Goal: Task Accomplishment & Management: Manage account settings

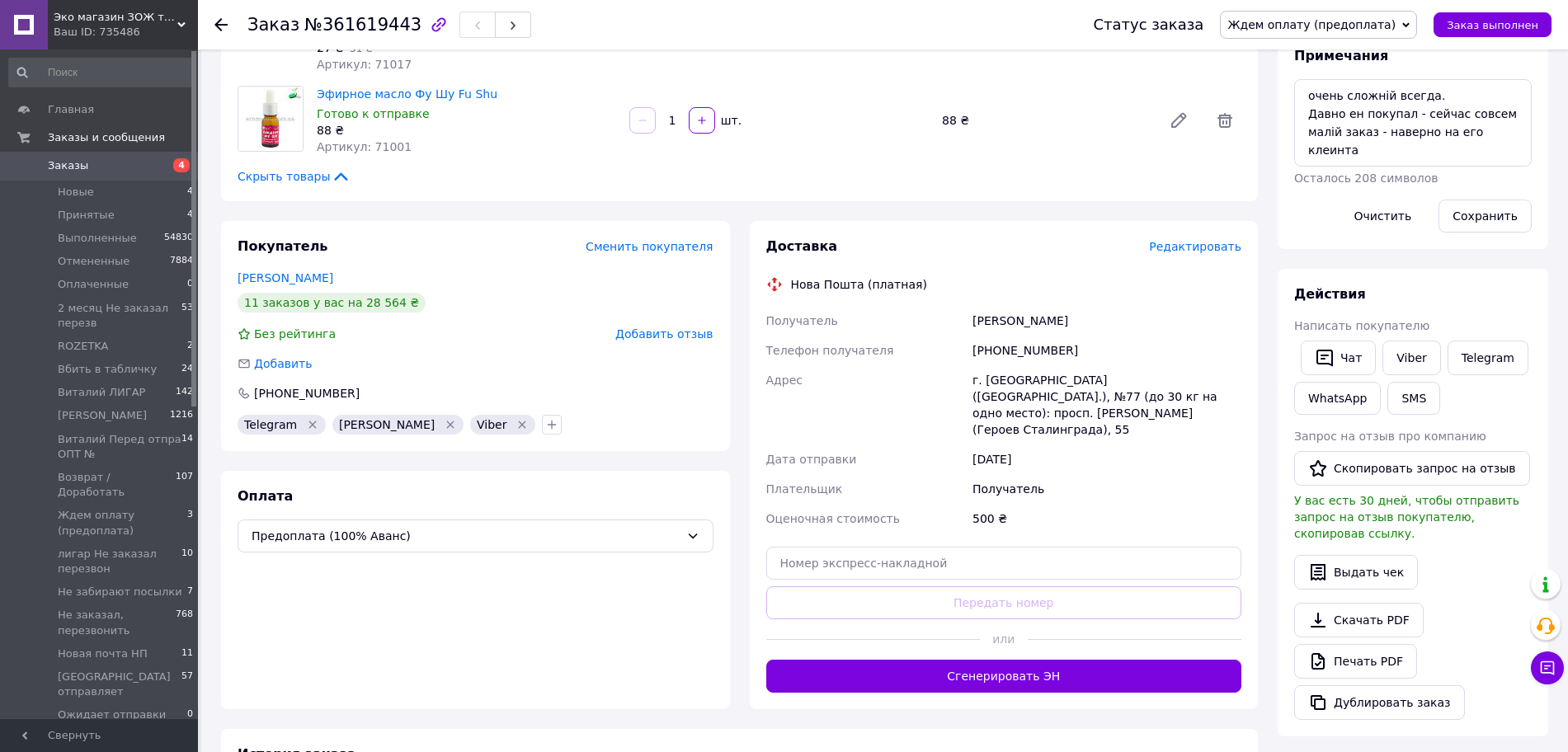
scroll to position [208, 0]
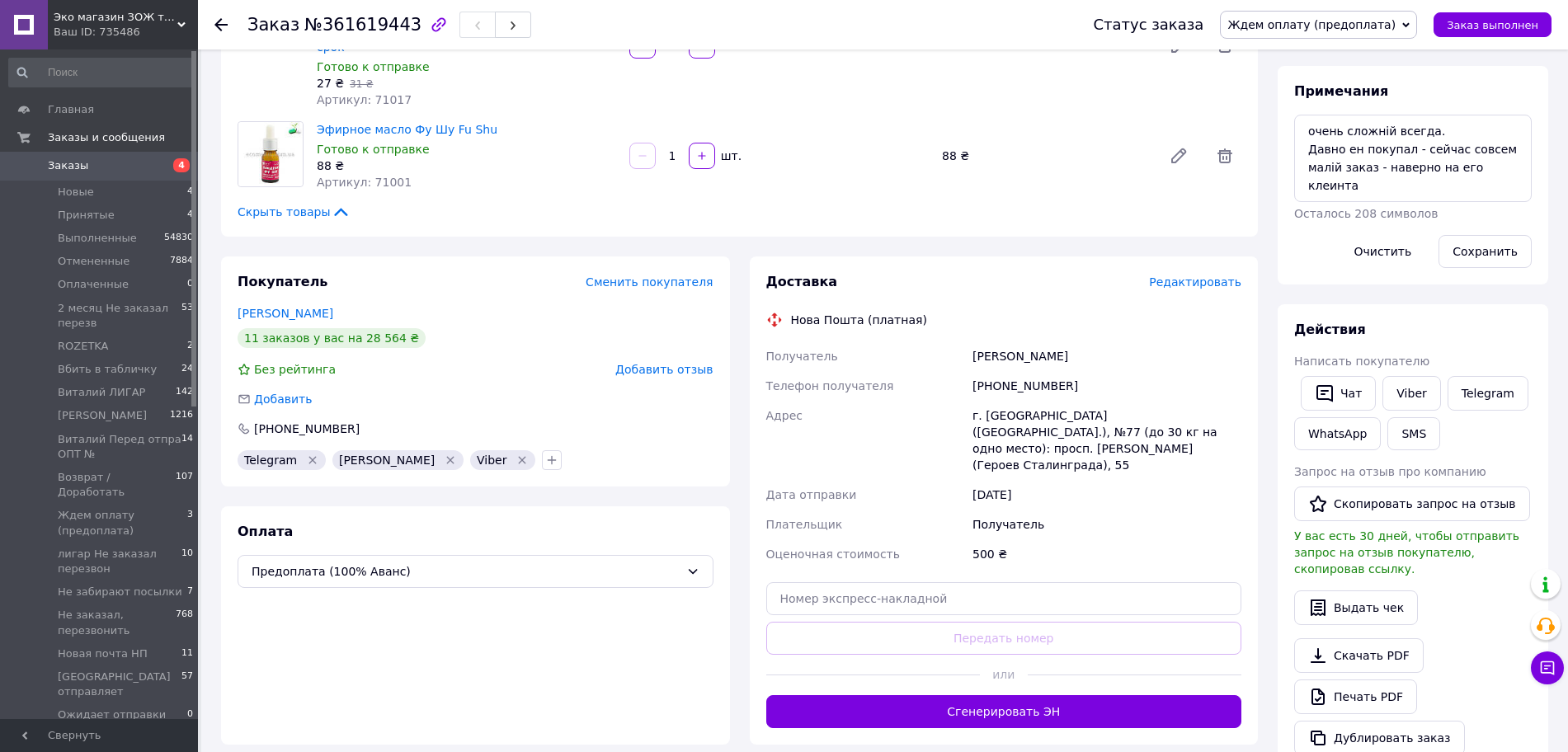
click at [1365, 28] on span "Ждем оплату (предоплата)" at bounding box center [1311, 24] width 168 height 13
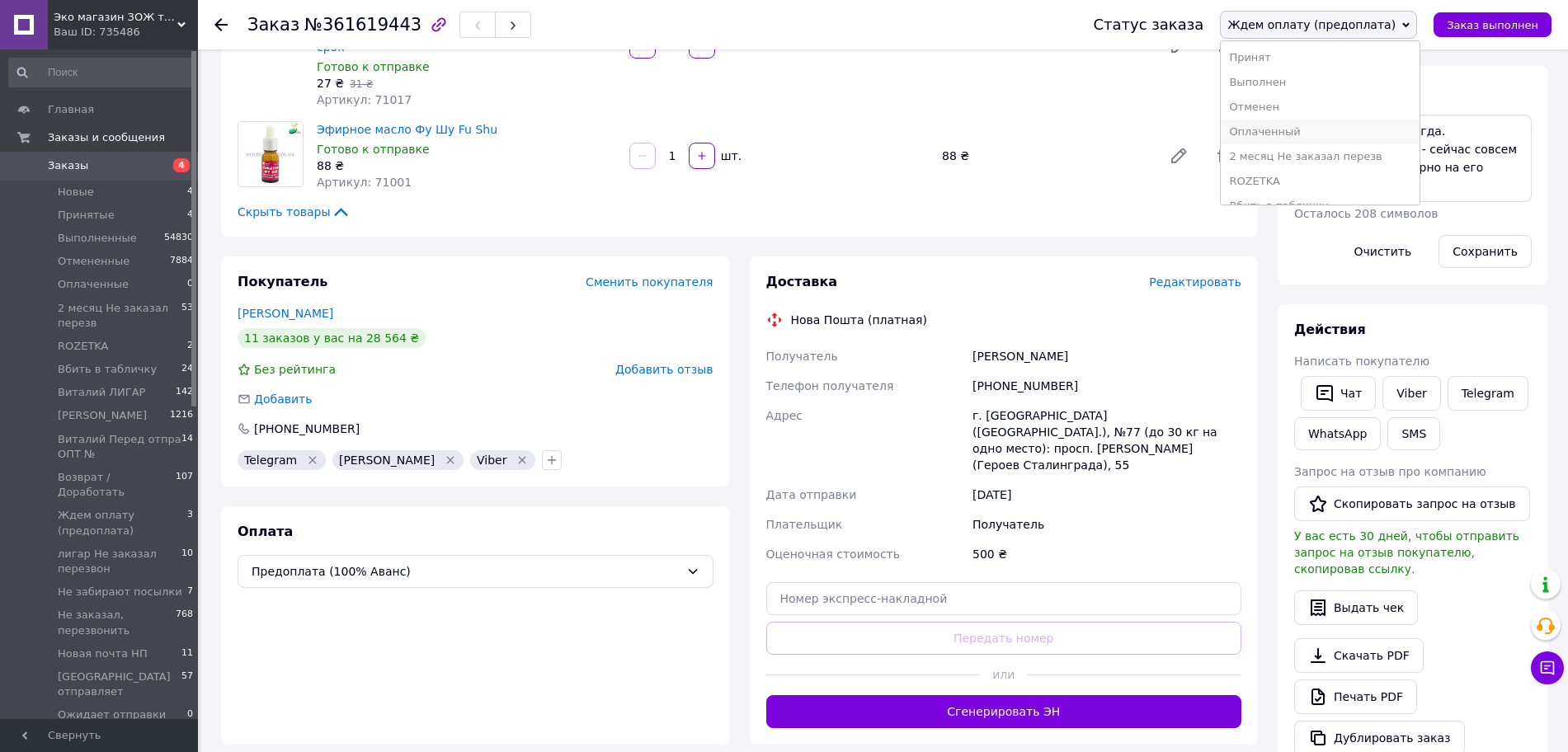
click at [1328, 126] on li "Оплаченный" at bounding box center [1320, 132] width 198 height 25
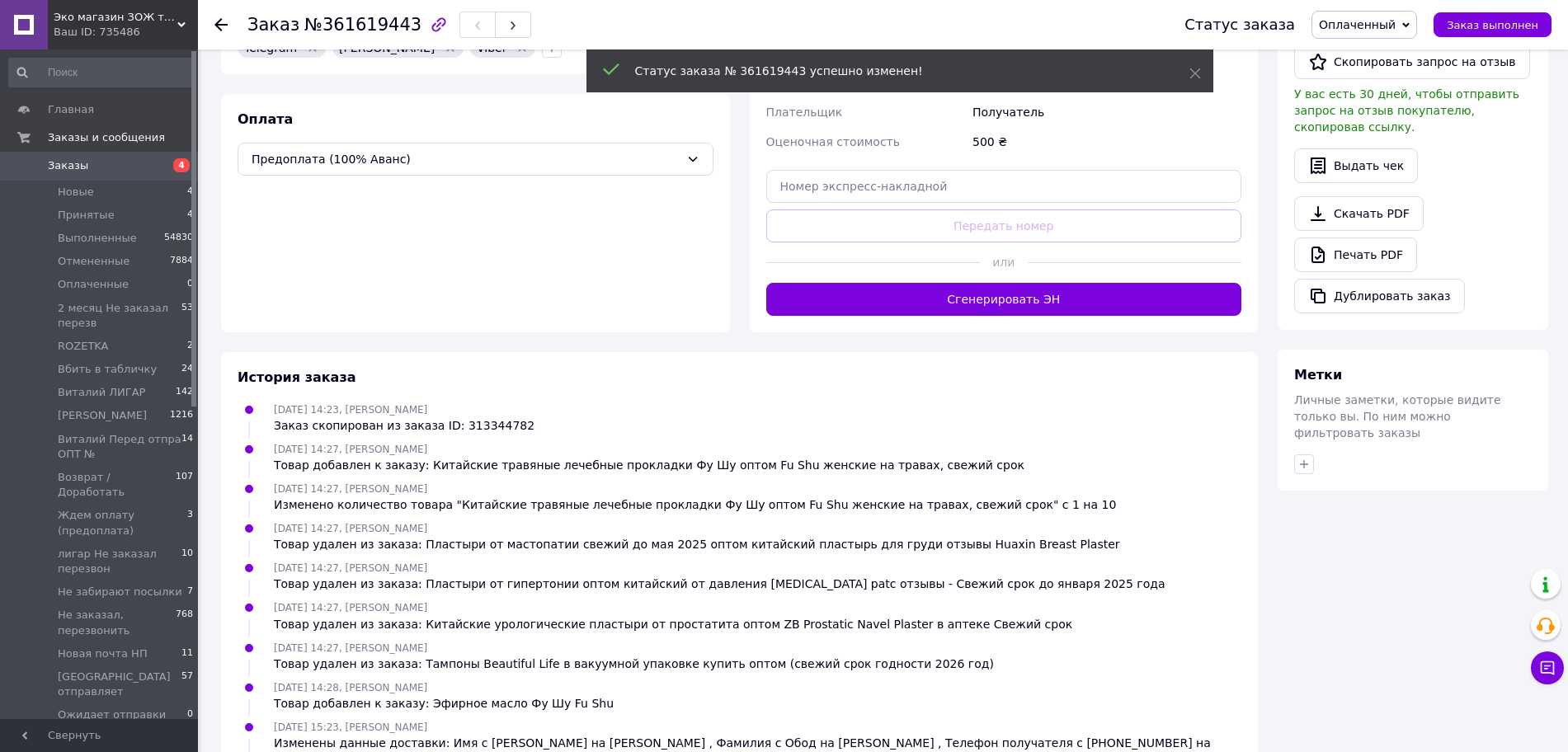
scroll to position [23, 0]
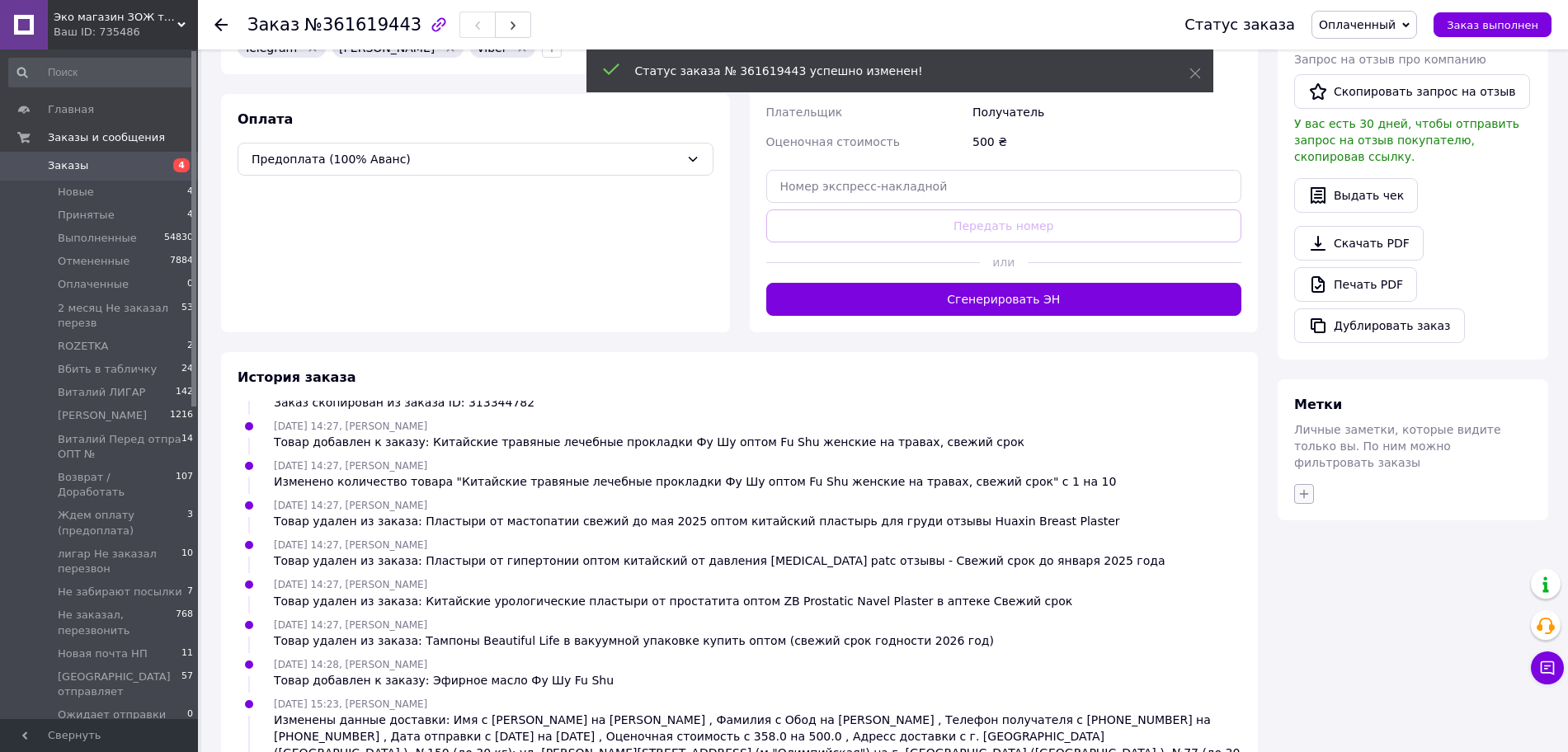
click at [1302, 487] on icon "button" at bounding box center [1303, 493] width 13 height 13
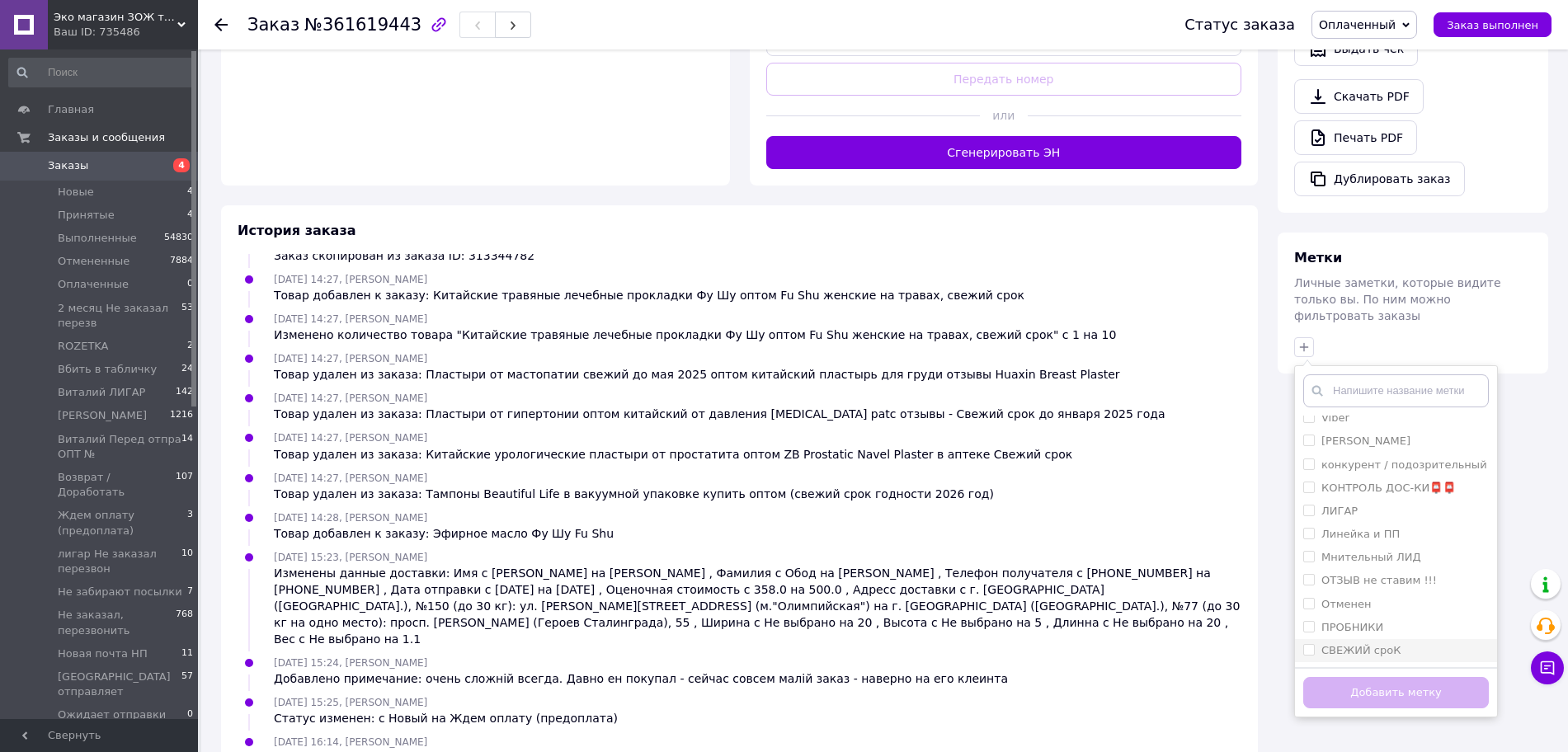
scroll to position [147, 0]
click at [1355, 620] on label "Срочно !!!" at bounding box center [1348, 626] width 56 height 12
checkbox input "true"
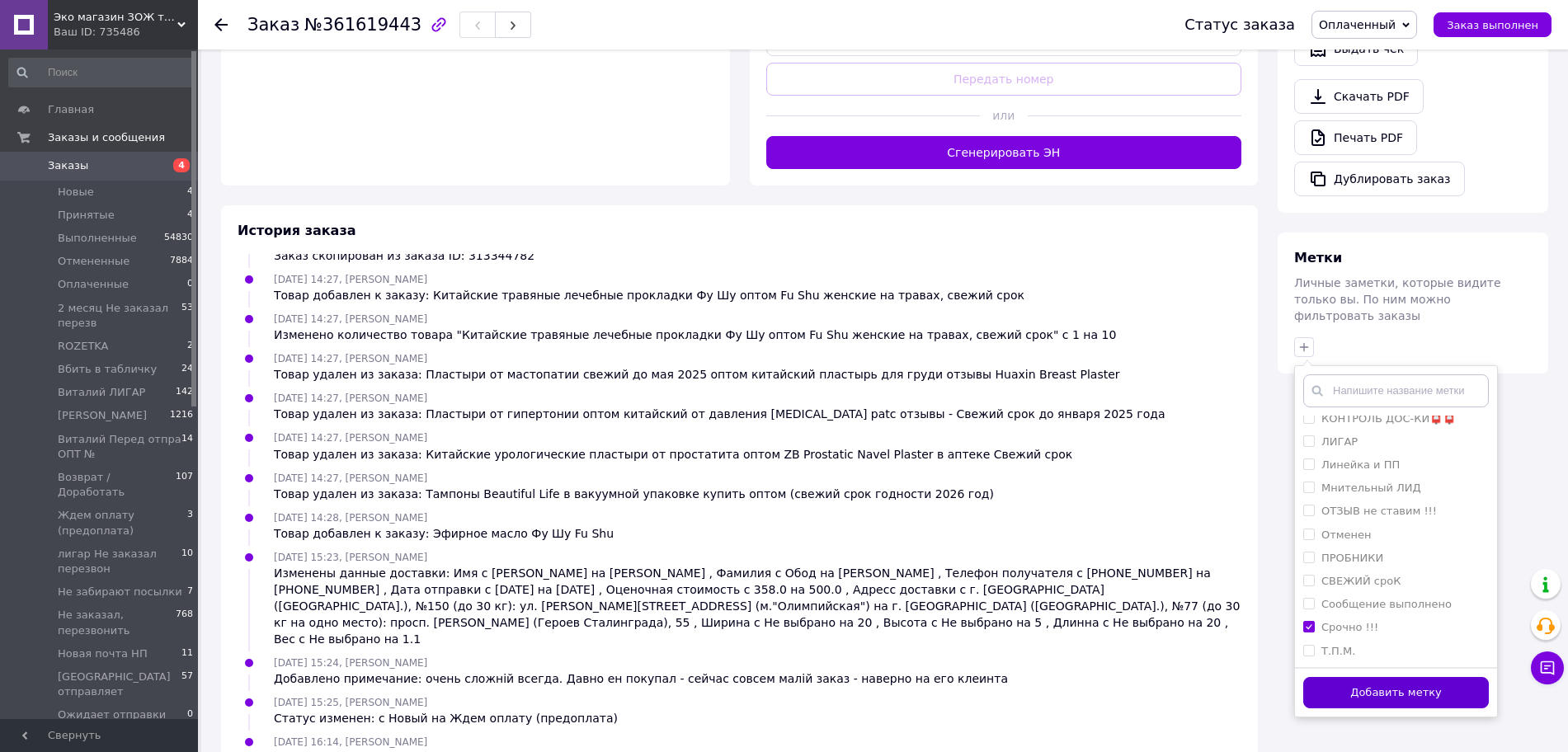
click at [1378, 677] on button "Добавить метку" at bounding box center [1395, 693] width 185 height 32
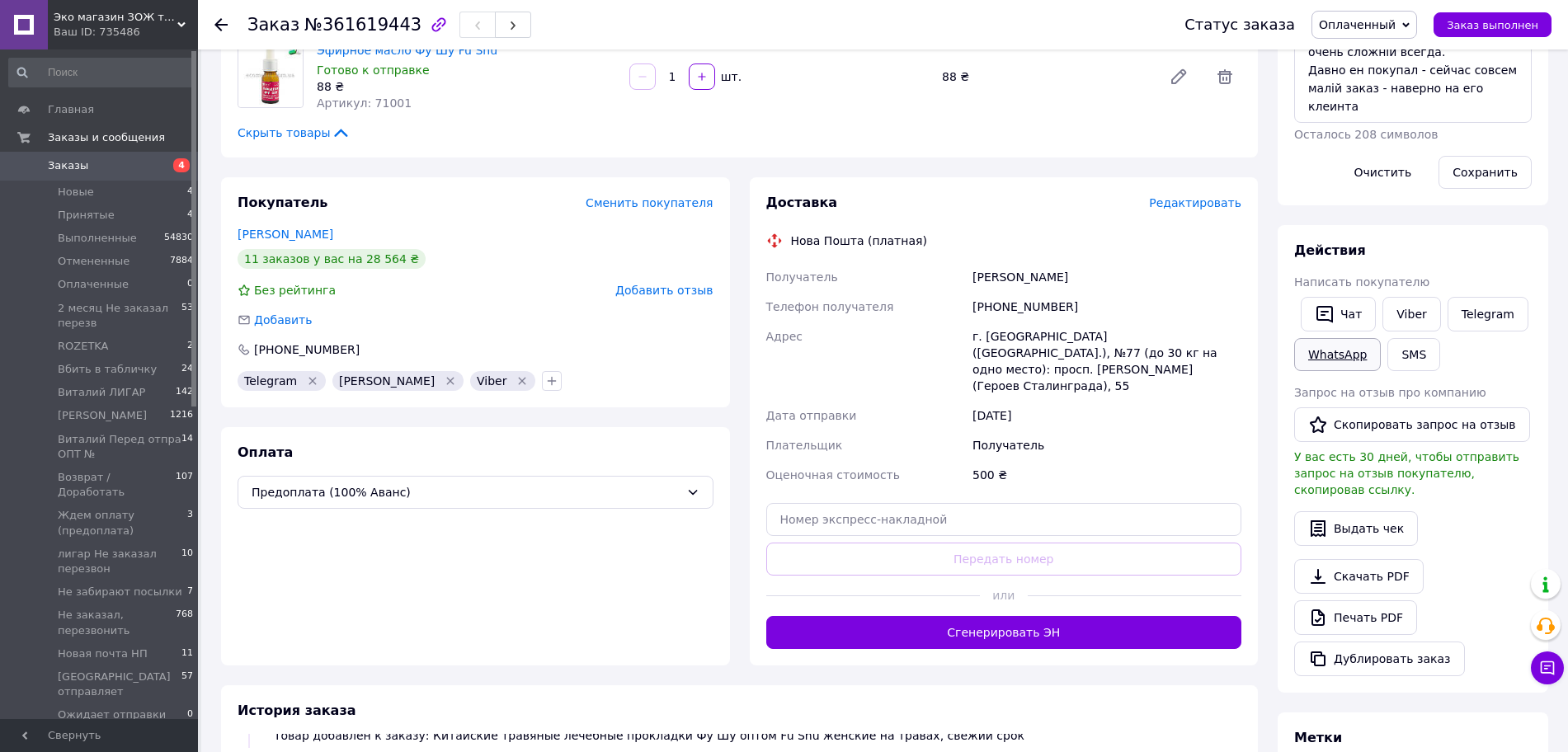
scroll to position [251, 0]
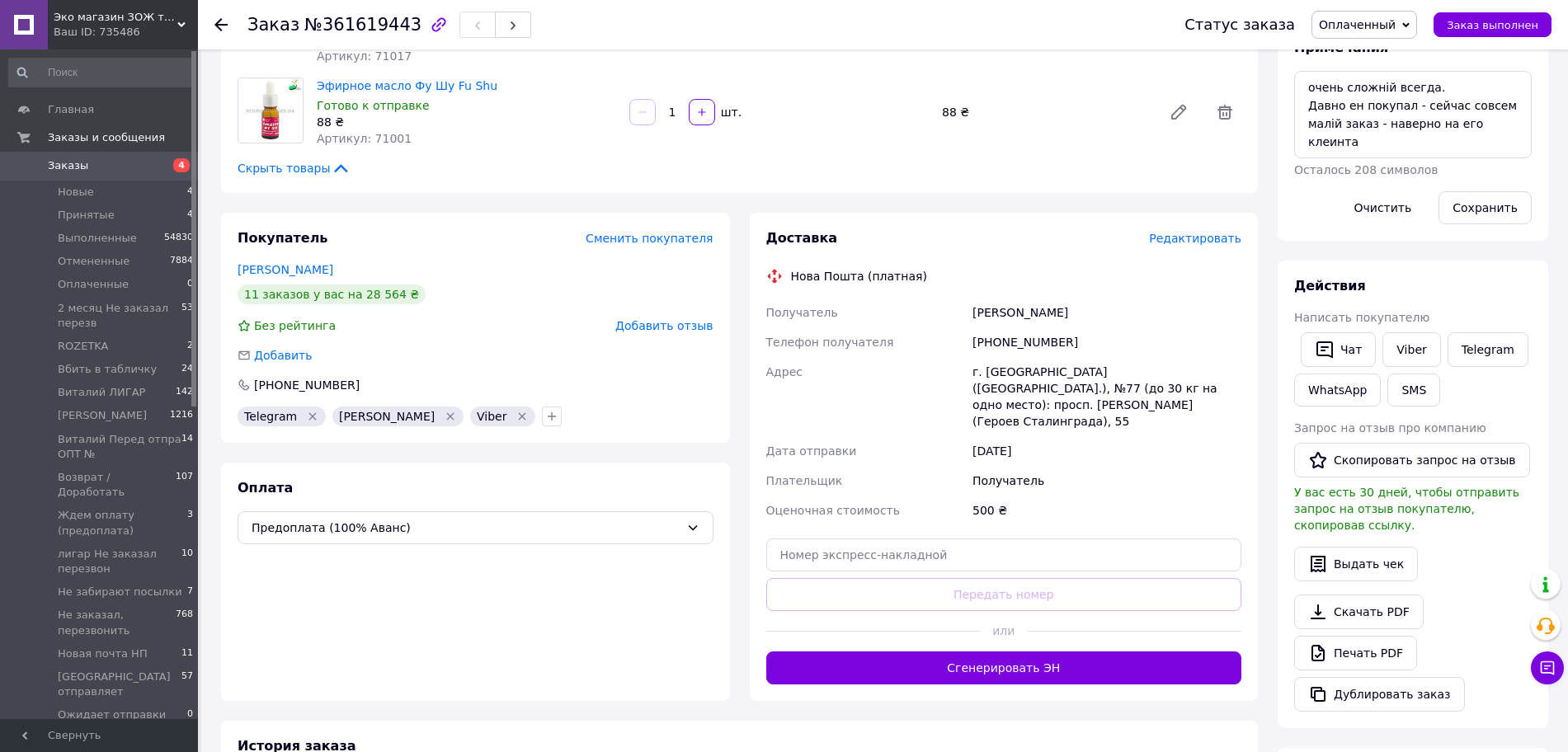
drag, startPoint x: 234, startPoint y: 253, endPoint x: 368, endPoint y: 259, distance: 134.1
click at [368, 259] on div "Покупатель Сменить покупателя Обод Володимир 11 заказов у вас на 28 564 ₴ Без р…" at bounding box center [475, 328] width 509 height 230
copy link "Обод Володимир"
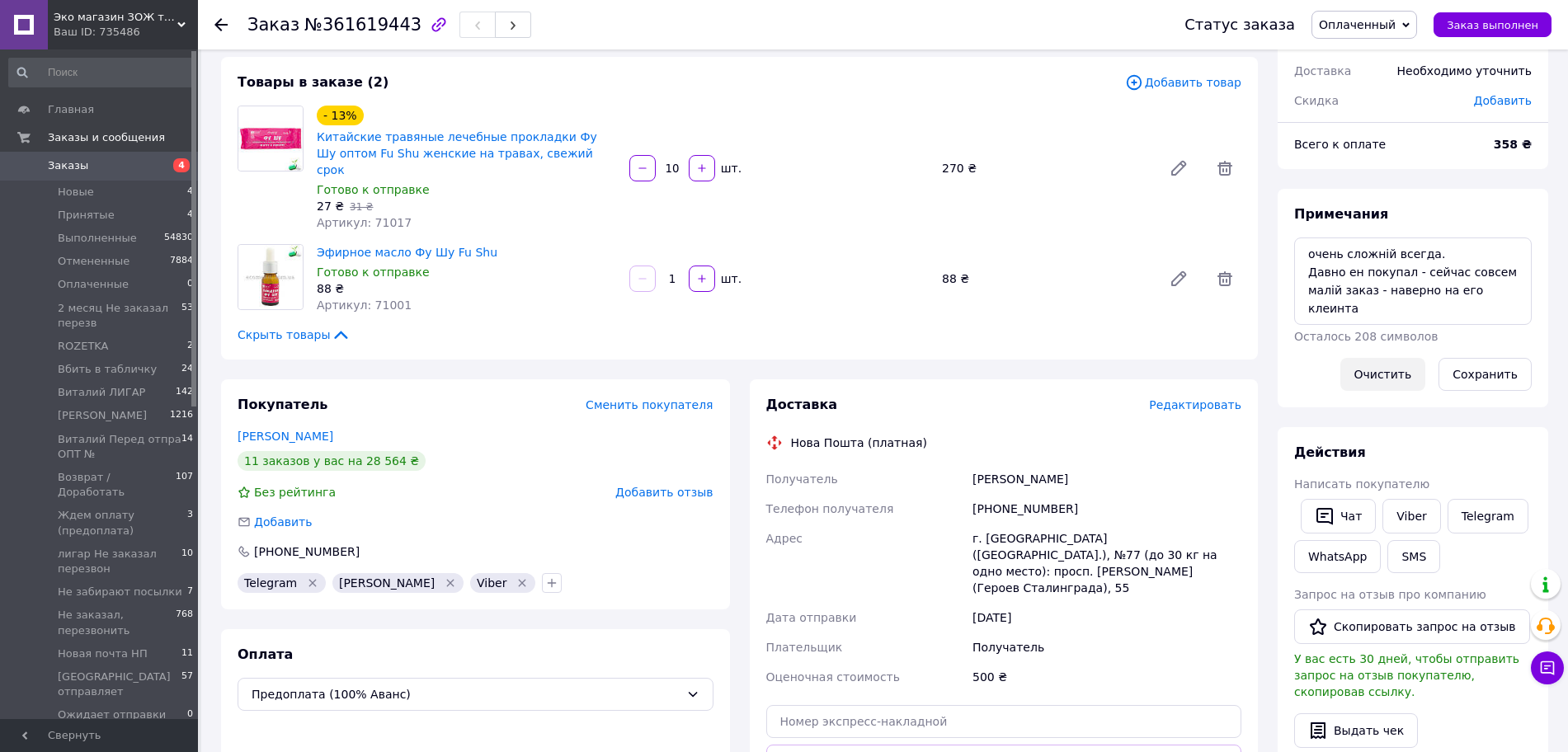
scroll to position [0, 0]
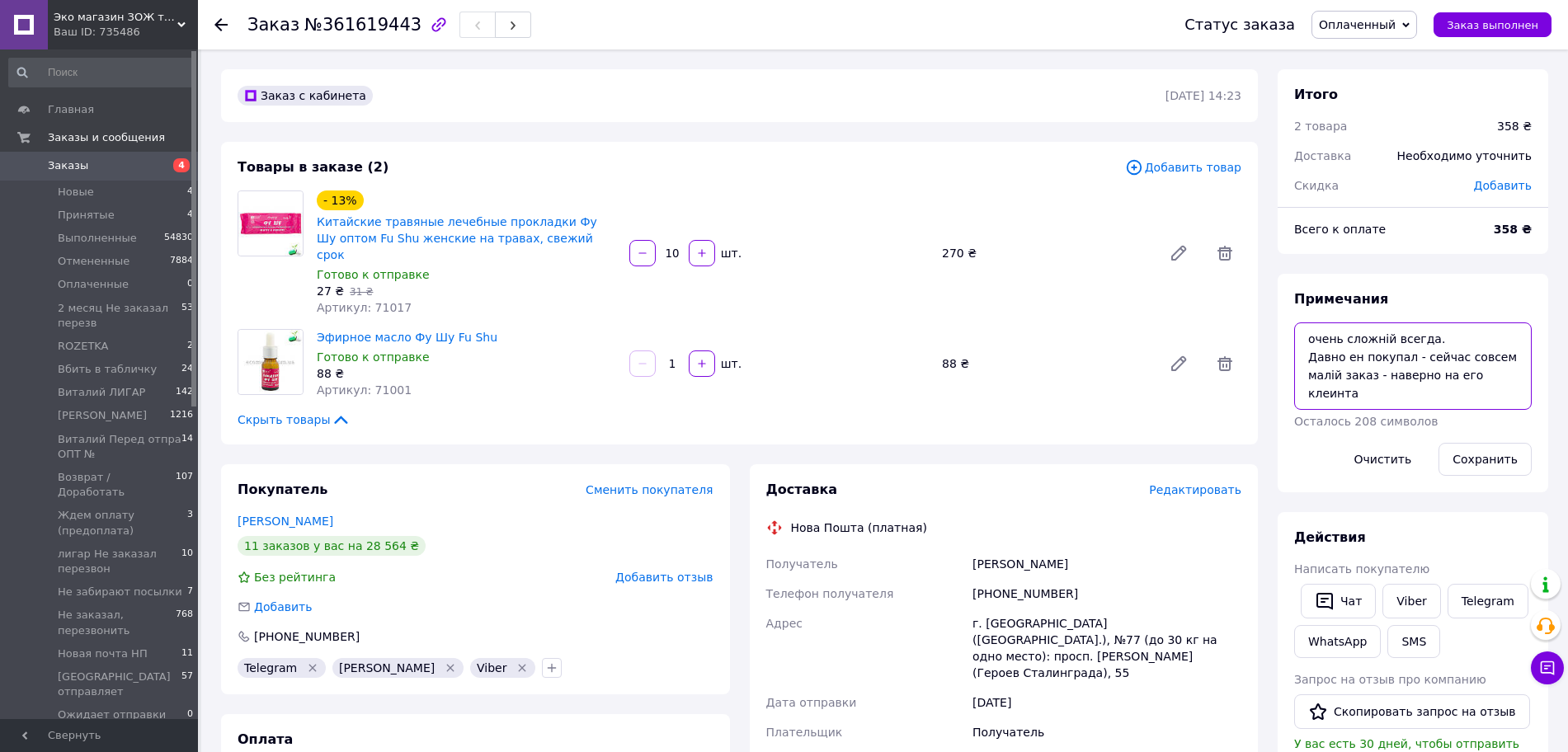
click at [1394, 340] on textarea "очень сложній всегда. Давно ен покупал - сейчас совсем малій заказ - наверно на…" at bounding box center [1413, 366] width 238 height 87
type textarea "Счет № 3183 - цені дал чуть ниже розничніх єтот раз (малій заказ)"
click at [1496, 462] on button "Сохранить" at bounding box center [1485, 458] width 93 height 33
click at [1503, 188] on span "Добавить" at bounding box center [1503, 185] width 57 height 13
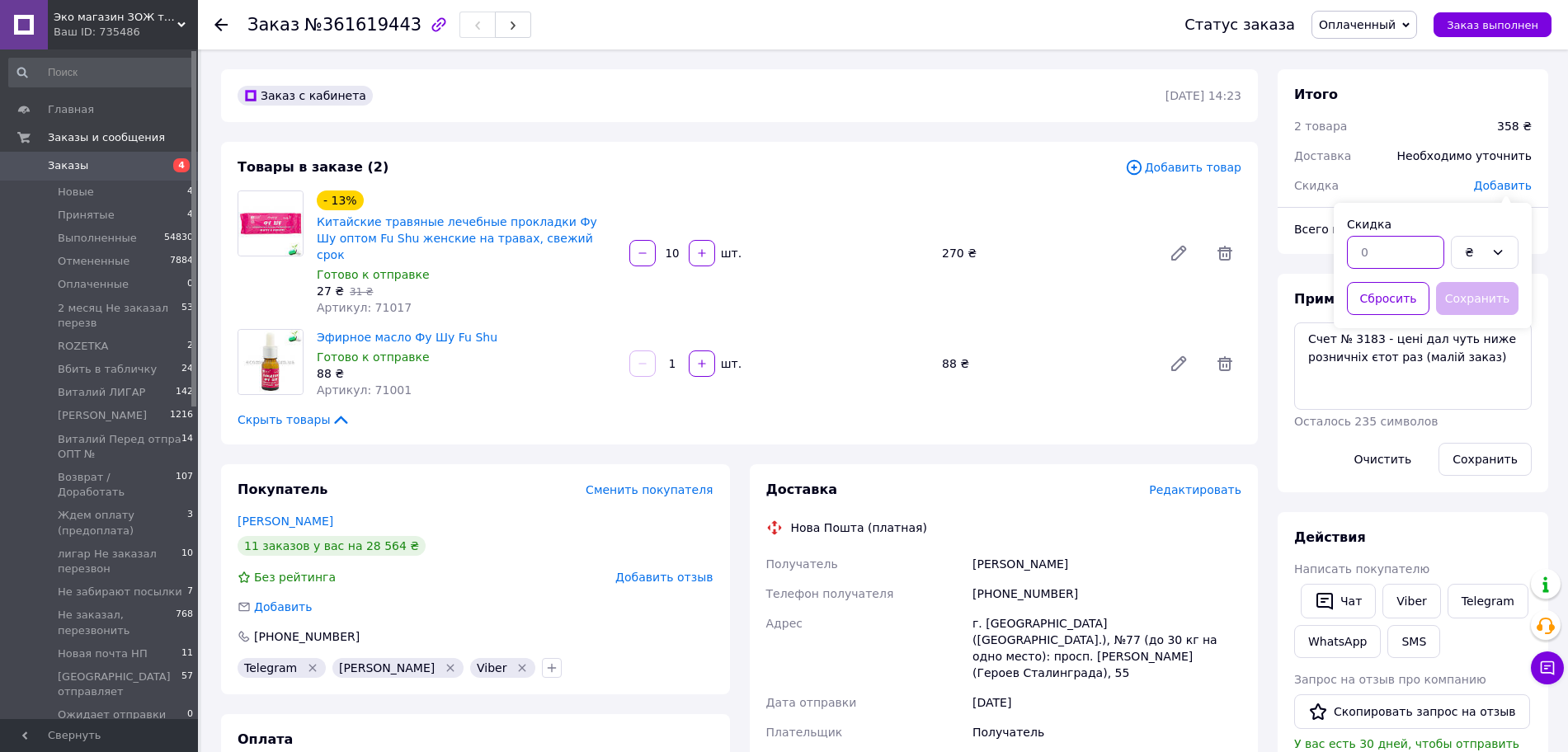
click at [1390, 251] on input "text" at bounding box center [1395, 251] width 97 height 33
type input "20"
drag, startPoint x: 1475, startPoint y: 304, endPoint x: 1464, endPoint y: 299, distance: 12.1
click at [1474, 303] on button "Сохранить" at bounding box center [1476, 298] width 82 height 33
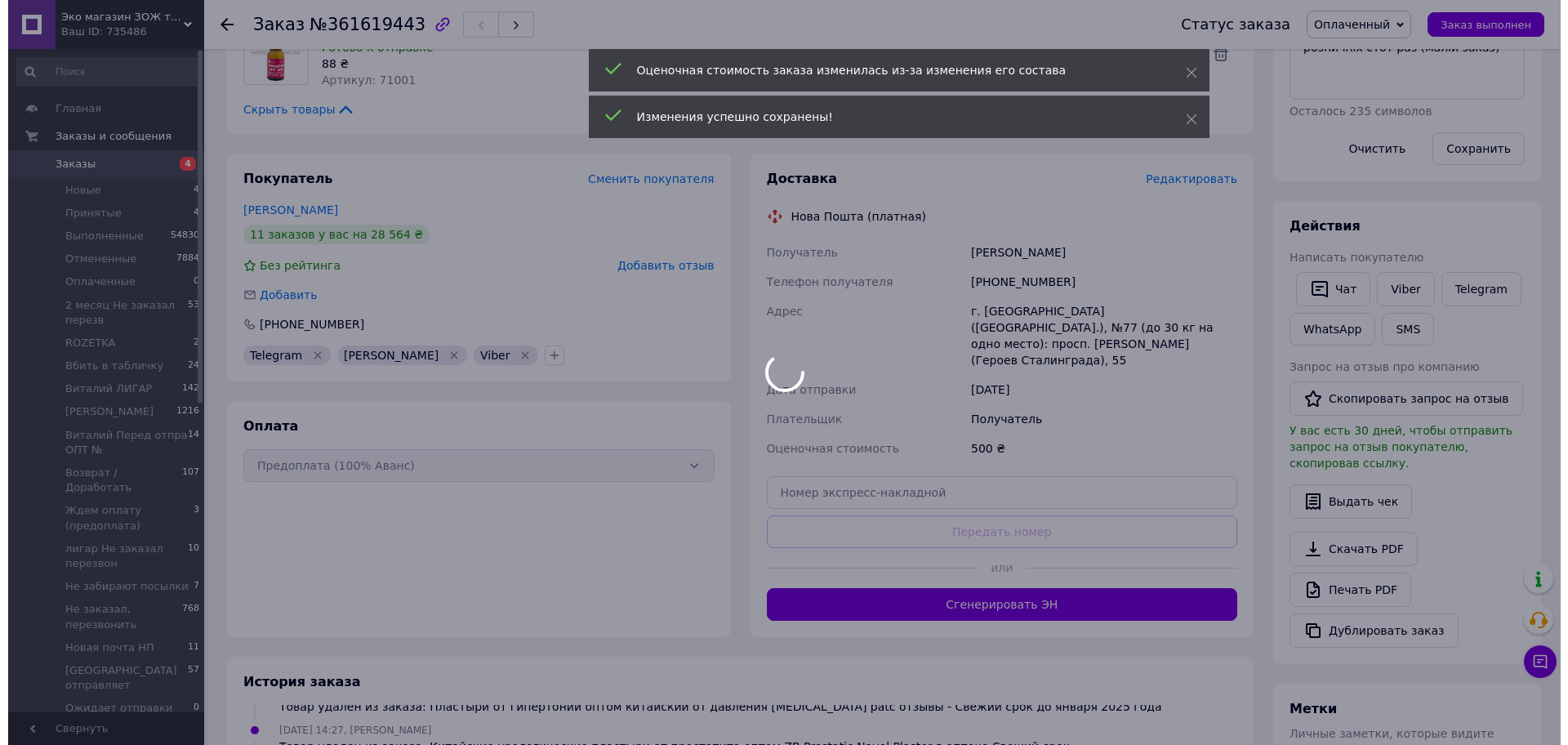
scroll to position [219, 0]
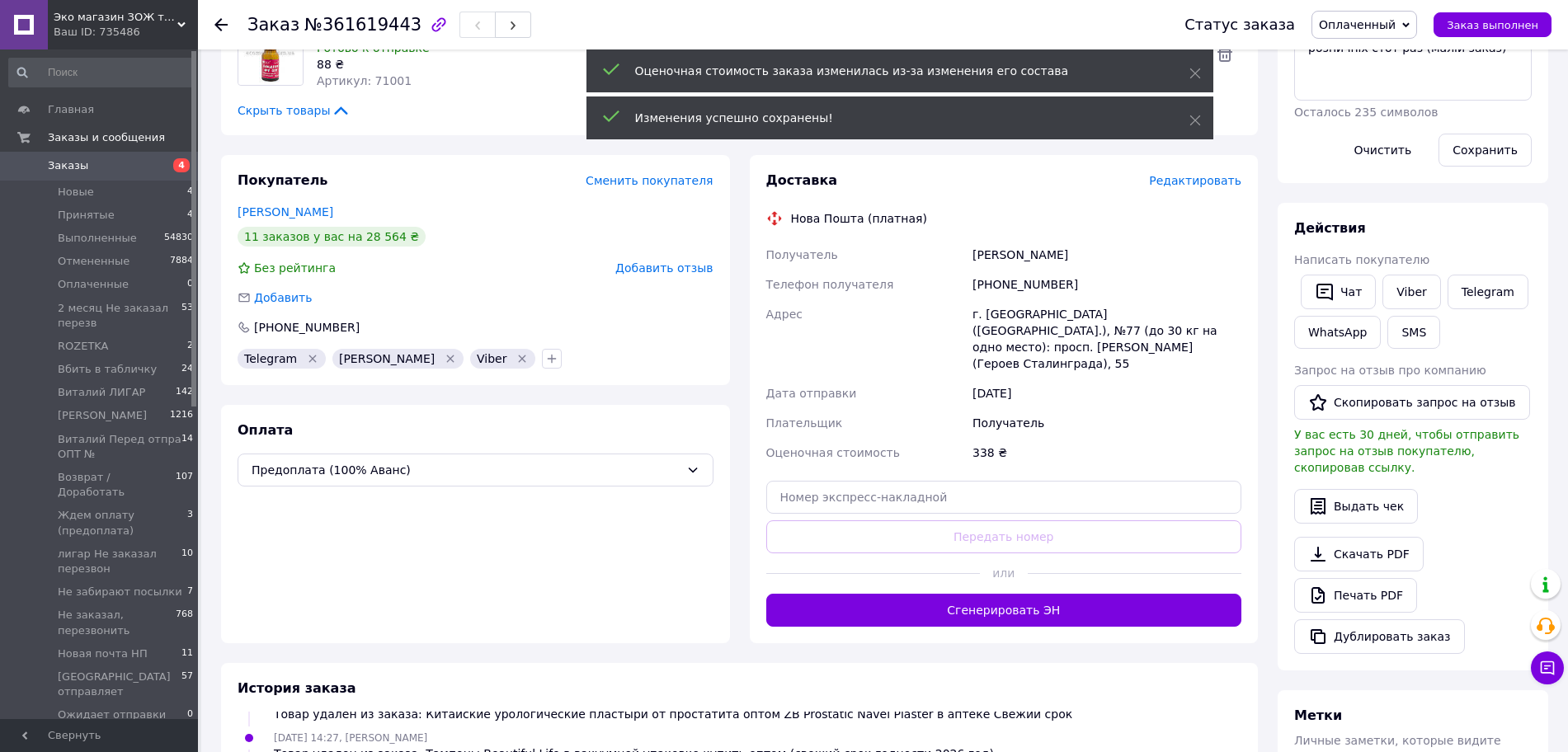
click at [1196, 174] on span "Редактировать" at bounding box center [1194, 180] width 92 height 13
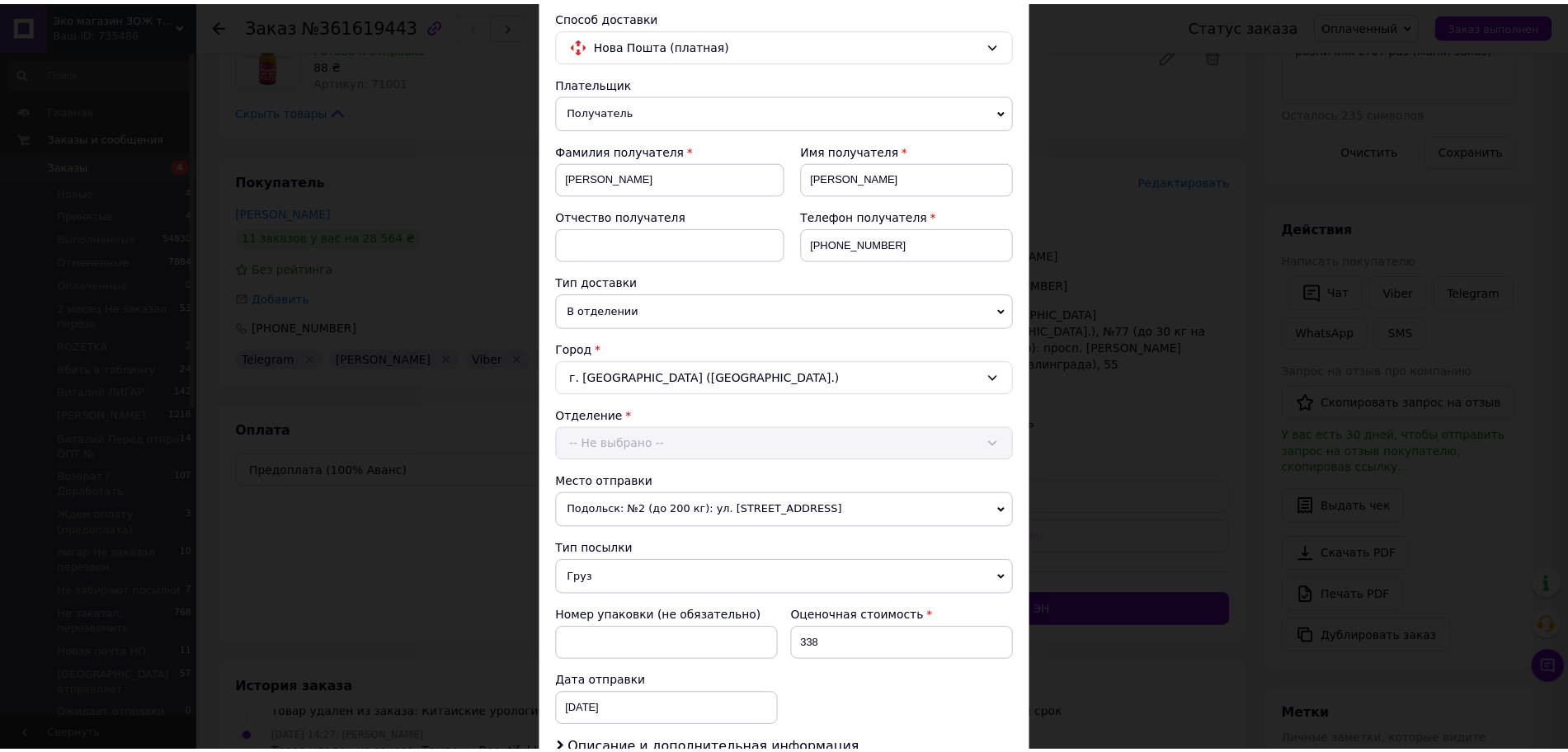
scroll to position [373, 0]
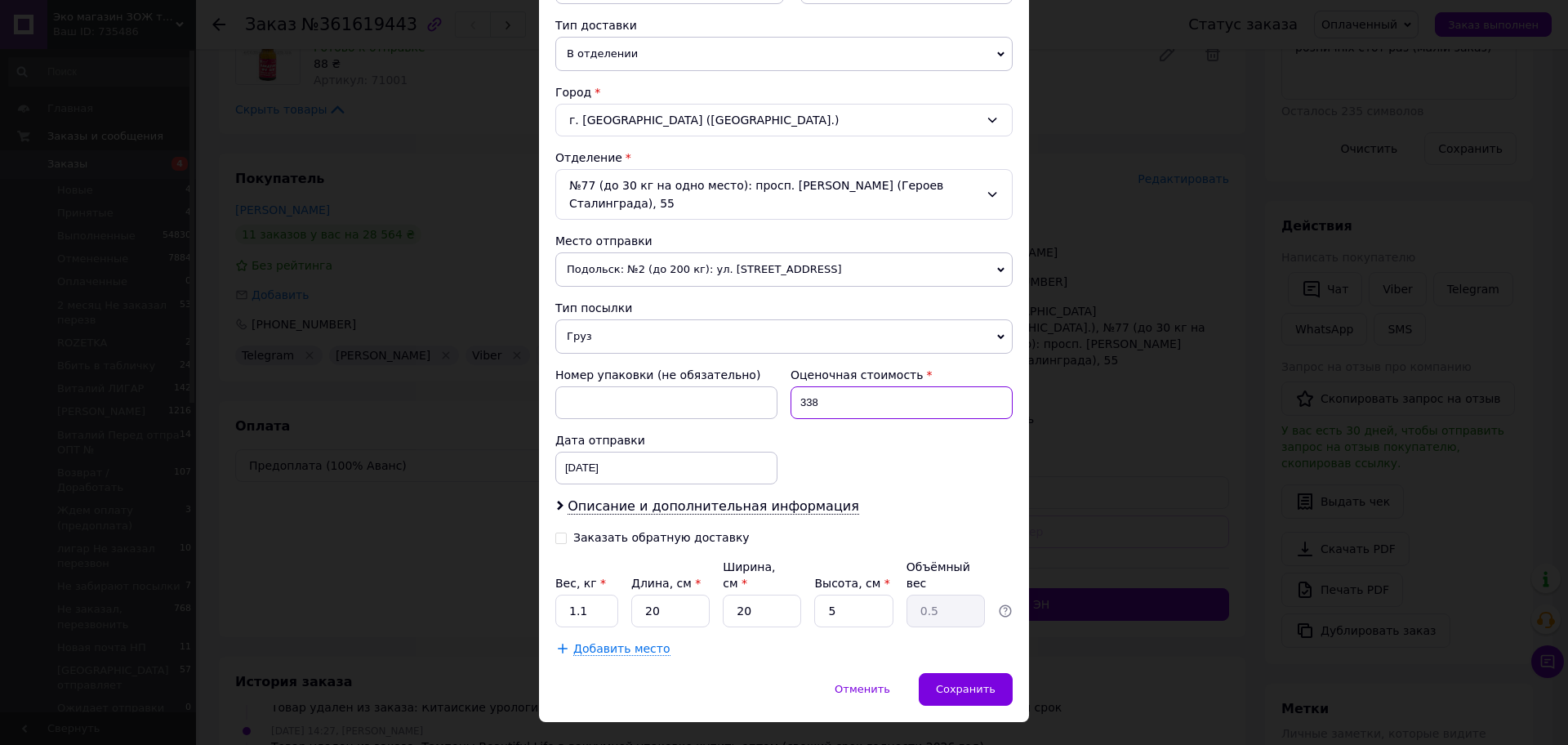
drag, startPoint x: 825, startPoint y: 407, endPoint x: 795, endPoint y: 409, distance: 30.1
click at [795, 409] on input "338" at bounding box center [901, 402] width 223 height 32
type input "500"
click at [953, 682] on span "Сохранить" at bounding box center [966, 688] width 60 height 12
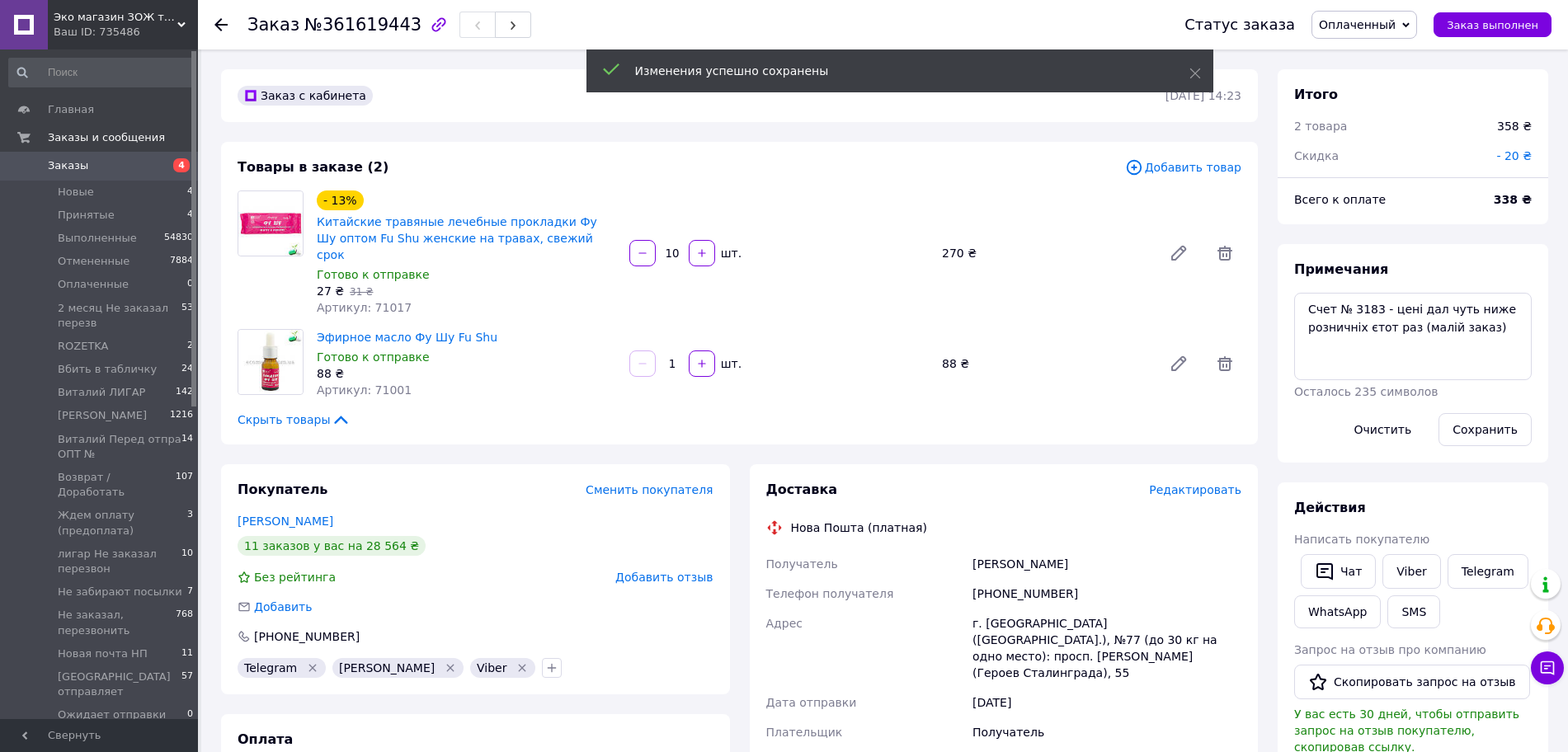
scroll to position [260, 0]
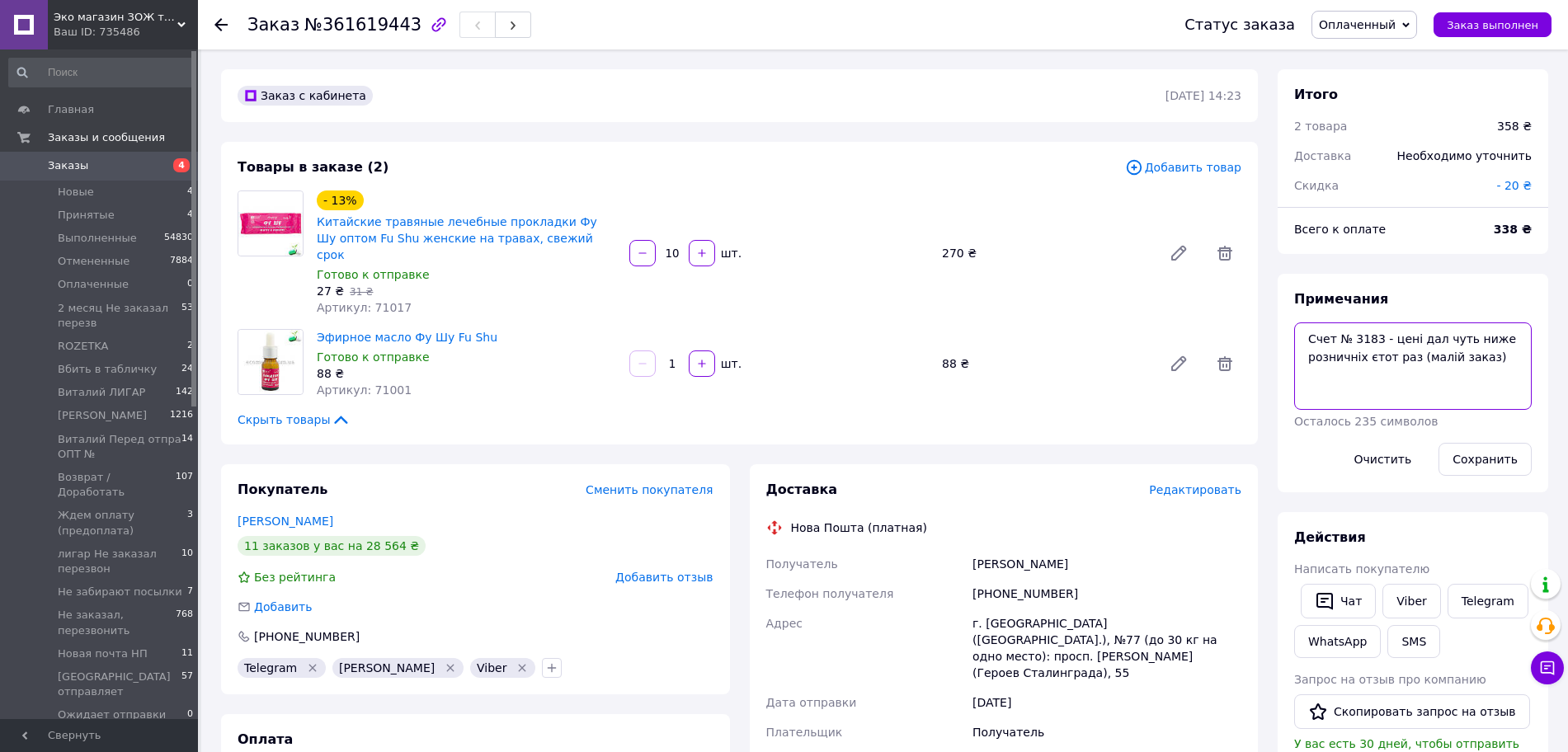
drag, startPoint x: 1496, startPoint y: 369, endPoint x: 1217, endPoint y: 311, distance: 285.0
type textarea "1) прокл - 250 грн. 2) масло 88 грн. Заказ: 338 грн"
click at [1497, 451] on button "Сохранить" at bounding box center [1485, 458] width 93 height 33
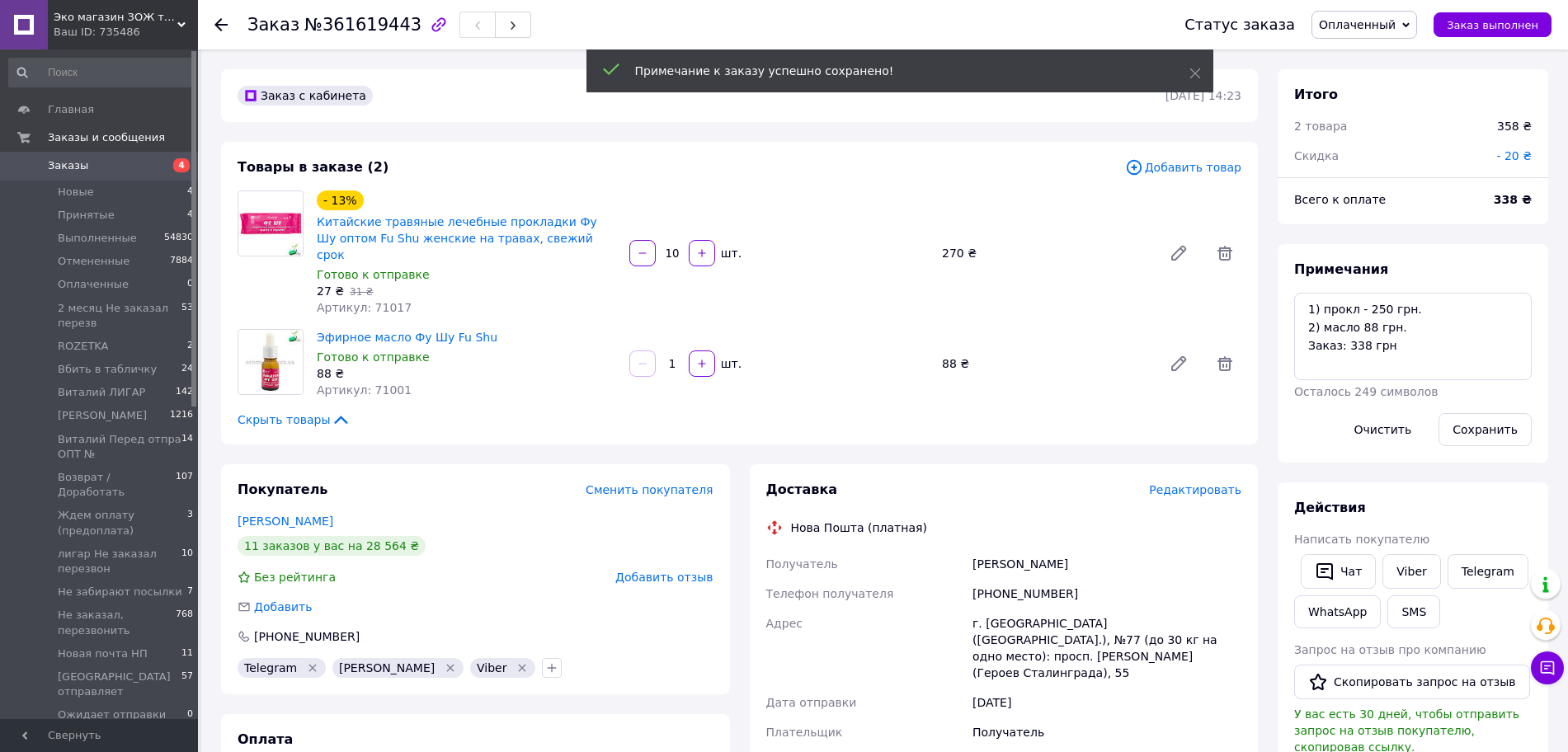
scroll to position [300, 0]
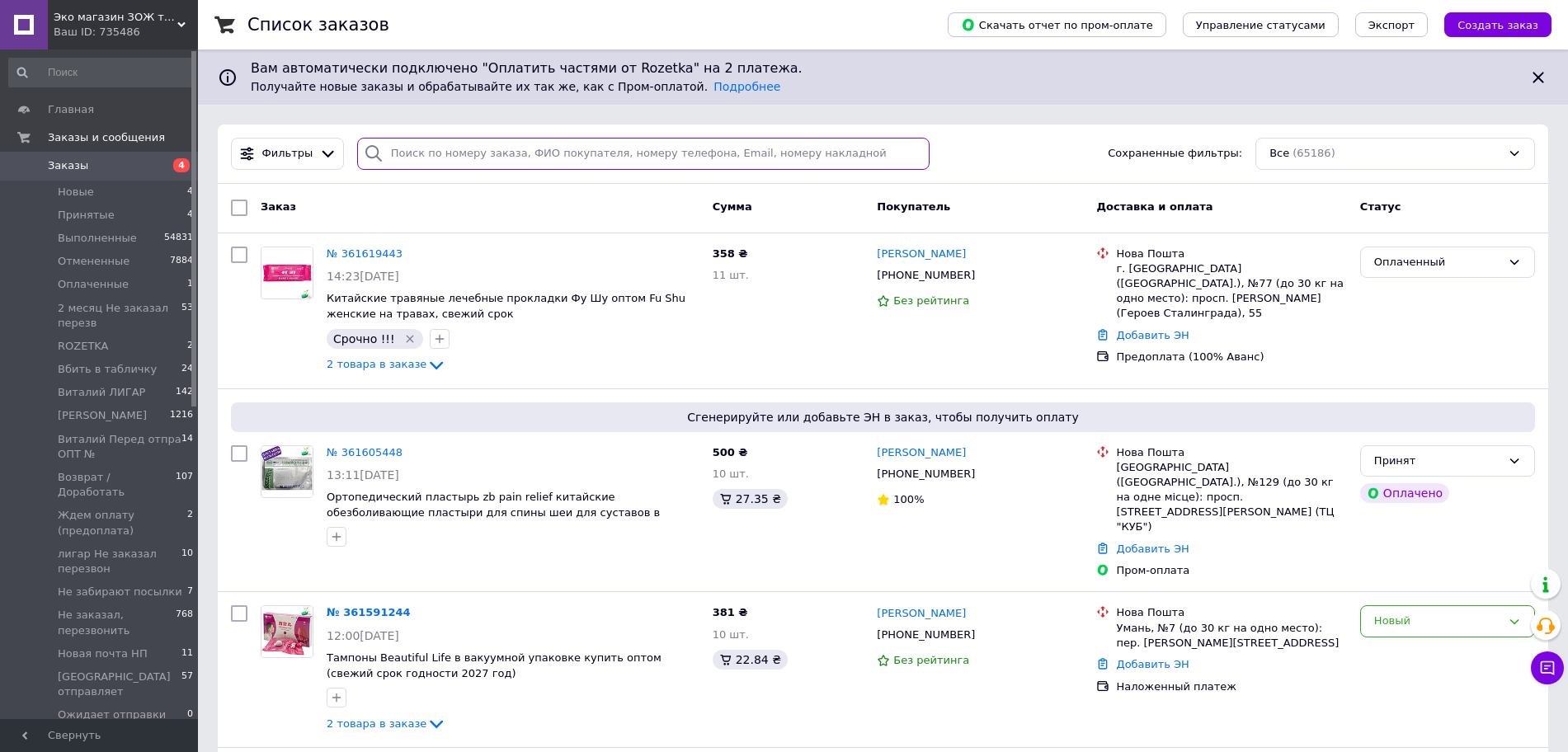
click at [558, 164] on input "search" at bounding box center [643, 153] width 572 height 32
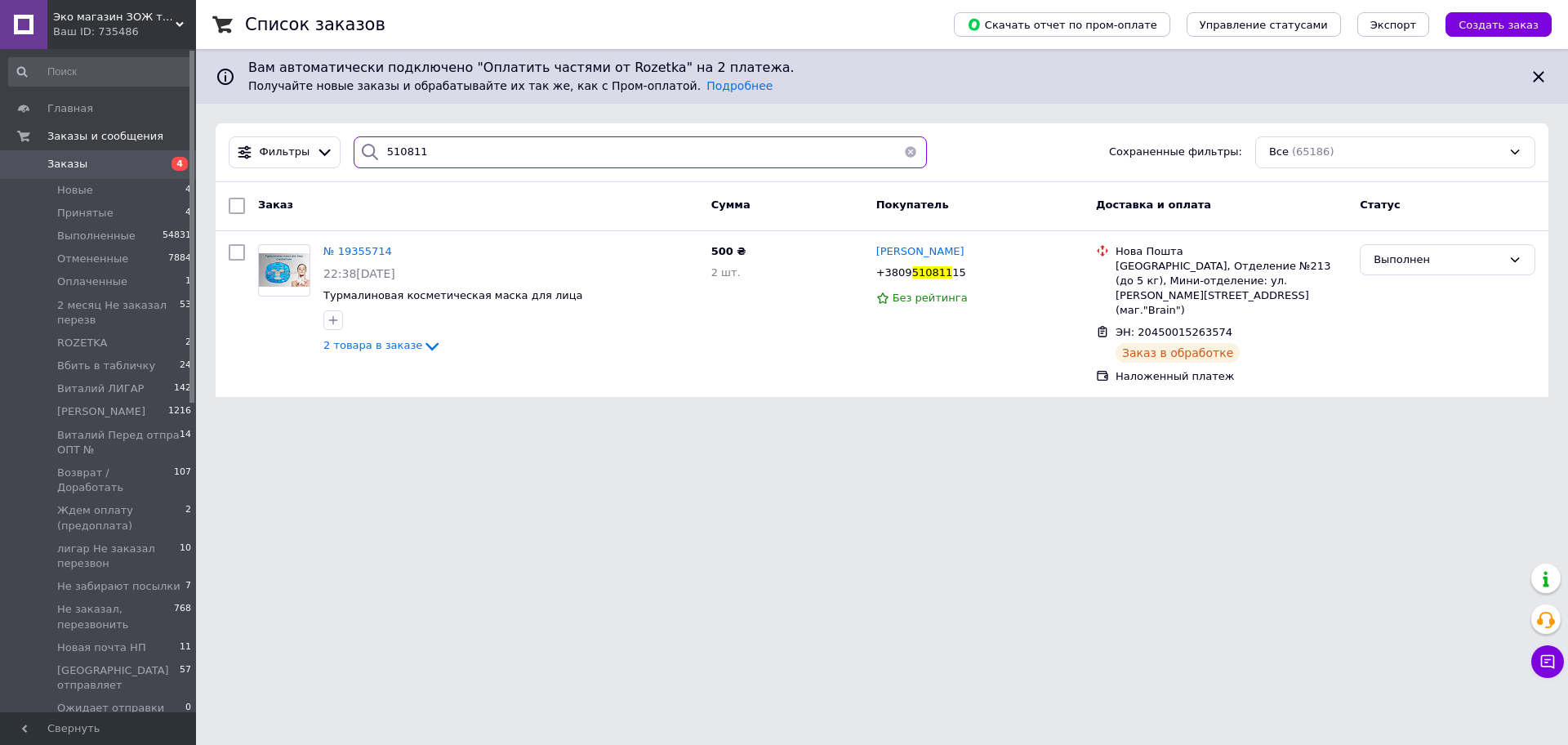
type input "510"
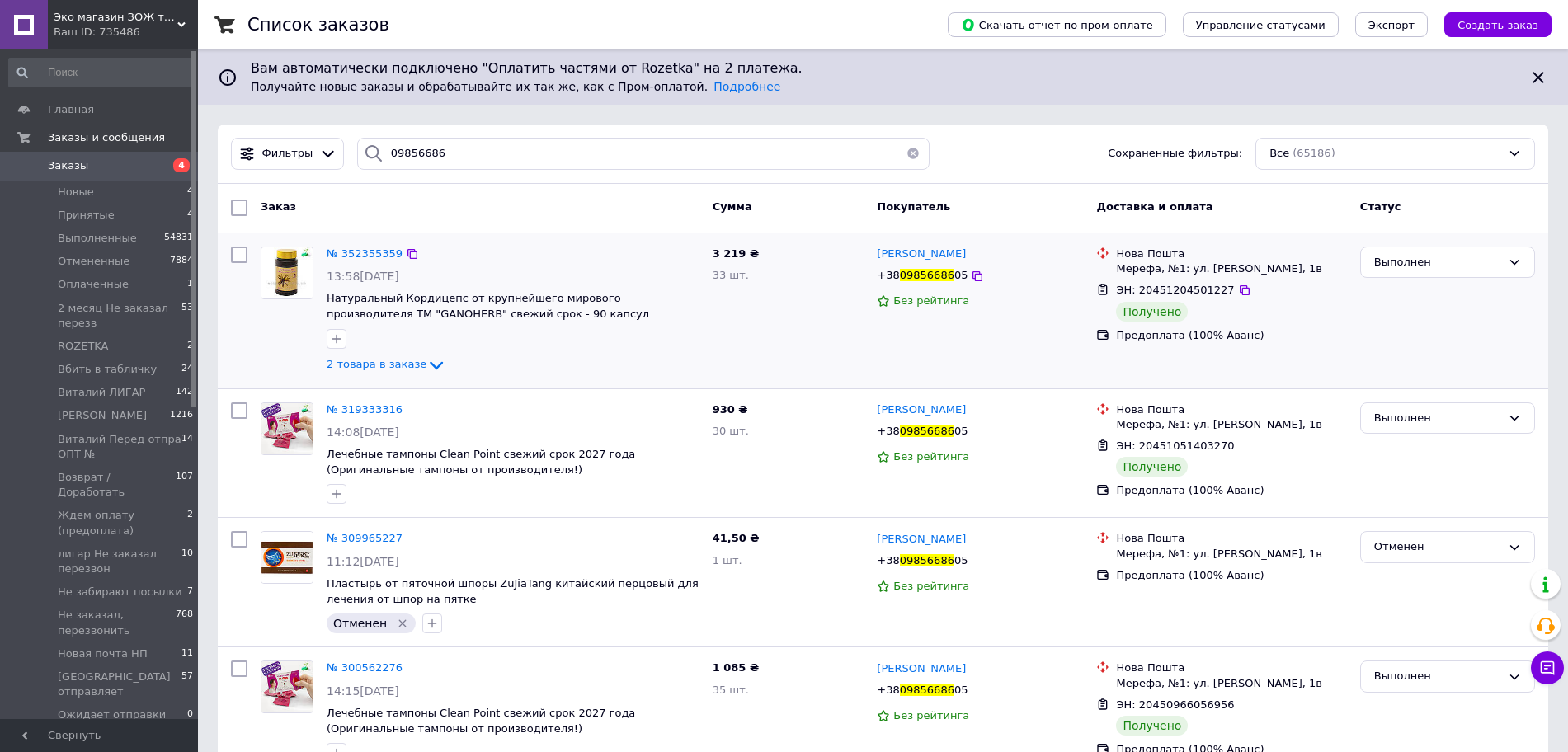
click at [390, 361] on span "2 товара в заказе" at bounding box center [376, 364] width 100 height 12
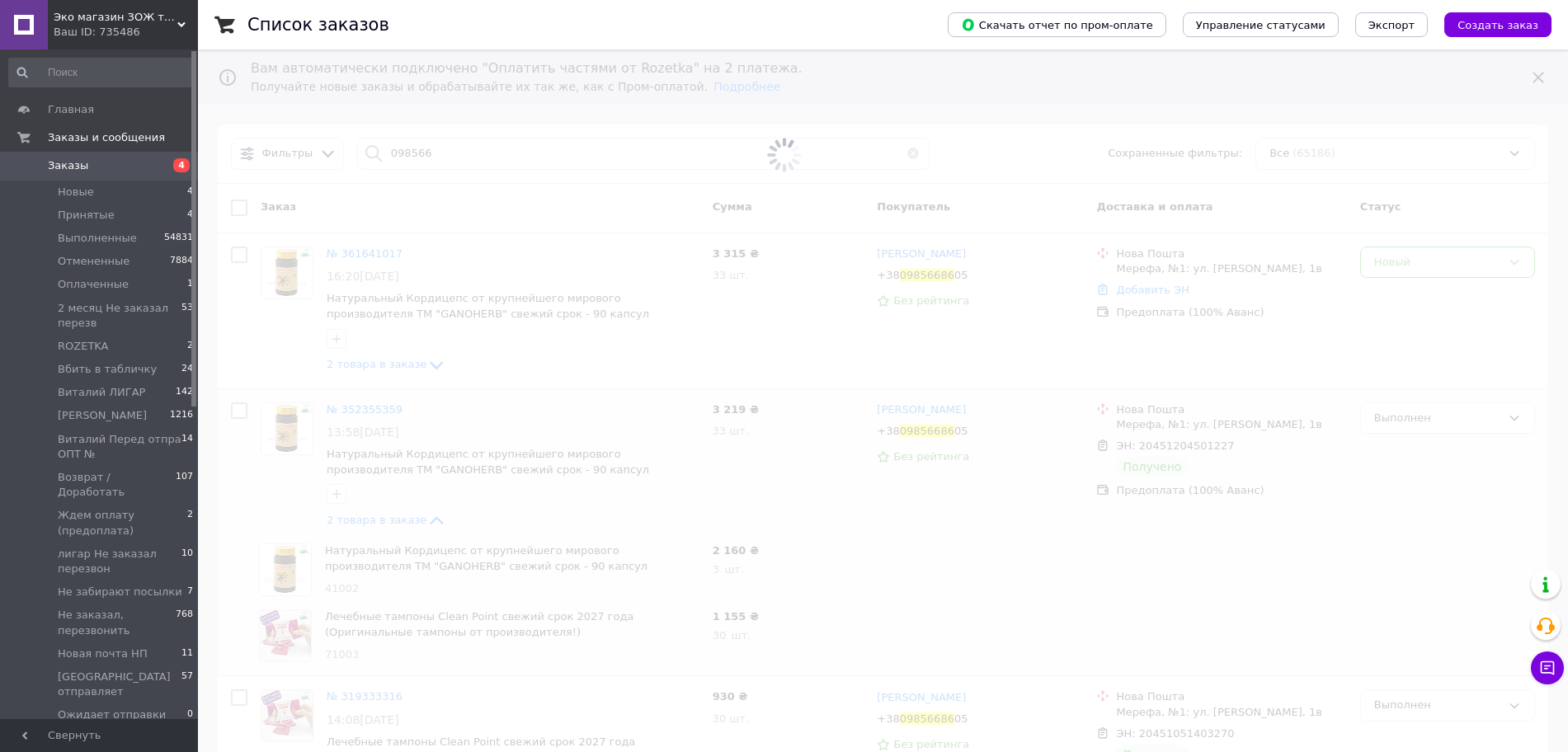
type input "09856686"
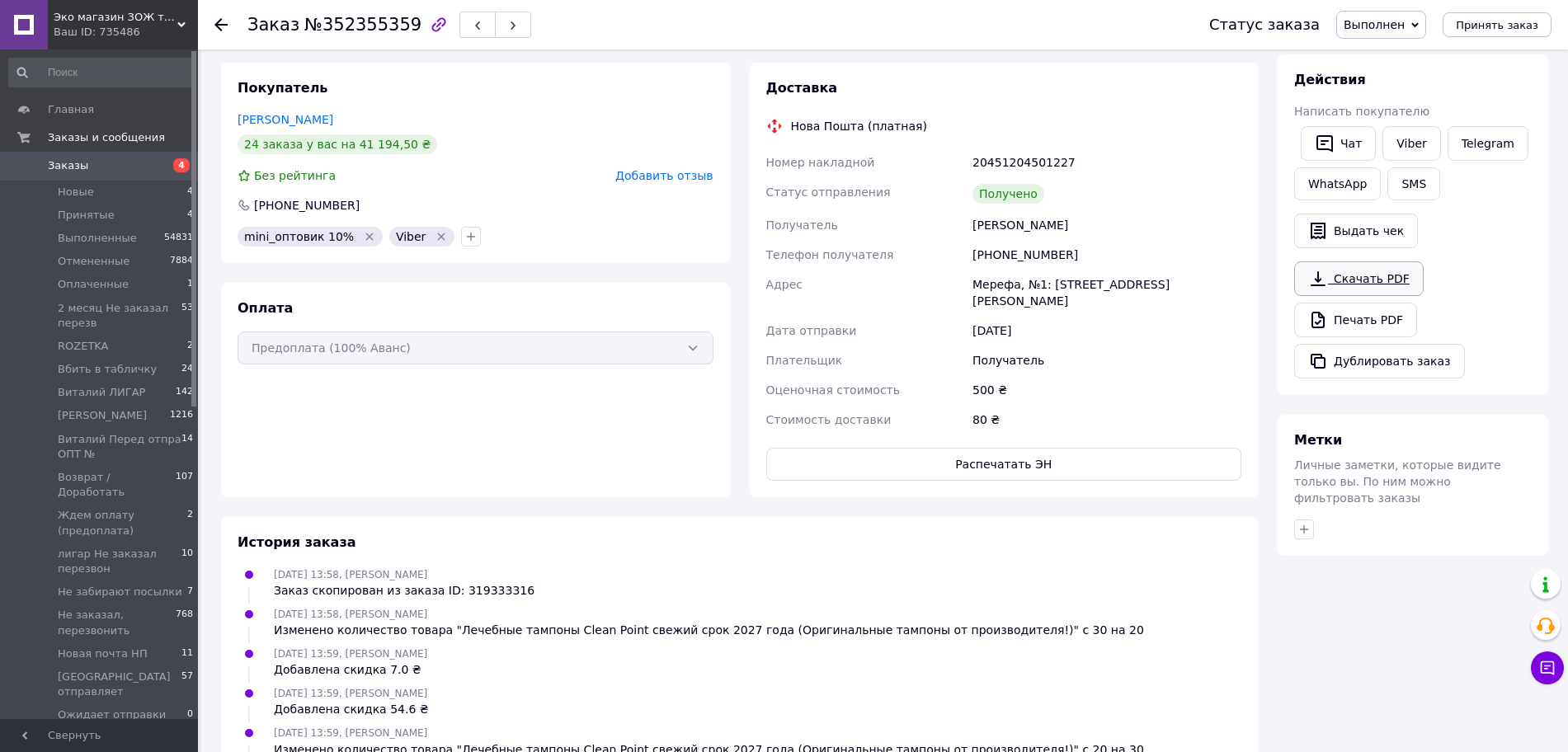
scroll to position [460, 0]
click at [1370, 368] on button "Дублировать заказ" at bounding box center [1379, 358] width 170 height 35
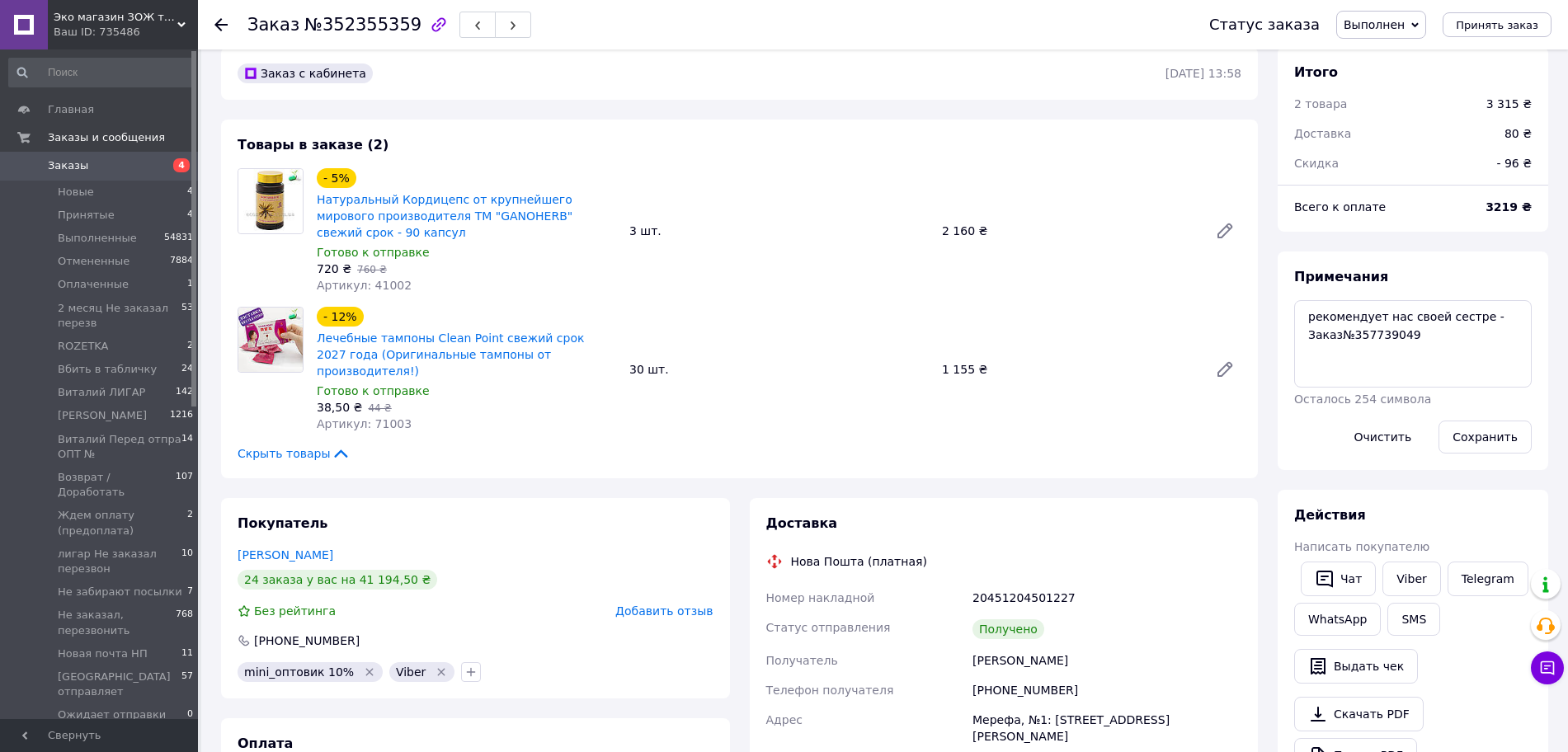
scroll to position [0, 0]
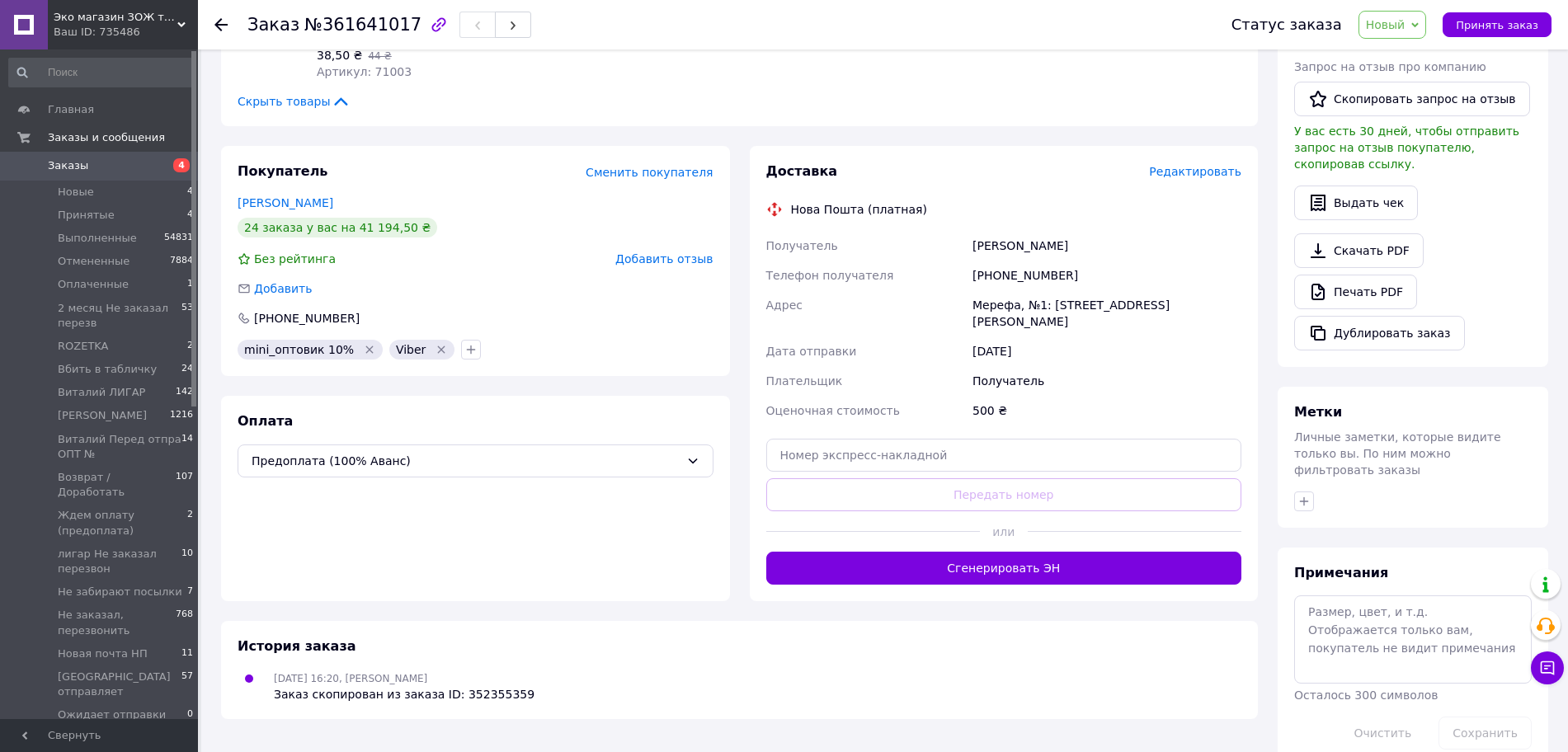
scroll to position [375, 0]
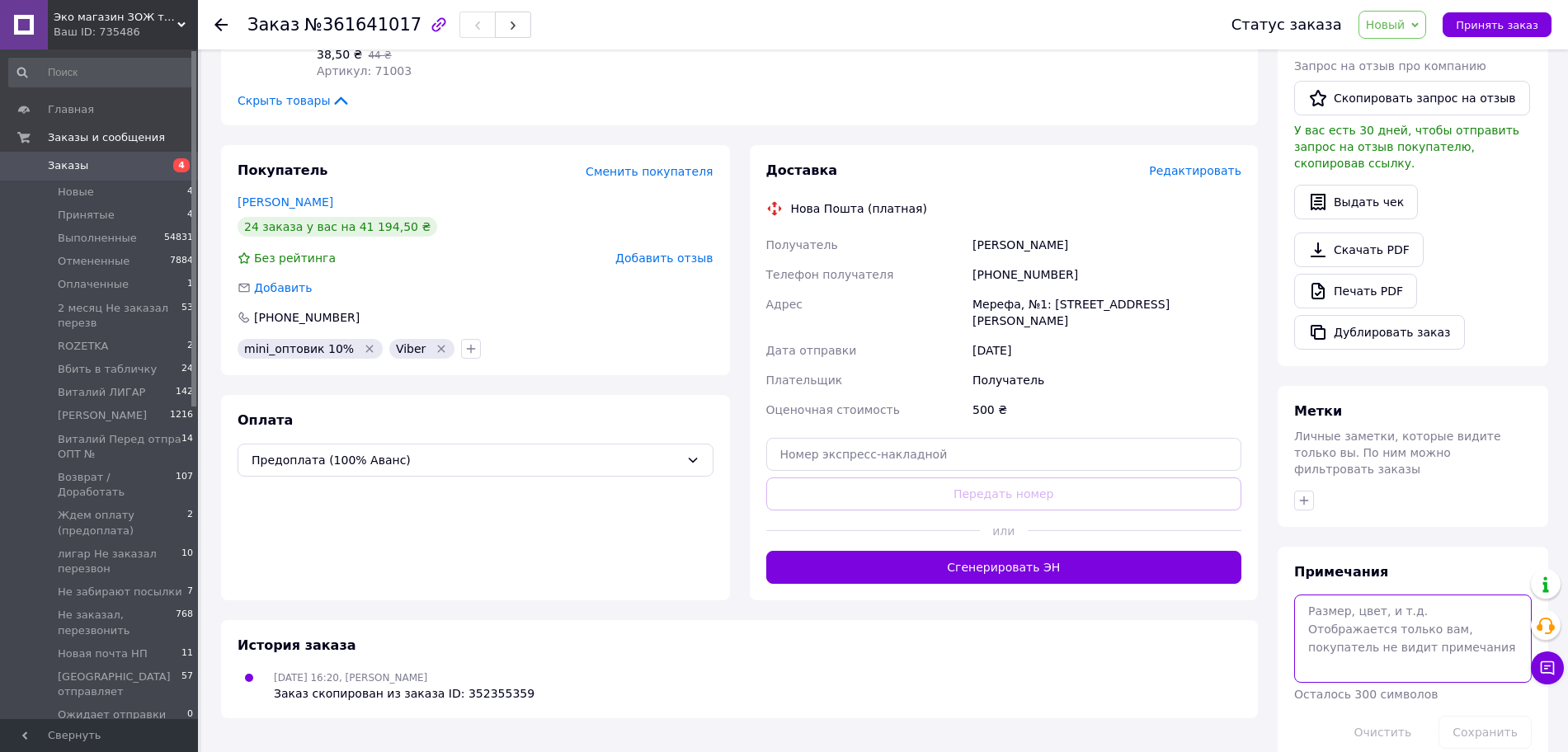
click at [1455, 603] on textarea at bounding box center [1413, 638] width 238 height 87
type textarea "0669510811 - с єтого номера звонила"
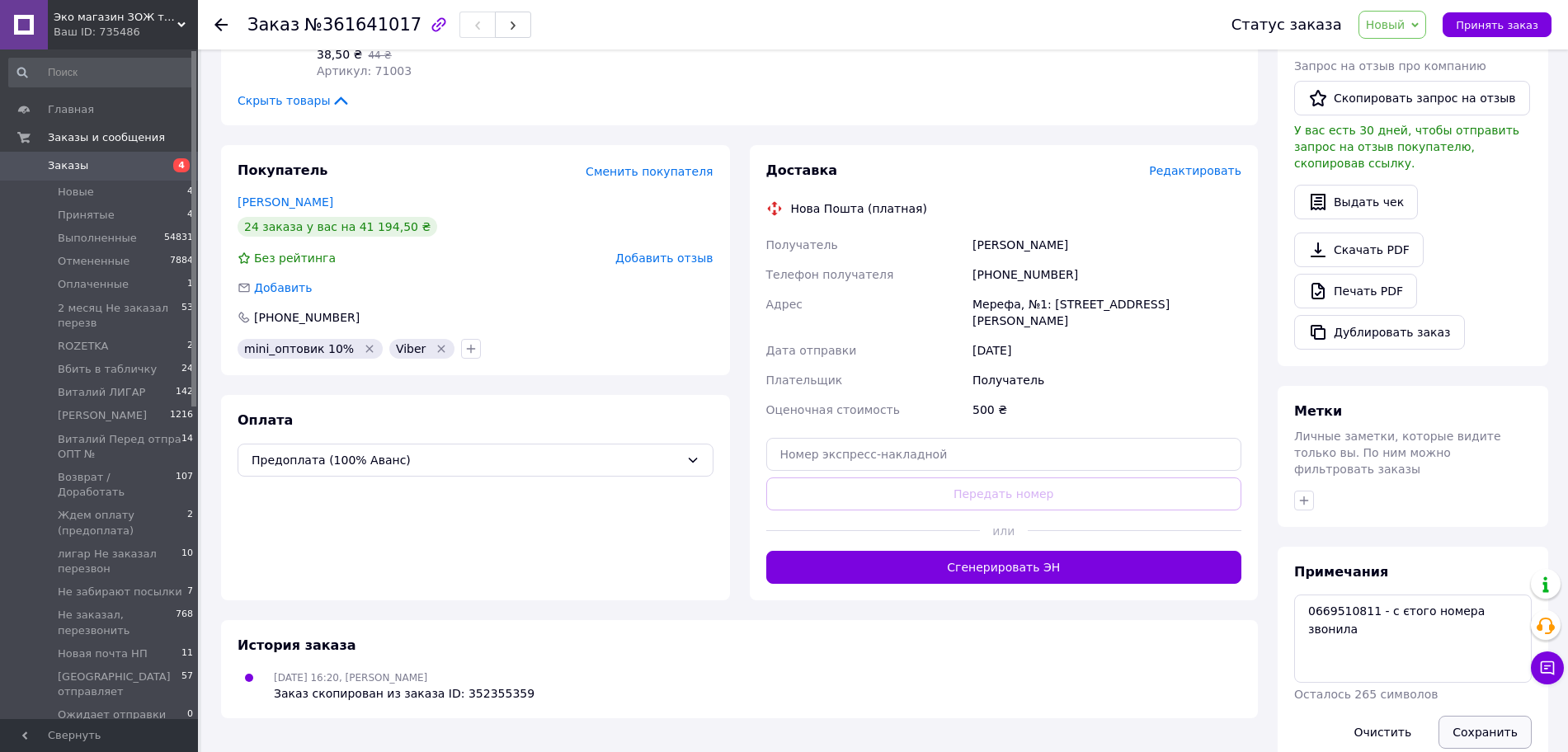
click at [1466, 715] on button "Сохранить" at bounding box center [1485, 731] width 93 height 33
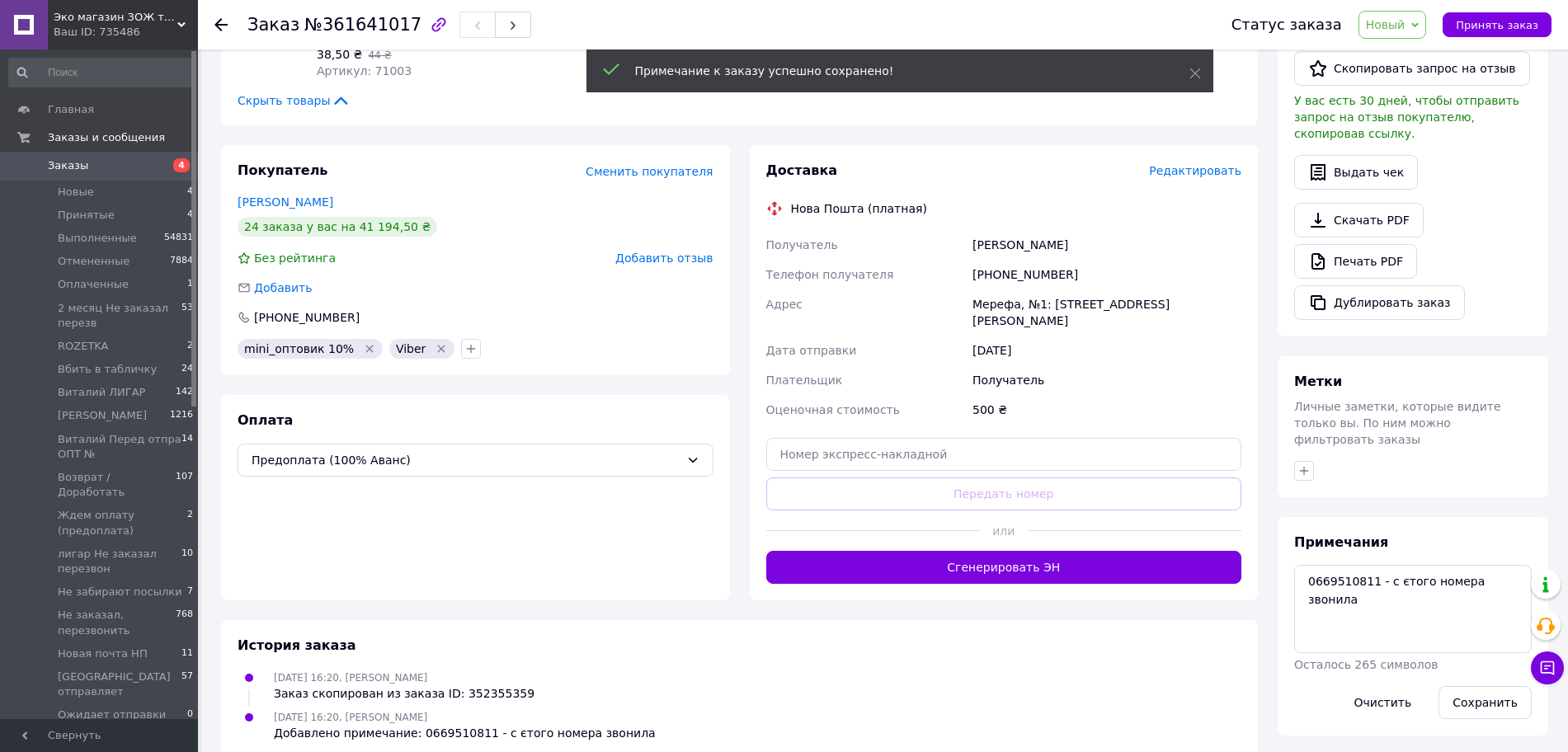
scroll to position [368, 0]
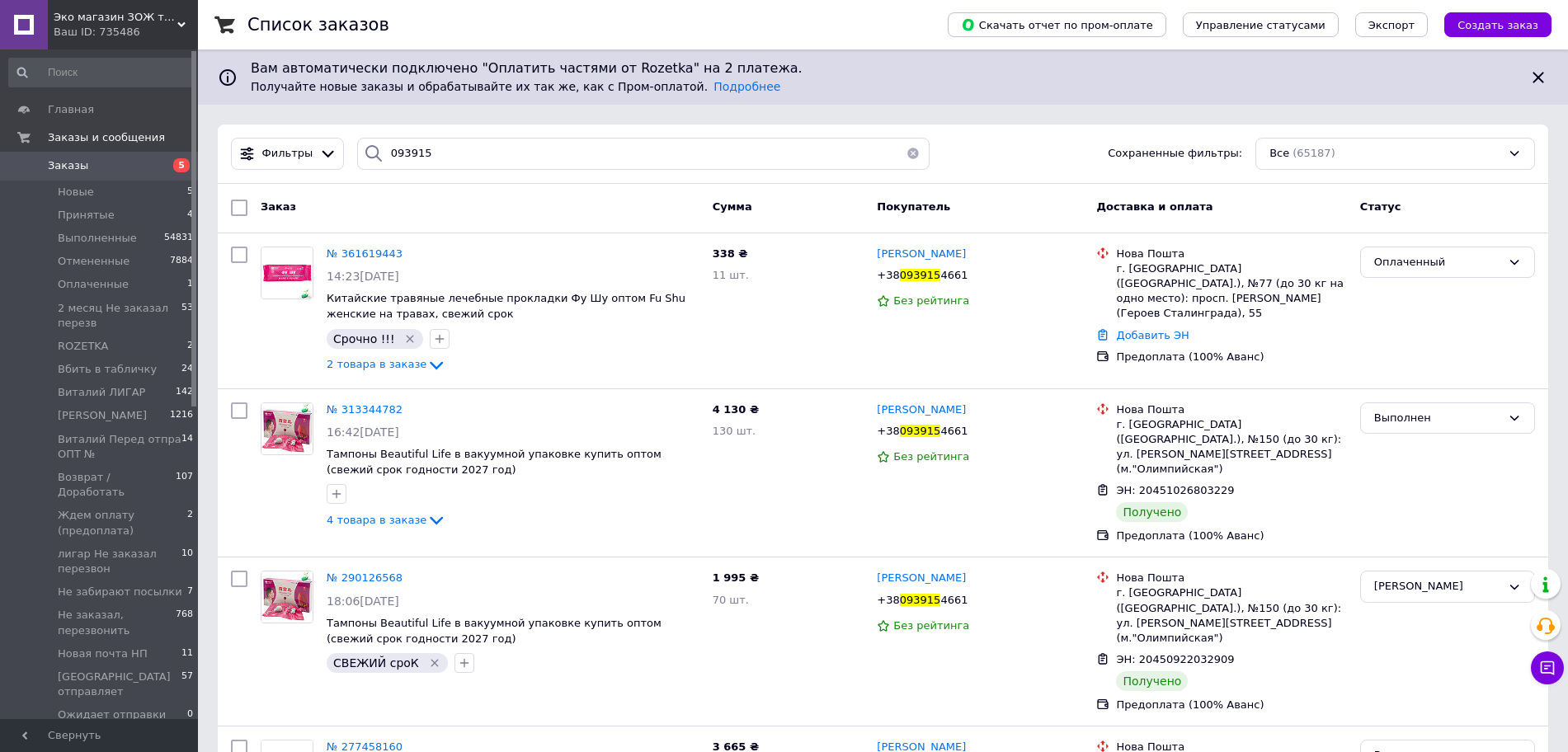
type input "093"
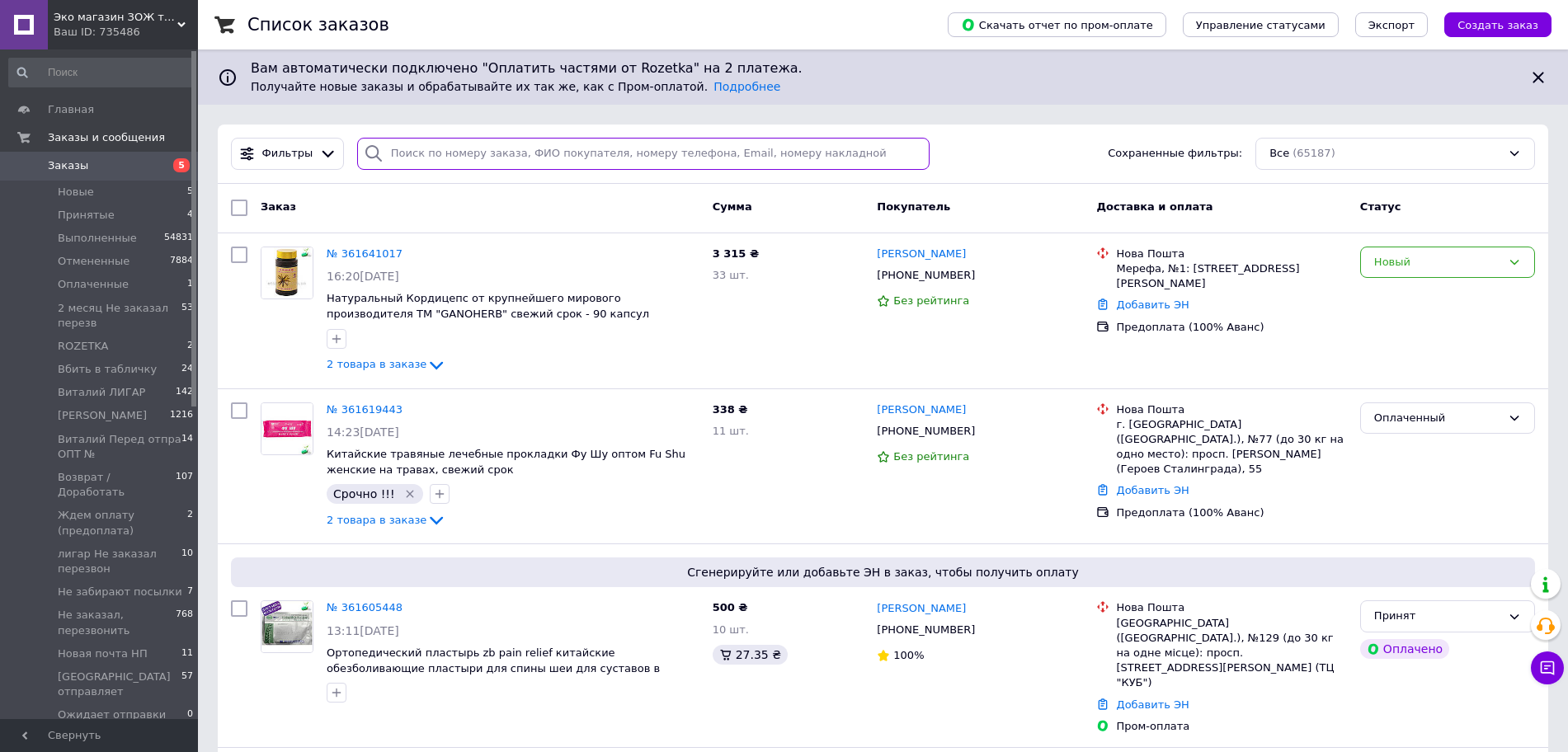
click at [578, 157] on input "search" at bounding box center [643, 153] width 572 height 32
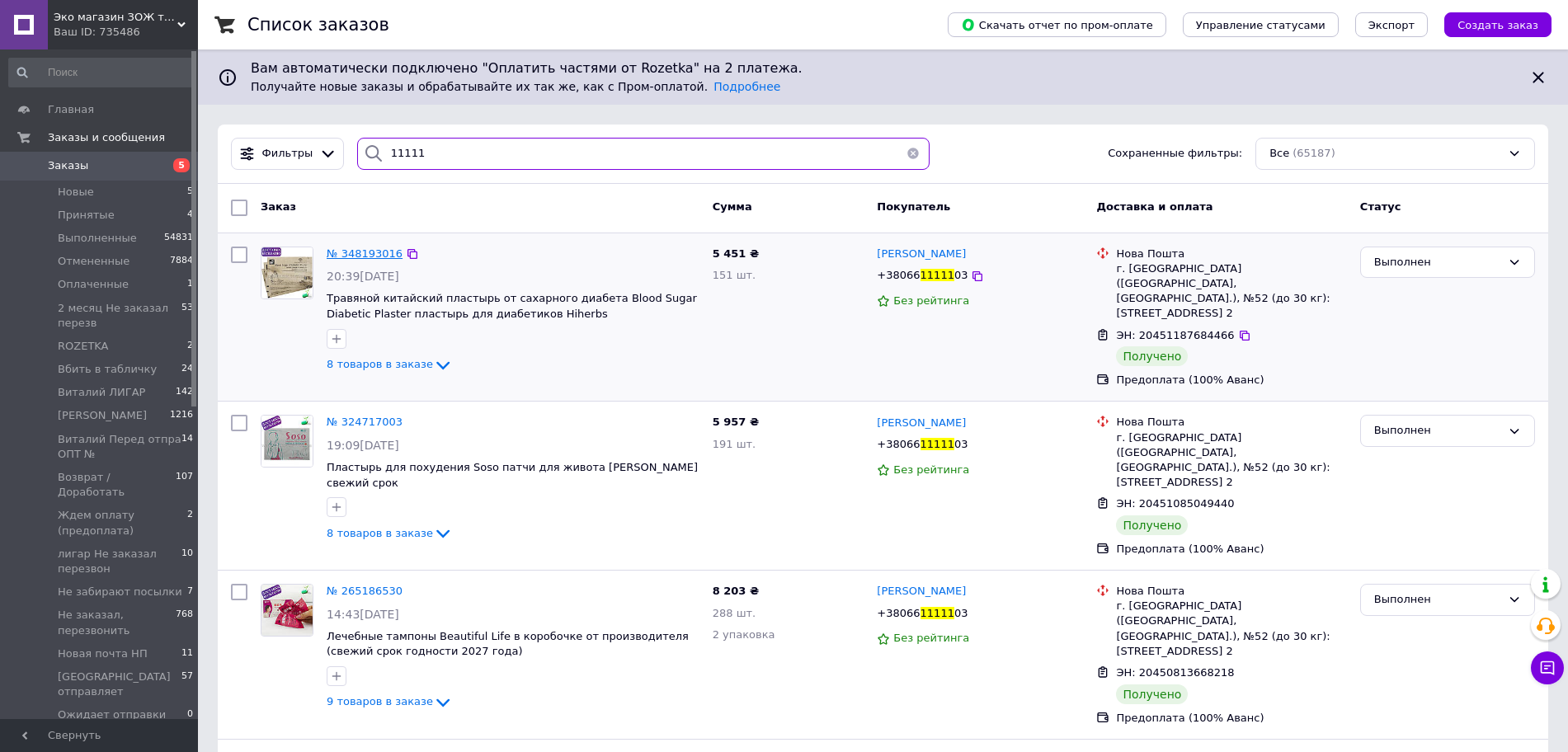
type input "11111"
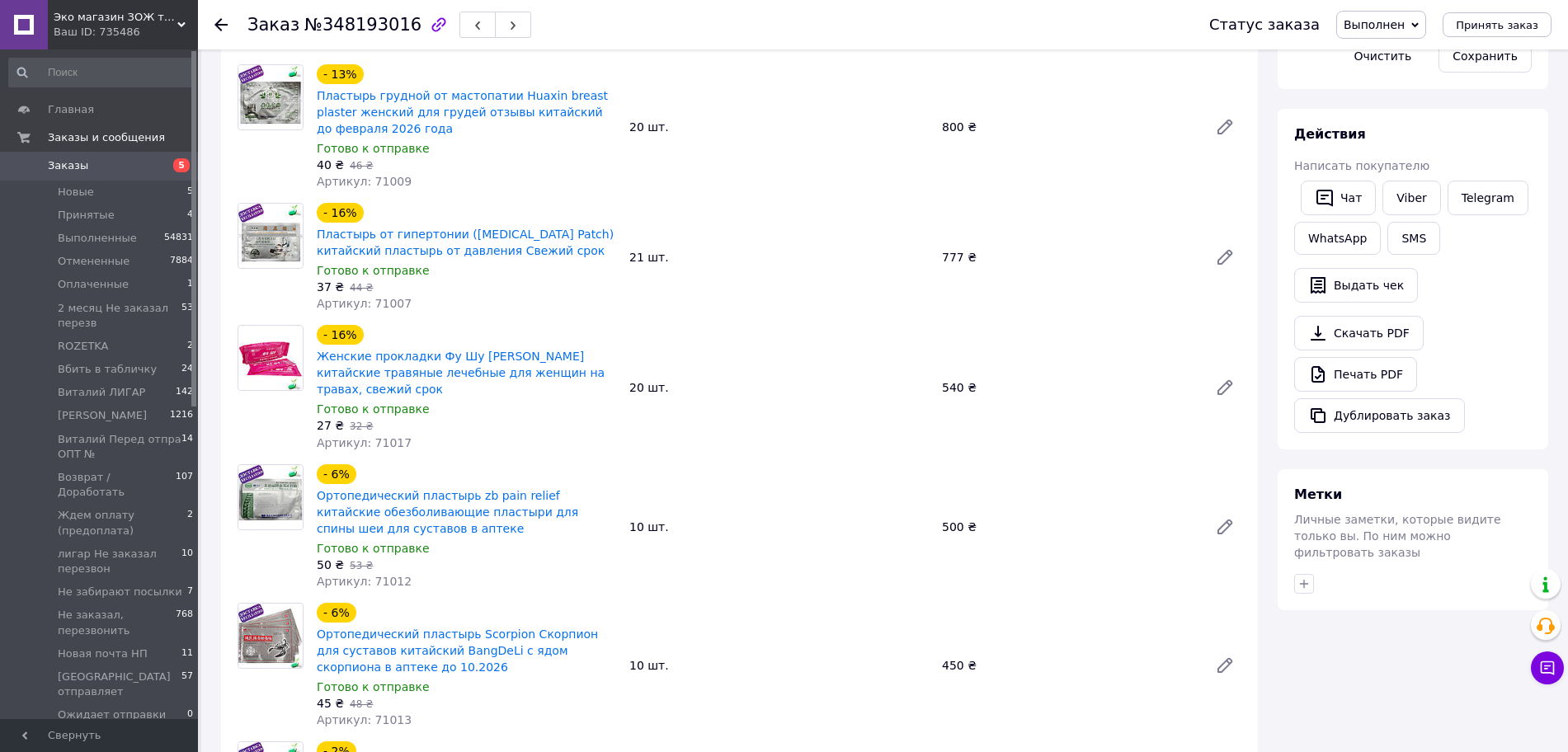
scroll to position [244, 0]
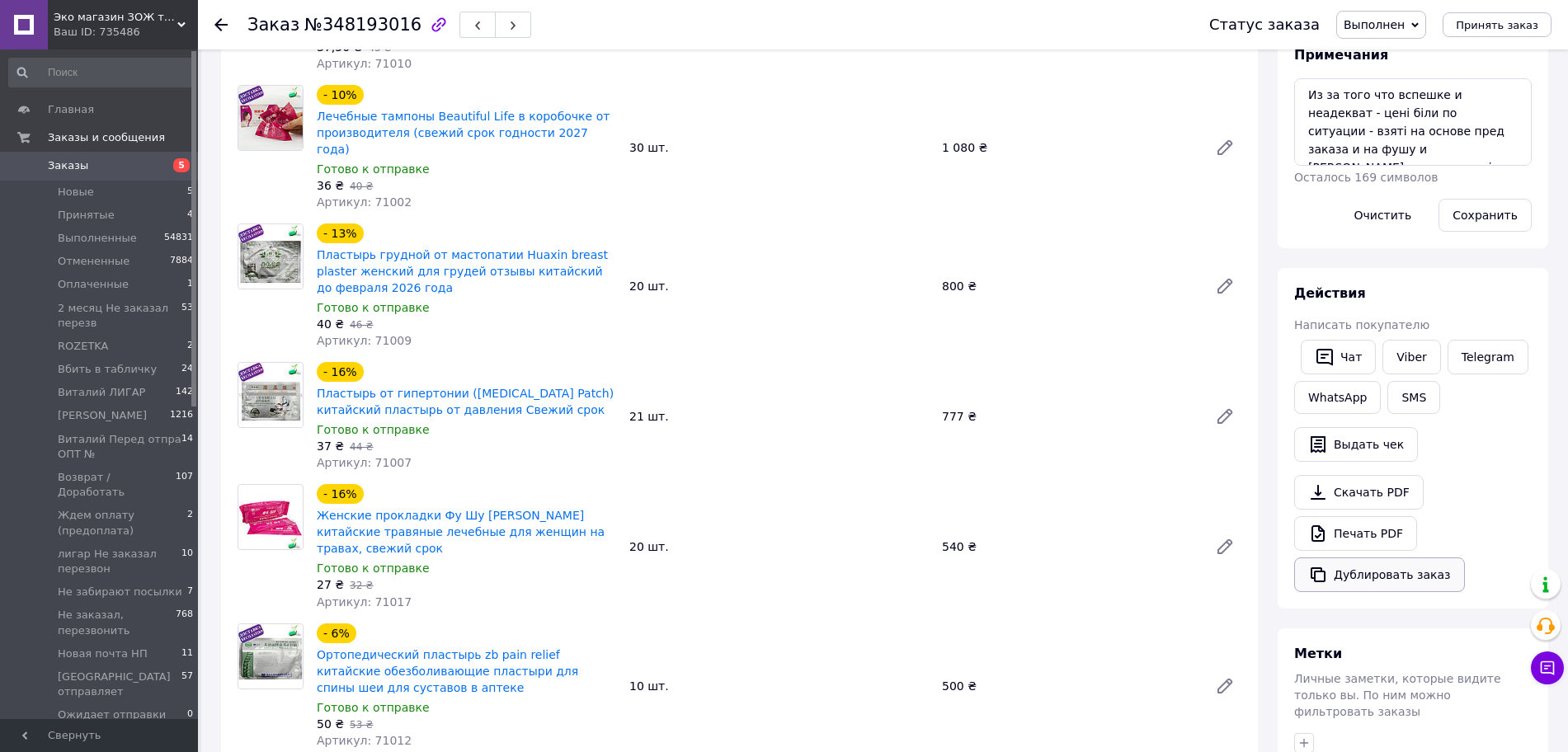
click at [1384, 576] on button "Дублировать заказ" at bounding box center [1379, 574] width 170 height 35
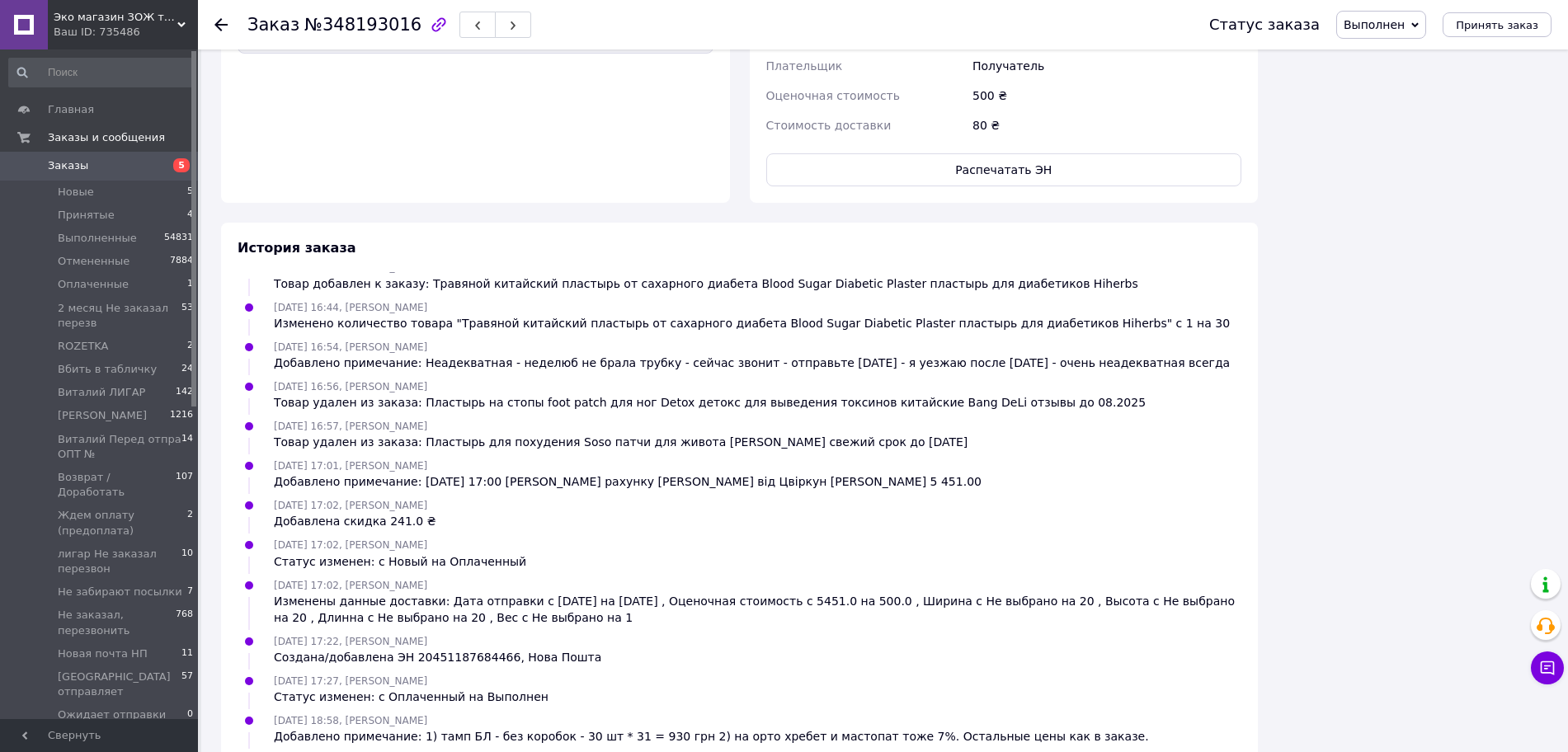
scroll to position [0, 0]
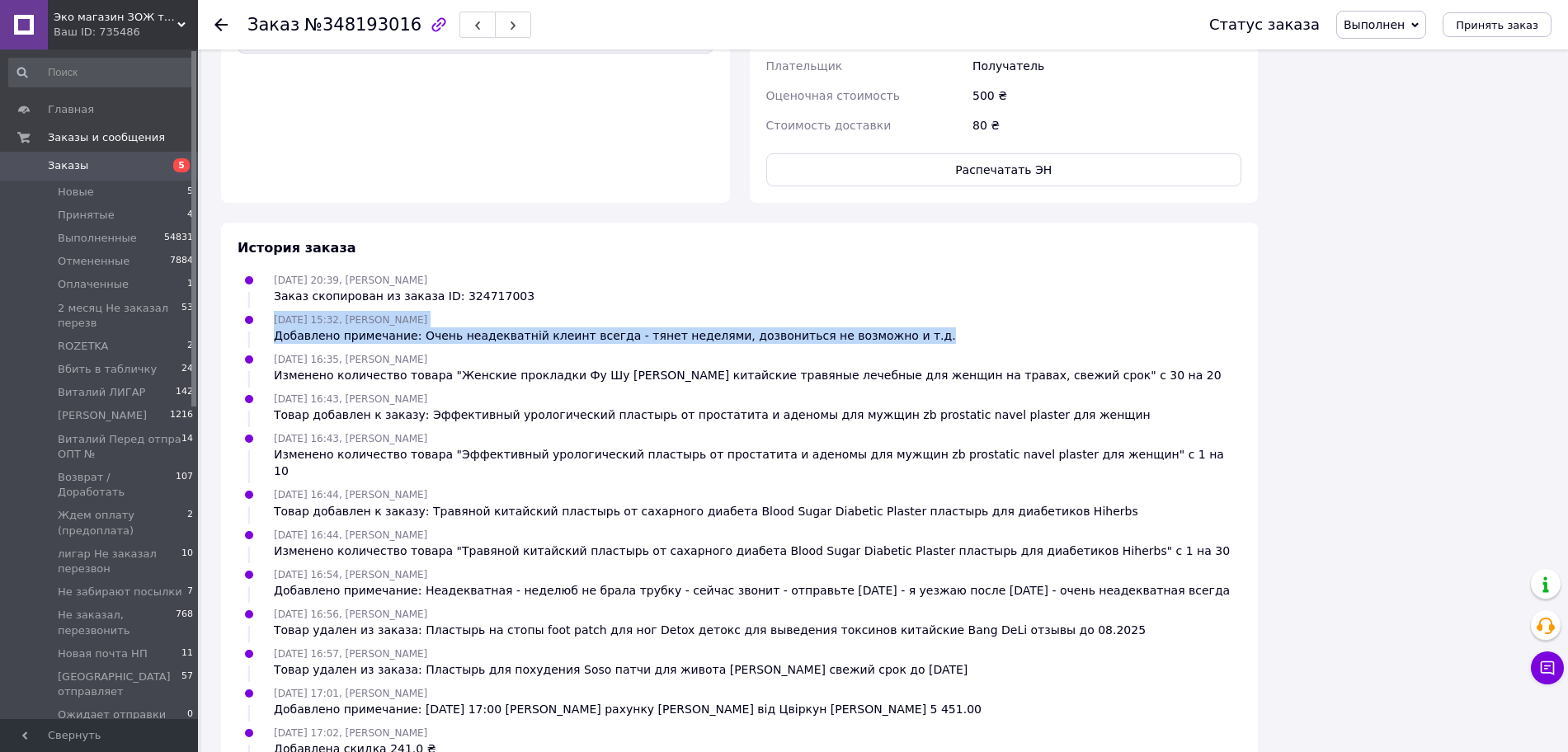
drag, startPoint x: 884, startPoint y: 284, endPoint x: 252, endPoint y: 278, distance: 632.0
click at [252, 311] on div "[DATE] 15:32, [PERSON_NAME] Добавлено примечание: Очень неадекватній клеинт все…" at bounding box center [738, 327] width 1017 height 33
copy div "[DATE] 15:32, [PERSON_NAME] Добавлено примечание: Очень неадекватній клеинт все…"
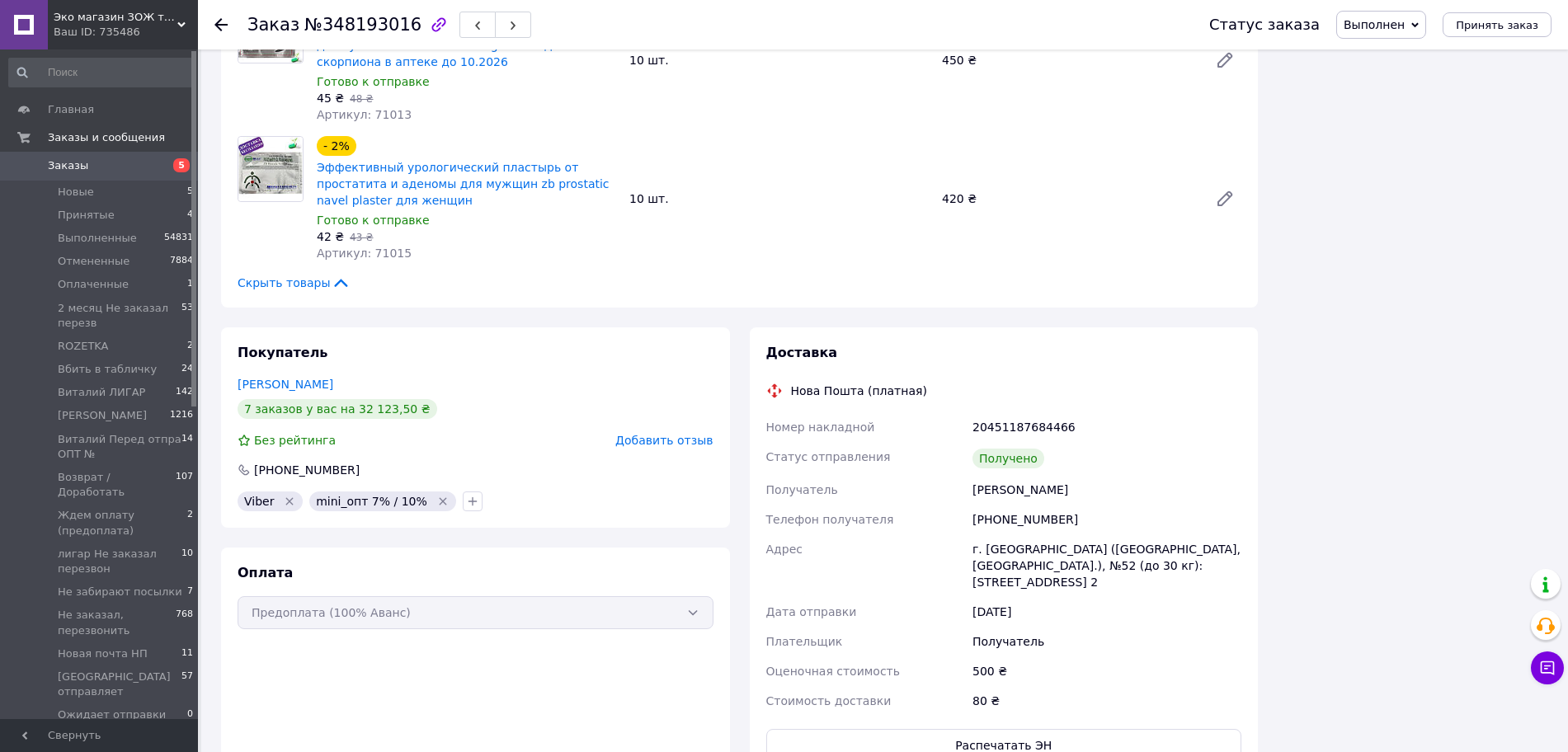
scroll to position [1069, 0]
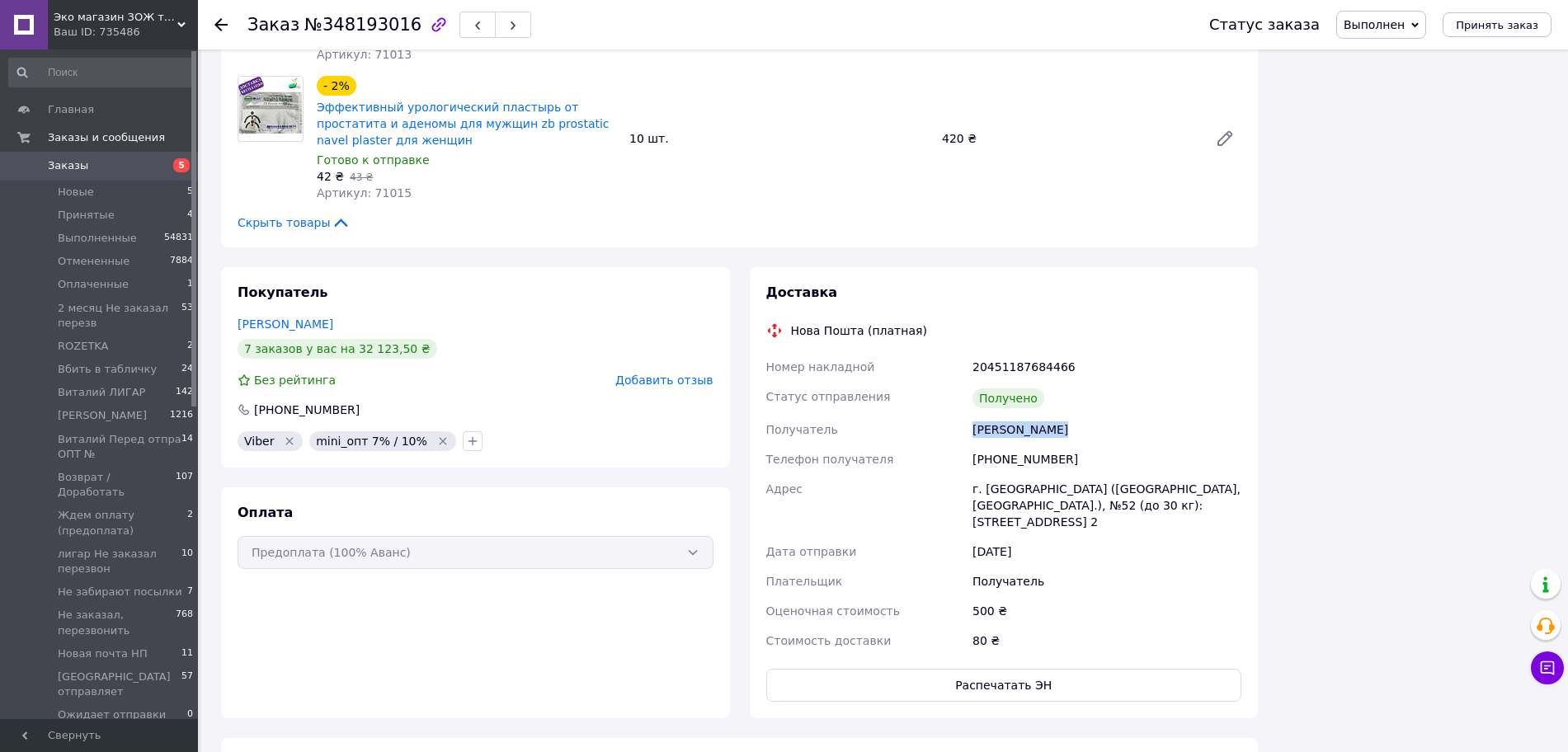
drag, startPoint x: 971, startPoint y: 395, endPoint x: 1065, endPoint y: 391, distance: 94.1
click at [1065, 415] on div "[PERSON_NAME]" at bounding box center [1107, 429] width 275 height 30
copy div "[PERSON_NAME]"
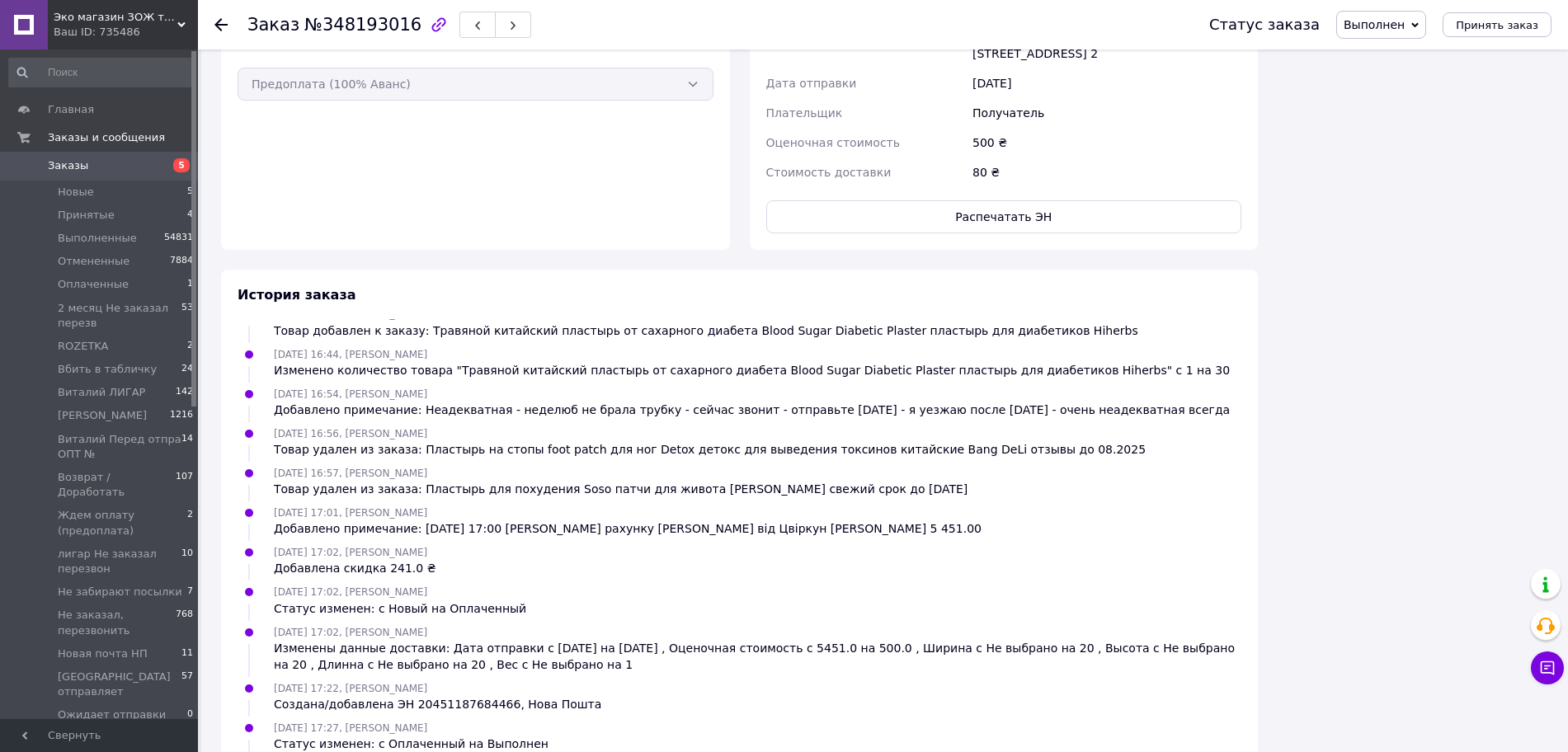
scroll to position [1583, 0]
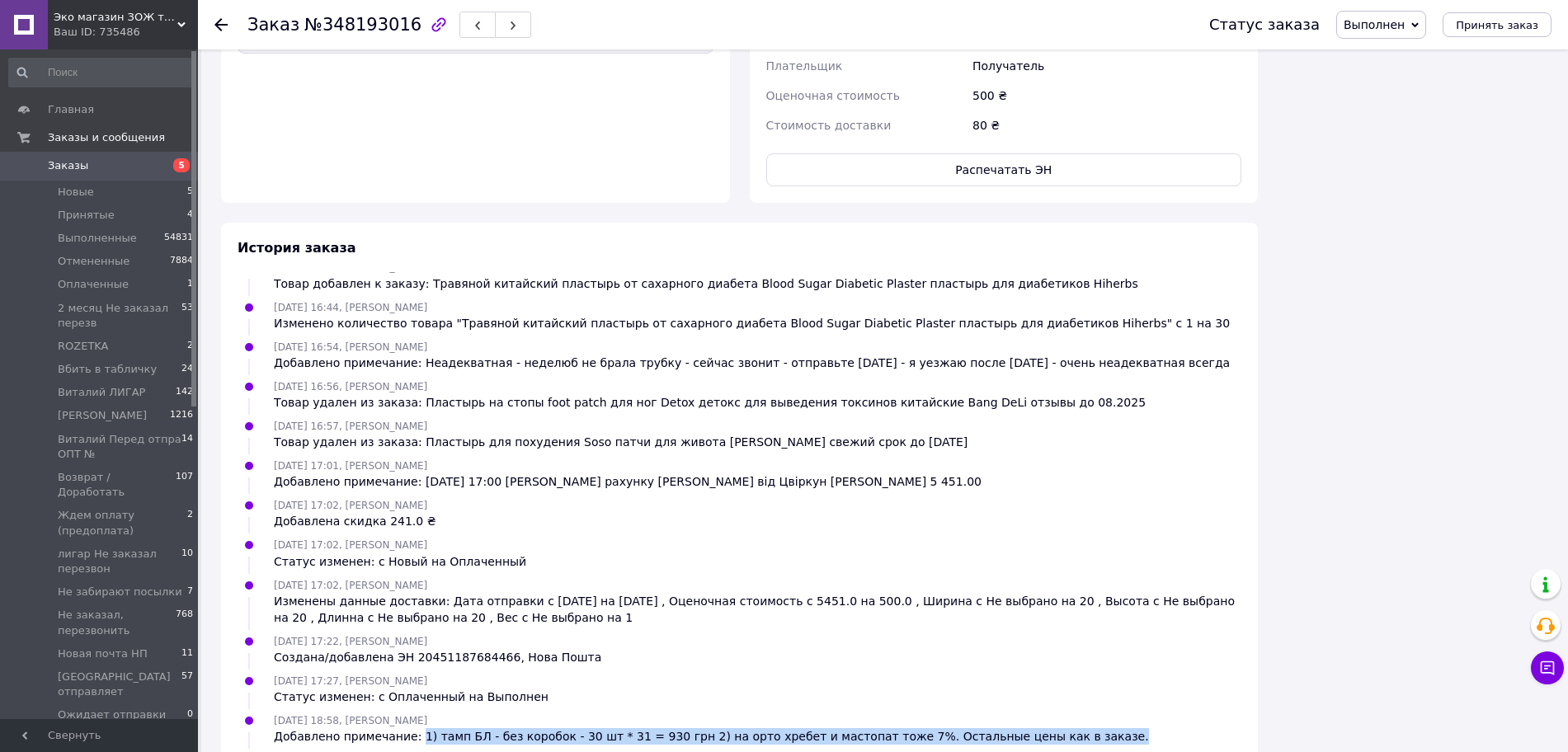
drag, startPoint x: 411, startPoint y: 668, endPoint x: 1055, endPoint y: 669, distance: 644.0
click at [1055, 711] on div "17.06.2025 18:58, Николай Кравец Добавлено примечание: 1) тамп БЛ - без коробок…" at bounding box center [738, 727] width 1017 height 33
copy div "1) тамп БЛ - без коробок - 30 шт * 31 = 930 грн 2) на орто хребет и мастопат то…"
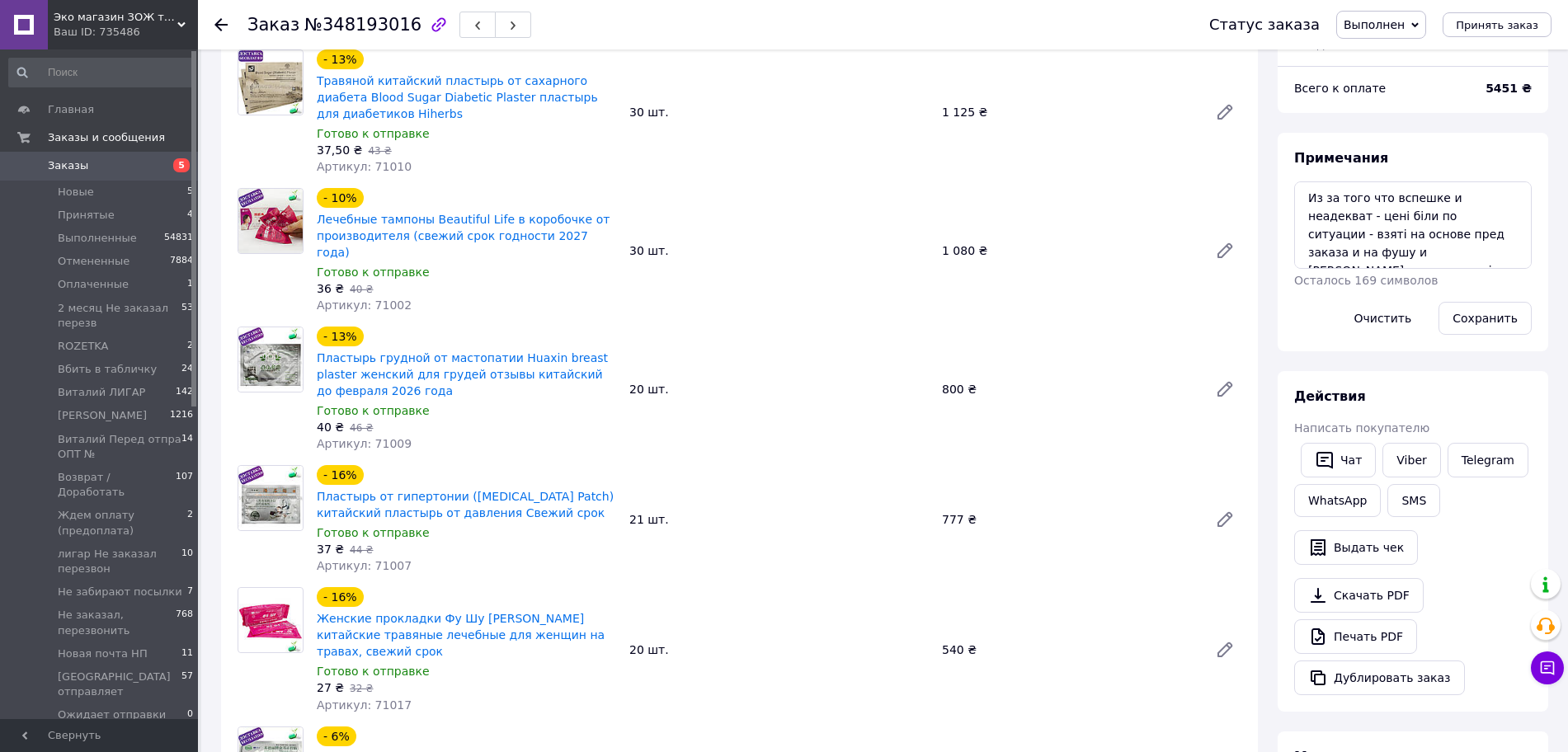
scroll to position [347, 0]
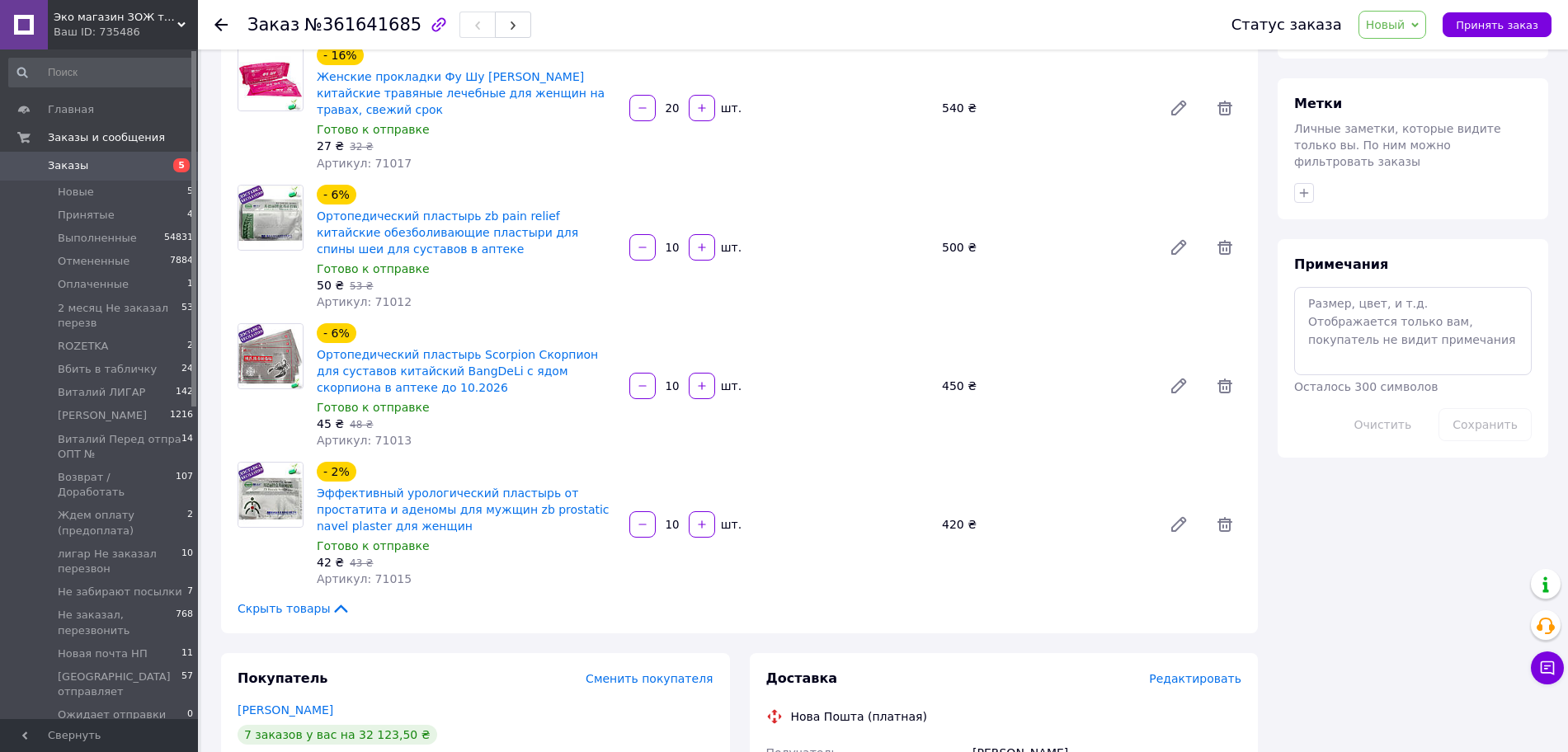
scroll to position [730, 0]
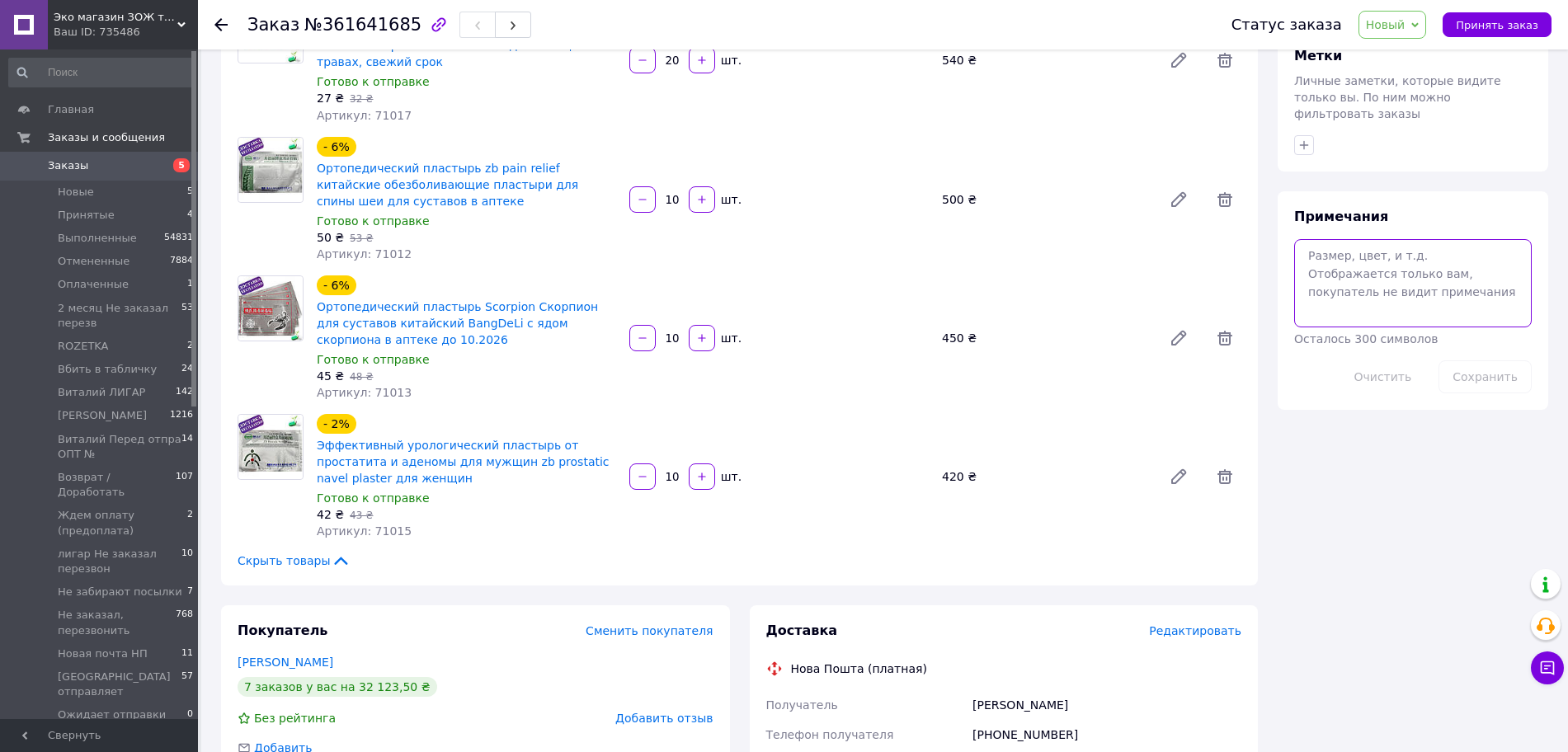
click at [1370, 255] on textarea at bounding box center [1413, 283] width 238 height 87
paste textarea "[DATE] 15:32, [PERSON_NAME] Добавлено примечание: Очень неадекватній клеинт все…"
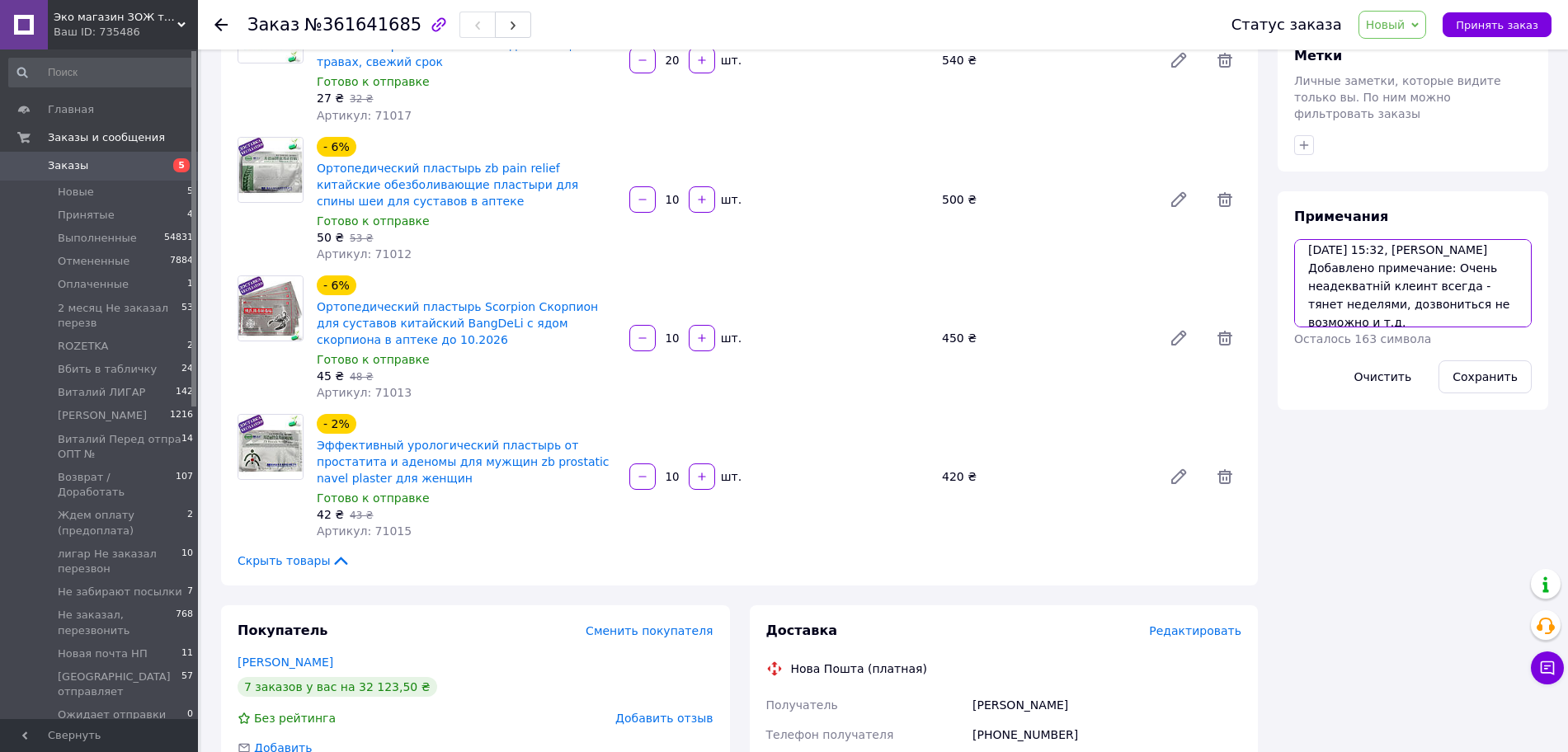
scroll to position [0, 0]
click at [1359, 239] on textarea "16.06.2025 15:32, Николай Кравец Добавлено примечание: Очень неадекватній клеин…" at bounding box center [1413, 283] width 238 height 87
click at [1481, 274] on textarea "16.06.2025 15:32, Николай Кравец Добавлено примечание: Очень неадекватній клеин…" at bounding box center [1413, 283] width 238 height 87
drag, startPoint x: 1499, startPoint y: 224, endPoint x: 1439, endPoint y: 217, distance: 60.4
click at [1497, 239] on textarea "16.06.2025 15:32, Николай Кравец Добавлено примечание: Очень неадекватній клеин…" at bounding box center [1413, 283] width 238 height 87
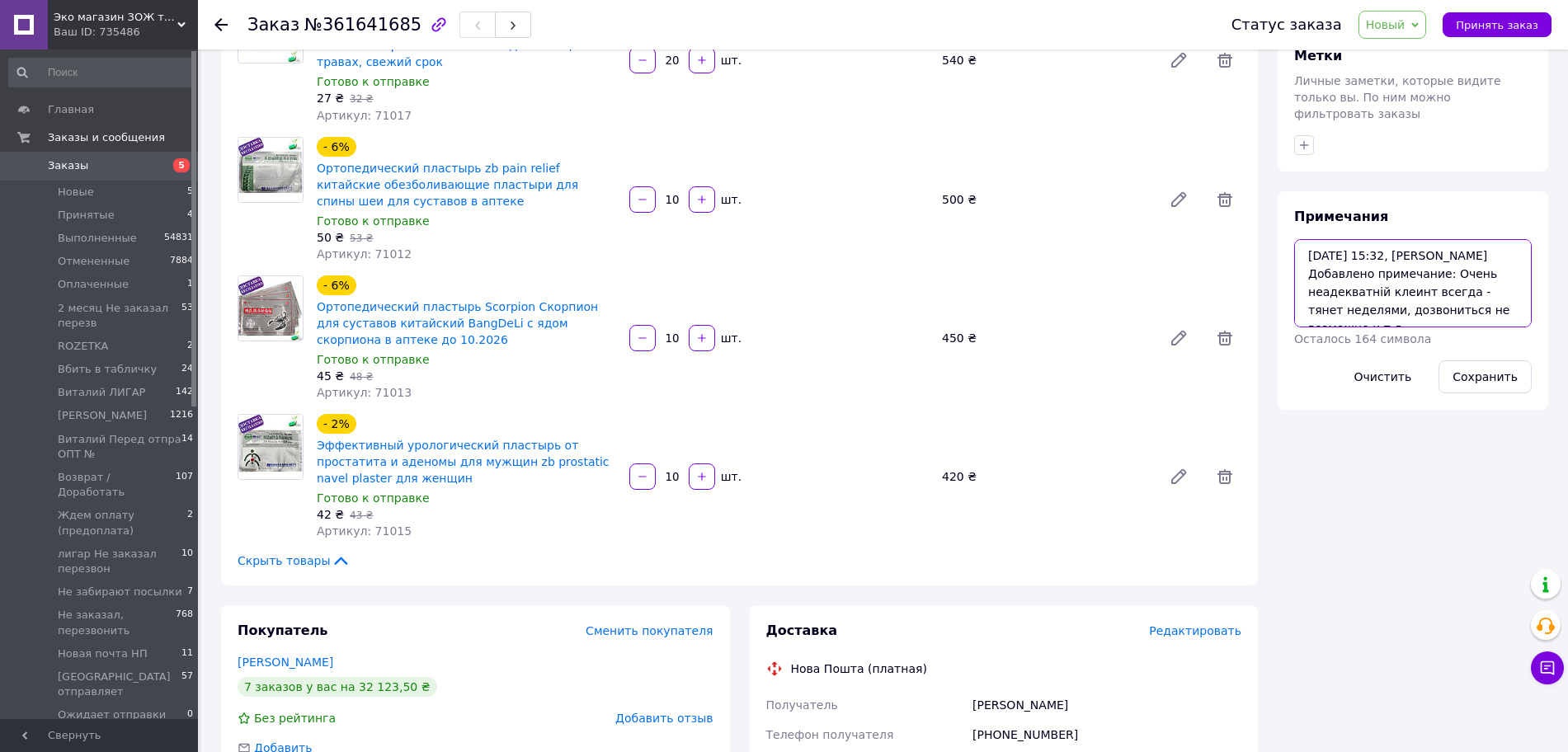
drag, startPoint x: 1401, startPoint y: 224, endPoint x: 1303, endPoint y: 220, distance: 98.1
click at [1303, 239] on textarea "16.06.2025 15:32, Николай Кравец Добавлено примечание: Очень неадекватній клеин…" at bounding box center [1413, 283] width 238 height 87
click at [1440, 239] on textarea "Николай Кравец Добавлено примечание: Очень неадекватній клеинт всегда - тянет н…" at bounding box center [1413, 283] width 238 height 87
click at [1474, 360] on button "Сохранить" at bounding box center [1485, 376] width 93 height 33
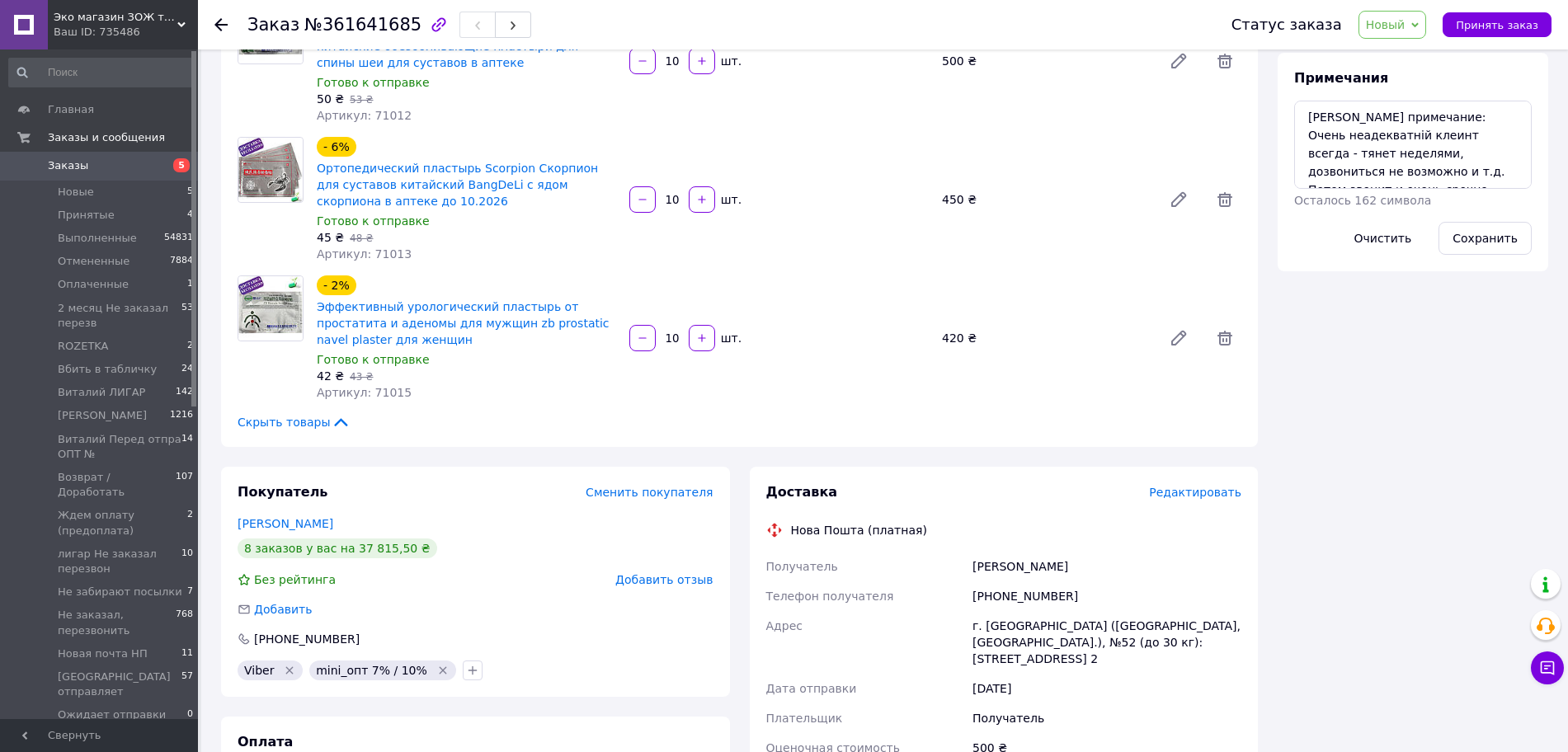
scroll to position [1039, 0]
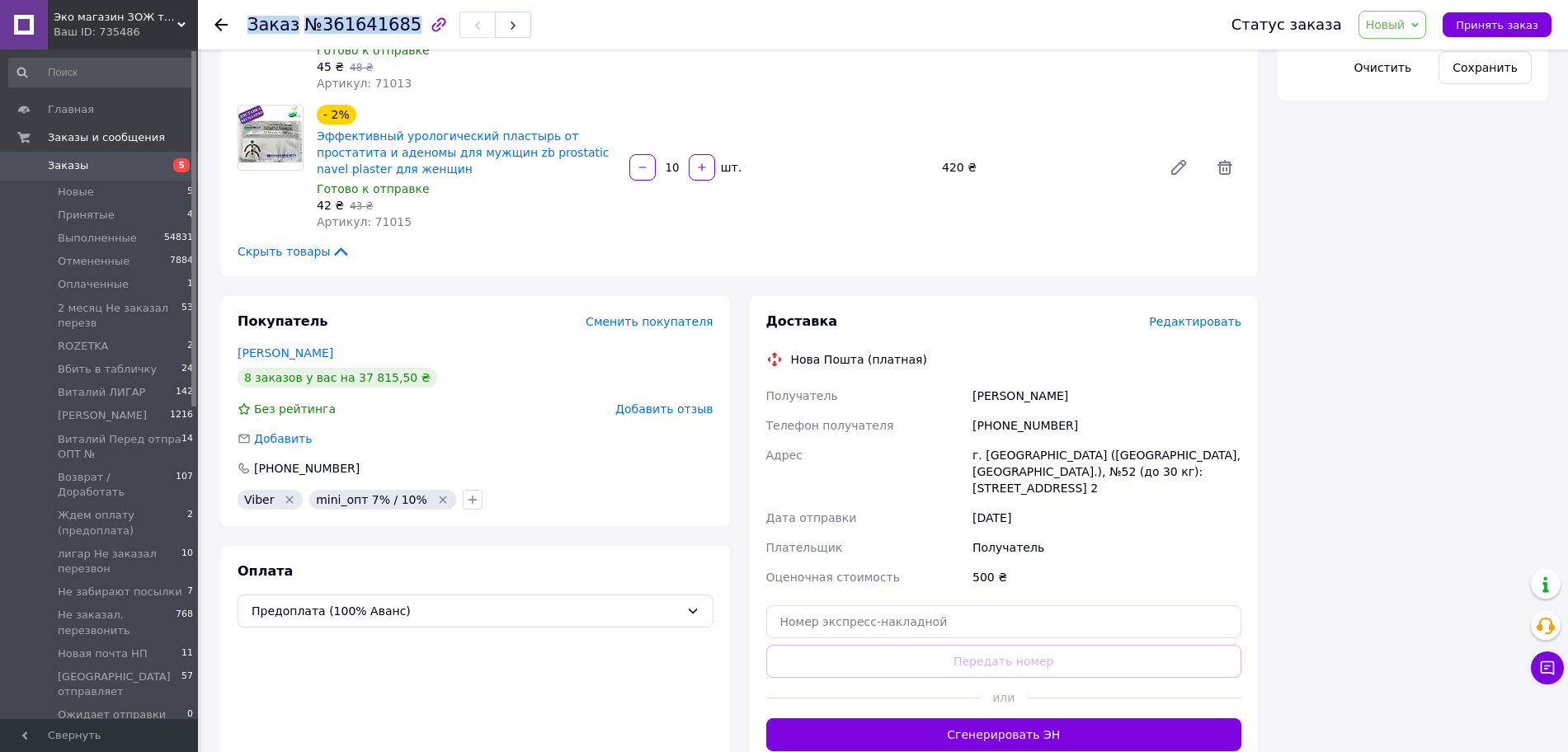
drag, startPoint x: 245, startPoint y: 22, endPoint x: 398, endPoint y: 23, distance: 153.0
click at [398, 23] on div "Заказ №361641685 Статус заказа Новый Принят Выполнен Отменен Оплаченный 2 месяц…" at bounding box center [883, 25] width 1336 height 49
copy h1 "Заказ №361641685"
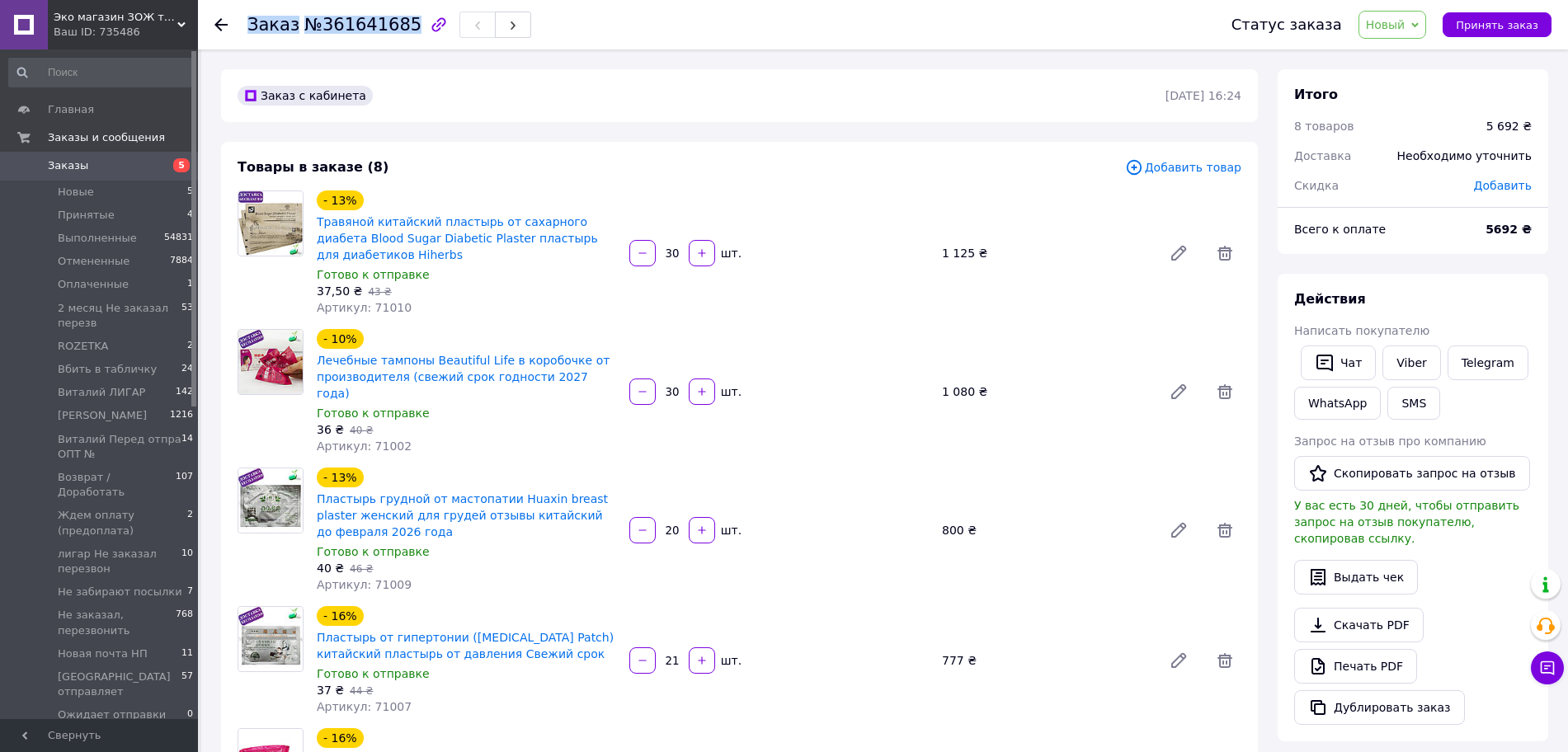
scroll to position [516, 0]
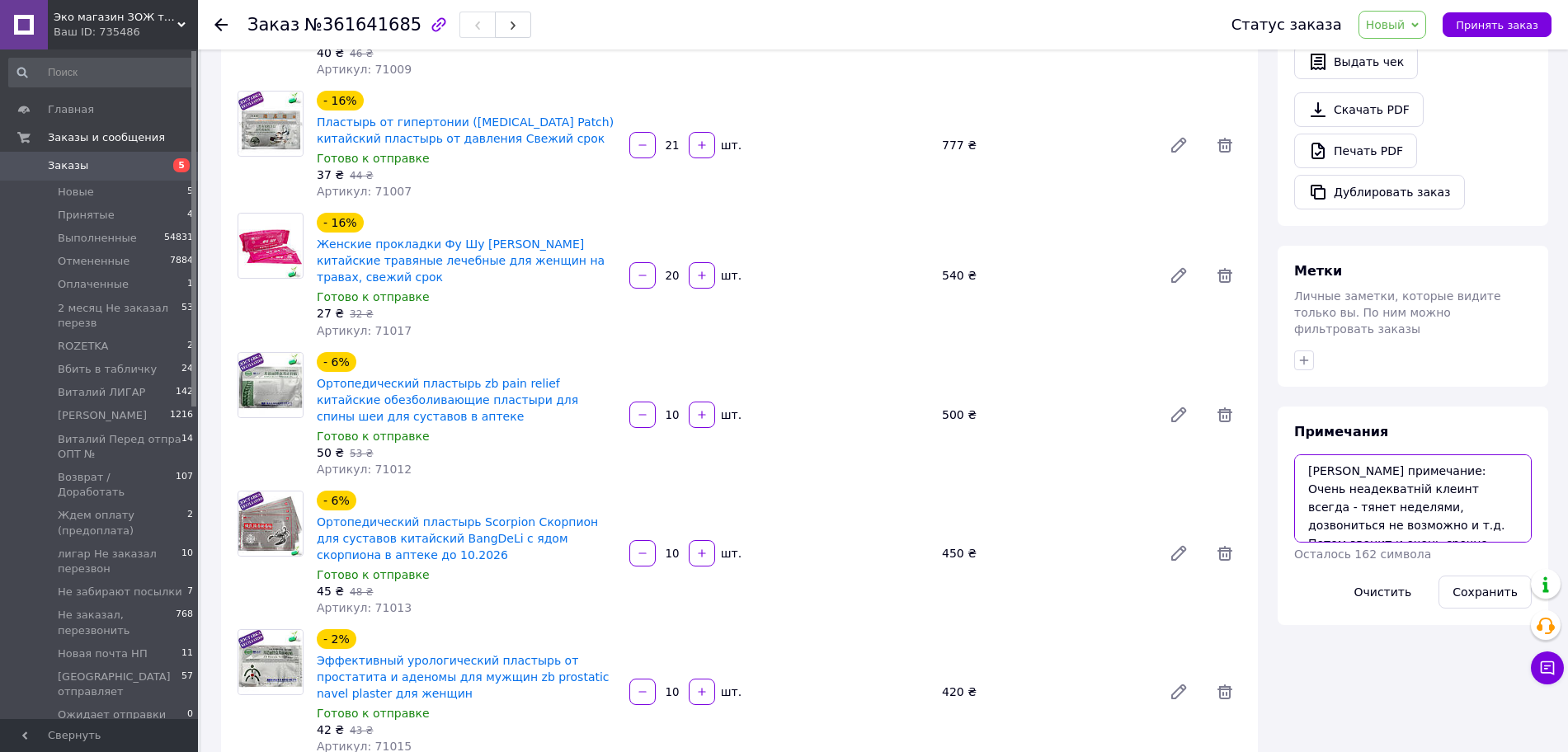
click at [1451, 486] on textarea "Николай Кравец примечание: Очень неадекватній клеинт всегда - тянет неделями, д…" at bounding box center [1413, 498] width 238 height 87
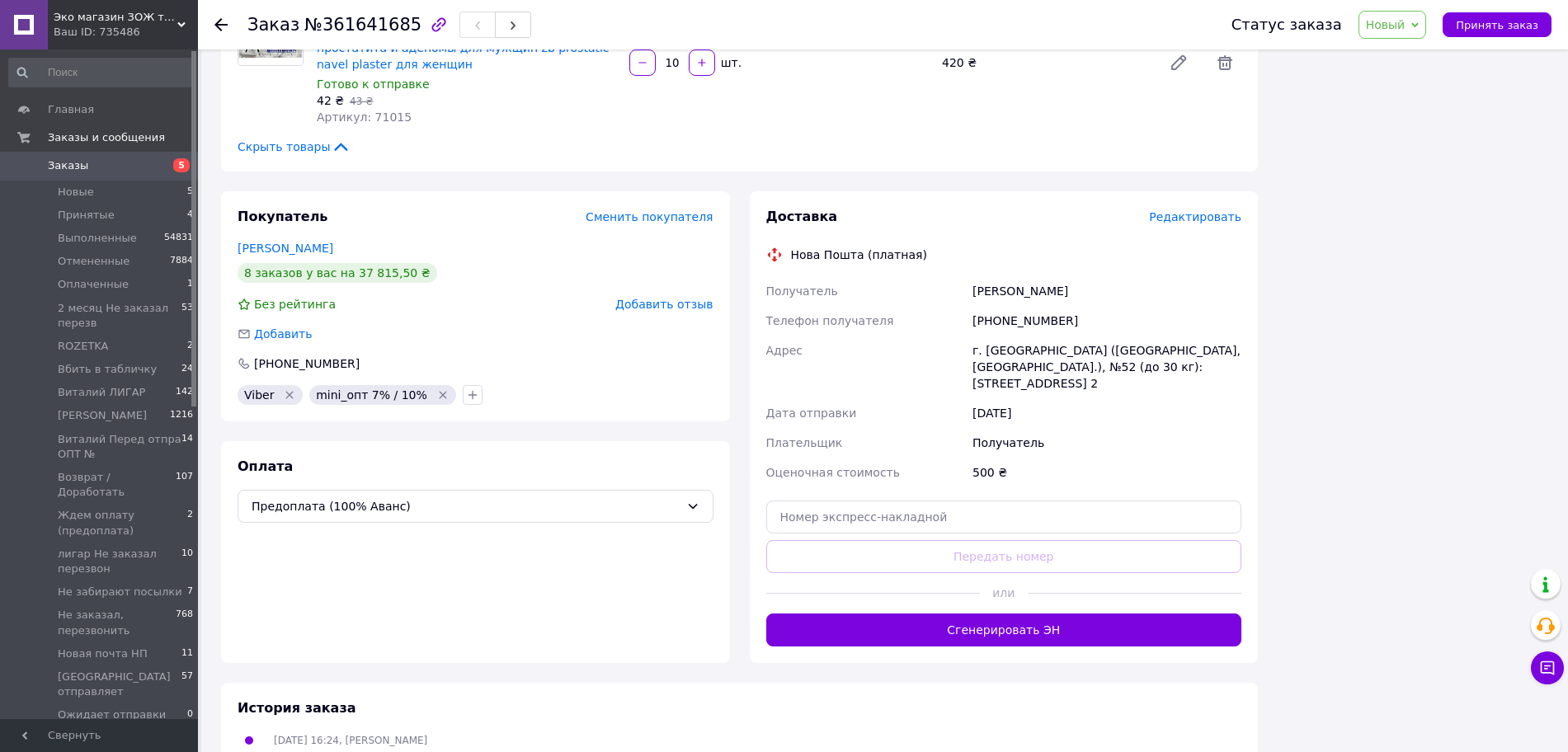
scroll to position [1182, 0]
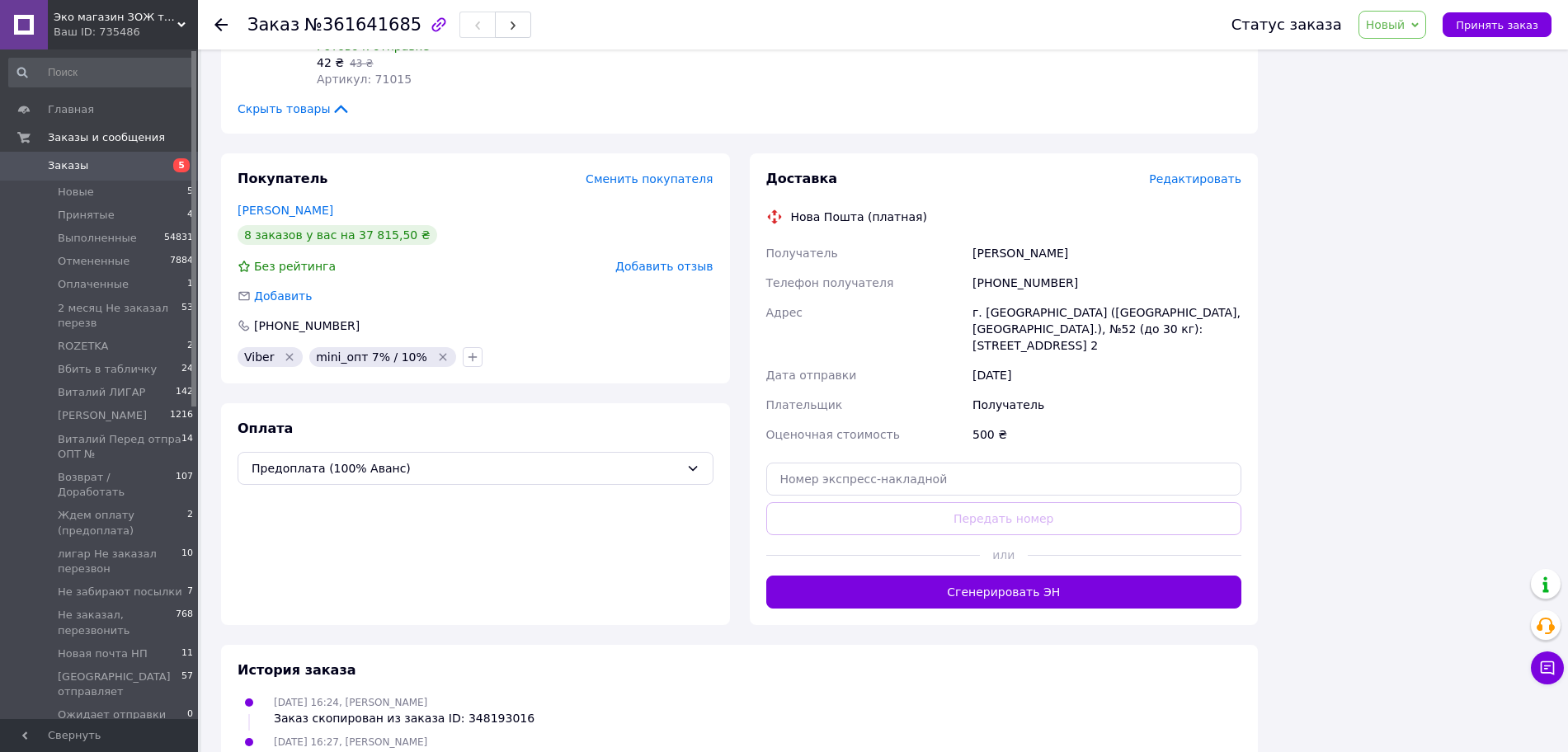
paste textarea "1) тамп БЛ - без коробок - 30 шт * 31 = 930 грн 2) на орто хребет и мастопат то…"
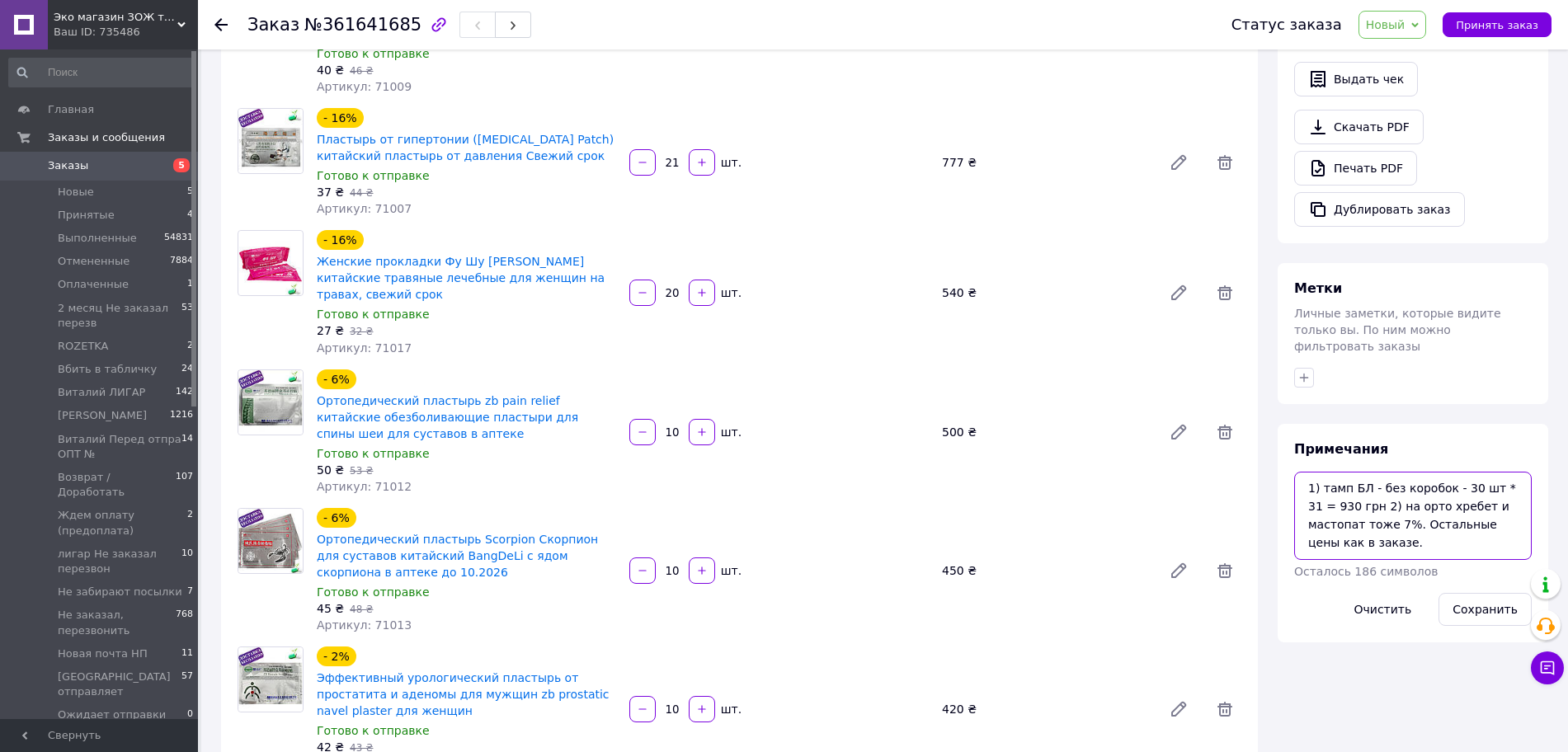
scroll to position [466, 0]
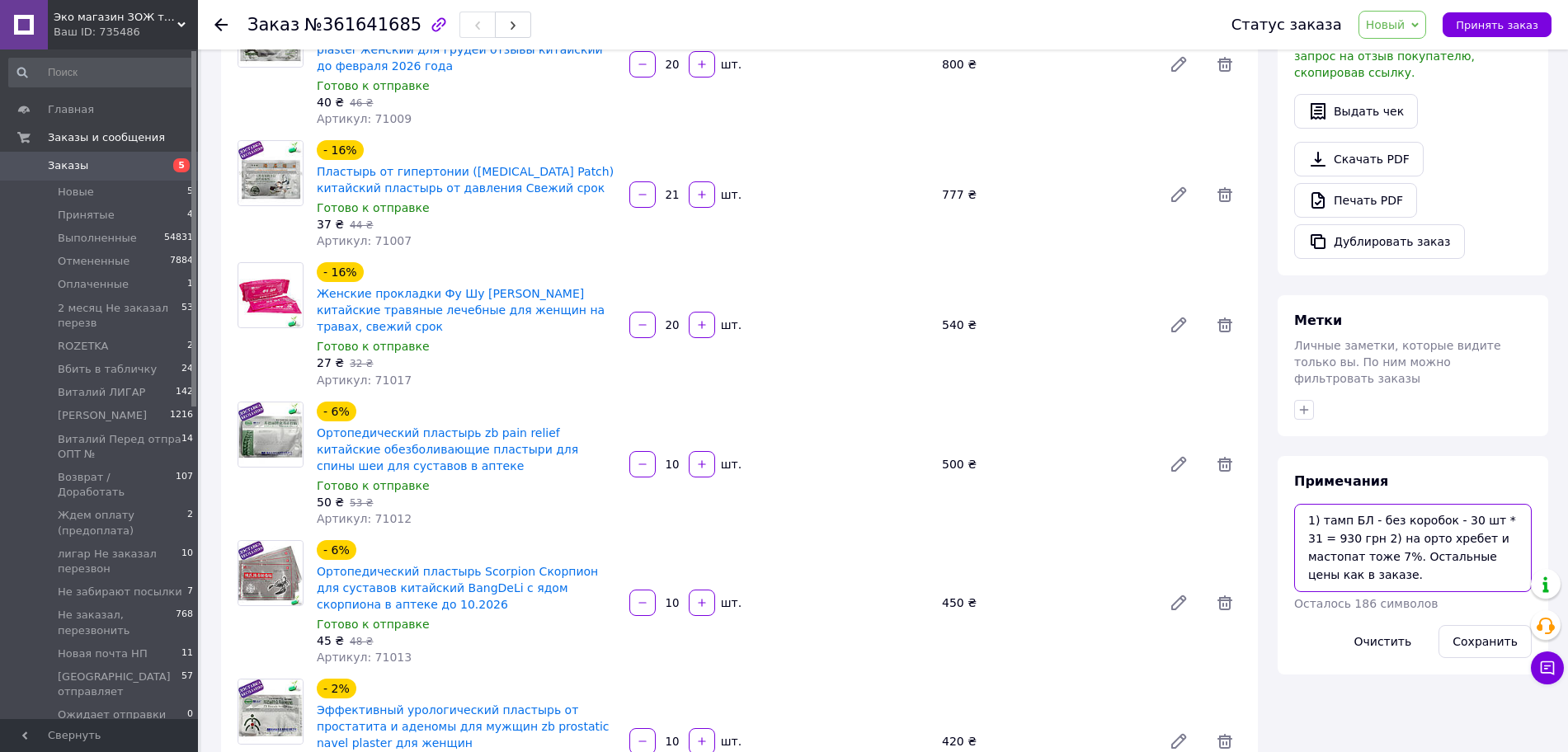
drag, startPoint x: 1365, startPoint y: 484, endPoint x: 1352, endPoint y: 484, distance: 13.0
click at [1352, 504] on textarea "1) тамп БЛ - без коробок - 30 шт * 31 = 930 грн 2) на орто хребет и мастопат то…" at bounding box center [1413, 547] width 238 height 87
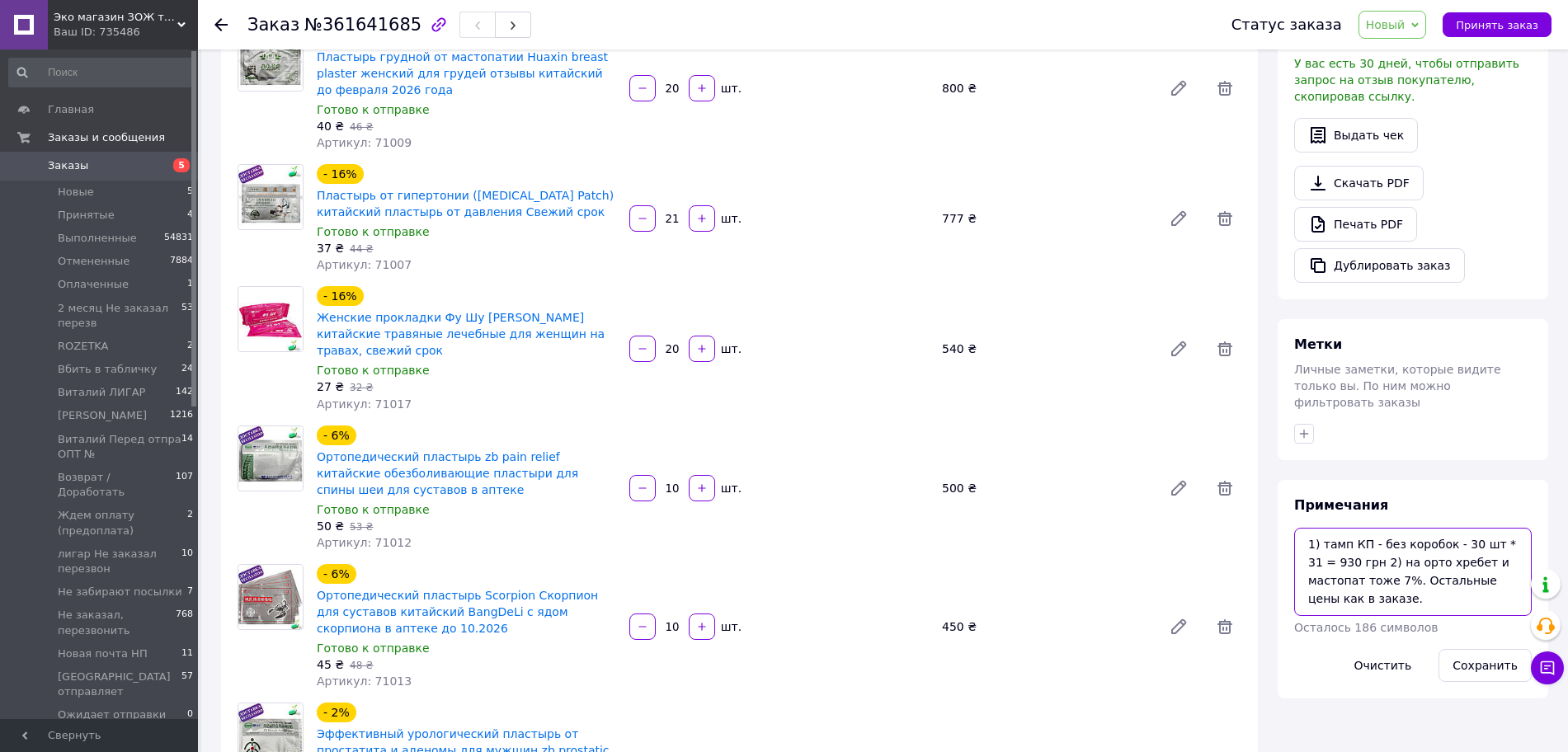
scroll to position [0, 0]
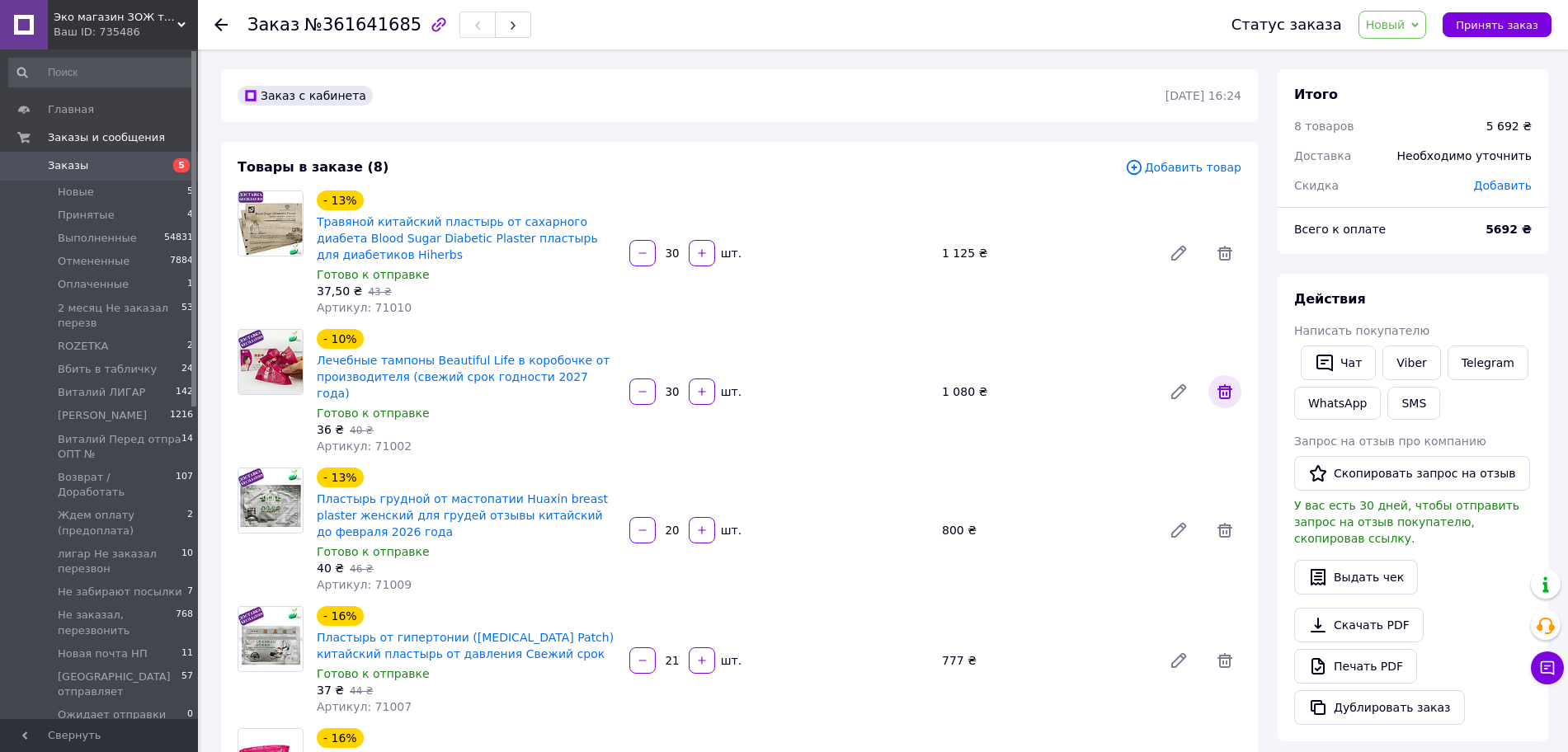
type textarea "1) тамп КП - без коробок - 30 шт * 31 = 930 грн 2) на орто хребет и мастопат то…"
click at [1221, 384] on icon at bounding box center [1224, 391] width 15 height 15
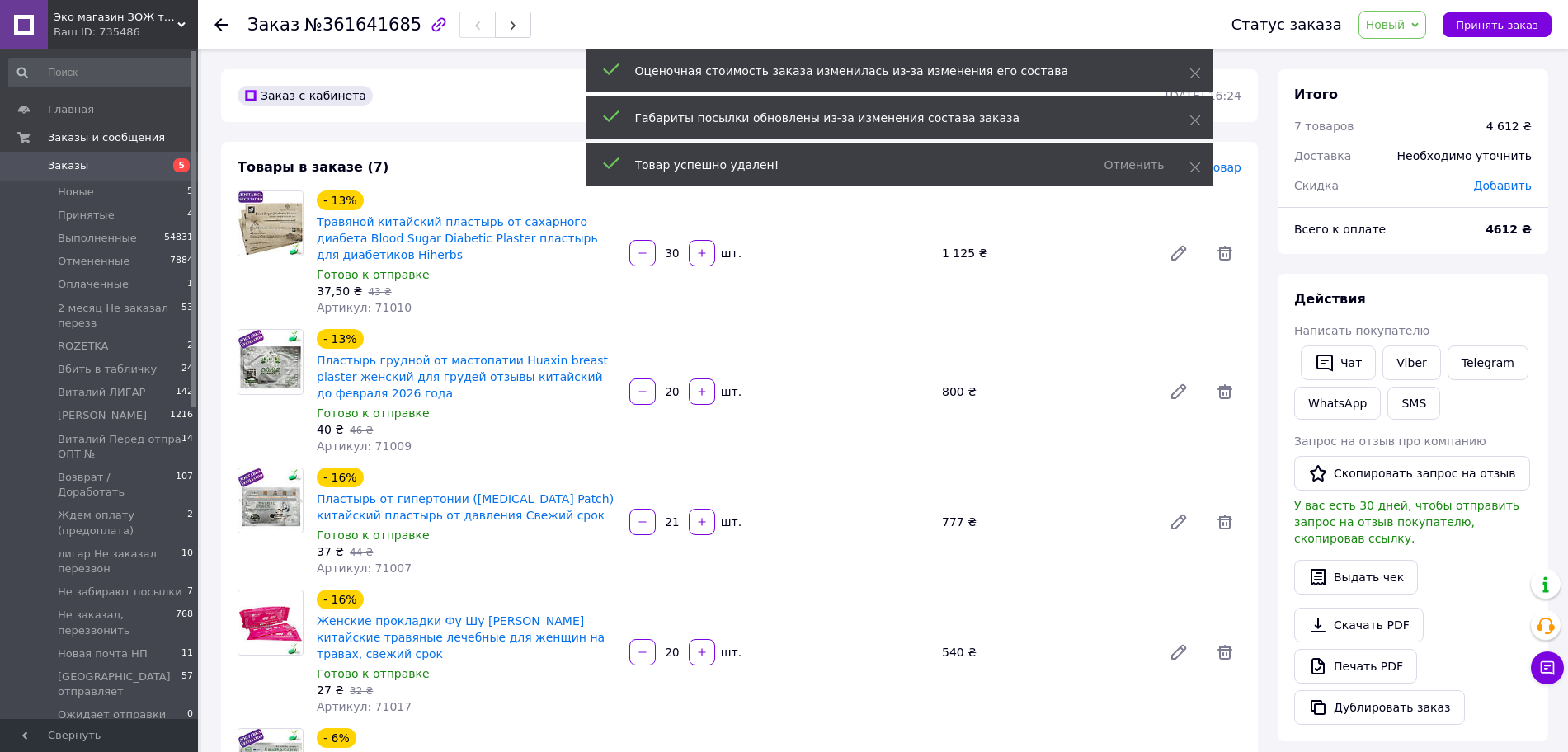
click at [1236, 170] on span "Добавить товар" at bounding box center [1182, 167] width 116 height 18
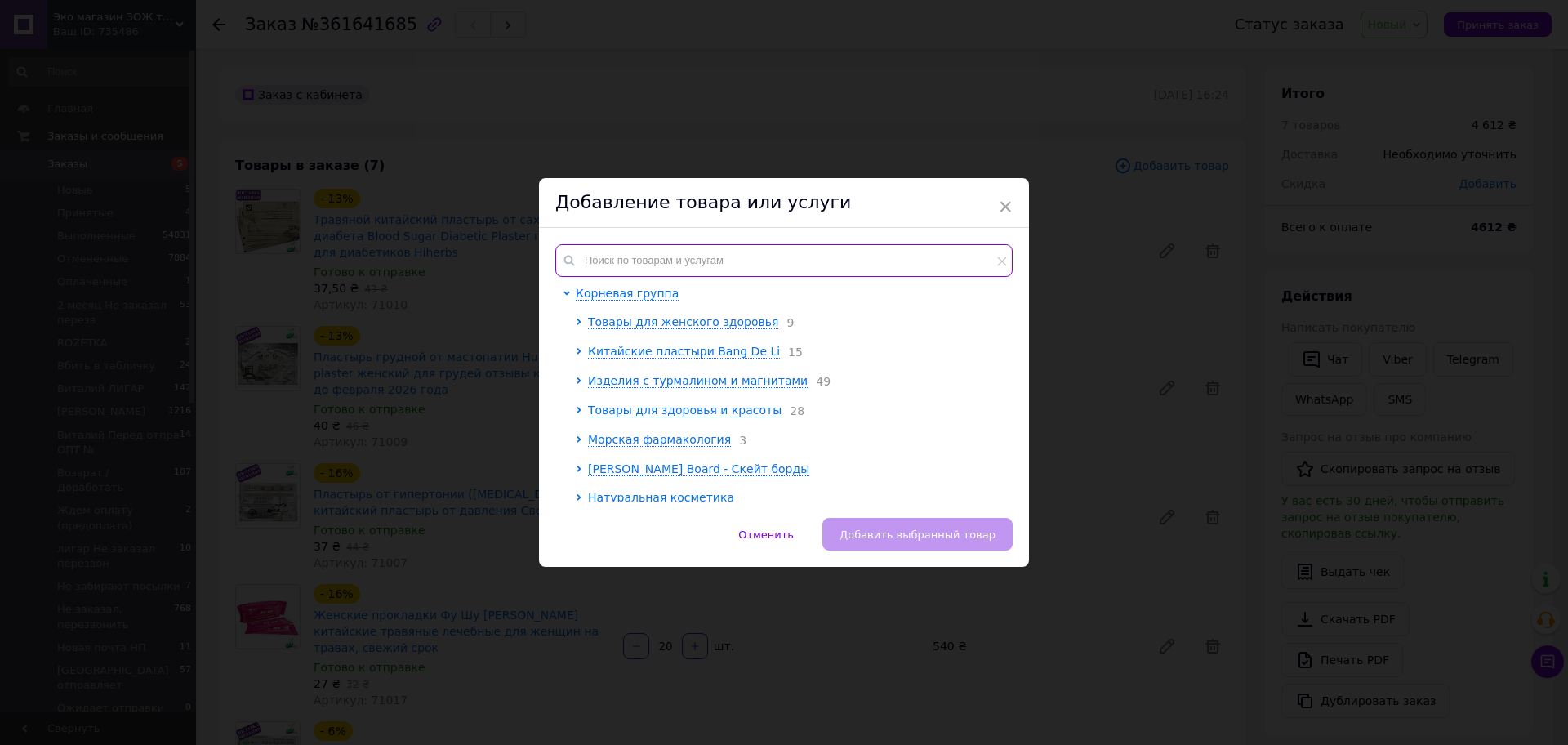
click at [653, 266] on input "text" at bounding box center [784, 260] width 457 height 32
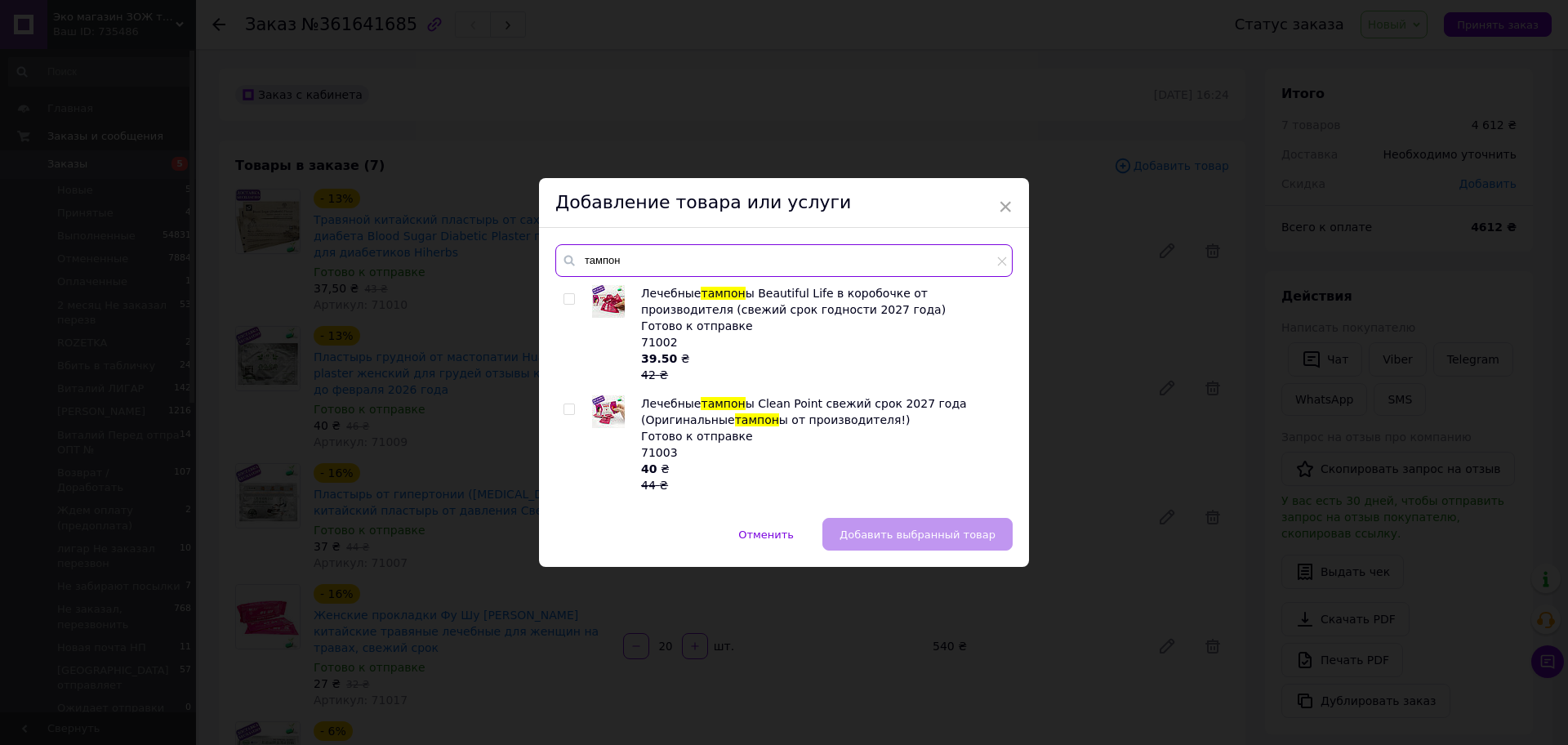
type input "тампон"
click at [568, 408] on input "checkbox" at bounding box center [569, 409] width 11 height 11
checkbox input "true"
click at [885, 529] on span "Добавить выбранный товар" at bounding box center [917, 534] width 156 height 12
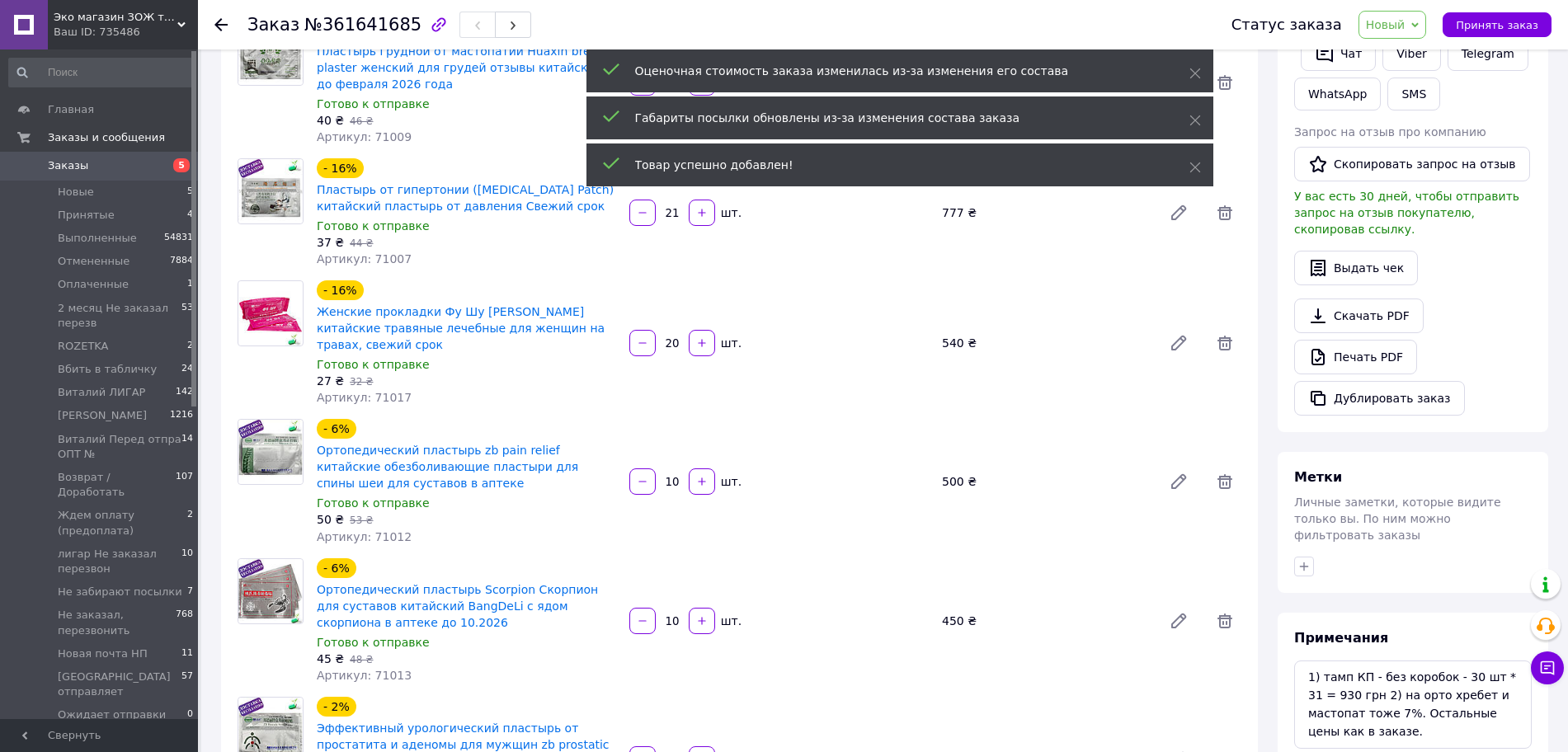
scroll to position [618, 0]
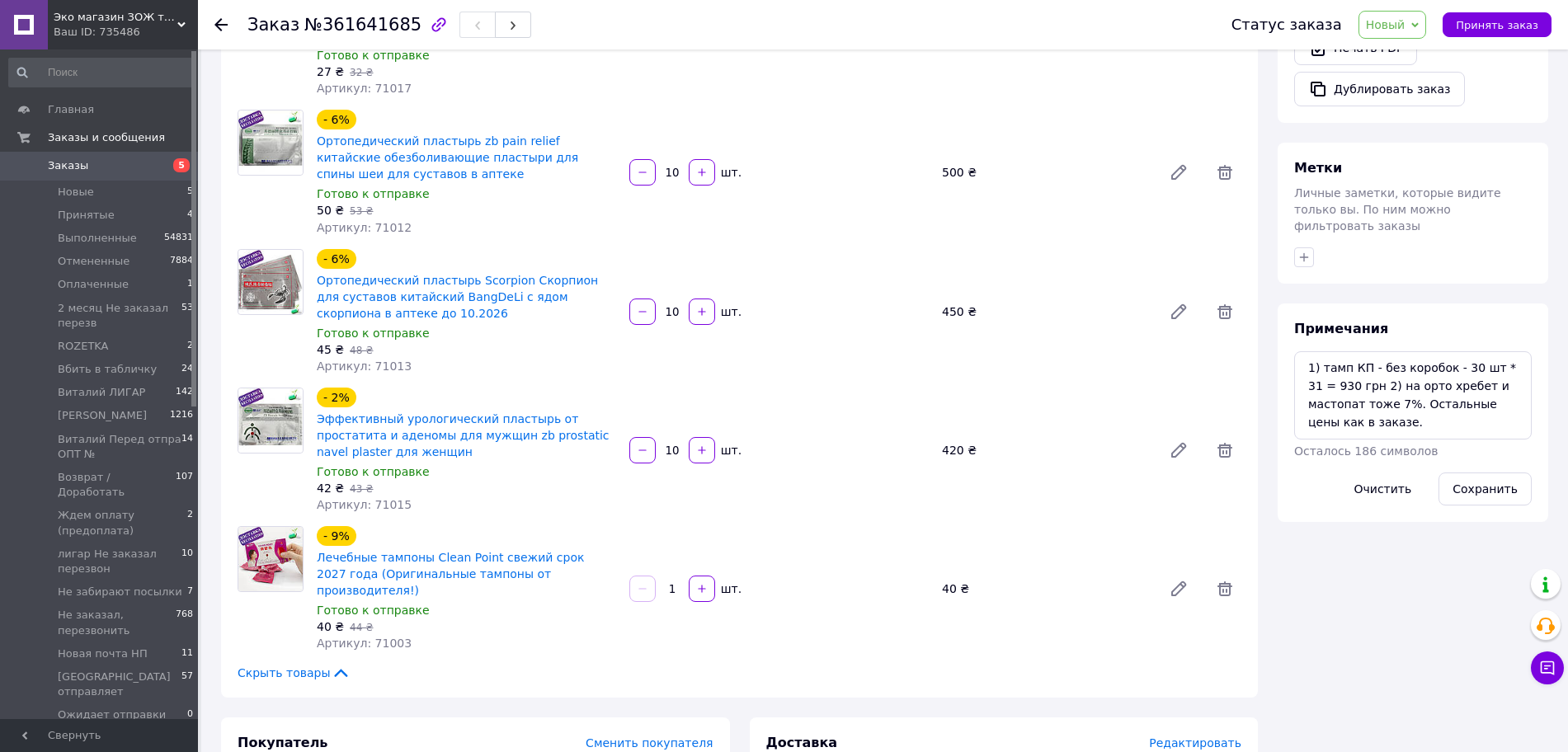
drag, startPoint x: 684, startPoint y: 566, endPoint x: 664, endPoint y: 568, distance: 20.1
click at [664, 583] on input "1" at bounding box center [672, 589] width 27 height 12
type input "30"
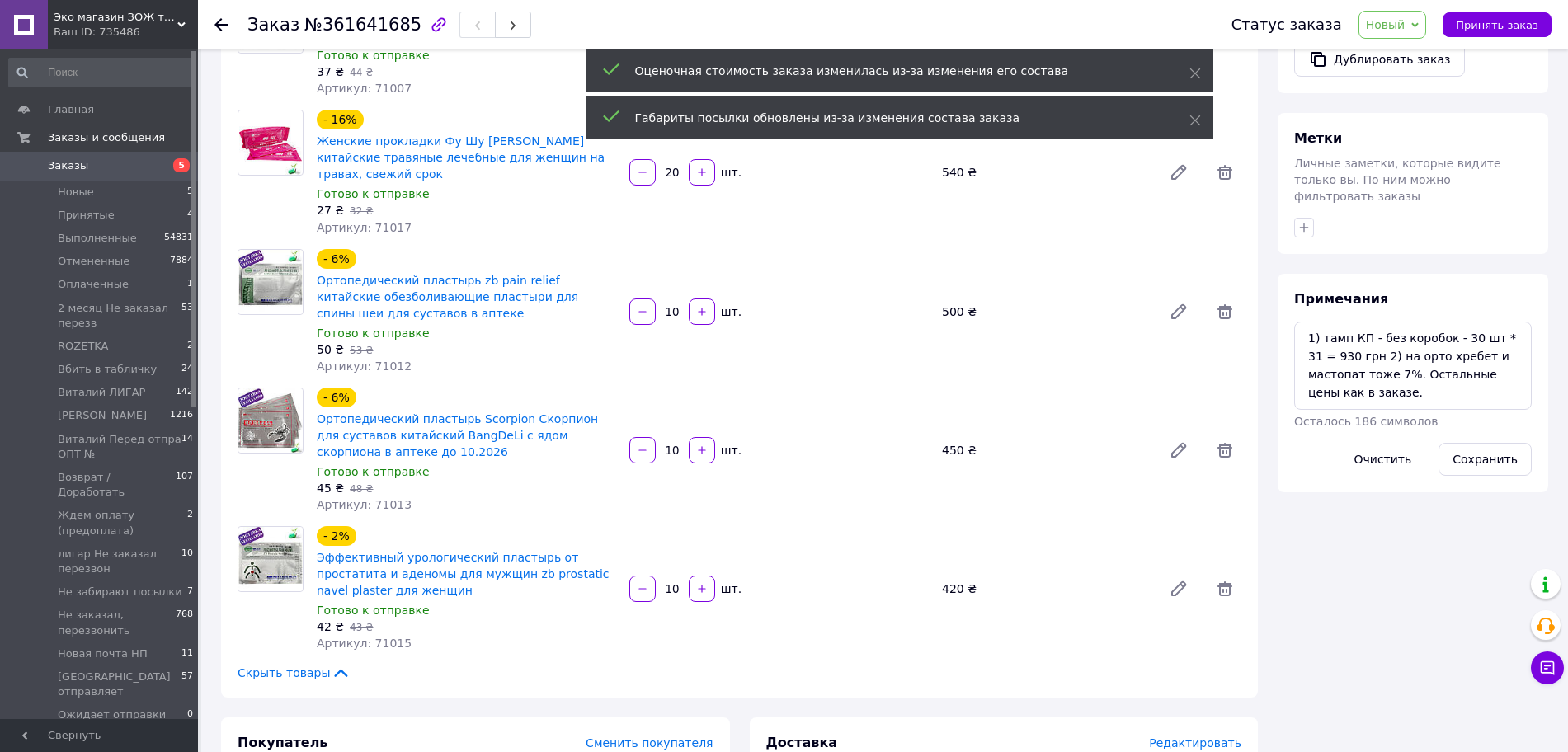
scroll to position [740, 0]
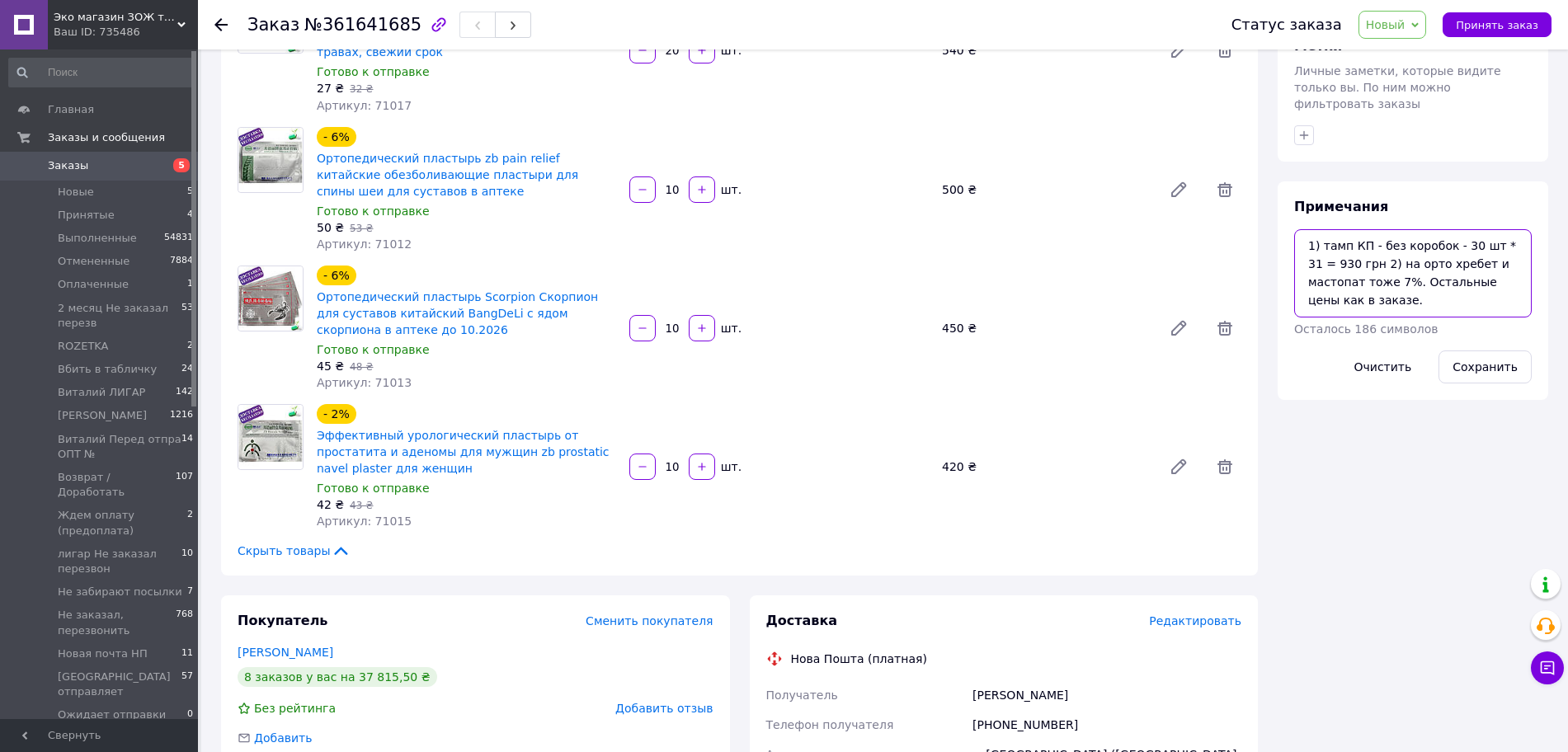
click at [1502, 230] on textarea "1) тамп КП - без коробок - 30 шт * 31 = 930 грн 2) на орто хребет и мастопат то…" at bounding box center [1413, 273] width 238 height 87
click at [1316, 232] on textarea "1) тамп КП - без коробок - 30 шт * 32 = 930 грн 2) на орто хребет и мастопат то…" at bounding box center [1413, 273] width 238 height 87
type textarea "1) тамп КП - без коробок - 30 шт * 32 = 960 грн 2) на орто хребет и мастопат то…"
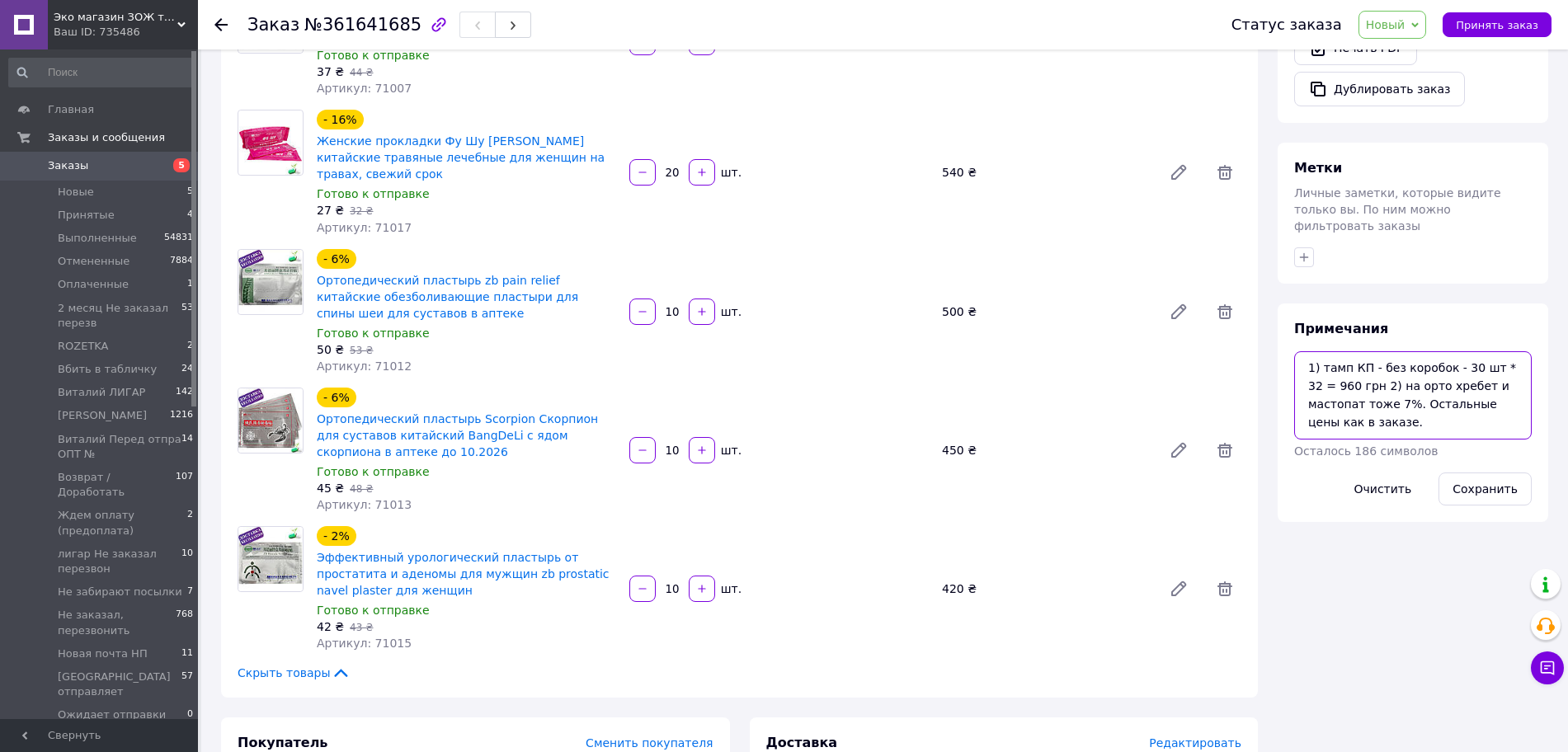
scroll to position [412, 0]
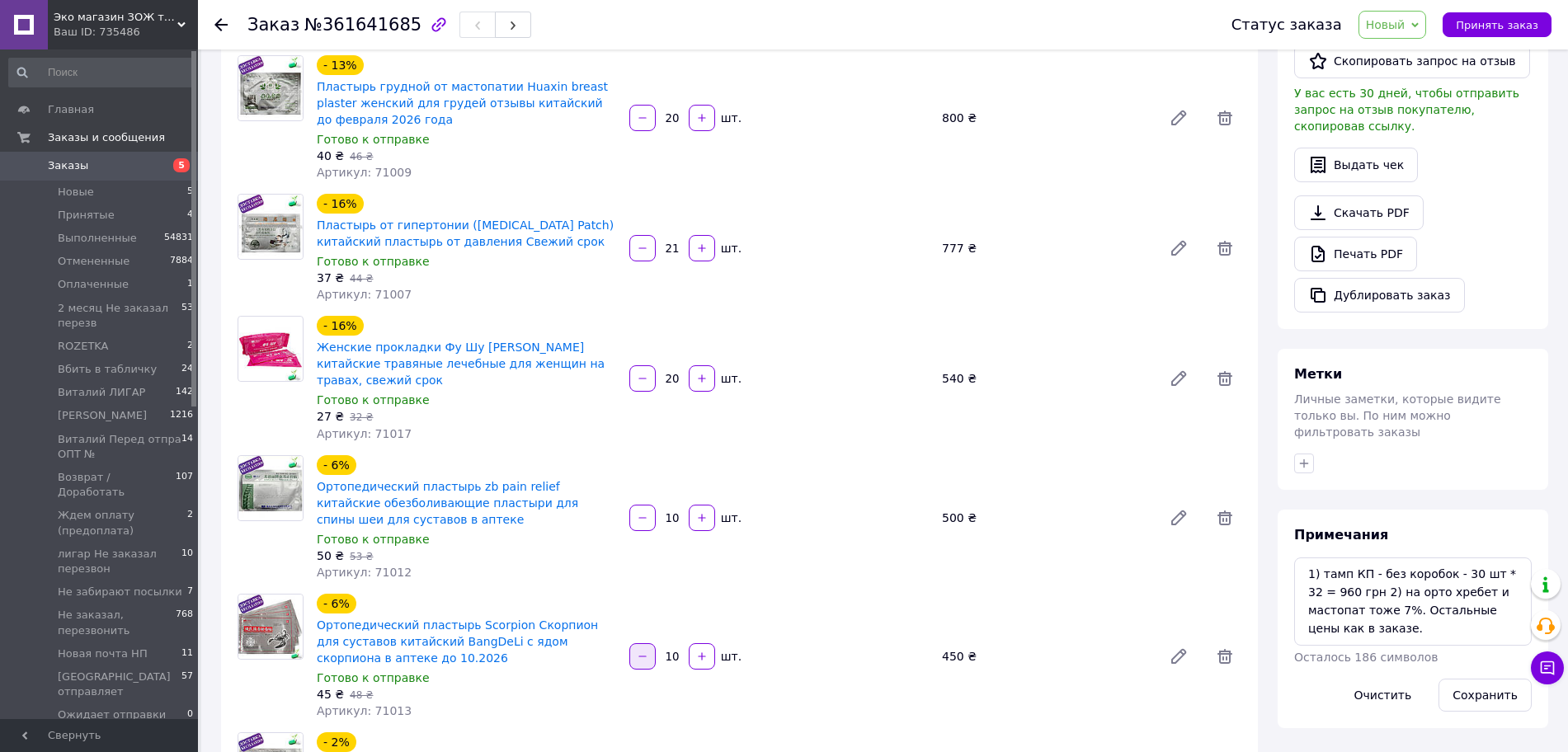
drag, startPoint x: 677, startPoint y: 628, endPoint x: 651, endPoint y: 627, distance: 26.0
click at [651, 643] on div "10   шт." at bounding box center [779, 656] width 303 height 27
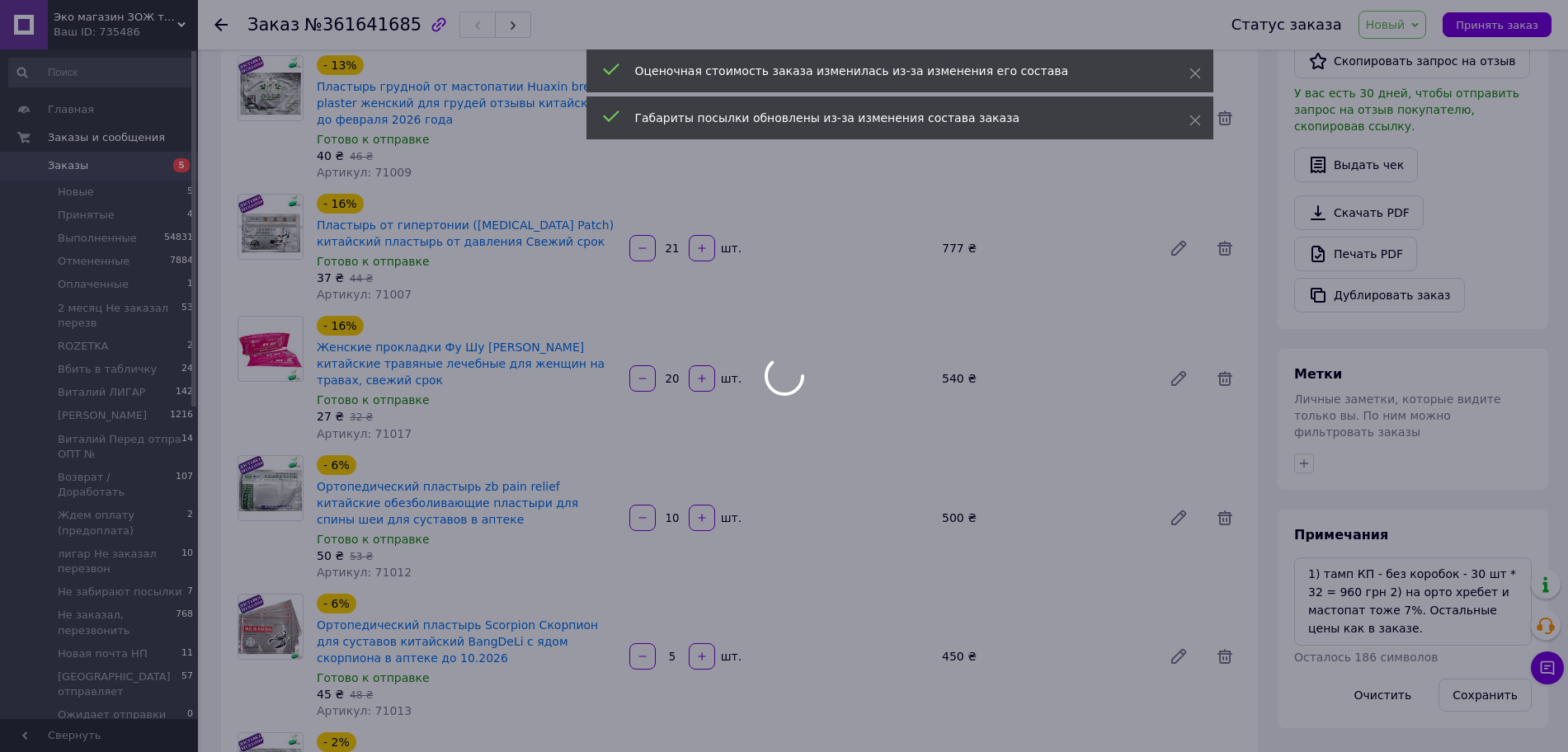
type input "5"
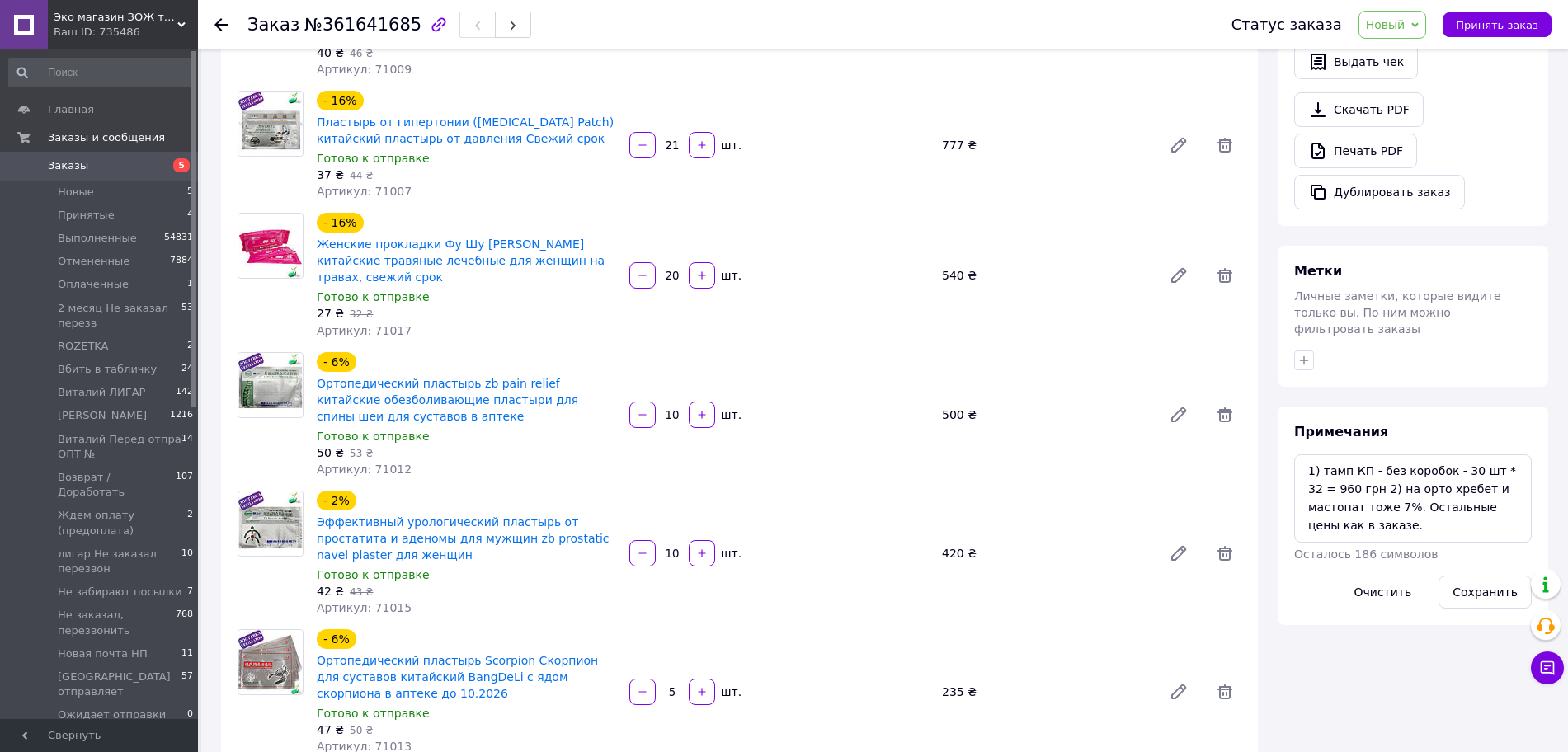
scroll to position [721, 0]
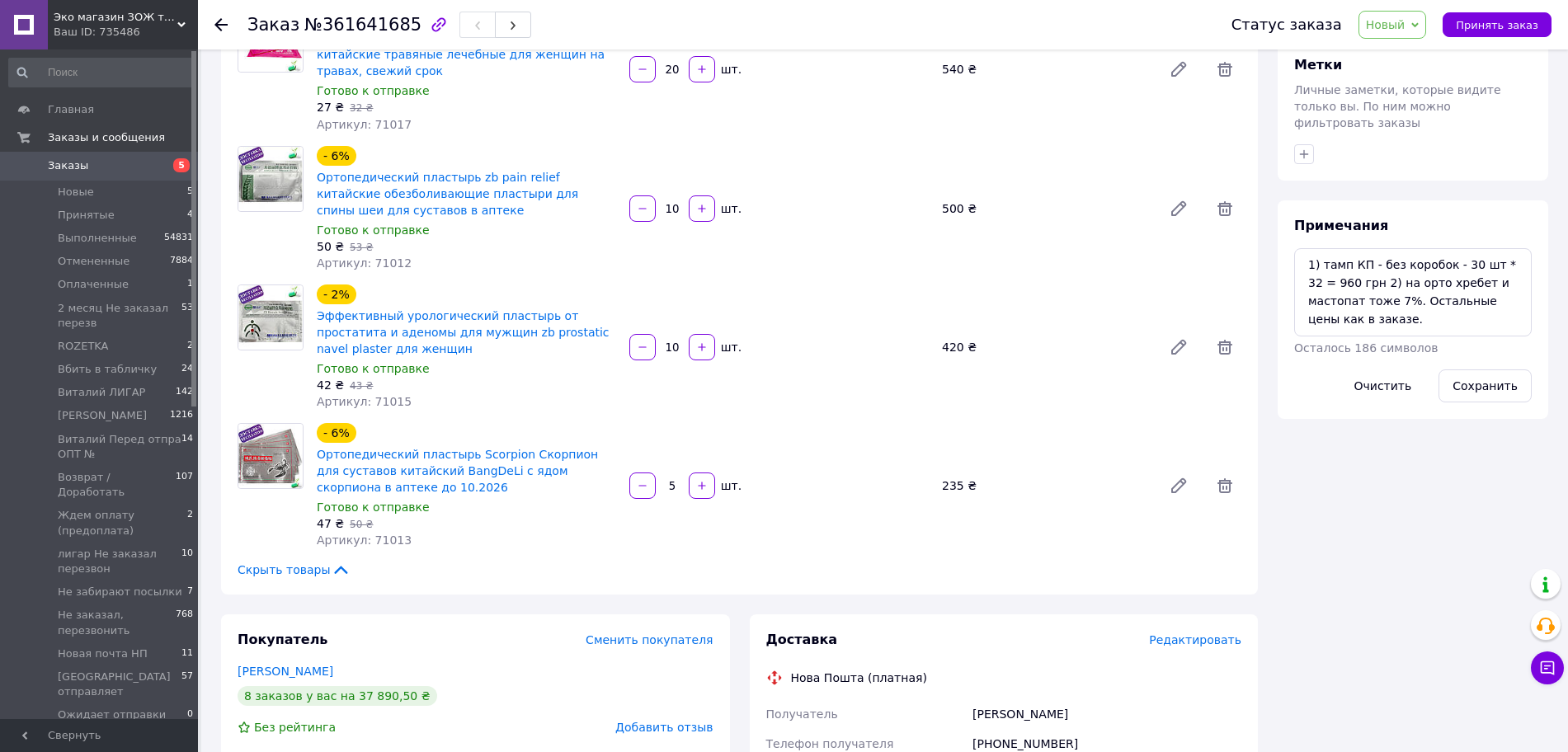
drag, startPoint x: 680, startPoint y: 320, endPoint x: 667, endPoint y: 319, distance: 13.0
click at [667, 338] on div "10" at bounding box center [672, 346] width 30 height 17
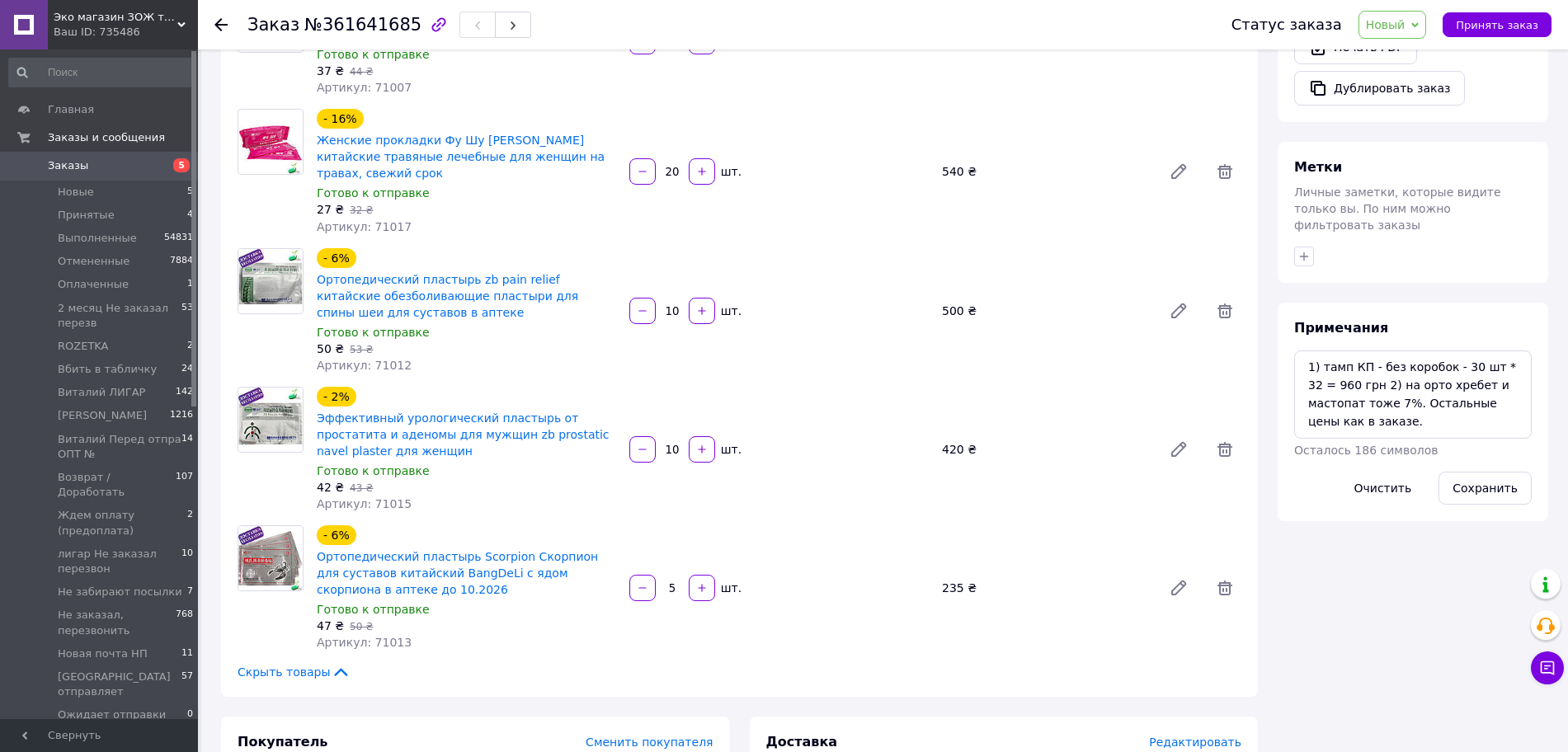
click at [670, 443] on input "10" at bounding box center [672, 449] width 27 height 12
drag, startPoint x: 667, startPoint y: 413, endPoint x: 695, endPoint y: 422, distance: 29.4
click at [695, 436] on div "10   шт." at bounding box center [779, 449] width 303 height 27
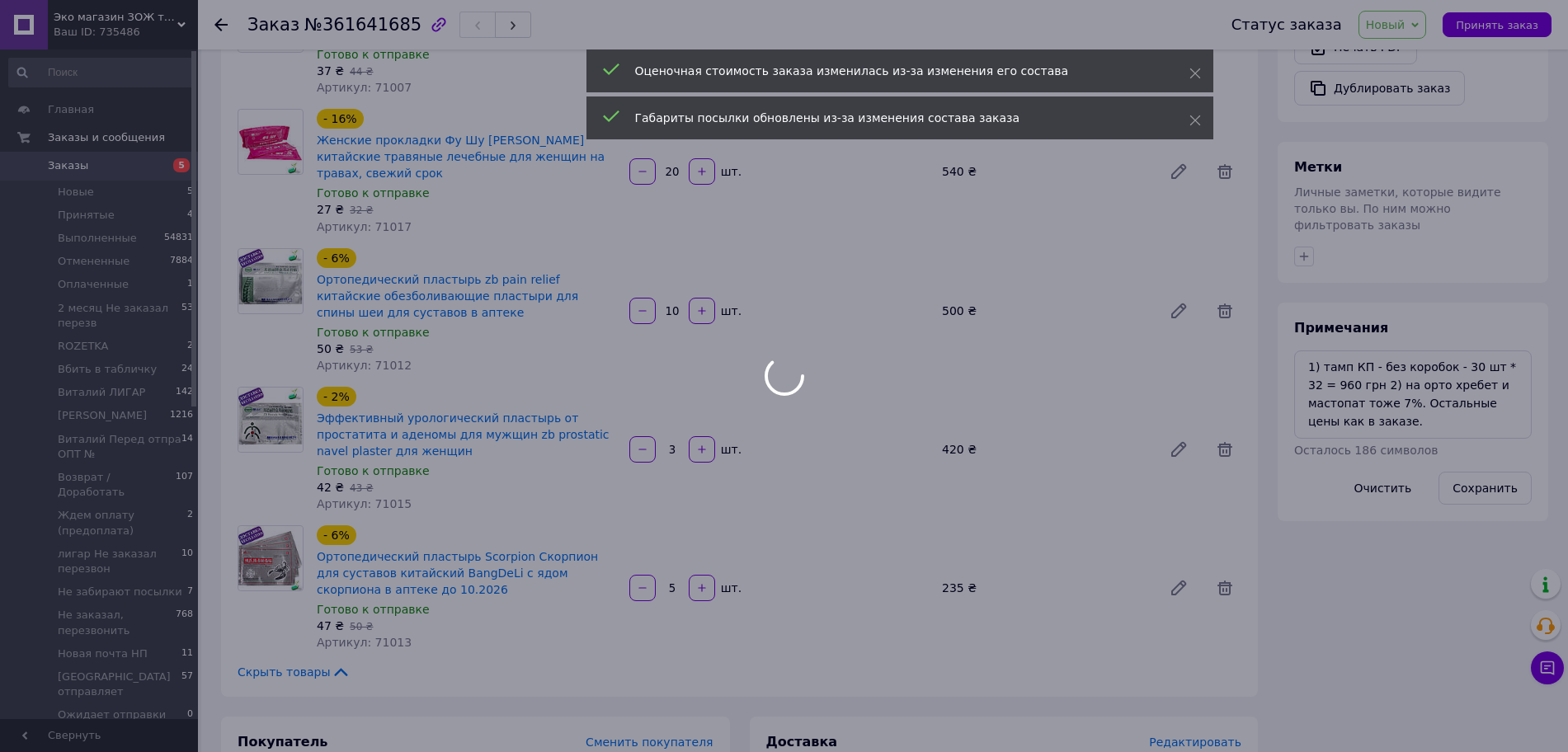
type input "3"
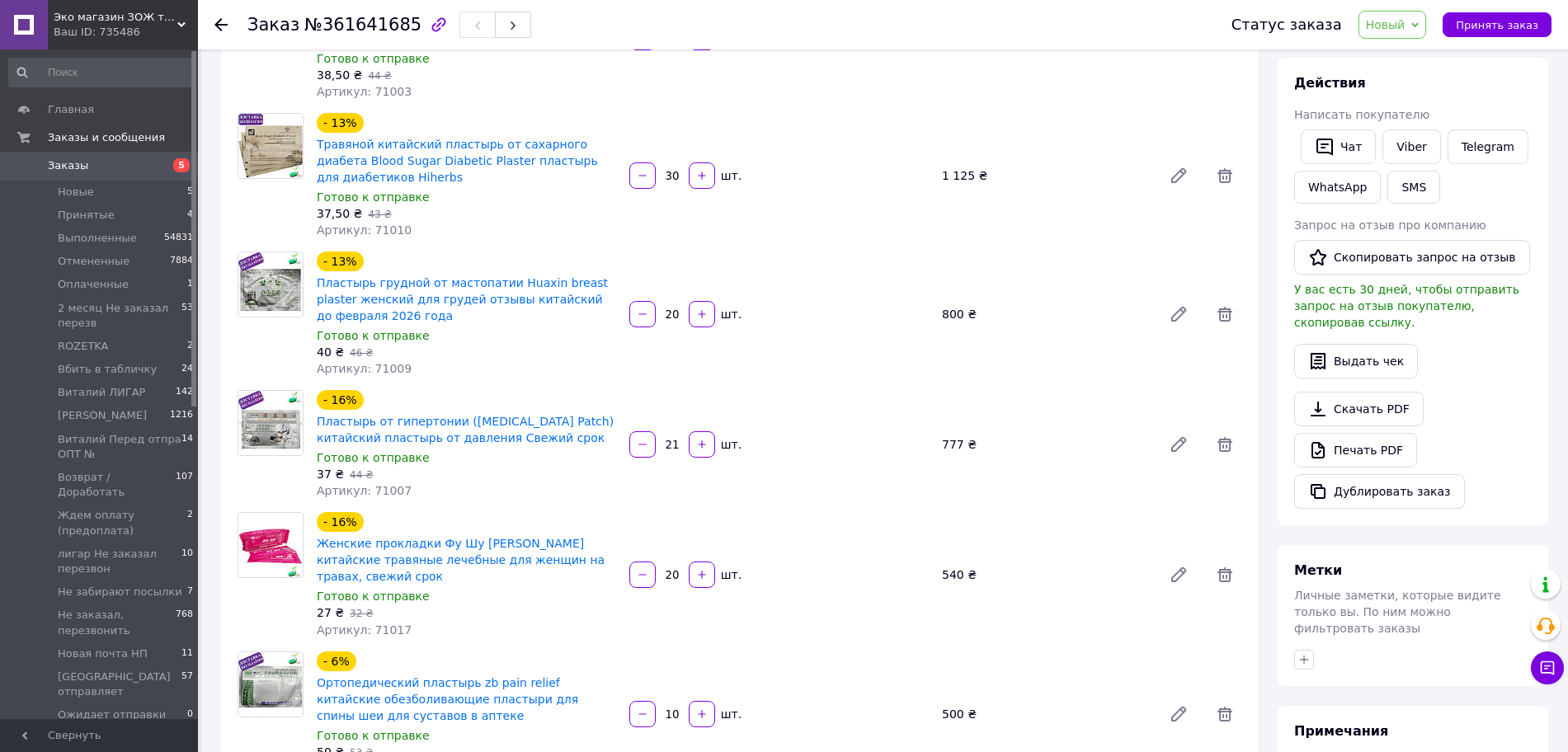
scroll to position [104, 0]
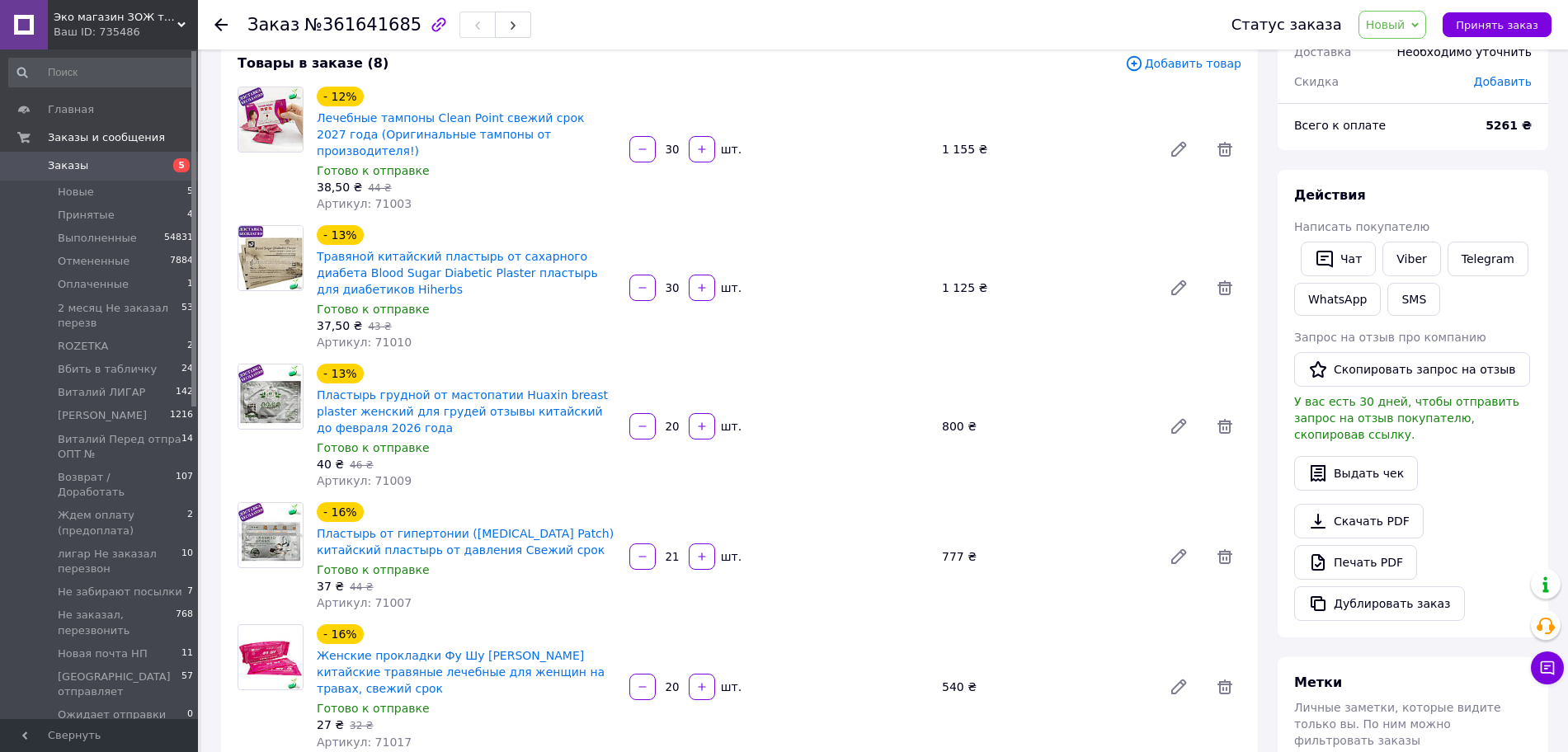
drag, startPoint x: 672, startPoint y: 271, endPoint x: 655, endPoint y: 276, distance: 17.7
click at [655, 276] on div "30   шт." at bounding box center [779, 287] width 303 height 27
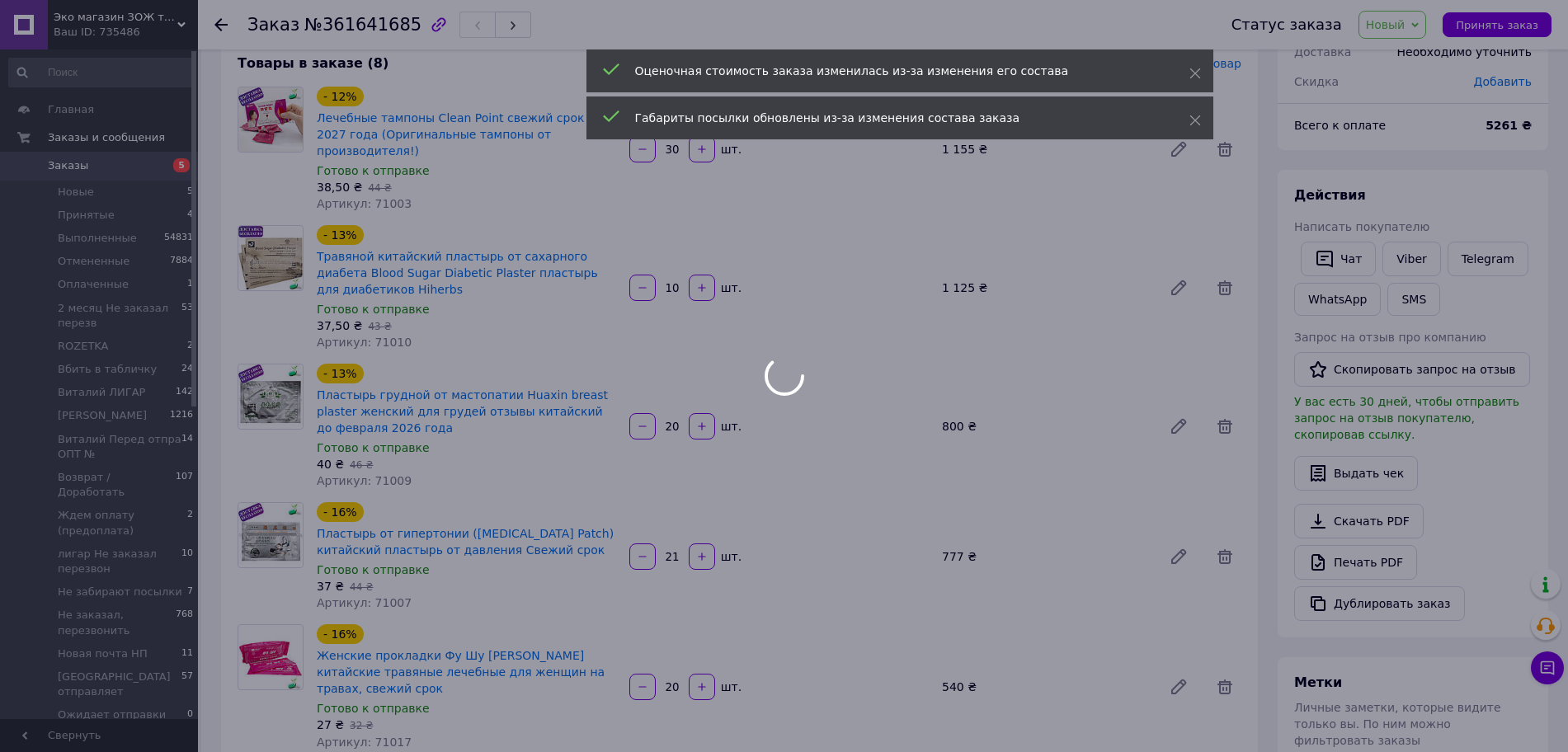
type input "10"
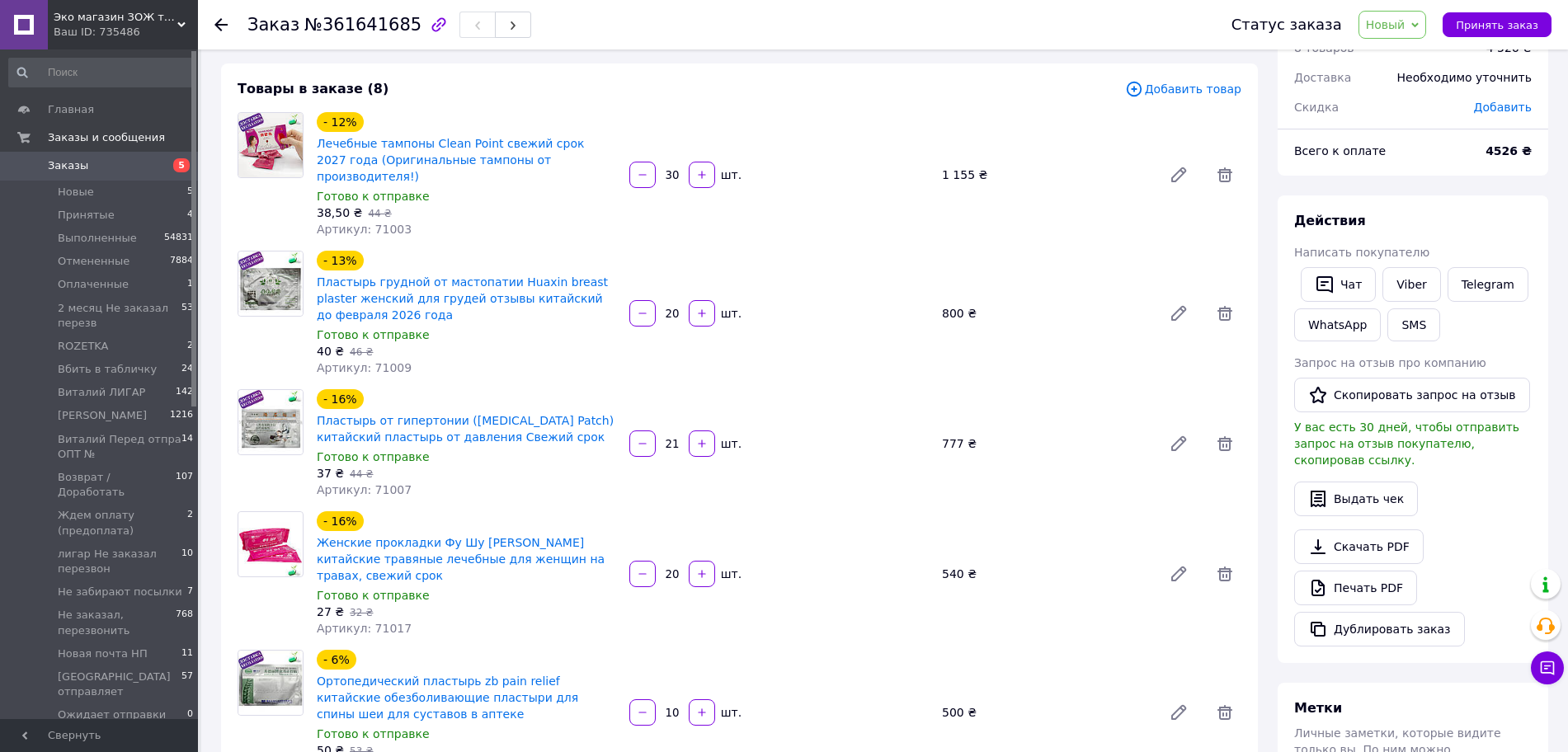
scroll to position [0, 0]
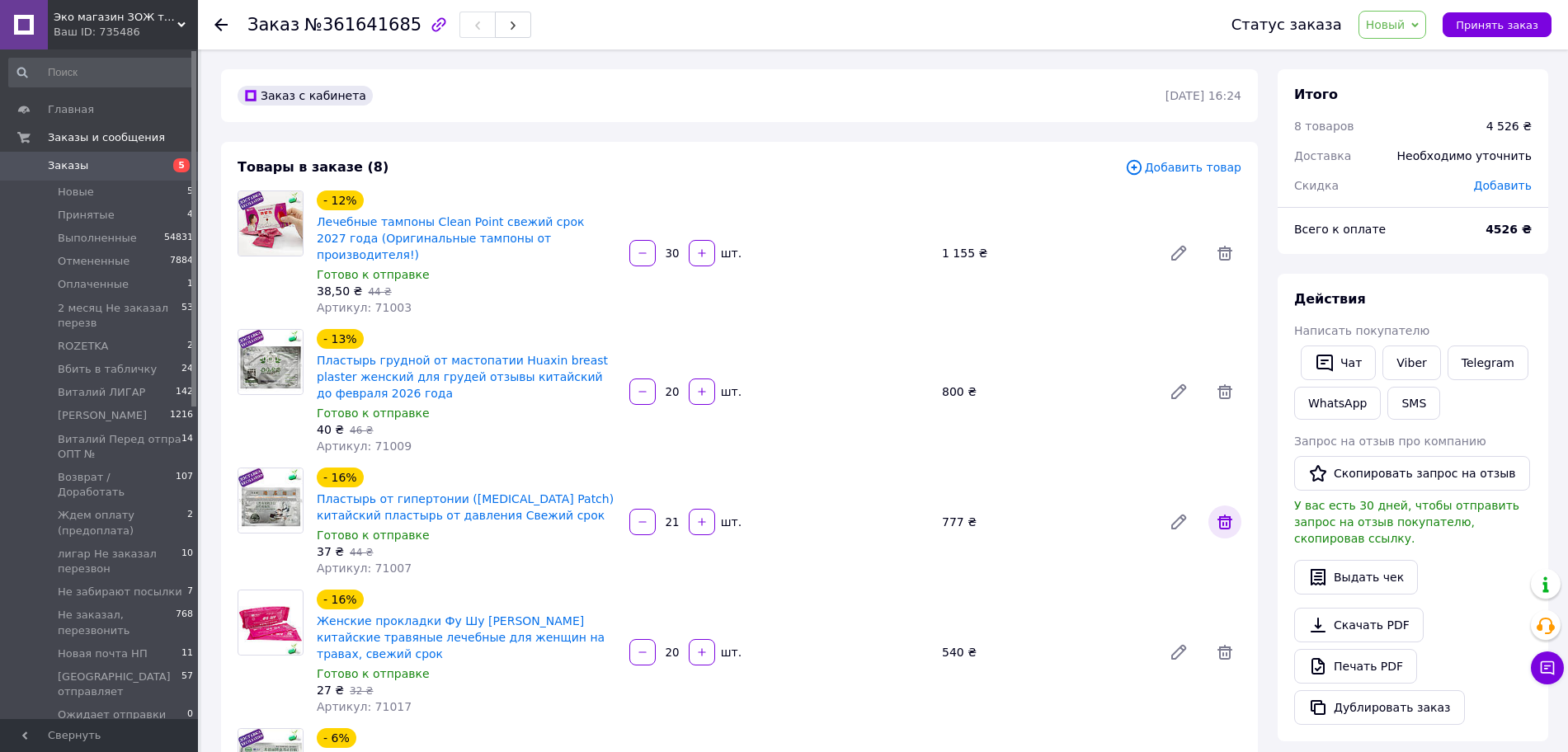
click at [1218, 512] on icon at bounding box center [1225, 521] width 20 height 20
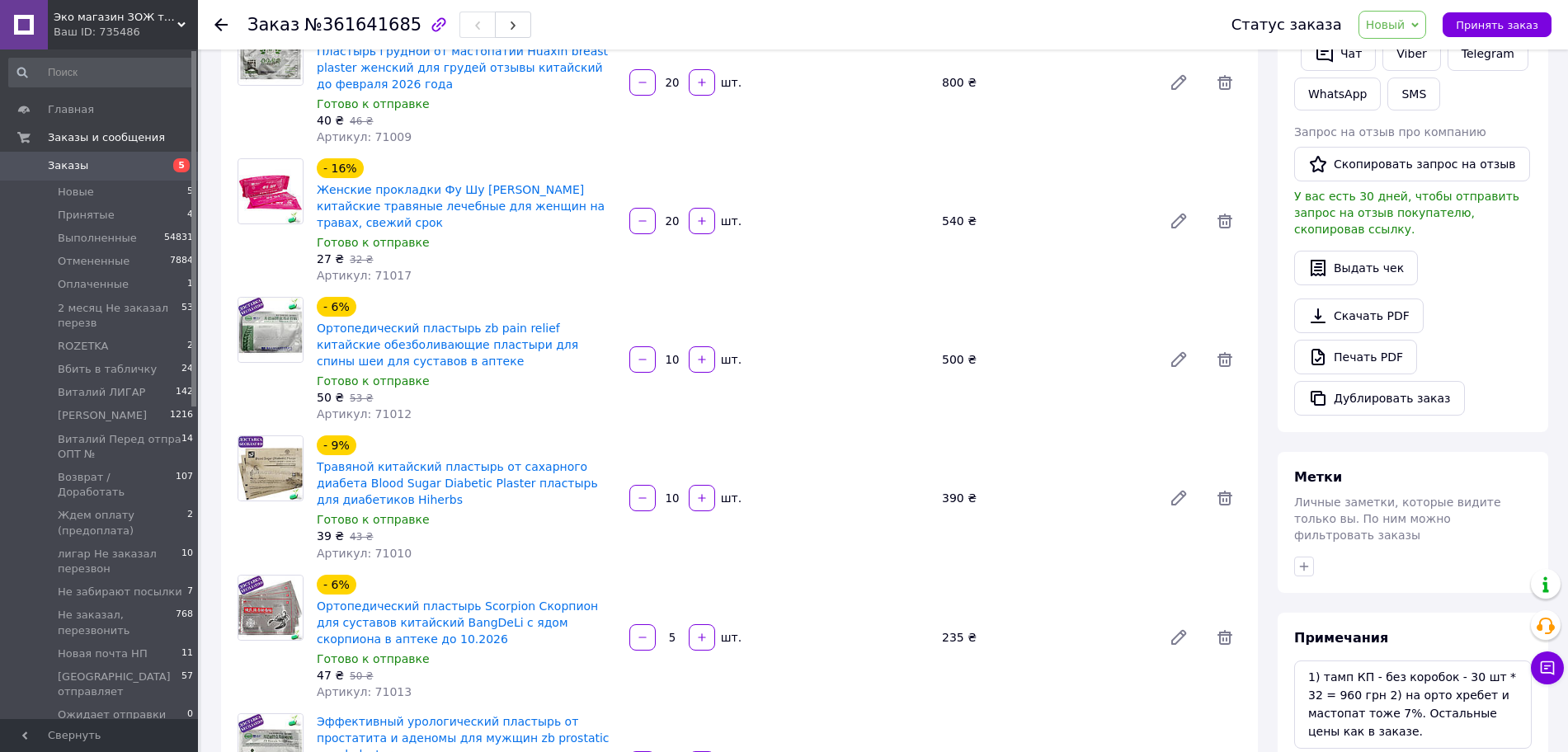
scroll to position [412, 0]
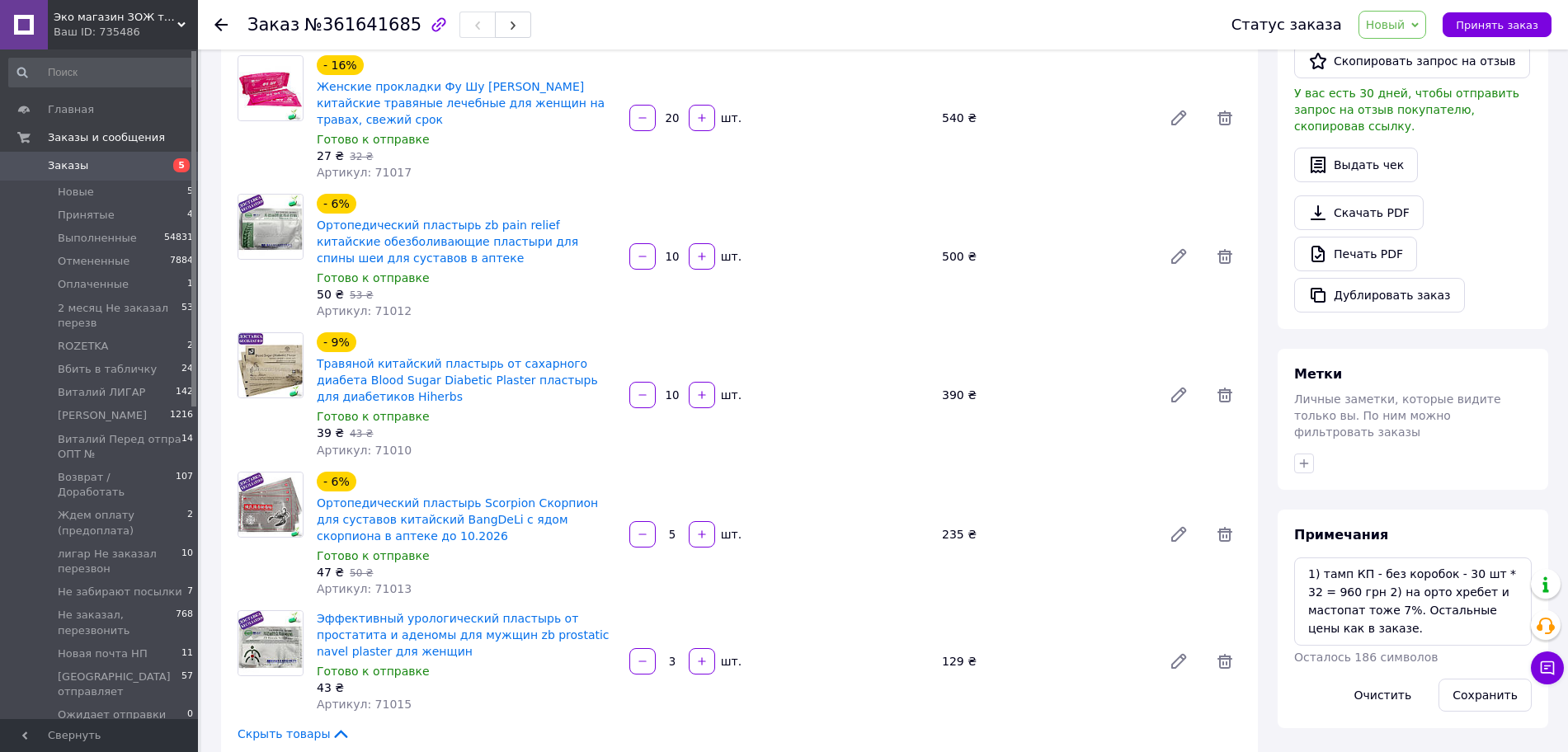
drag, startPoint x: 683, startPoint y: 226, endPoint x: 663, endPoint y: 233, distance: 21.2
click at [663, 243] on div "10   шт." at bounding box center [779, 256] width 303 height 27
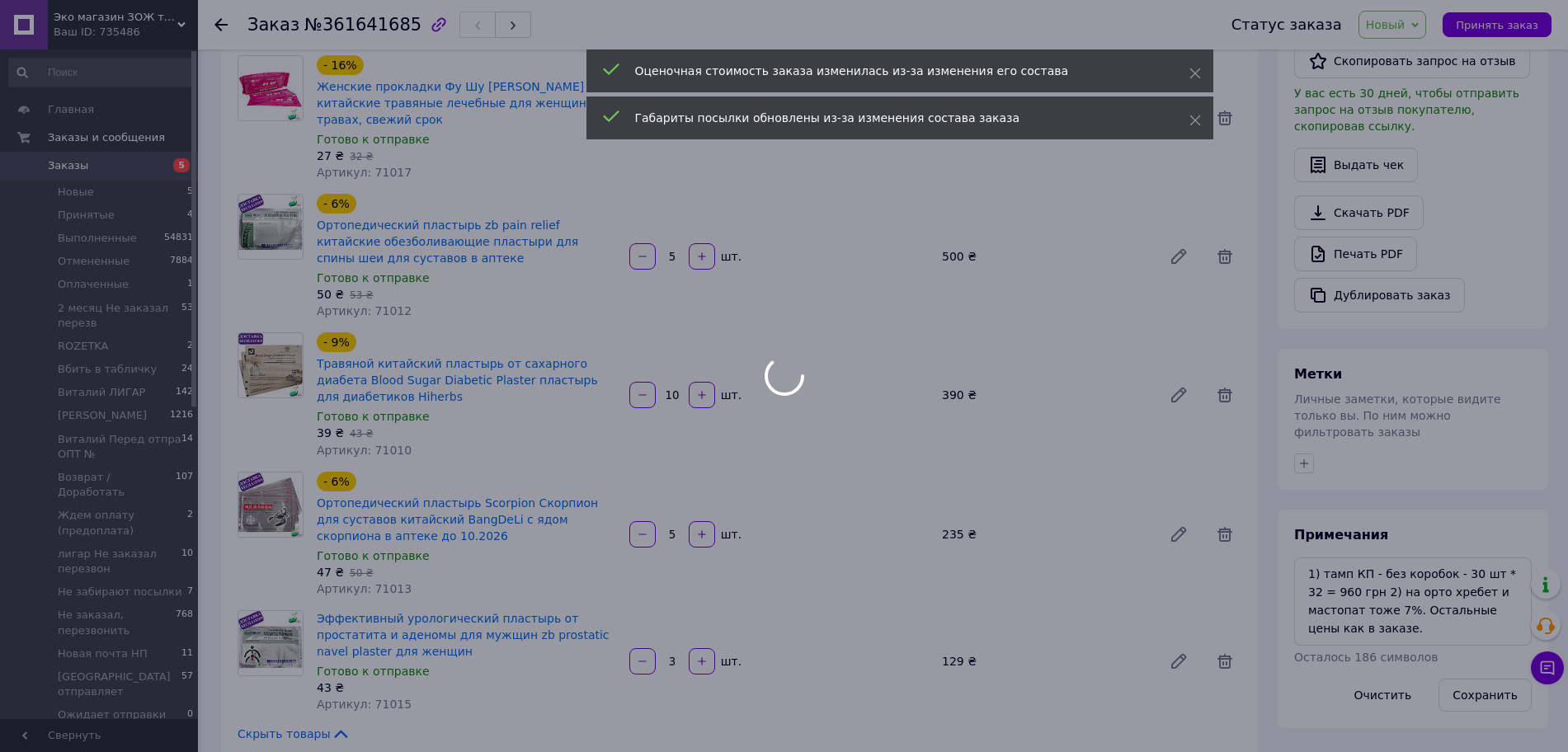
type input "5"
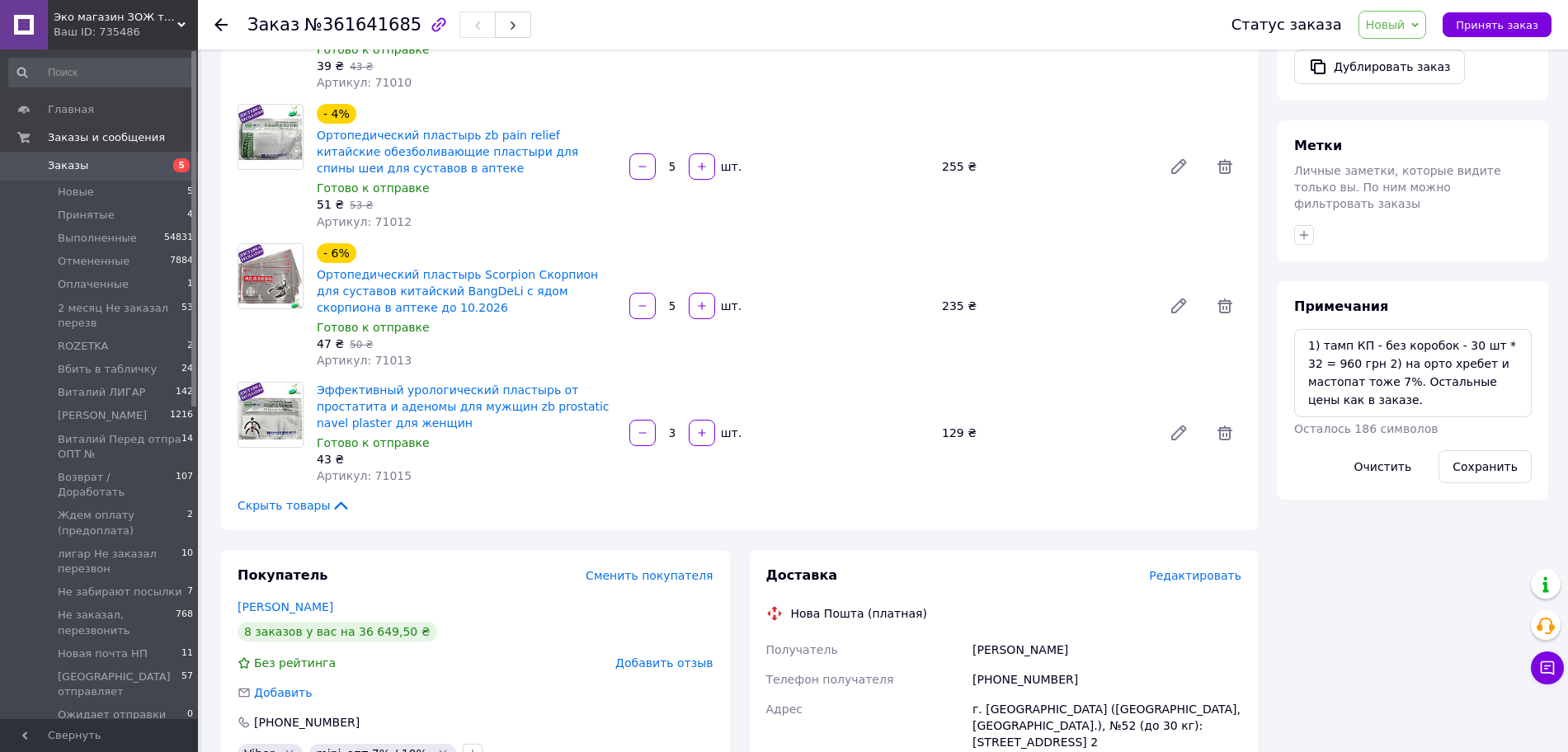
scroll to position [824, 0]
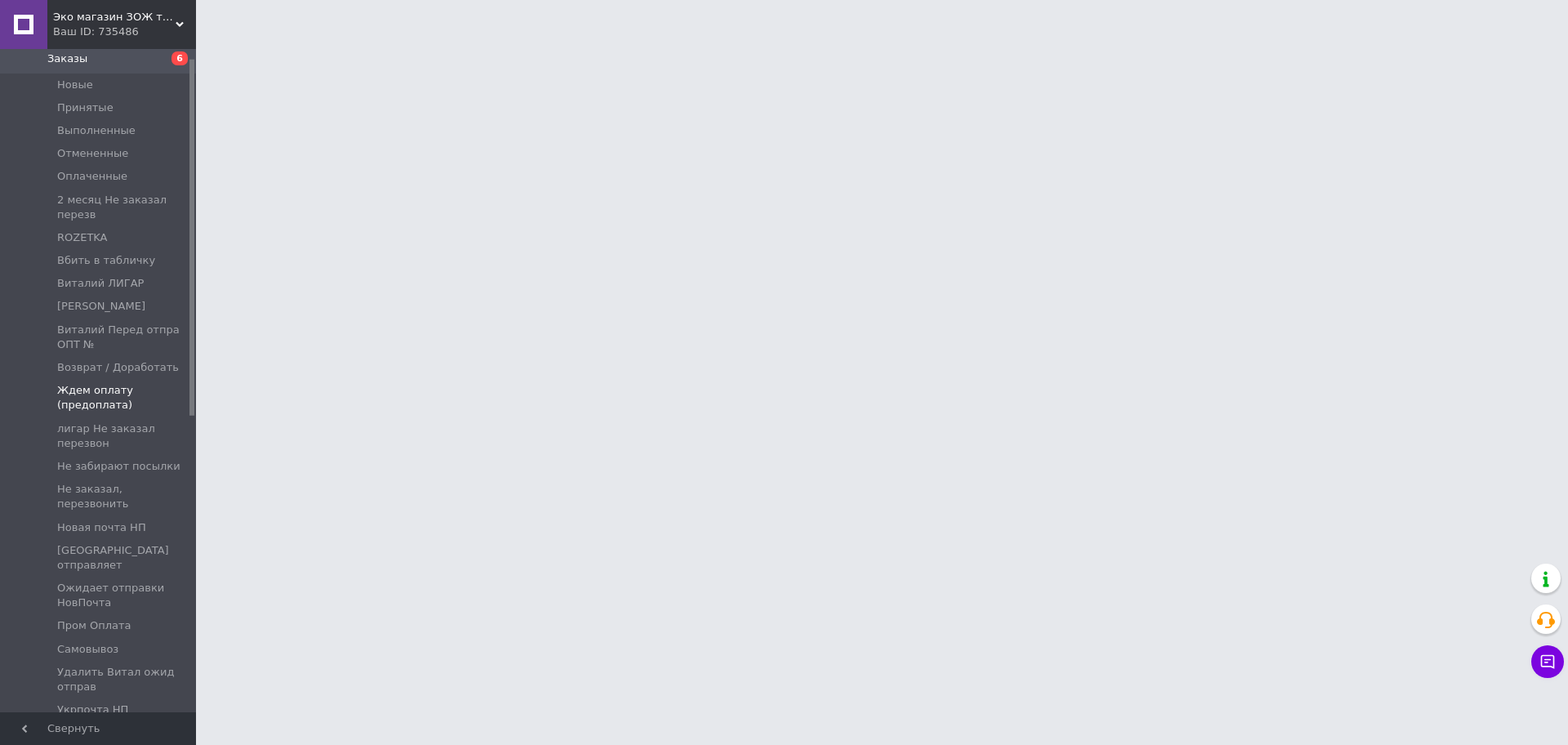
scroll to position [408, 0]
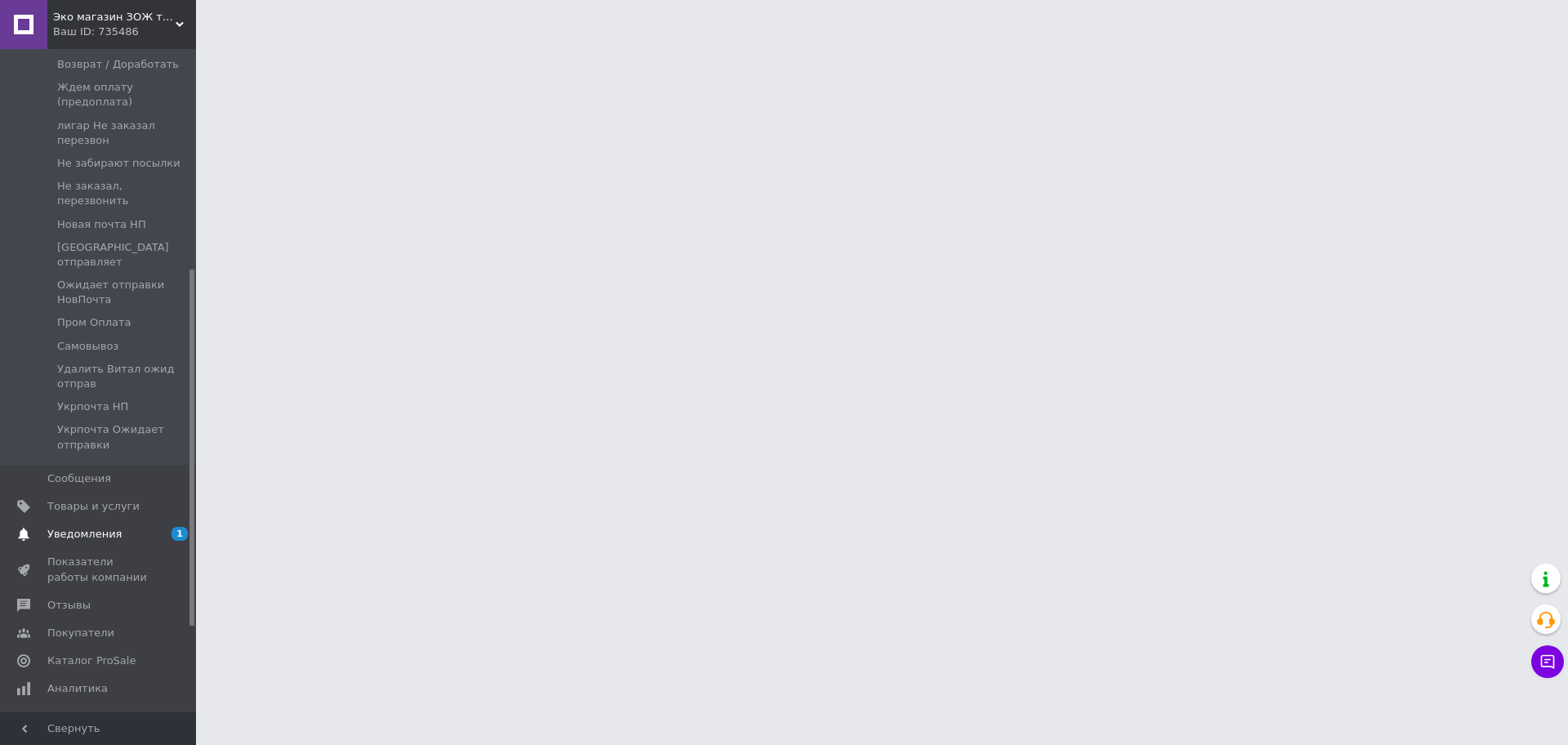
click at [141, 500] on ul "Главная Заказы и сообщения Заказы 6 Новые Принятые Выполненные Отмененные Оплач…" at bounding box center [100, 316] width 201 height 1259
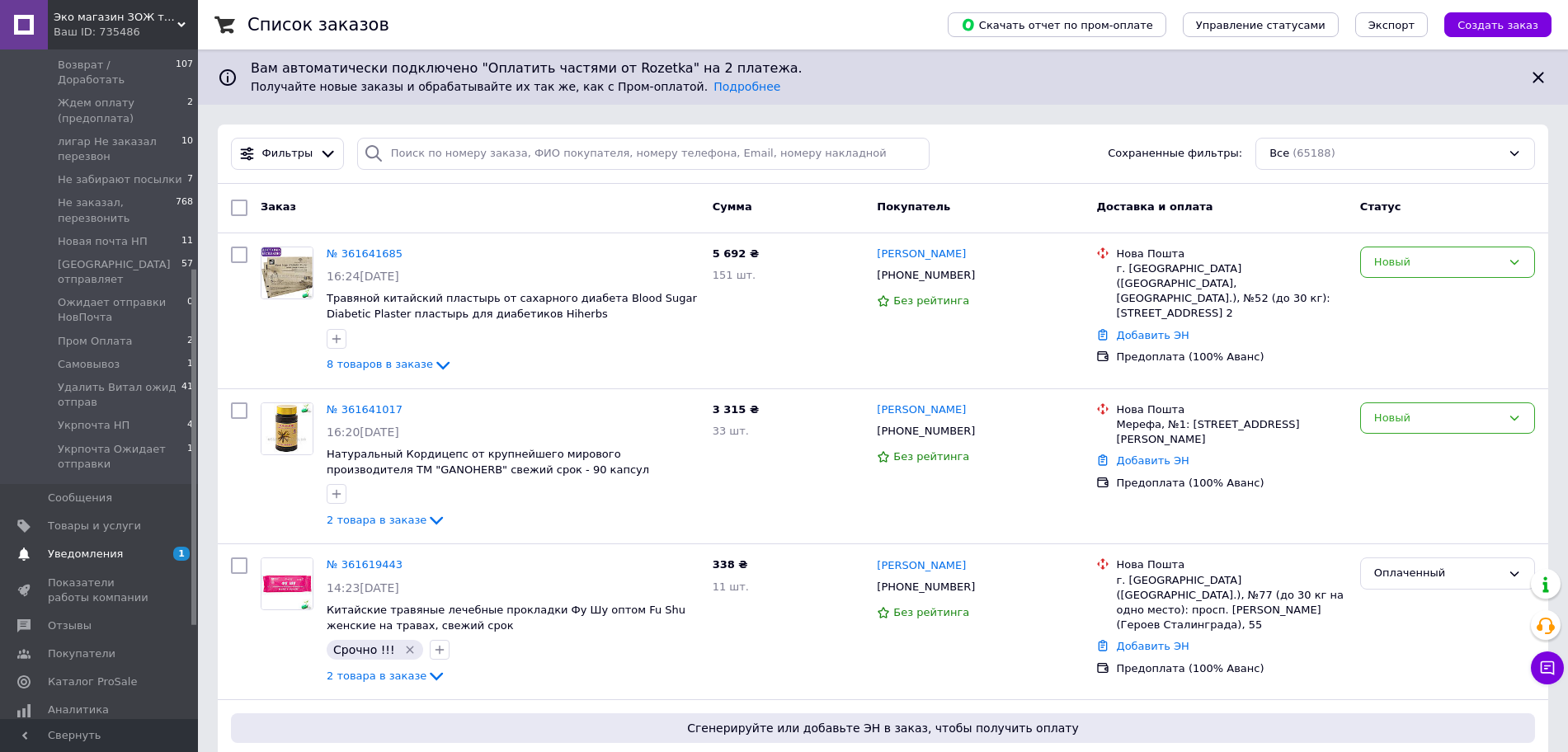
click at [142, 546] on span "Уведомления" at bounding box center [100, 553] width 105 height 15
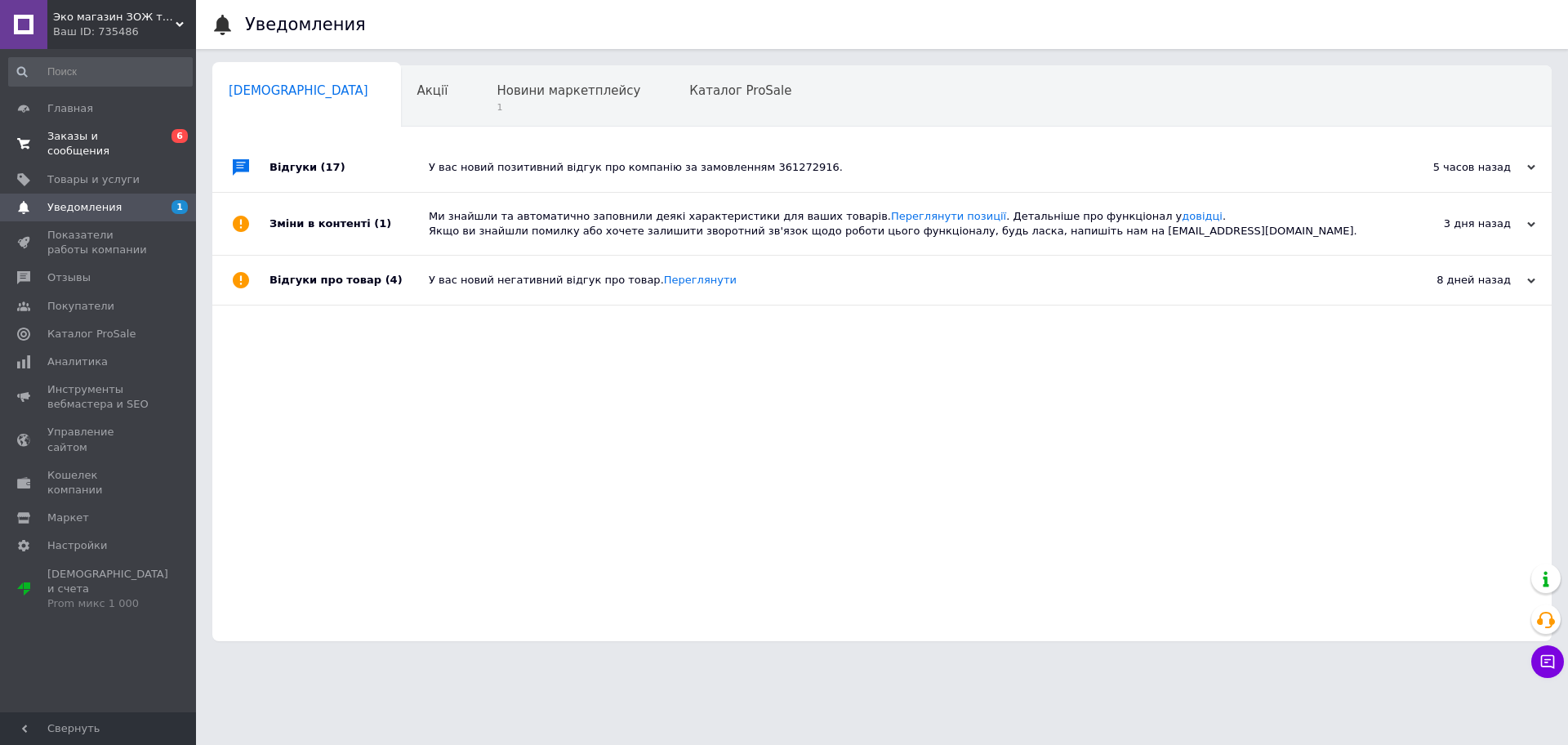
click at [90, 134] on span "Заказы и сообщения" at bounding box center [99, 144] width 104 height 29
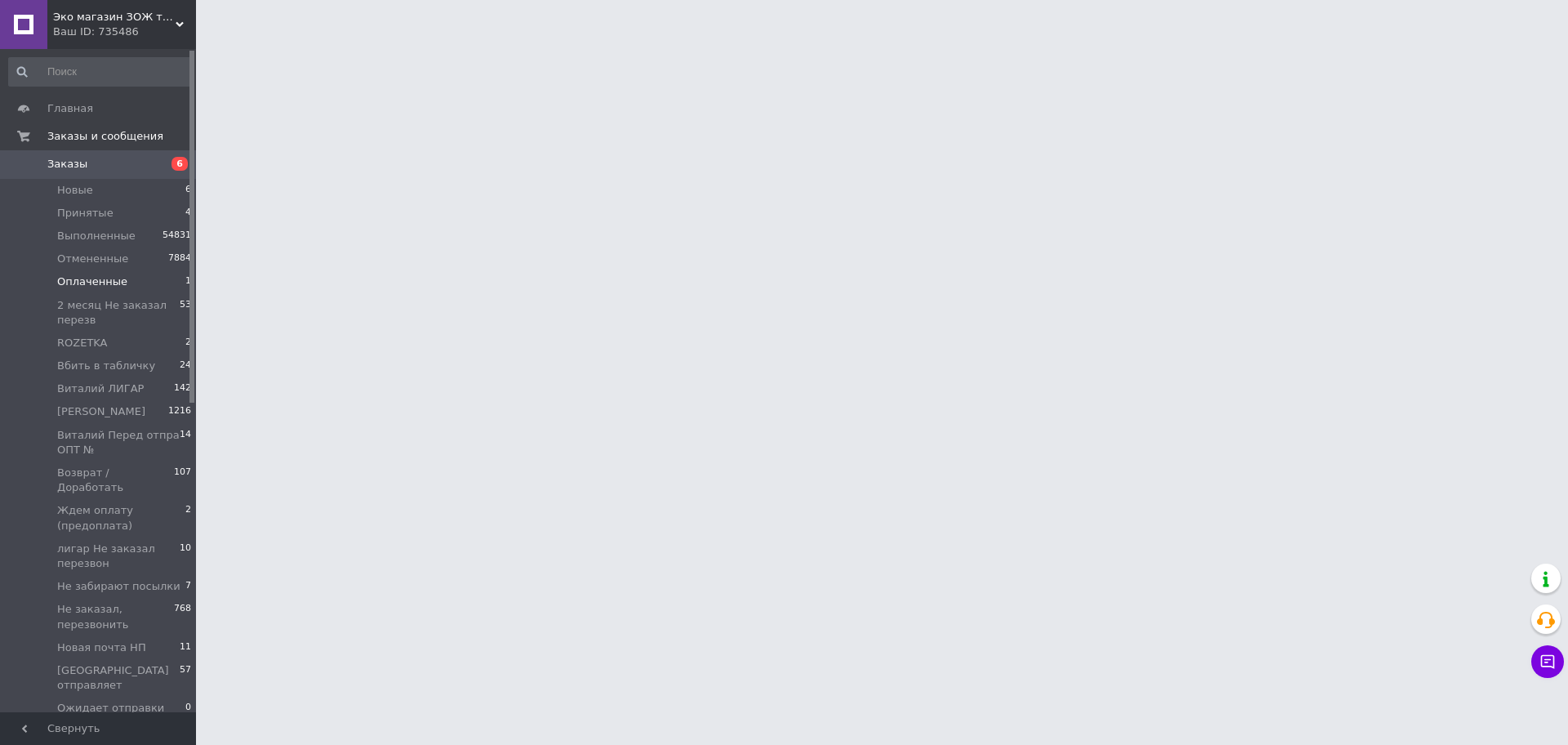
click at [122, 279] on li "Оплаченные 1" at bounding box center [100, 281] width 201 height 23
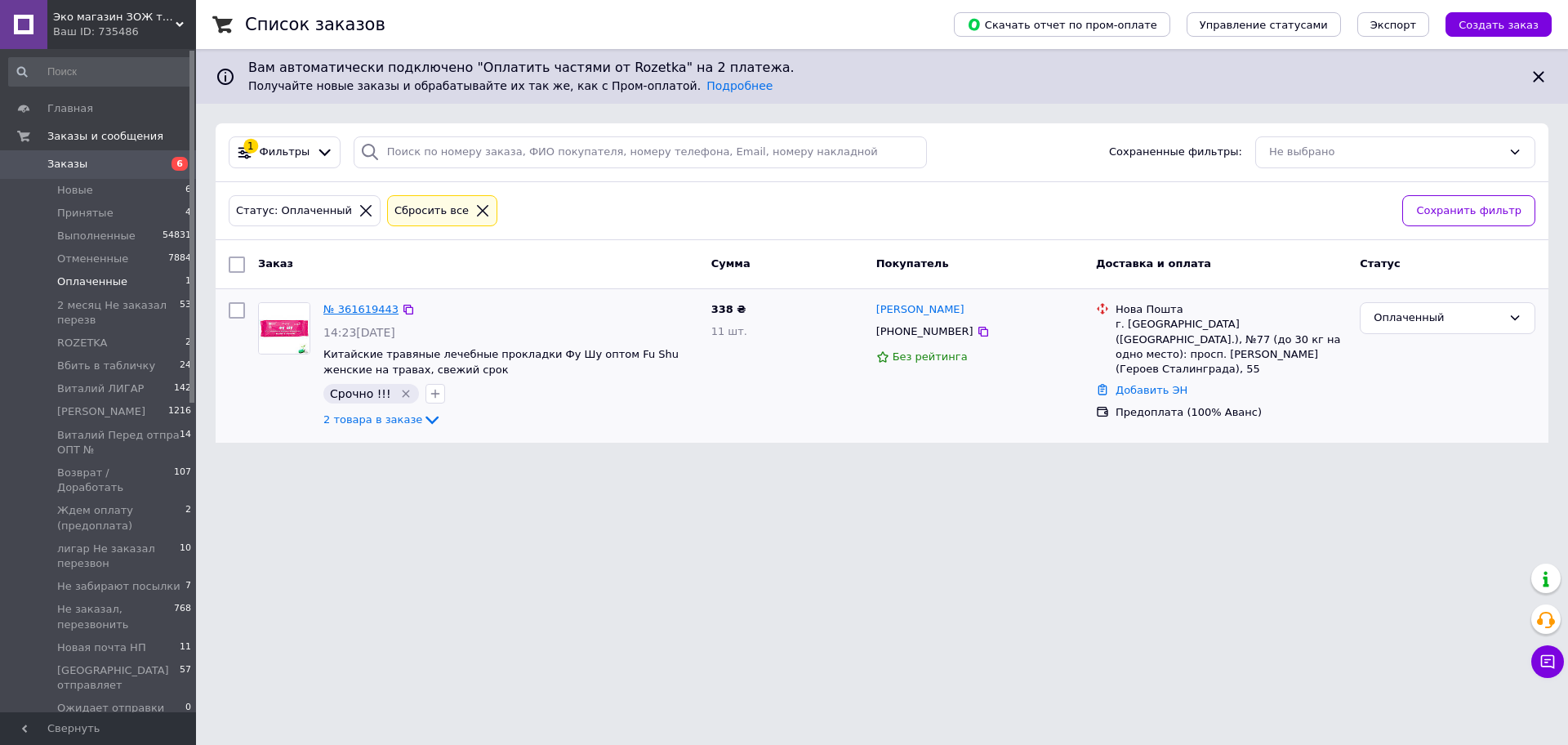
click at [362, 308] on link "№ 361619443" at bounding box center [361, 309] width 76 height 12
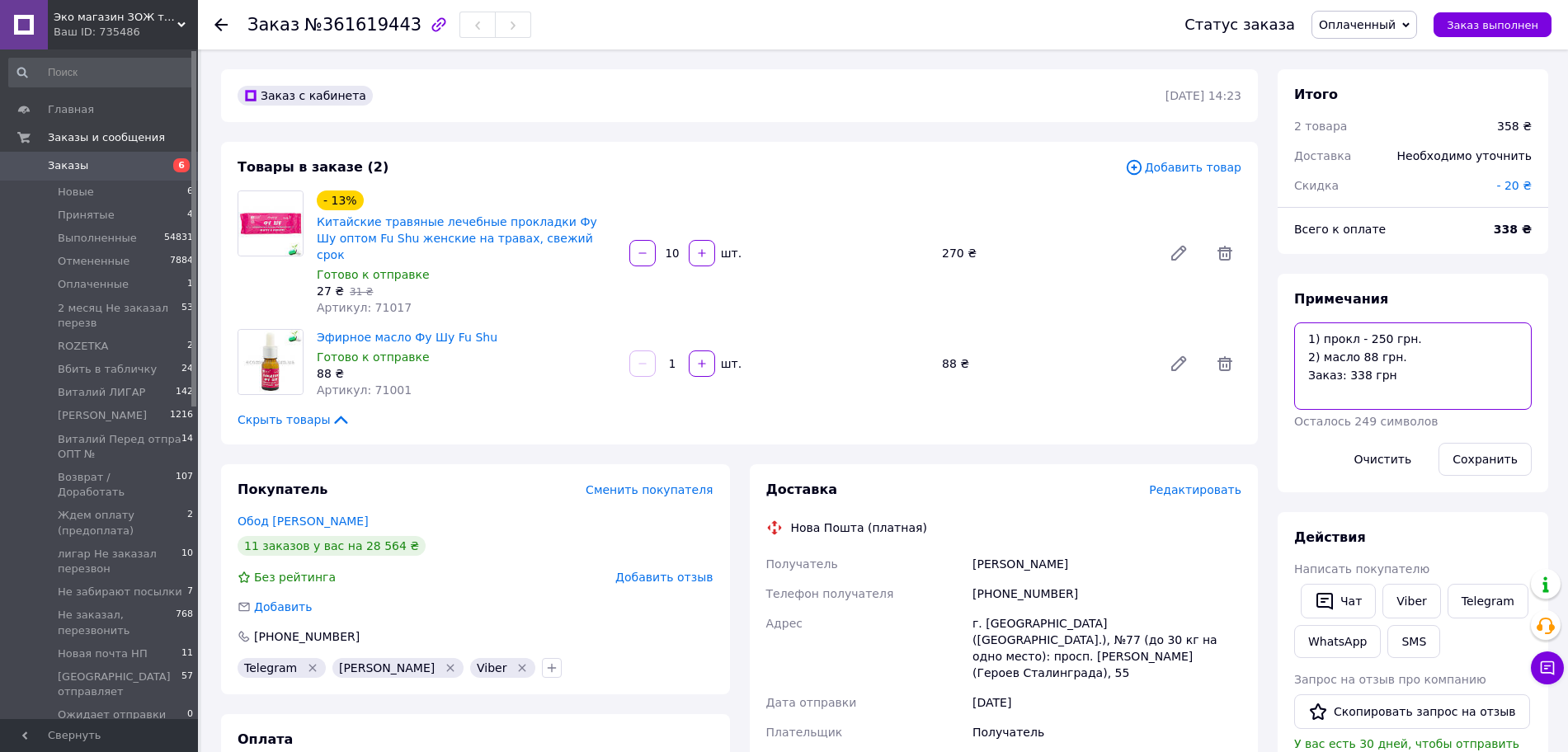
drag, startPoint x: 1442, startPoint y: 390, endPoint x: 1256, endPoint y: 310, distance: 202.5
type textarea "пакуем с инструкциями но без визитки и скидки"
click at [1504, 455] on button "Сохранить" at bounding box center [1485, 458] width 93 height 33
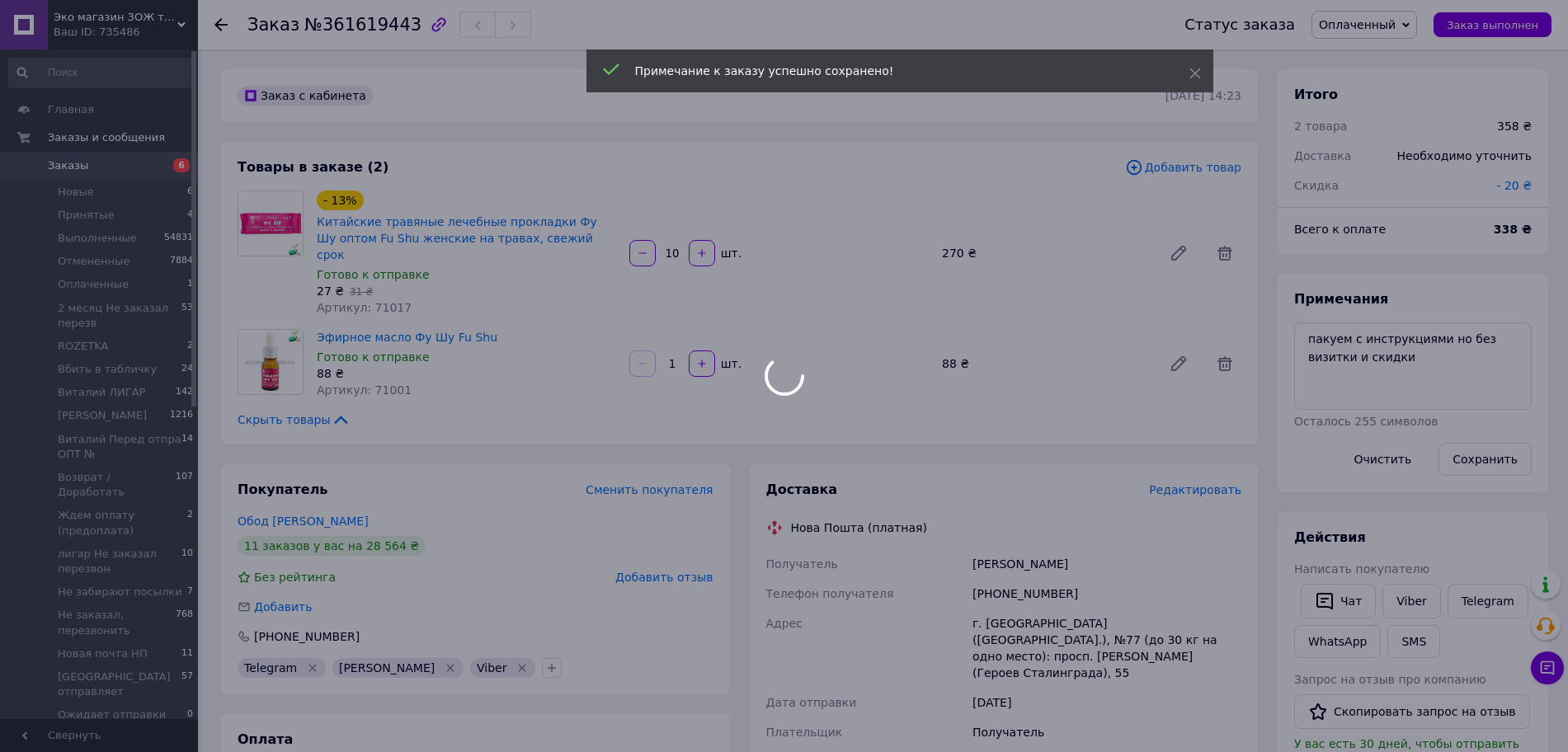
scroll to position [339, 0]
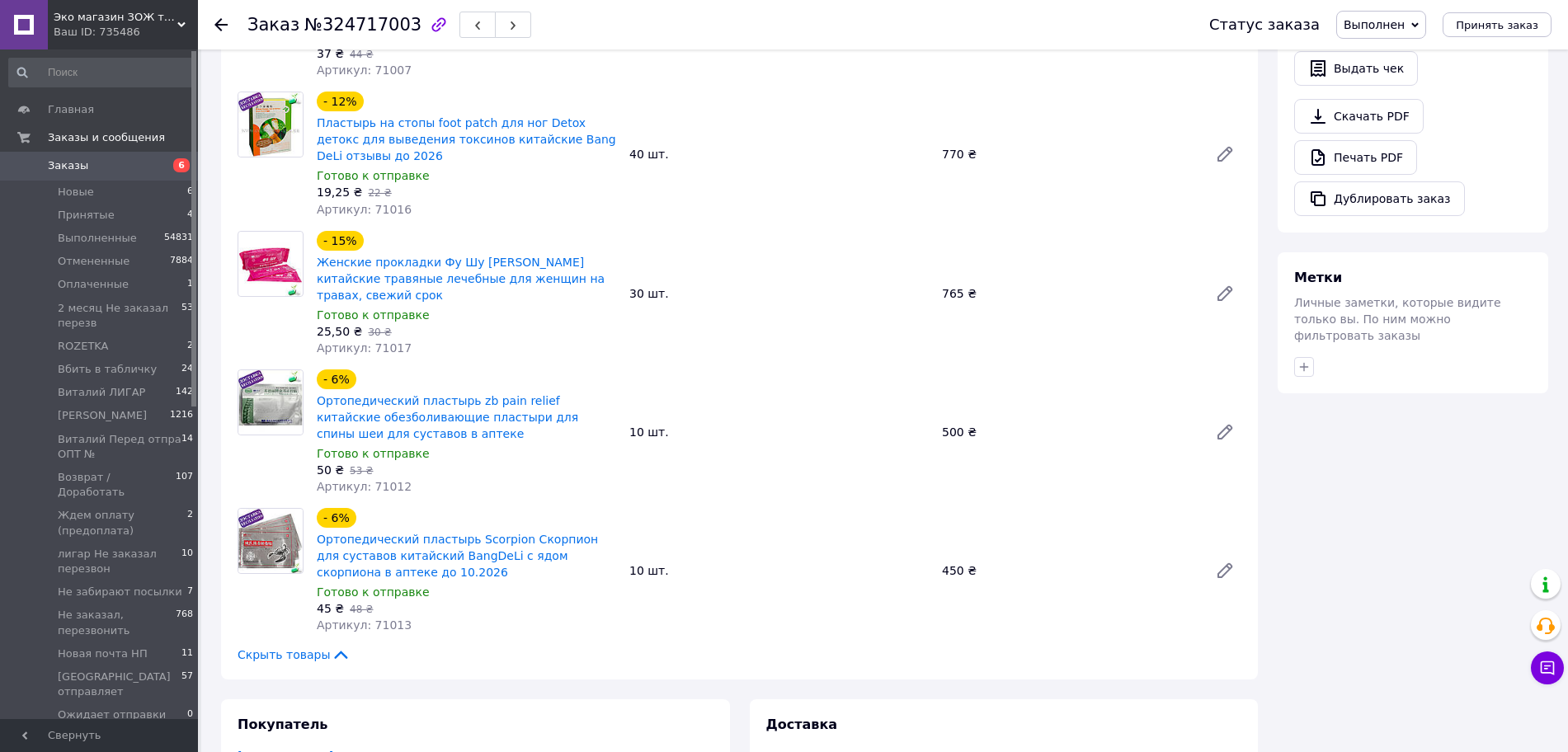
scroll to position [228, 0]
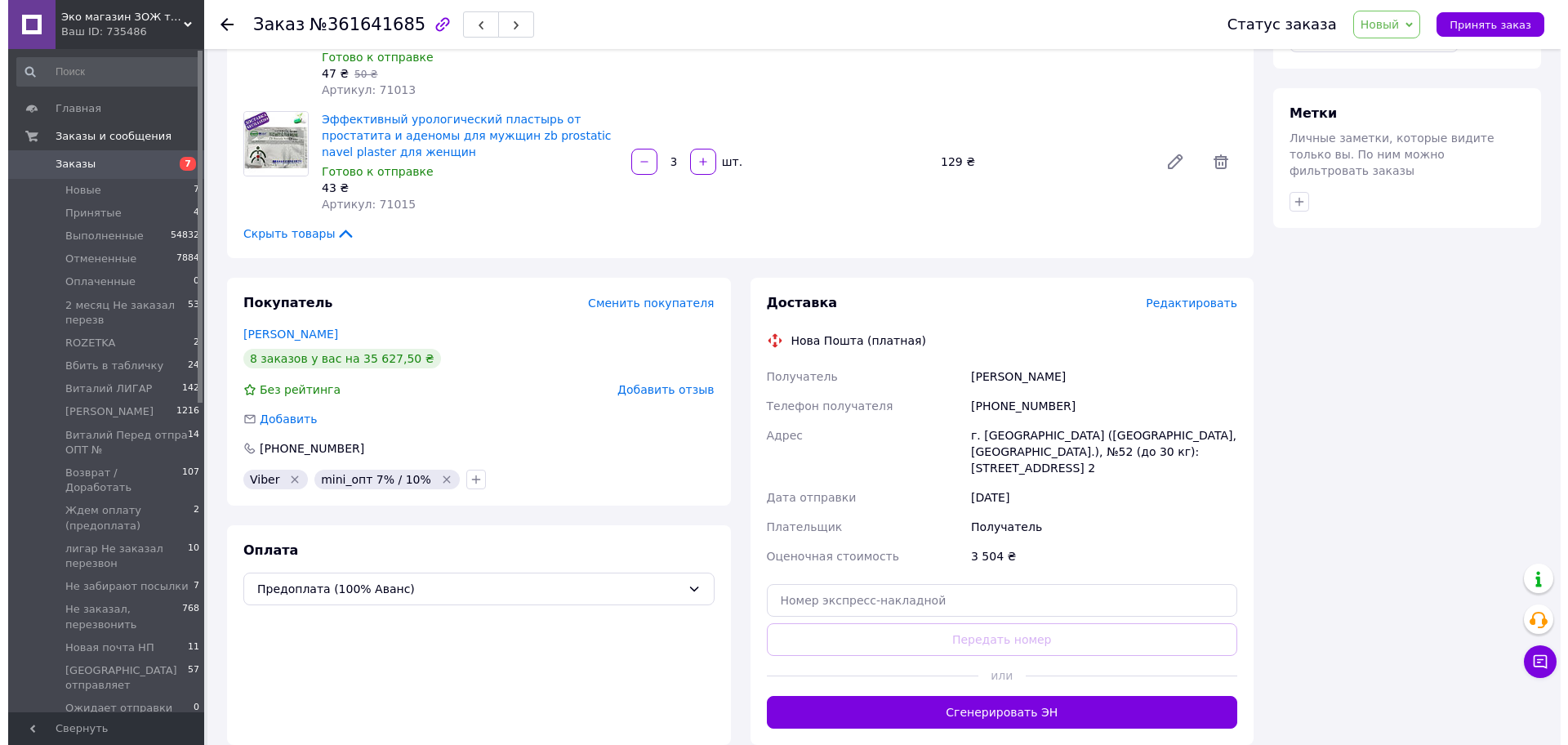
scroll to position [1022, 0]
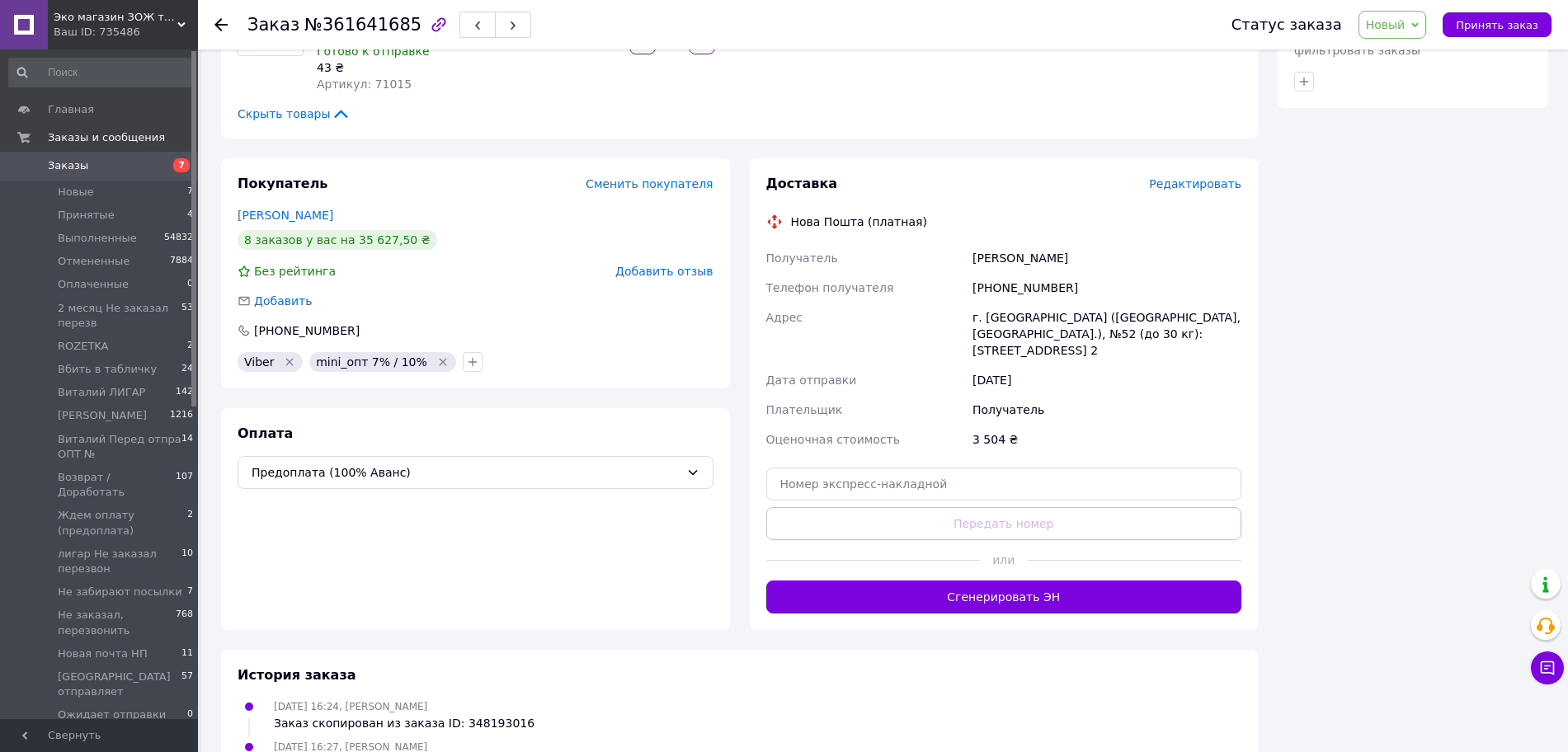
click at [1196, 177] on span "Редактировать" at bounding box center [1194, 183] width 92 height 13
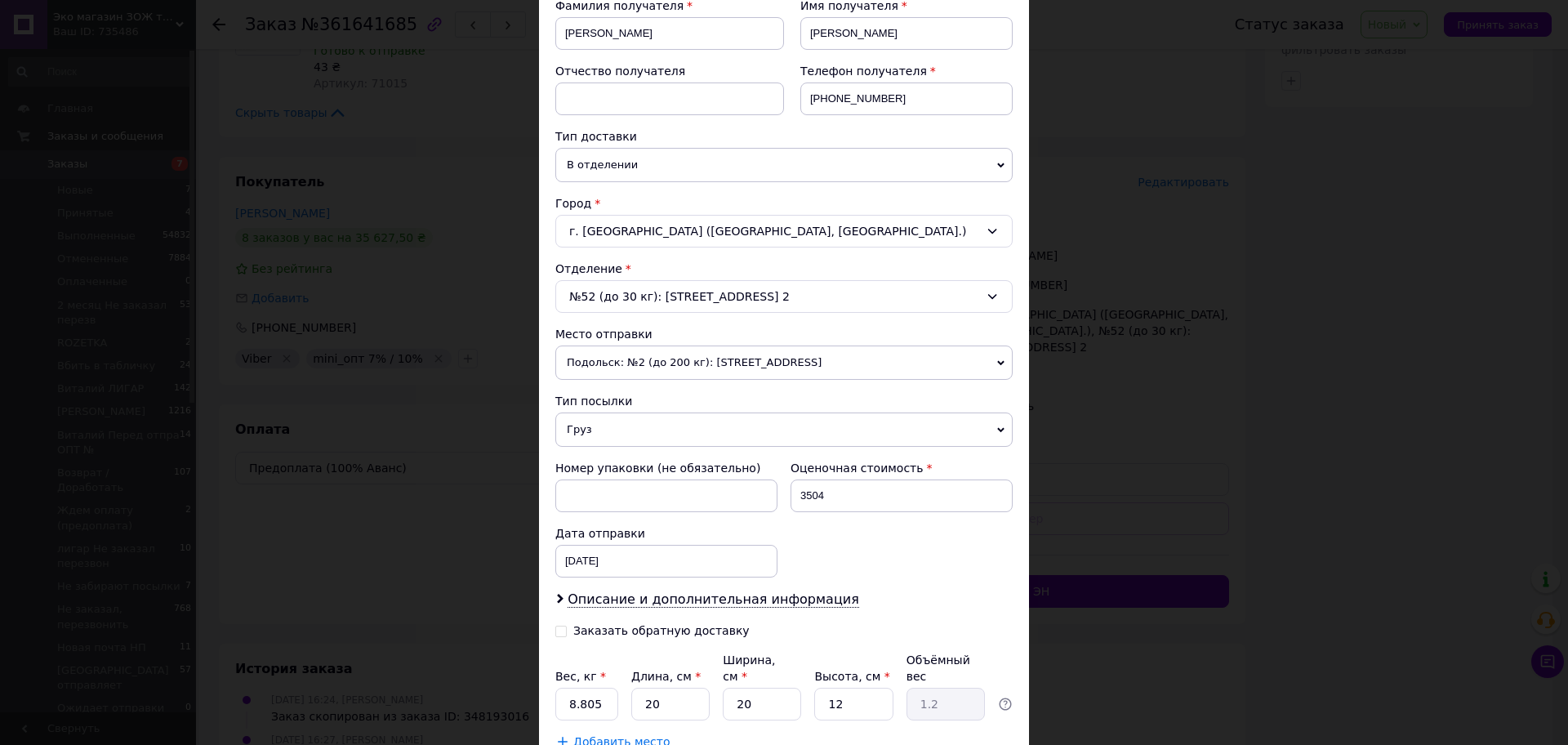
scroll to position [306, 0]
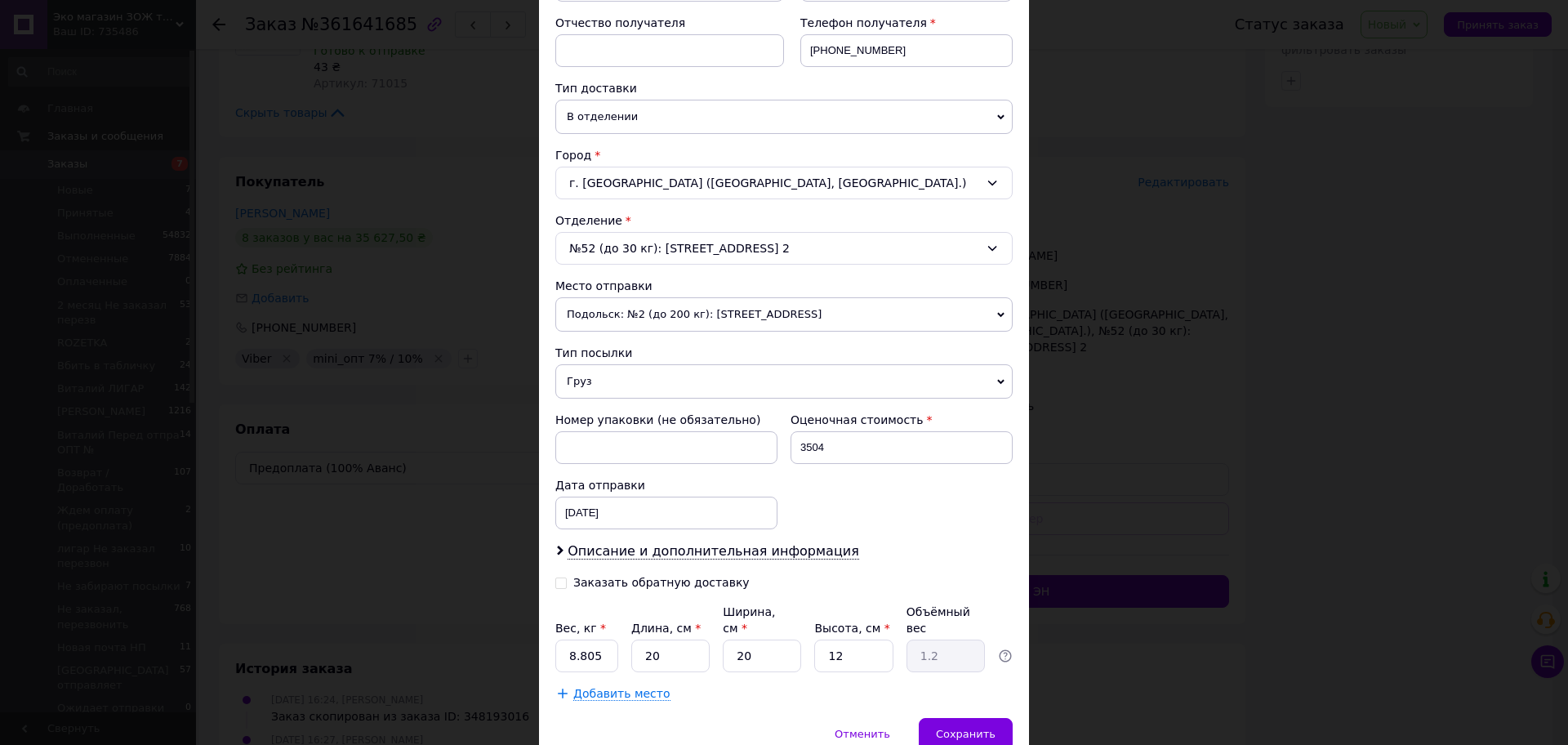
click at [637, 246] on div "№52 (до 30 кг): ул. Победы, д. 25, пом. 2" at bounding box center [784, 248] width 457 height 32
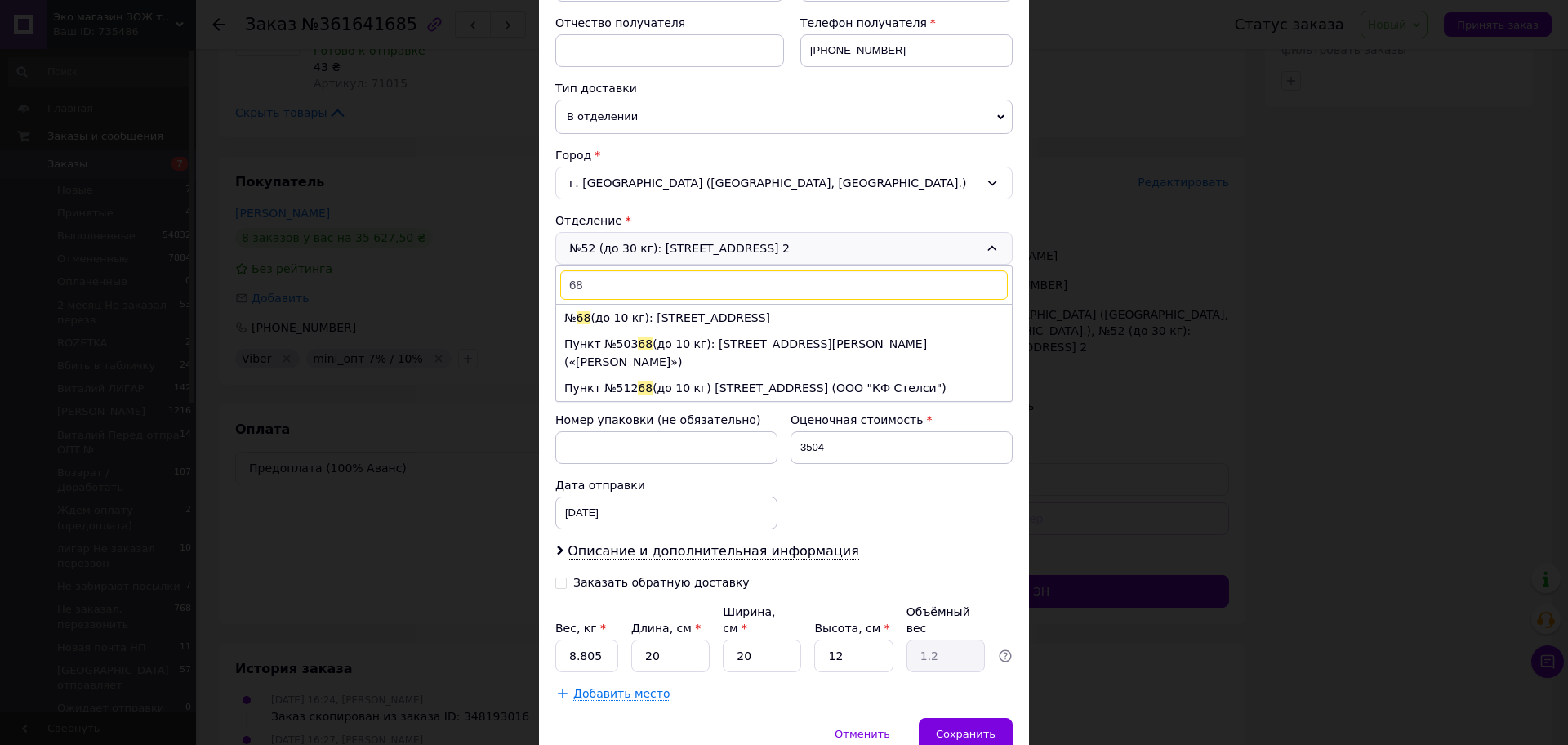
scroll to position [0, 0]
type input "68"
click at [698, 319] on li "№ 68 (до 10 кг): ул. Новокузнецкая, 20" at bounding box center [784, 318] width 456 height 26
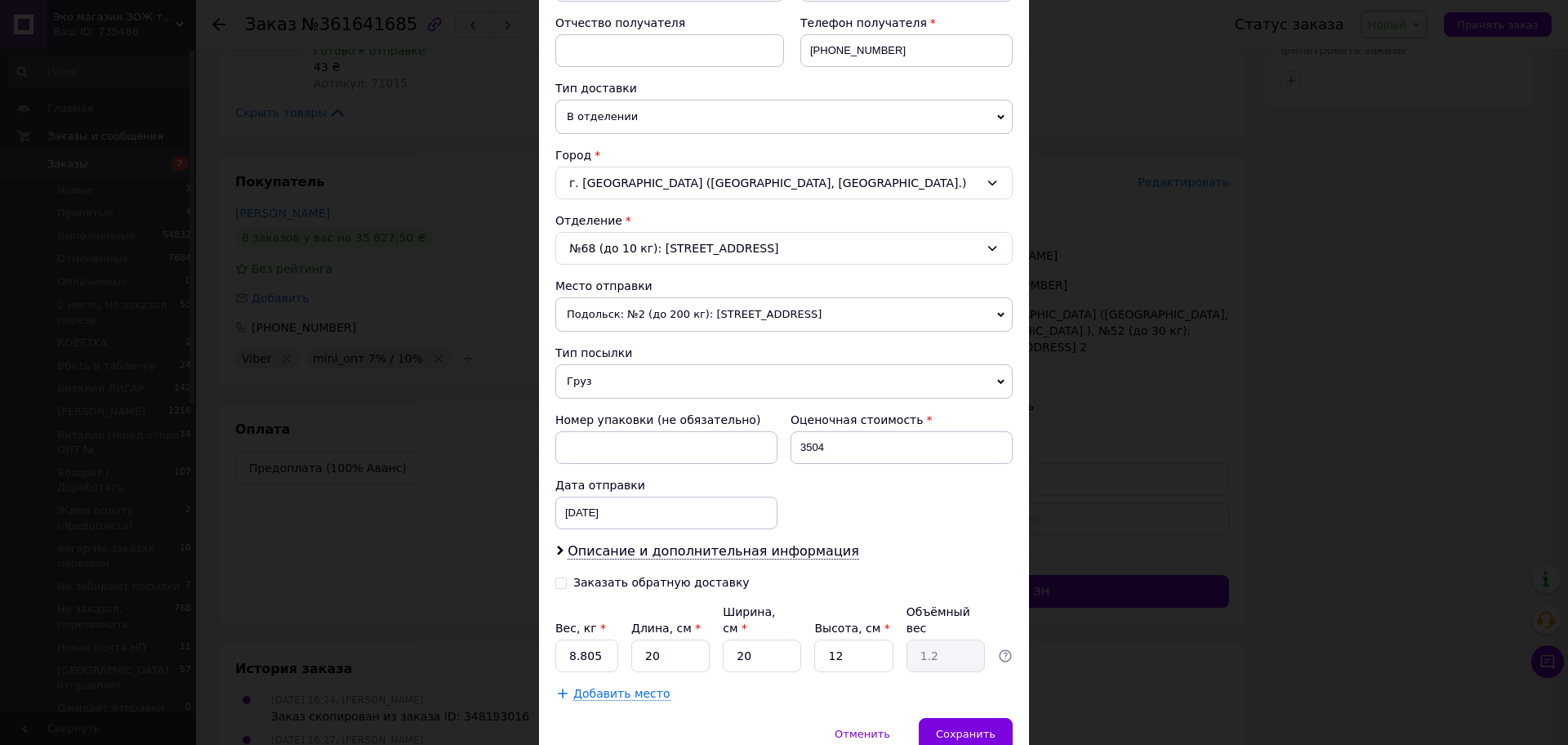
scroll to position [102, 0]
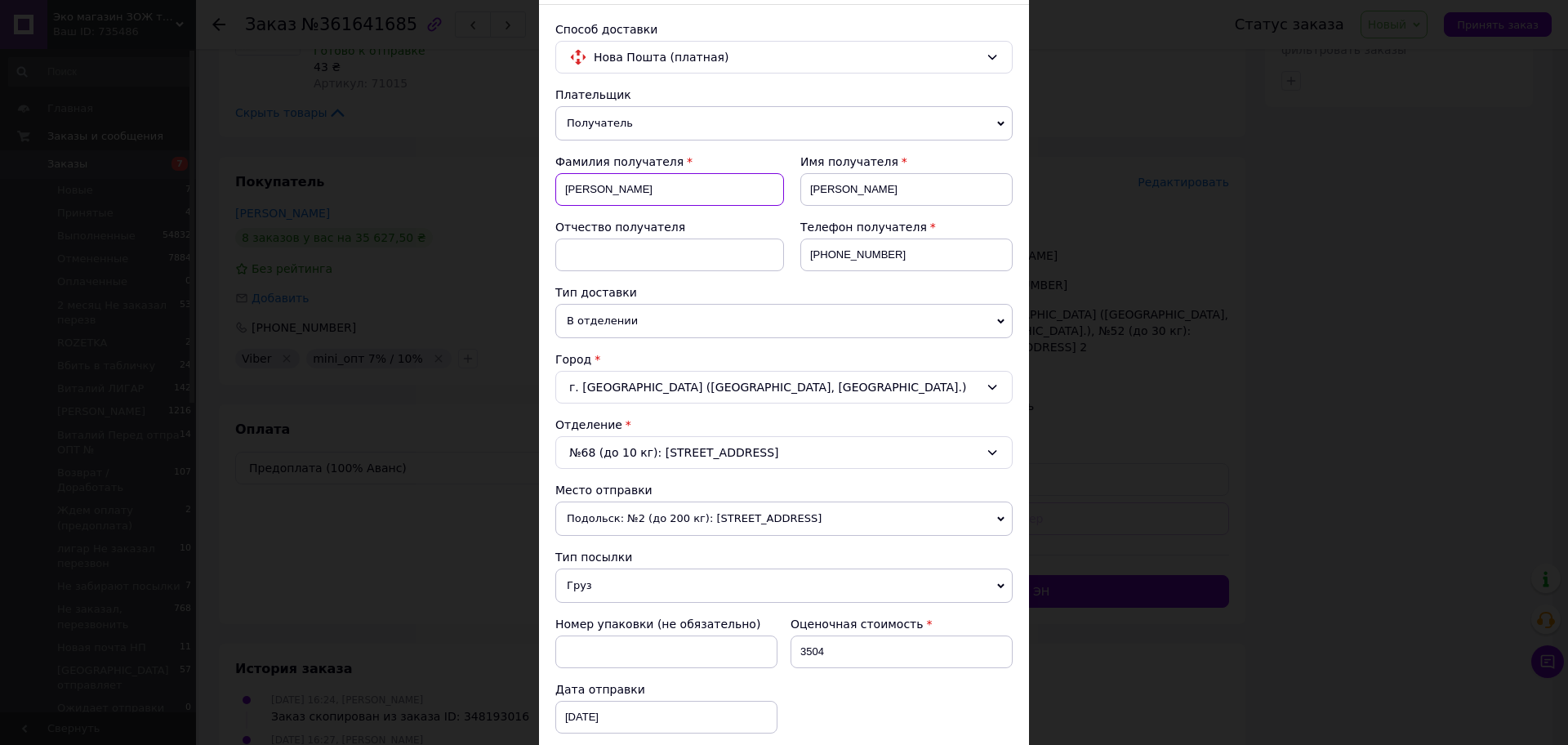
drag, startPoint x: 650, startPoint y: 196, endPoint x: 548, endPoint y: 204, distance: 102.3
click at [548, 204] on div "Способ доставки Нова Пошта (платная) Плательщик Получатель Отправитель Фамилия …" at bounding box center [784, 463] width 490 height 917
type input "Лавроненко-Жорник"
drag, startPoint x: 898, startPoint y: 194, endPoint x: 808, endPoint y: 200, distance: 90.2
click at [808, 200] on input "Ирина" at bounding box center [906, 189] width 213 height 32
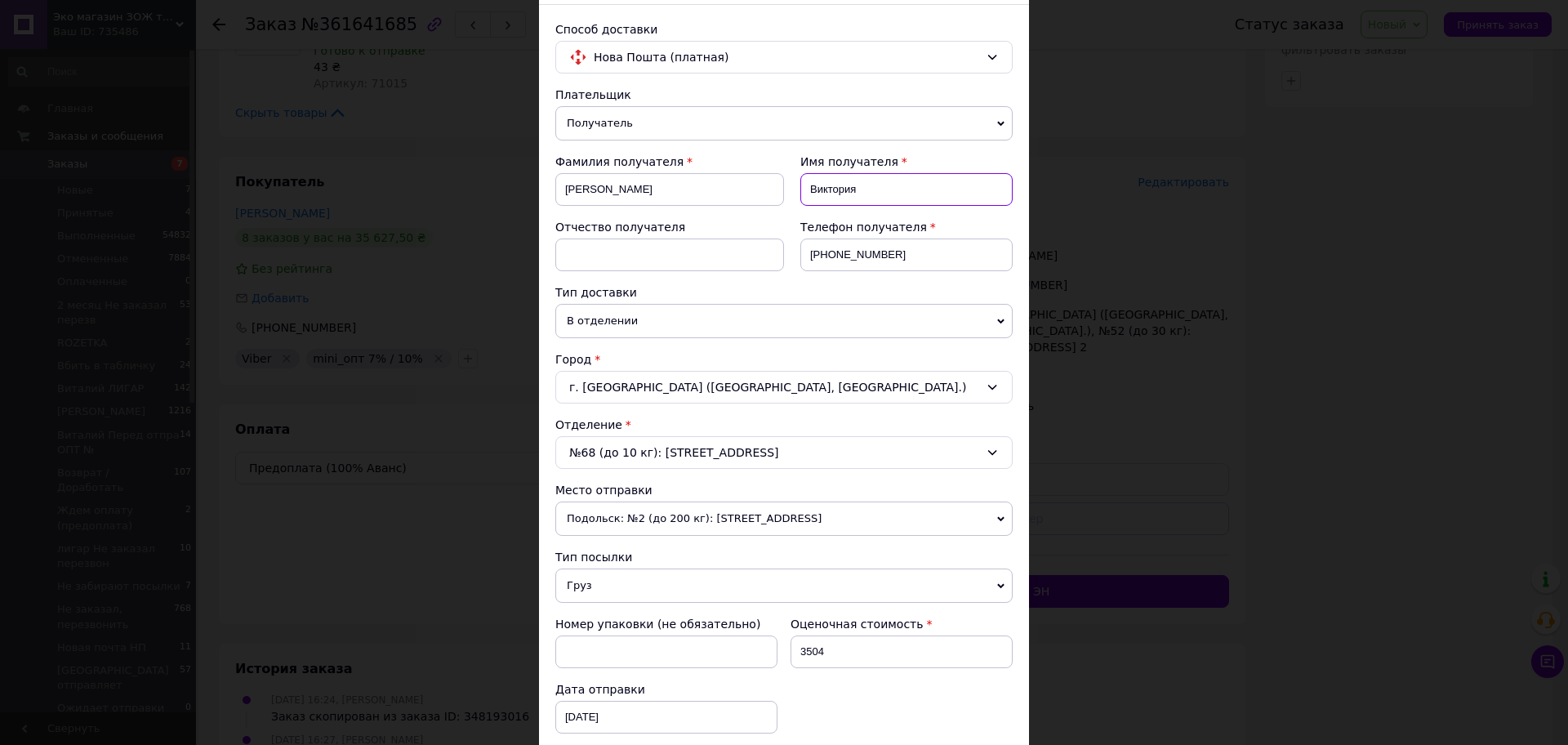
type input "Виктория"
drag, startPoint x: 836, startPoint y: 265, endPoint x: 891, endPoint y: 265, distance: 55.0
click at [891, 265] on input "+380981111103" at bounding box center [906, 254] width 213 height 32
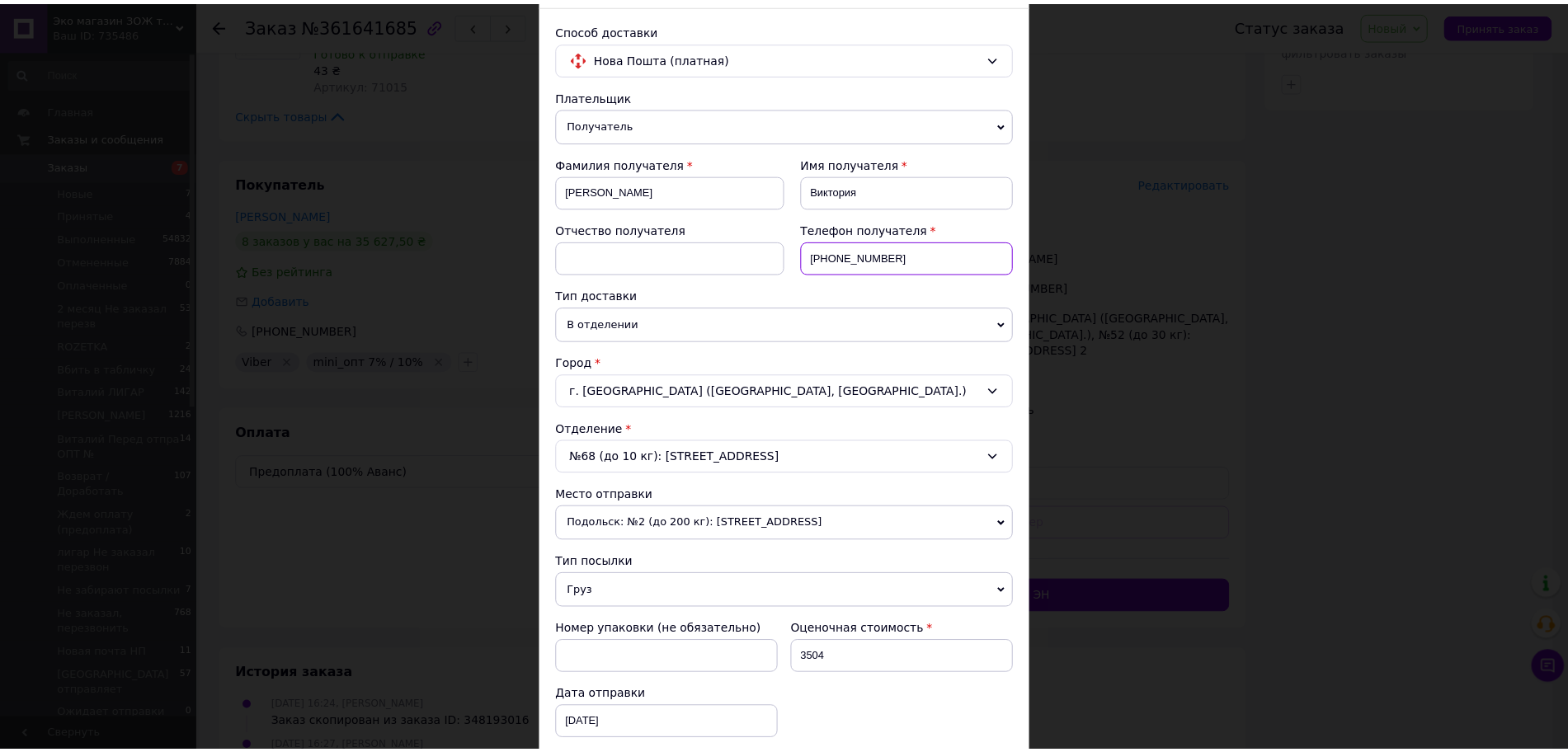
scroll to position [373, 0]
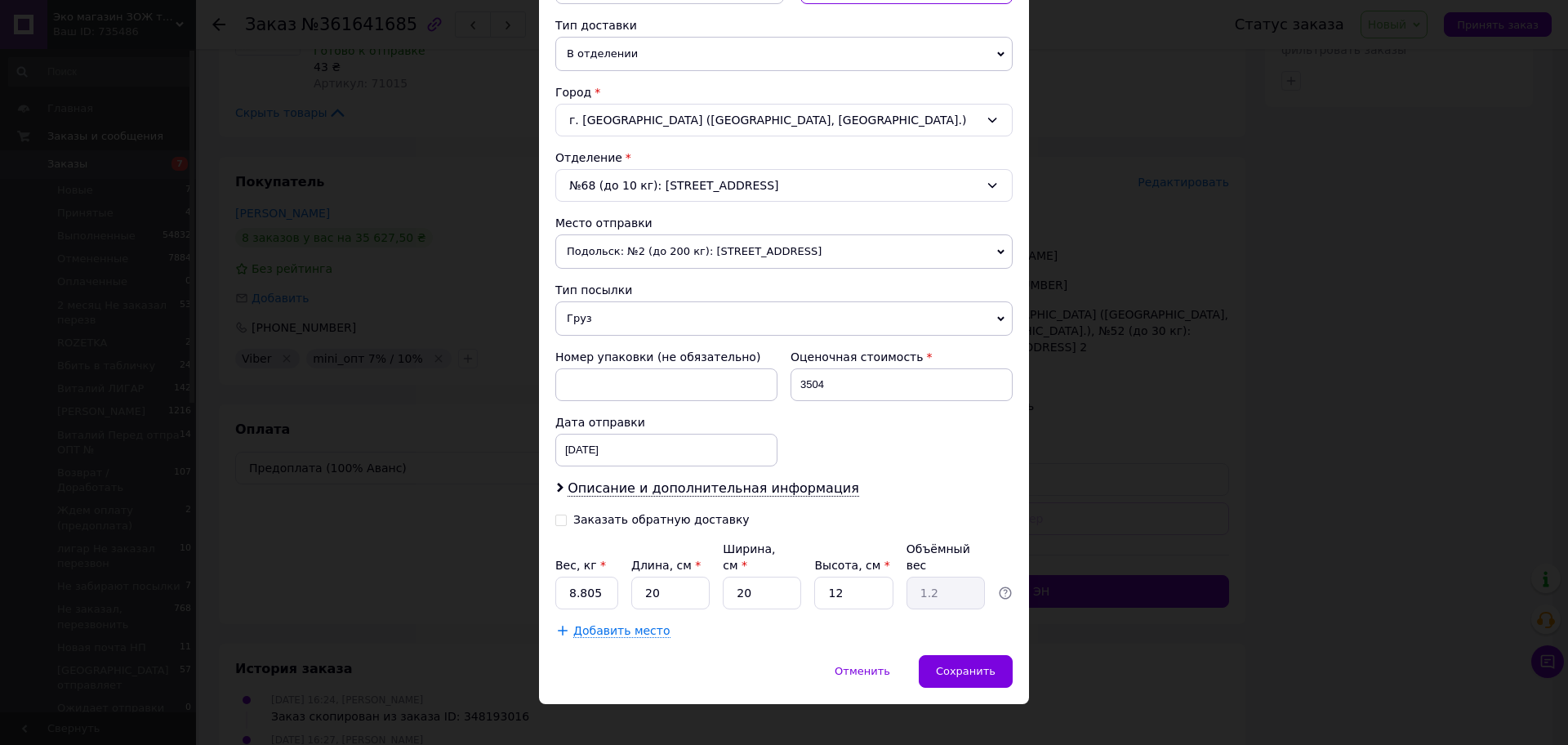
type input "+380969878724"
drag, startPoint x: 844, startPoint y: 398, endPoint x: 796, endPoint y: 399, distance: 48.0
click at [796, 399] on input "3504" at bounding box center [901, 384] width 223 height 32
type input "500"
drag, startPoint x: 614, startPoint y: 574, endPoint x: 562, endPoint y: 584, distance: 53.0
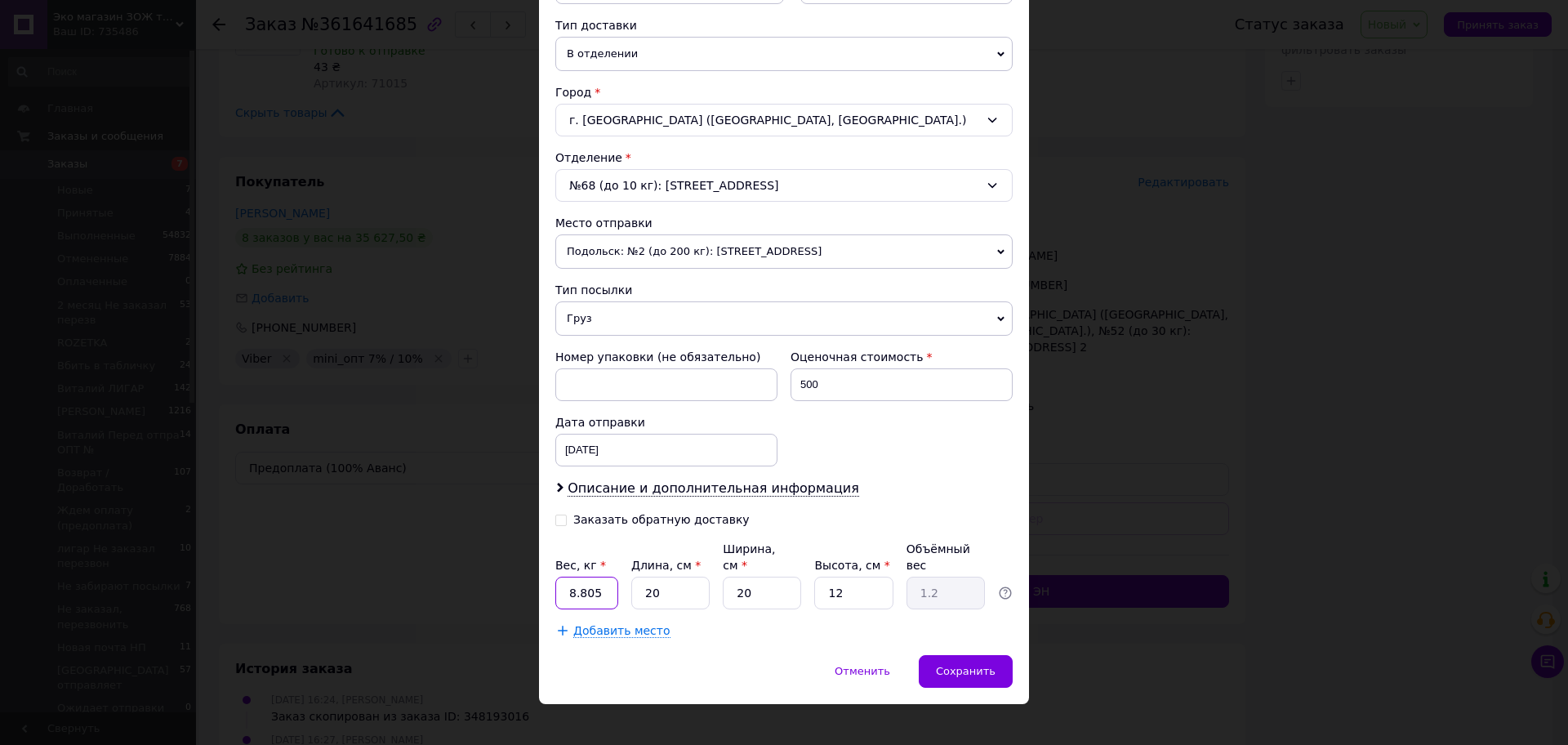
click at [562, 584] on input "8.805" at bounding box center [586, 592] width 63 height 32
type input "2"
click at [769, 493] on span "Описание и дополнительная информация" at bounding box center [713, 488] width 291 height 17
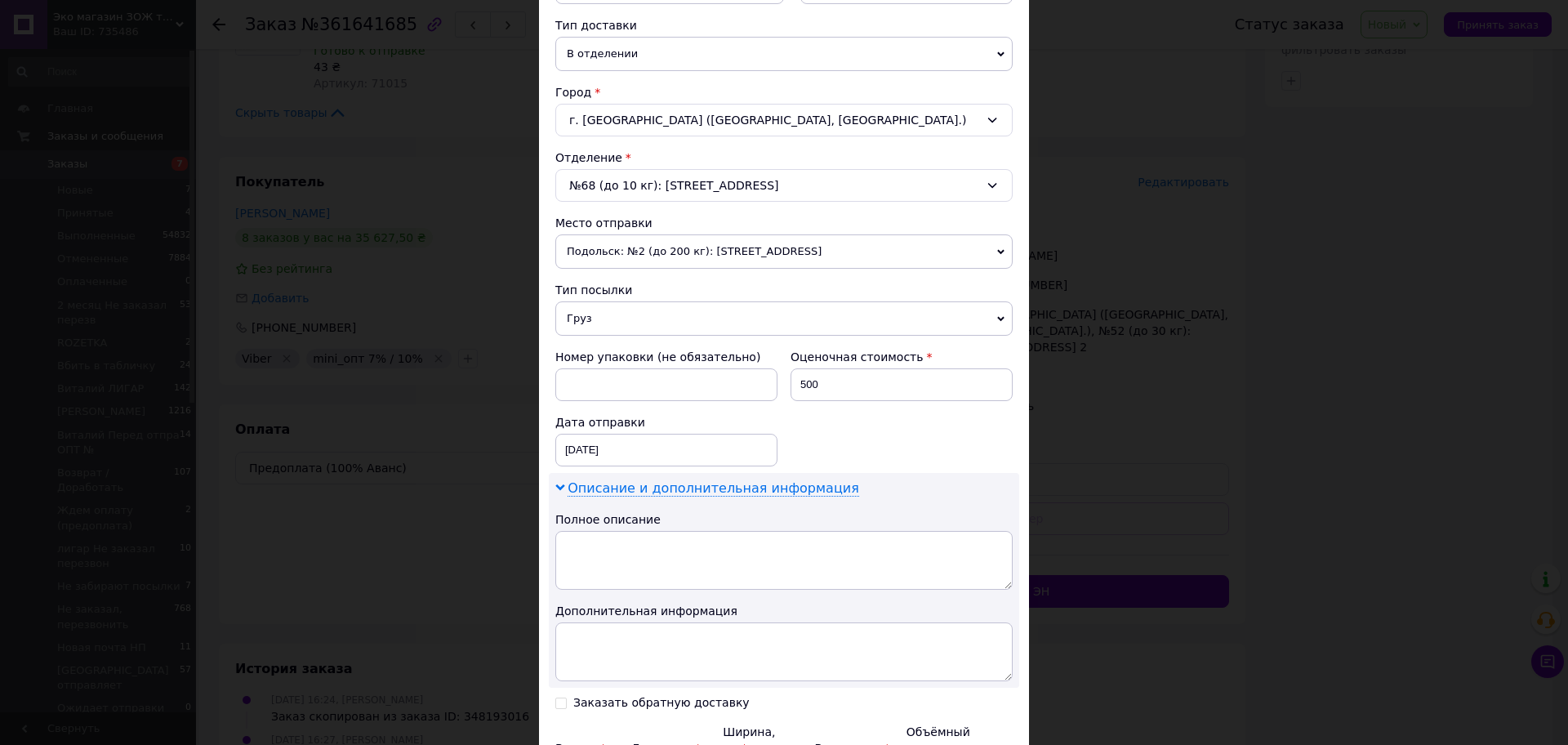
click at [769, 493] on span "Описание и дополнительная информация" at bounding box center [713, 488] width 291 height 17
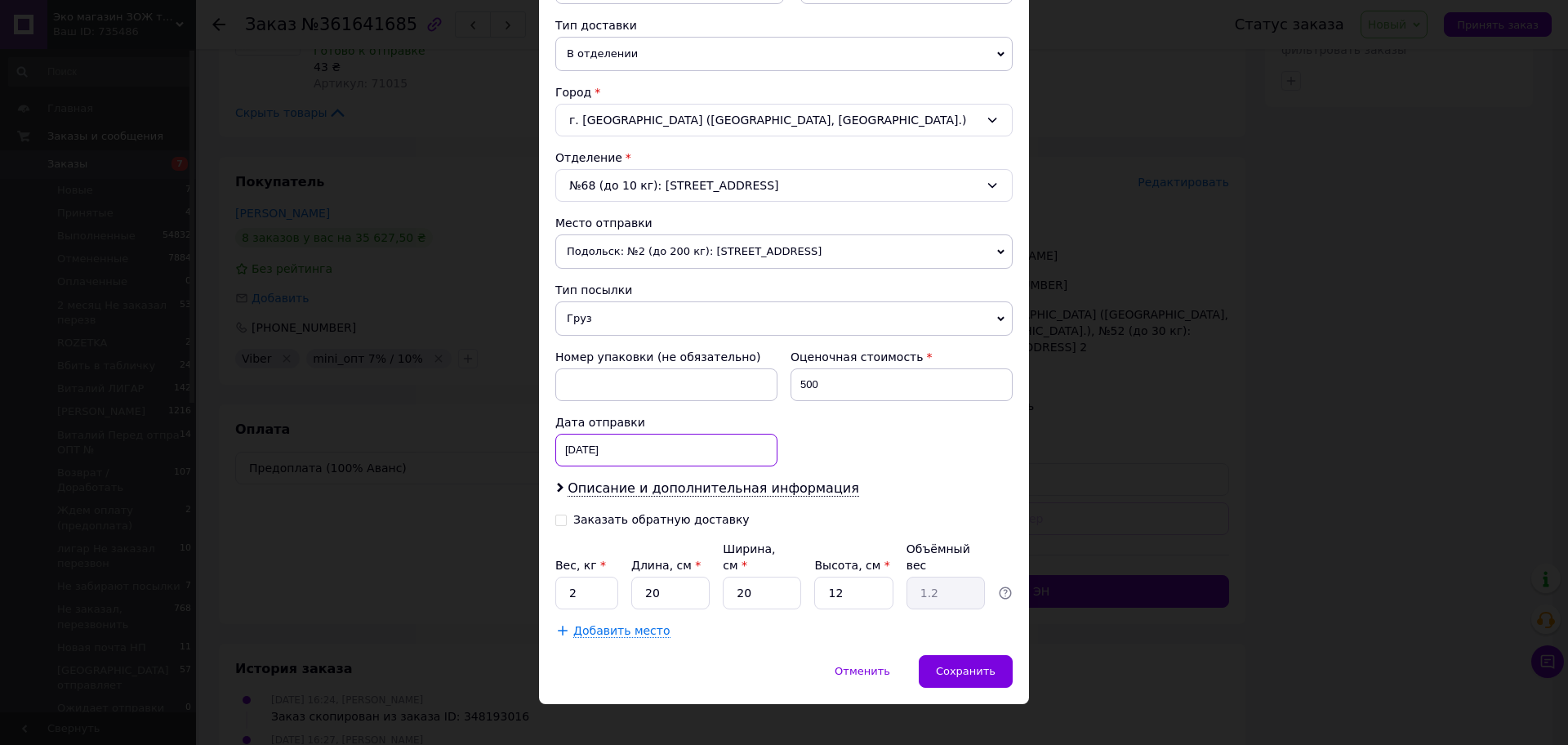
click at [685, 454] on div "17.06.2025 < 2025 > < Июнь > Пн Вт Ср Чт Пт Сб Вс 26 27 28 29 30 31 1 2 3 4 5 6…" at bounding box center [666, 449] width 223 height 32
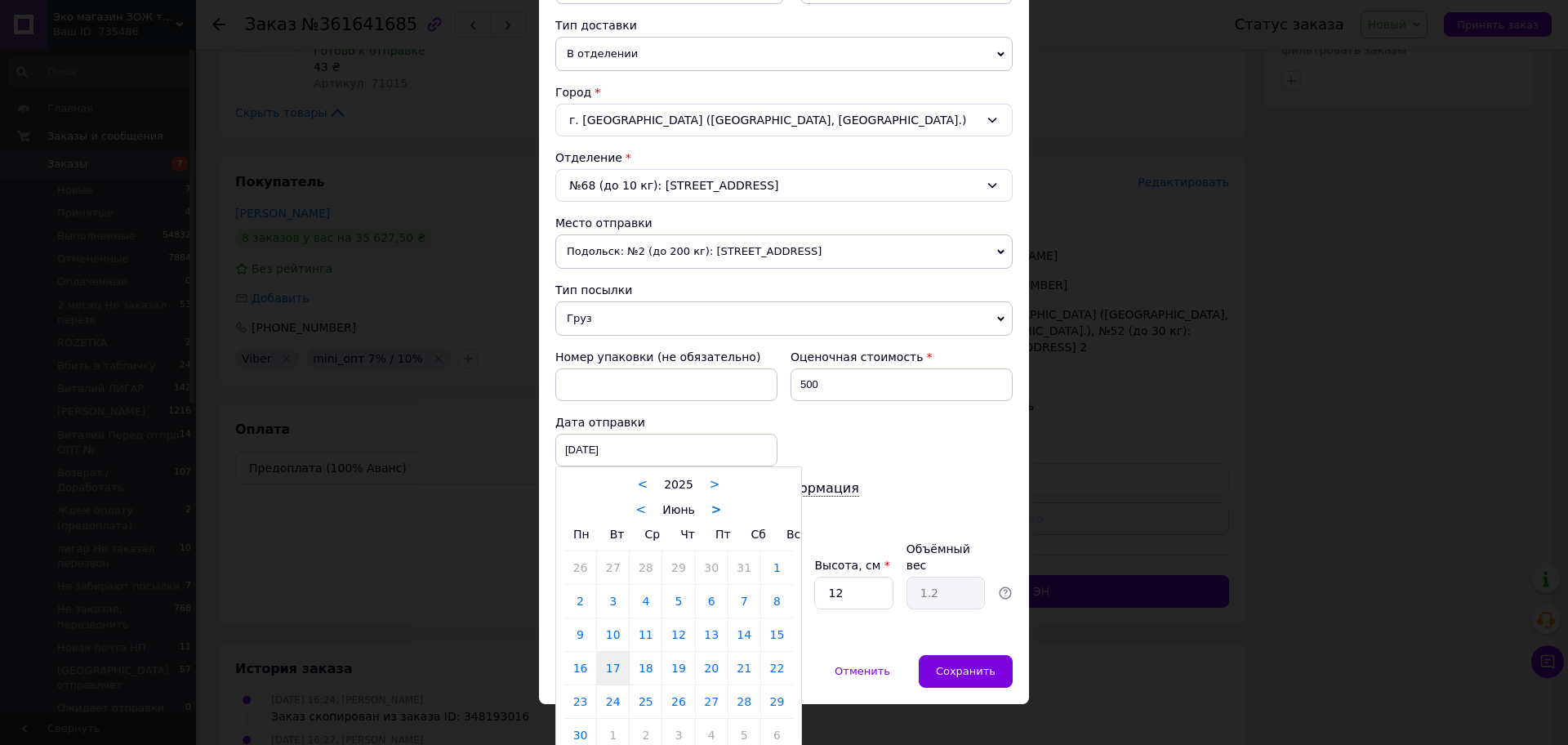
click at [714, 515] on link ">" at bounding box center [717, 509] width 11 height 15
click at [716, 515] on link ">" at bounding box center [721, 509] width 11 height 15
click at [706, 602] on link "12" at bounding box center [712, 600] width 31 height 32
type input "12.09.2025"
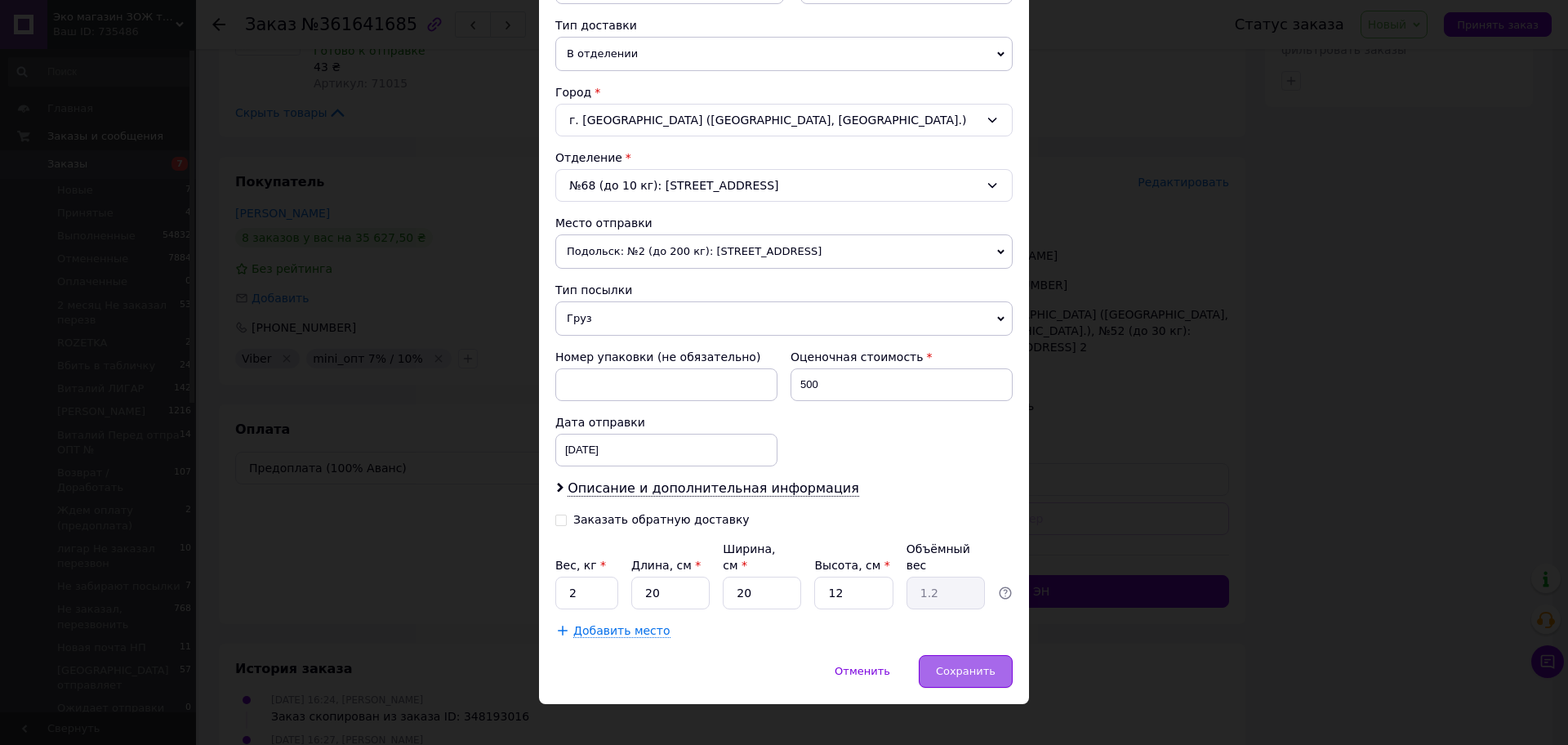
click at [941, 655] on div "Сохранить" at bounding box center [966, 670] width 94 height 32
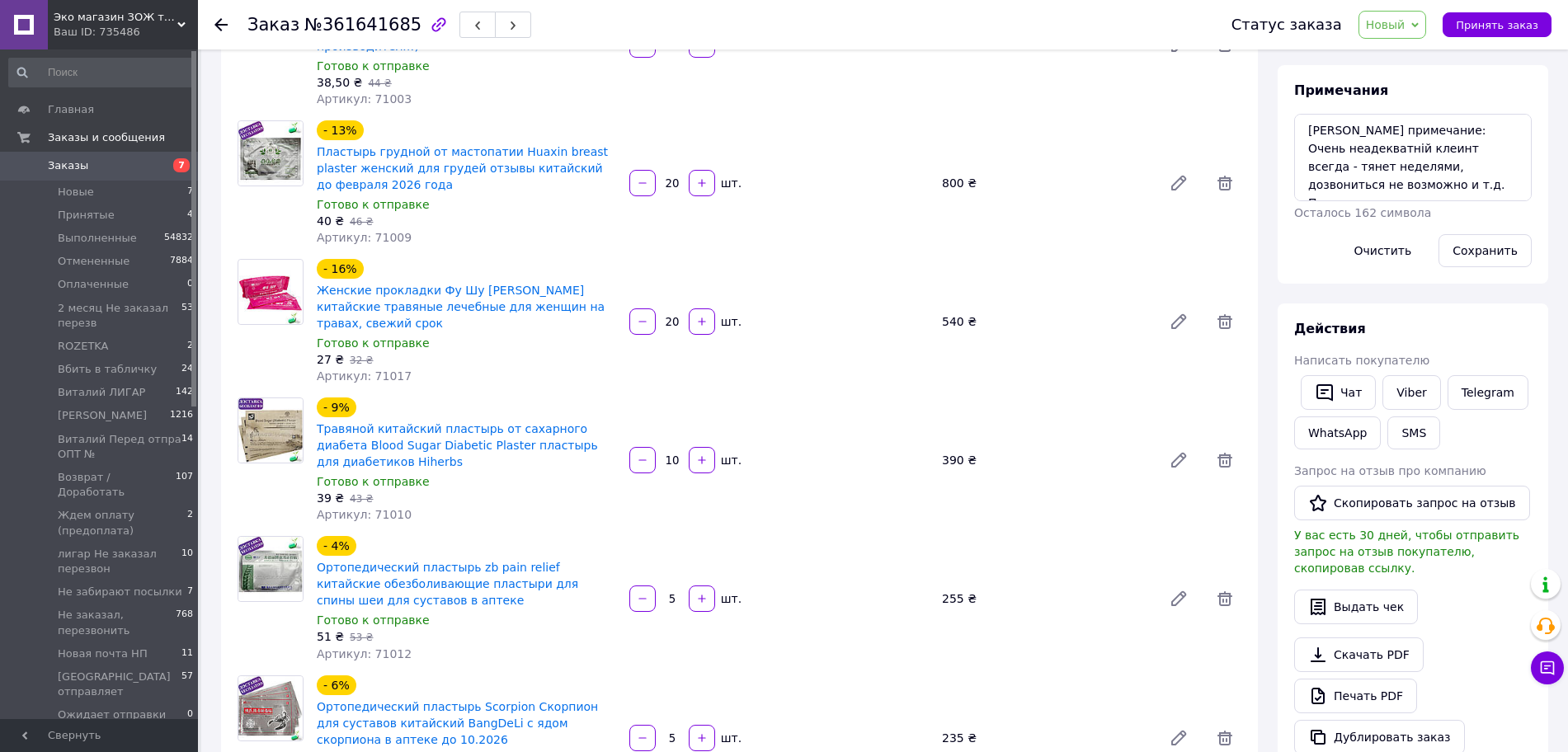
scroll to position [0, 0]
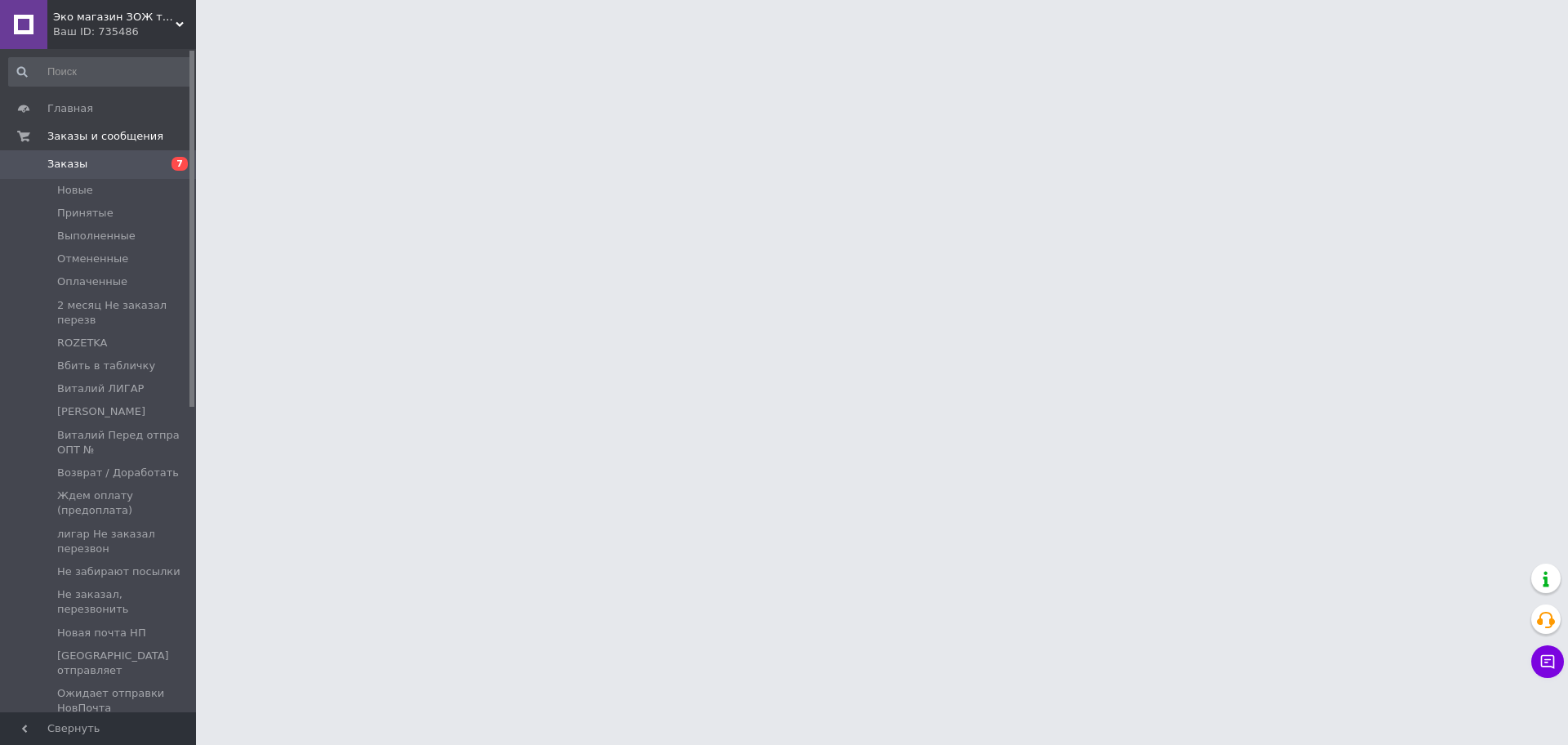
click at [174, 33] on div "Ваш ID: 735486" at bounding box center [125, 31] width 143 height 15
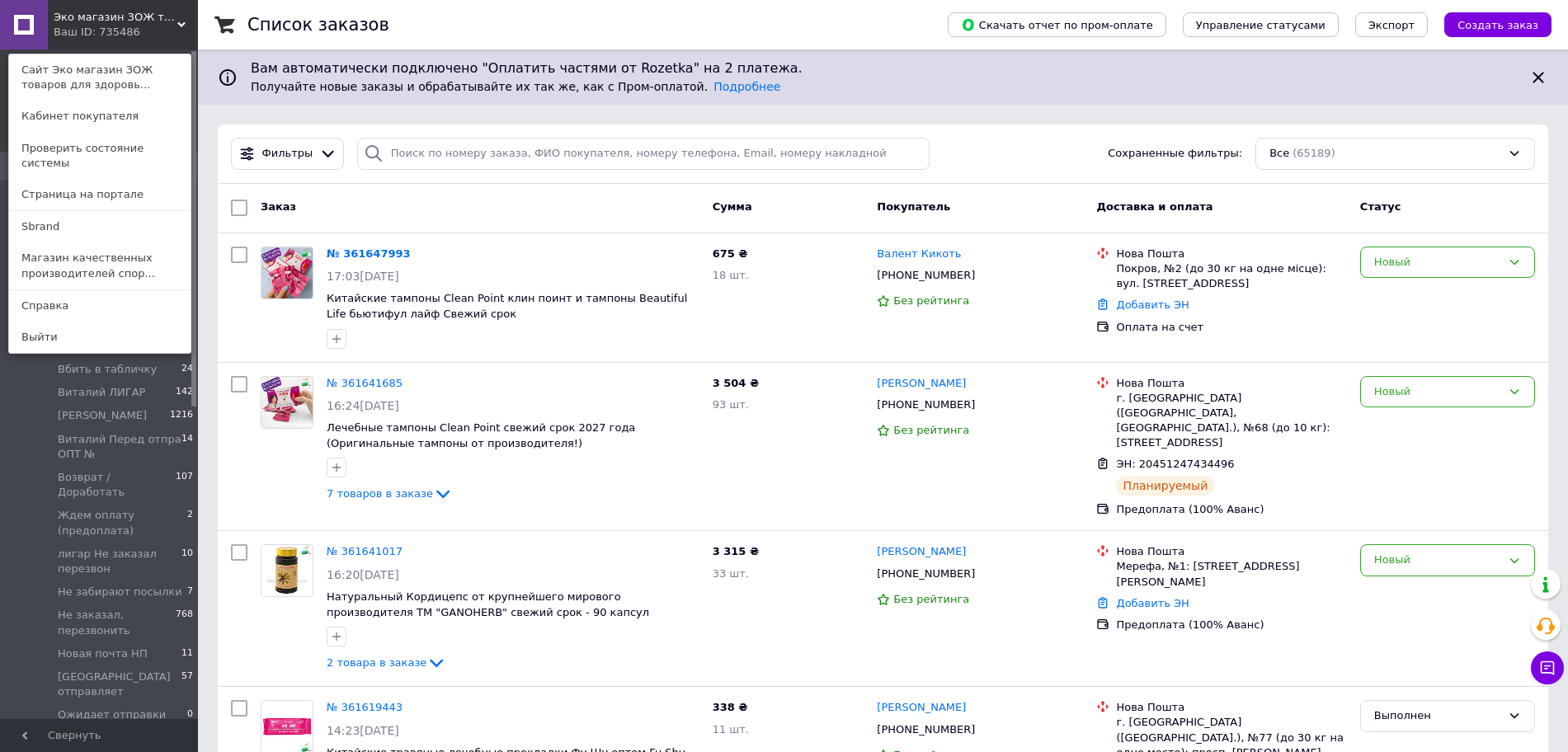
click at [166, 29] on div "Эко магазин ЗОЖ товаров для здоровья, красоты и спорта - Экомедик - ecomedik Ва…" at bounding box center [99, 25] width 198 height 49
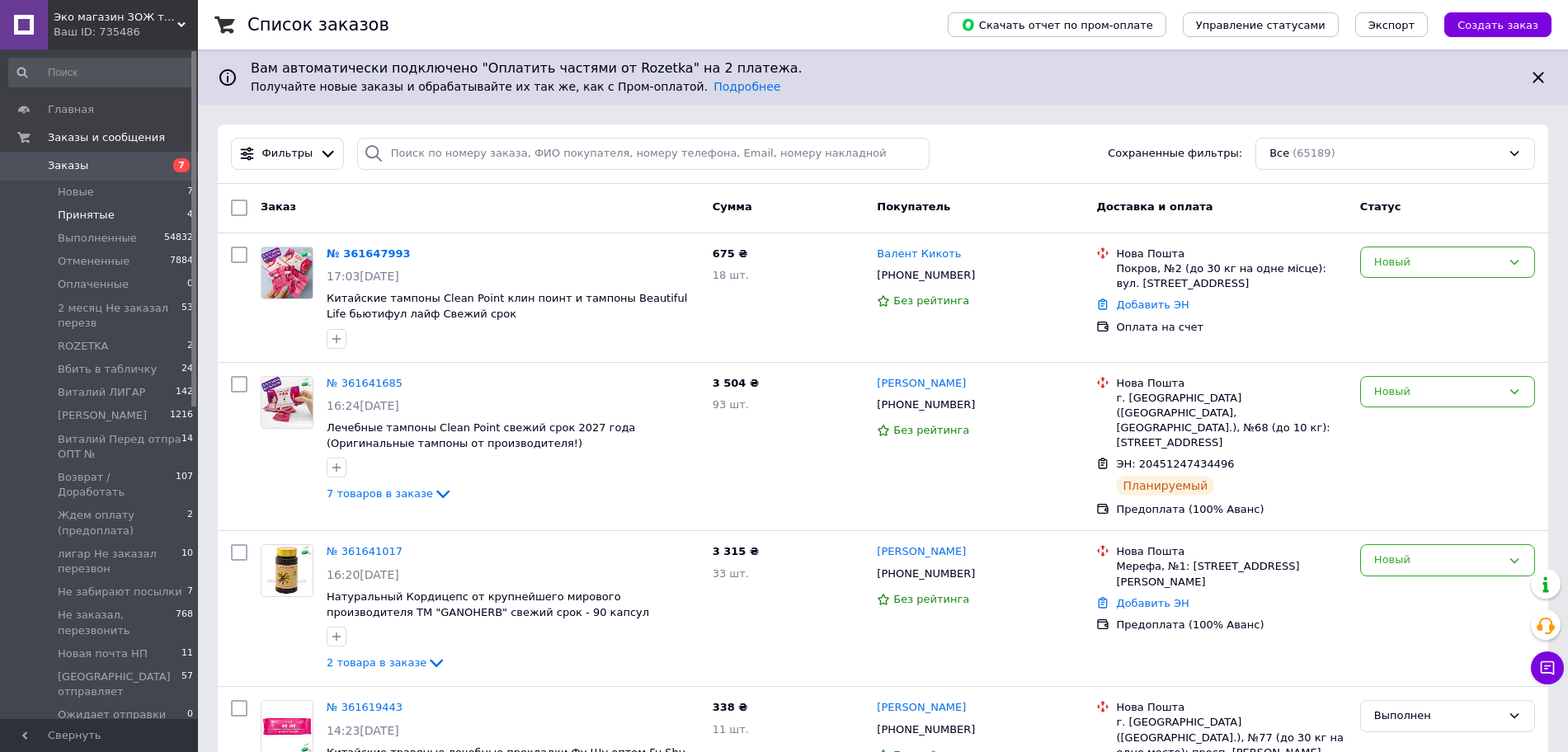
click at [146, 204] on li "Принятые 4" at bounding box center [101, 215] width 203 height 23
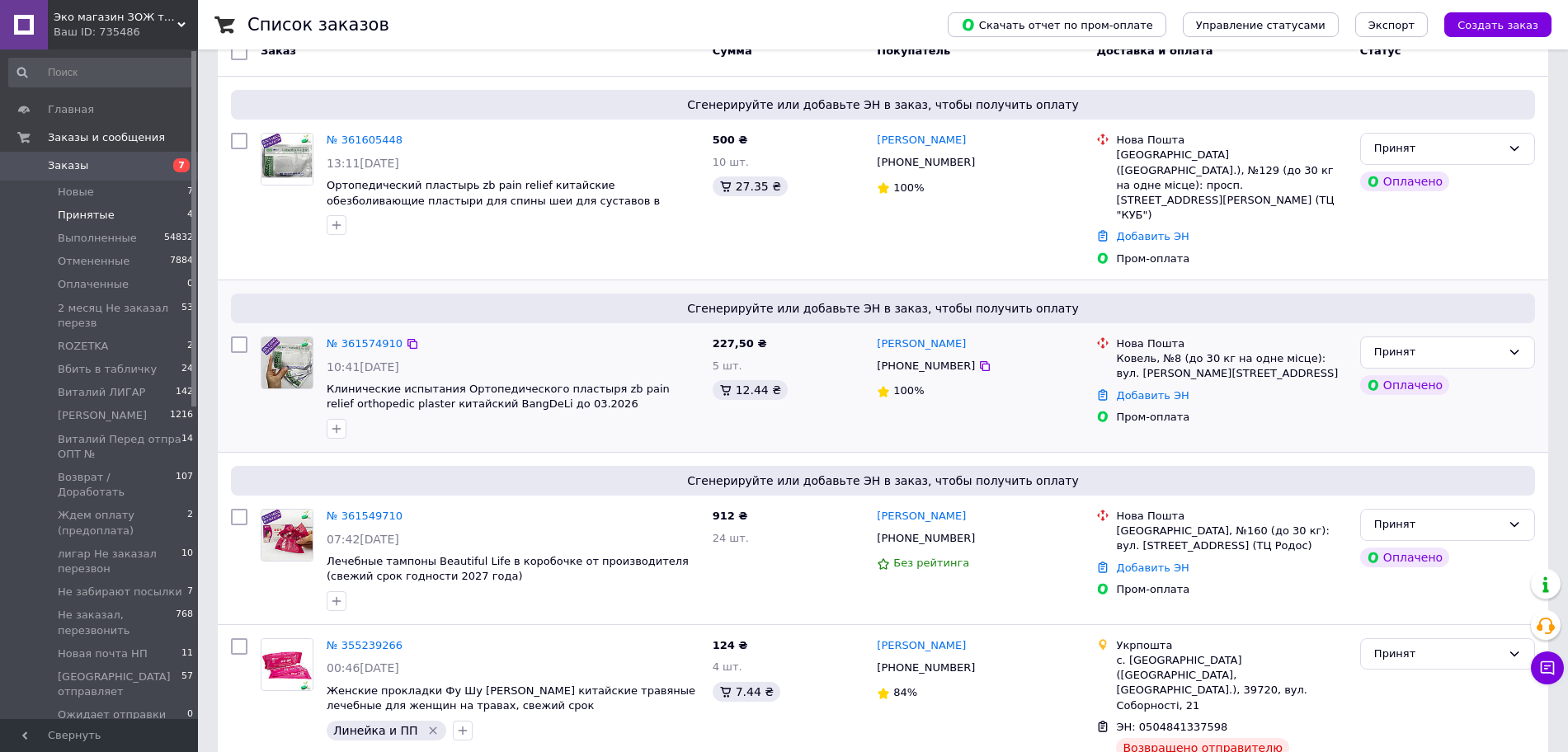
scroll to position [233, 0]
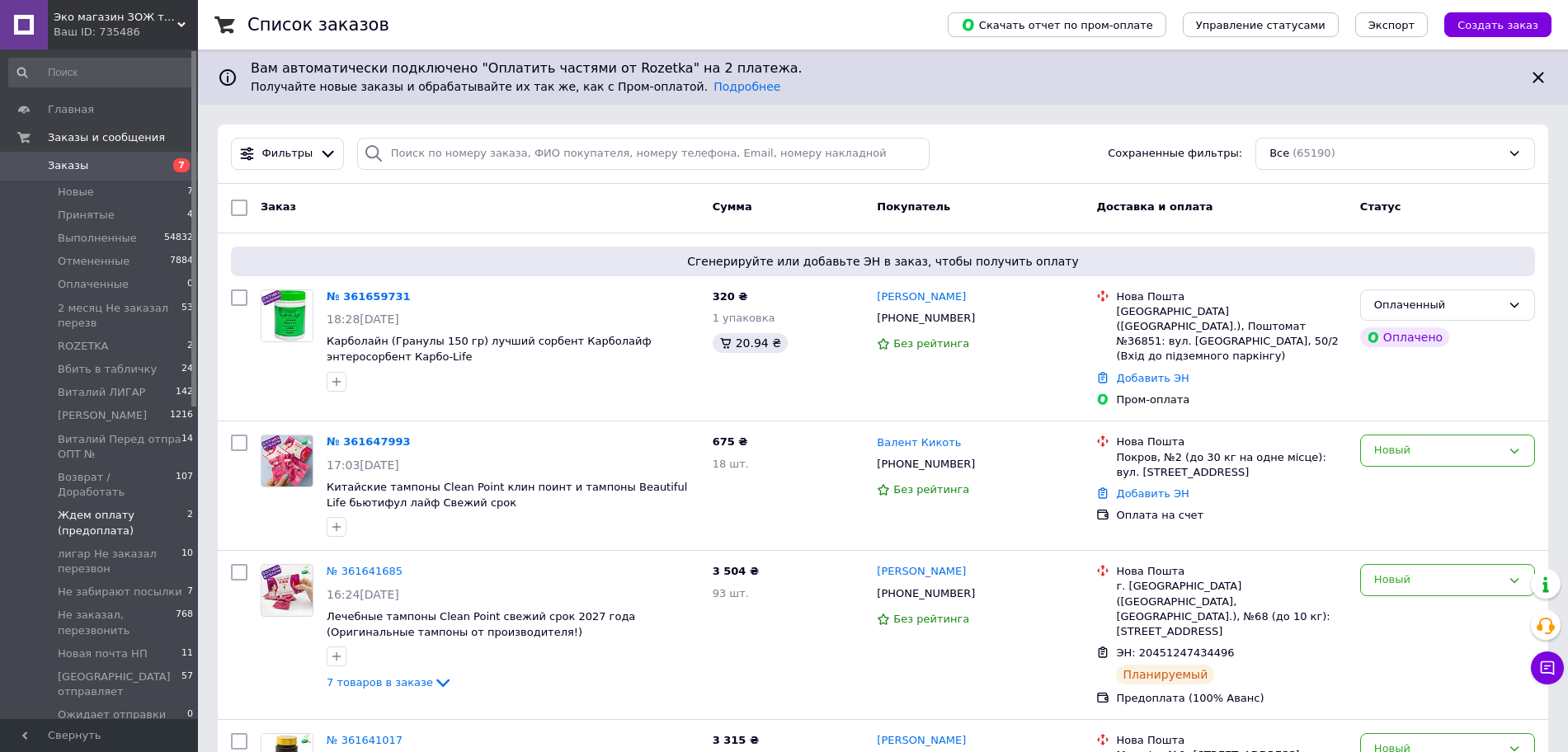
click at [84, 508] on span "Ждем оплату (предоплата)" at bounding box center [122, 522] width 130 height 30
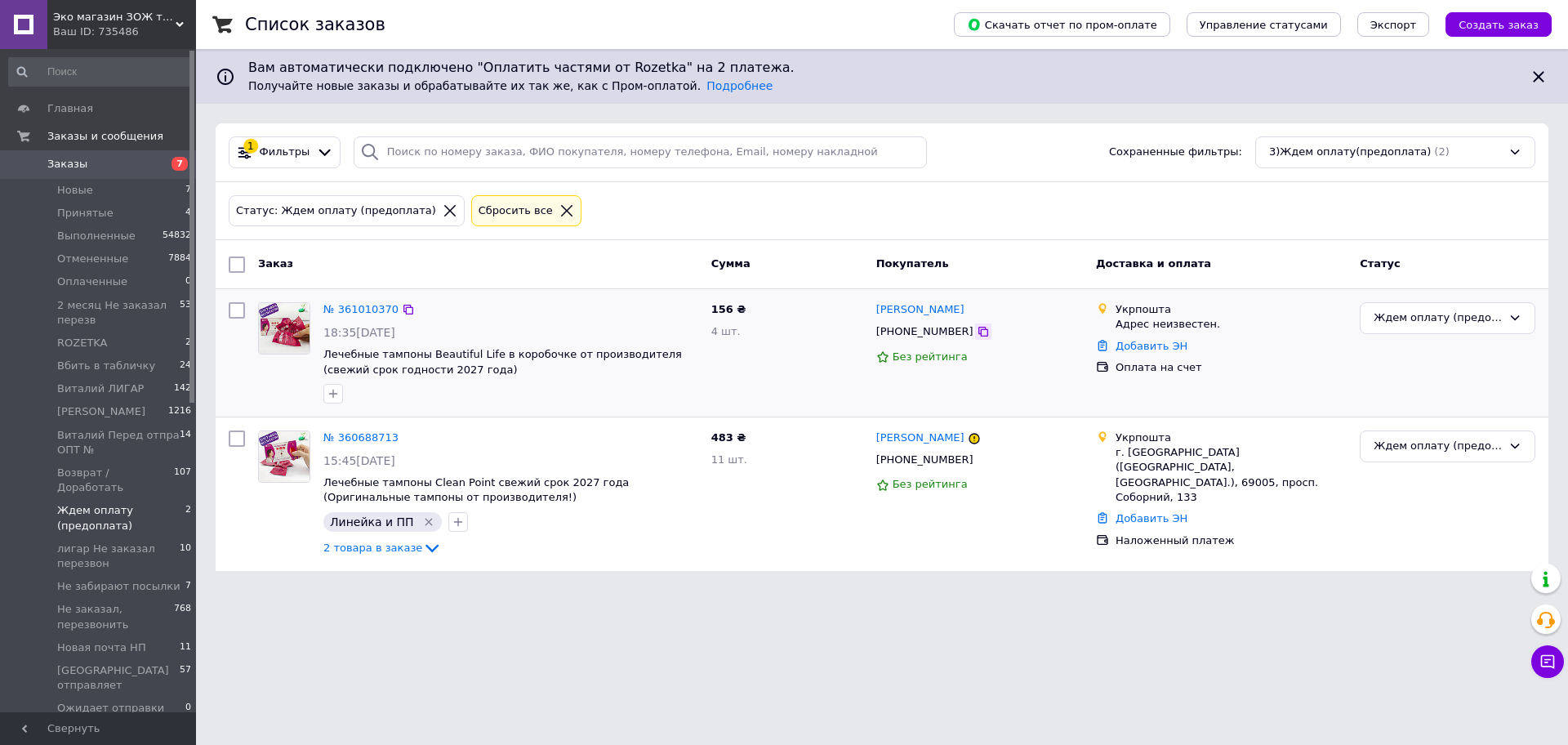
click at [979, 336] on icon at bounding box center [984, 331] width 10 height 10
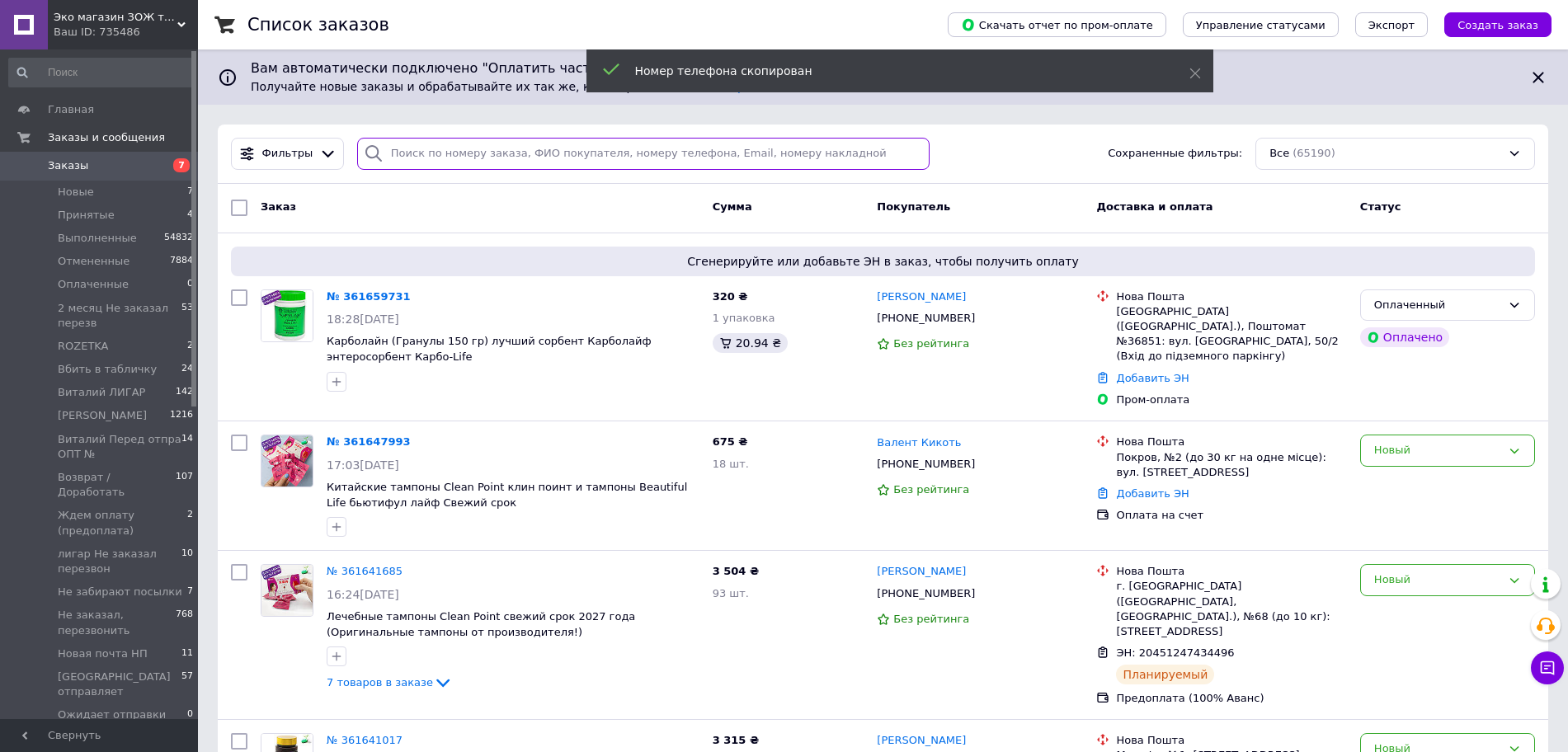
click at [430, 152] on input "search" at bounding box center [643, 153] width 572 height 32
paste input "+380960963537"
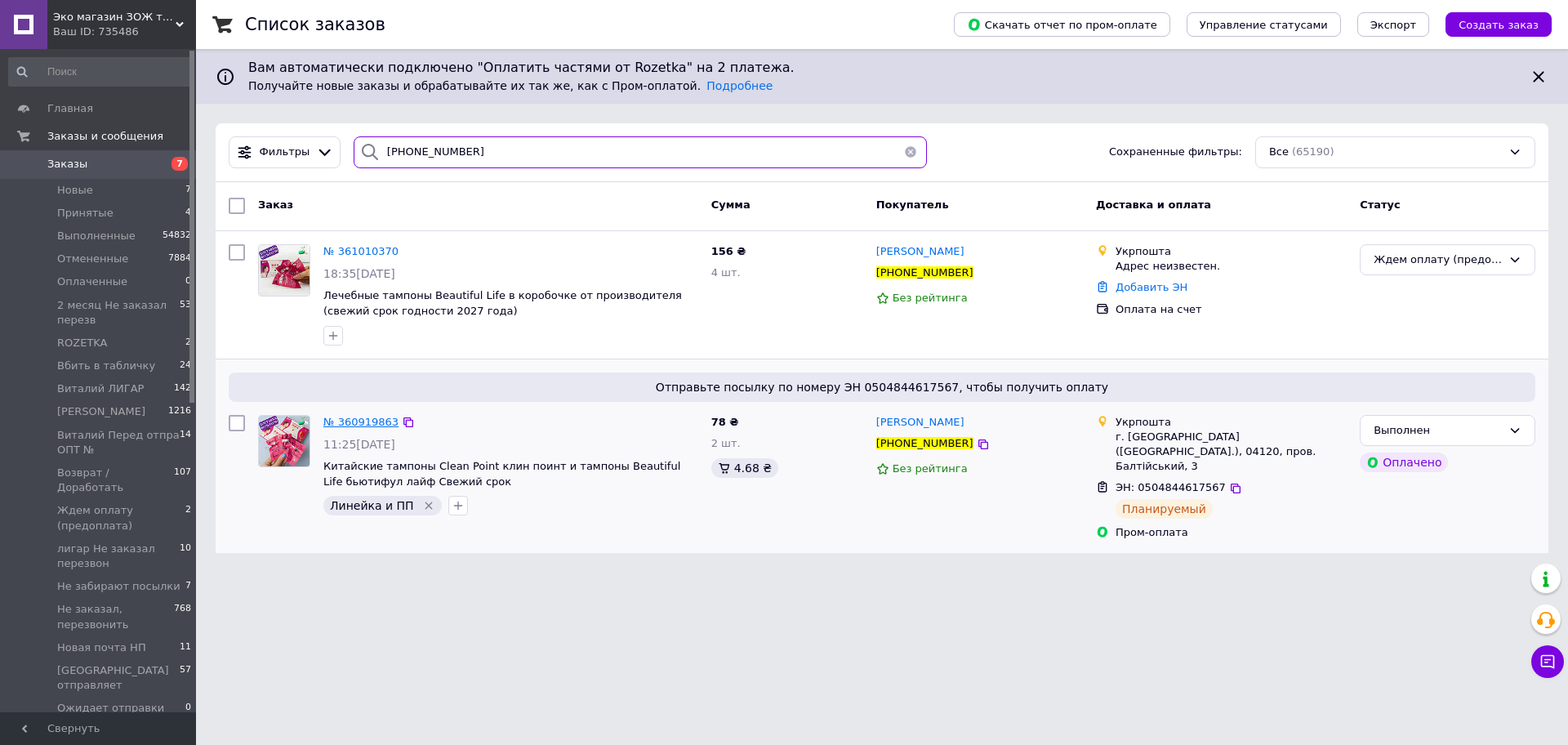
type input "+380960963537"
click at [1430, 258] on div "Ждем оплату (предоплата)" at bounding box center [1438, 260] width 128 height 17
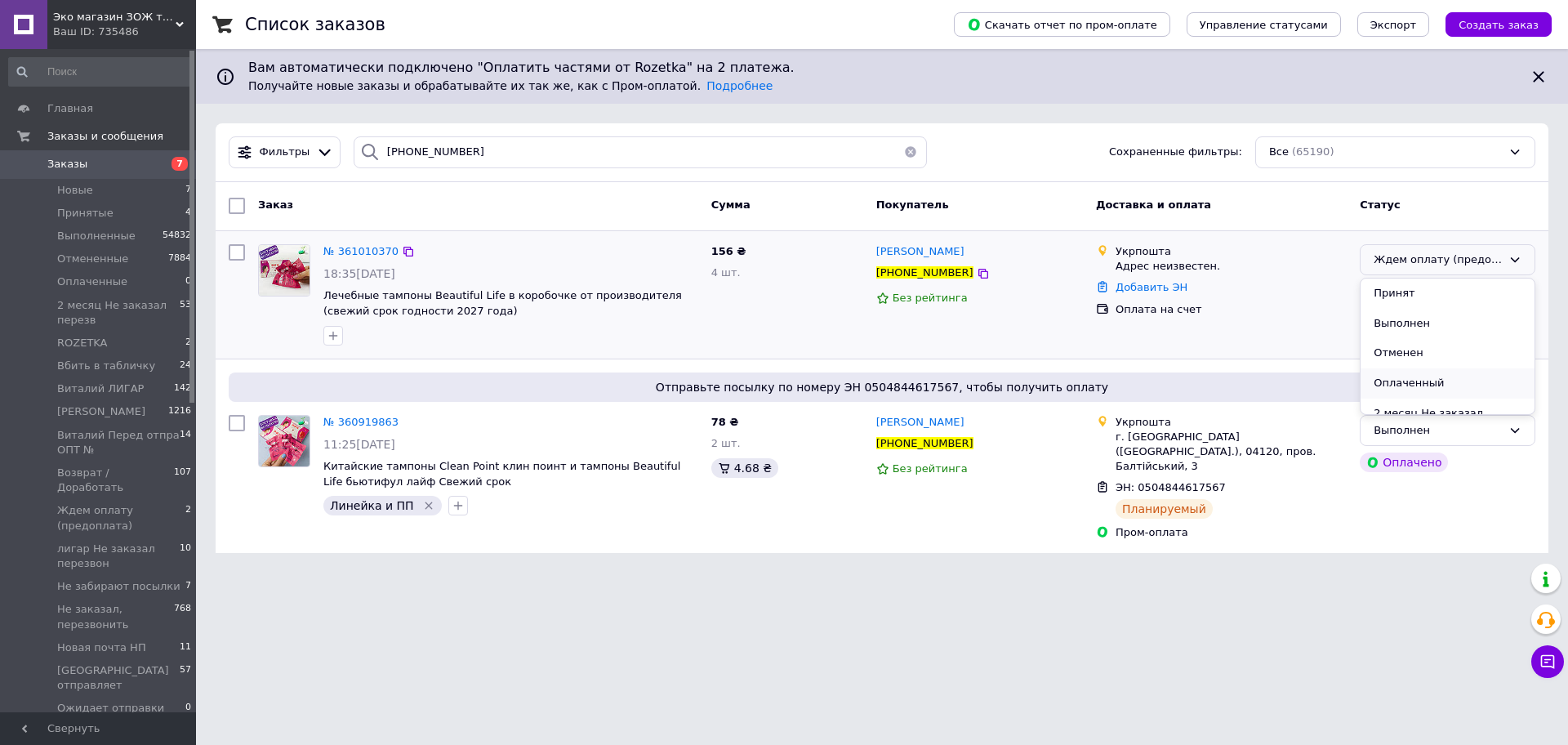
click at [1419, 394] on li "Оплаченный" at bounding box center [1447, 383] width 174 height 30
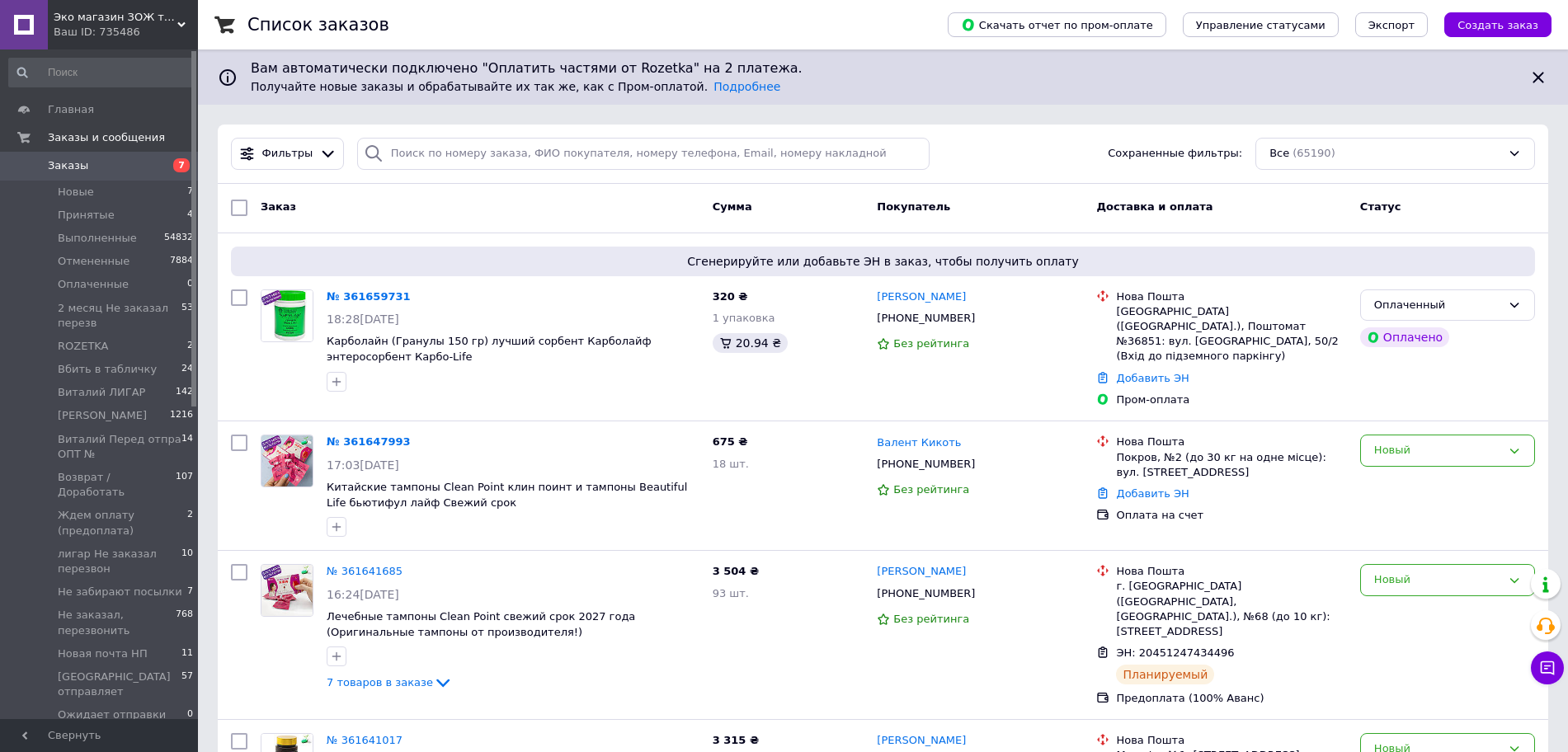
type input "+380960963537"
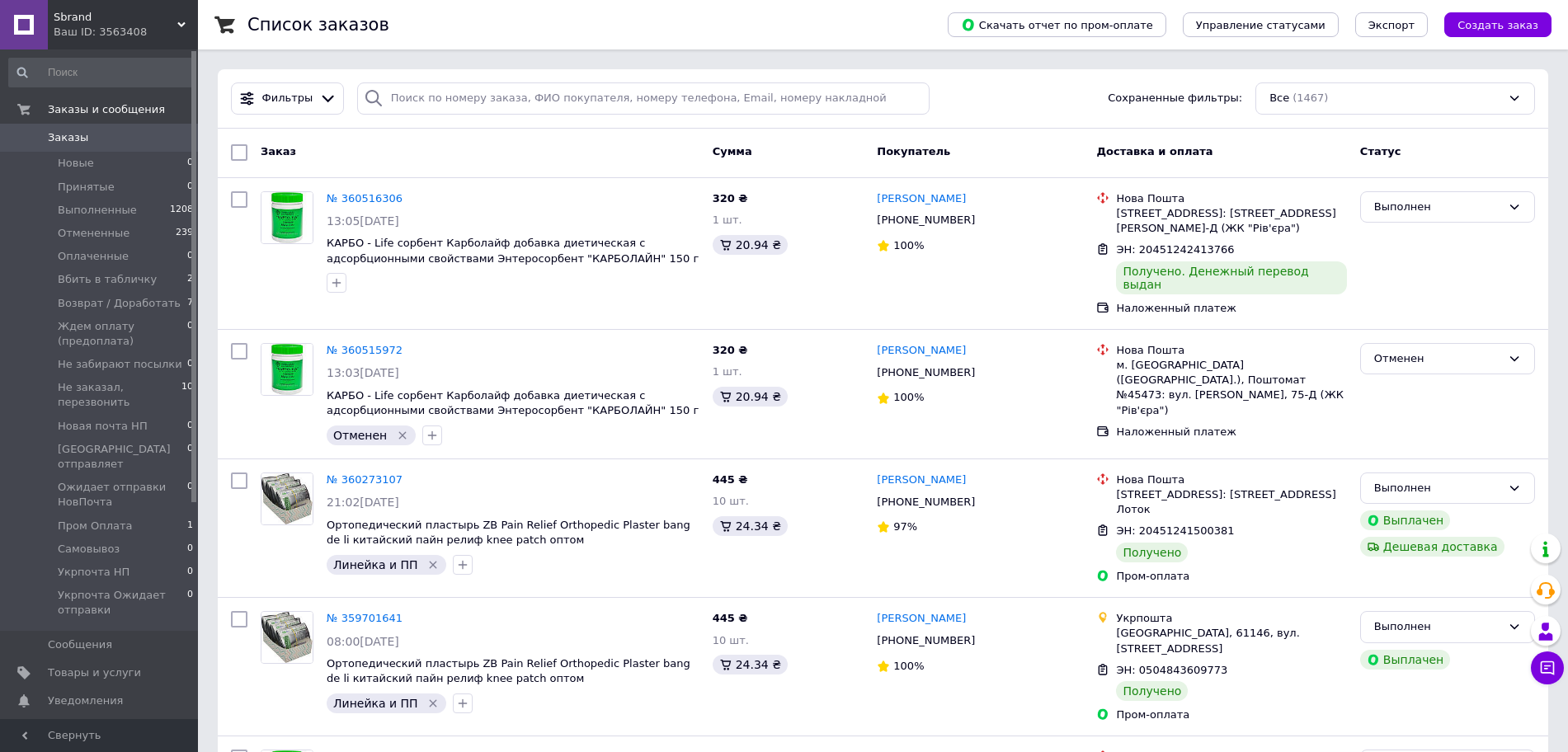
click at [165, 20] on span "Sbrand" at bounding box center [115, 17] width 124 height 15
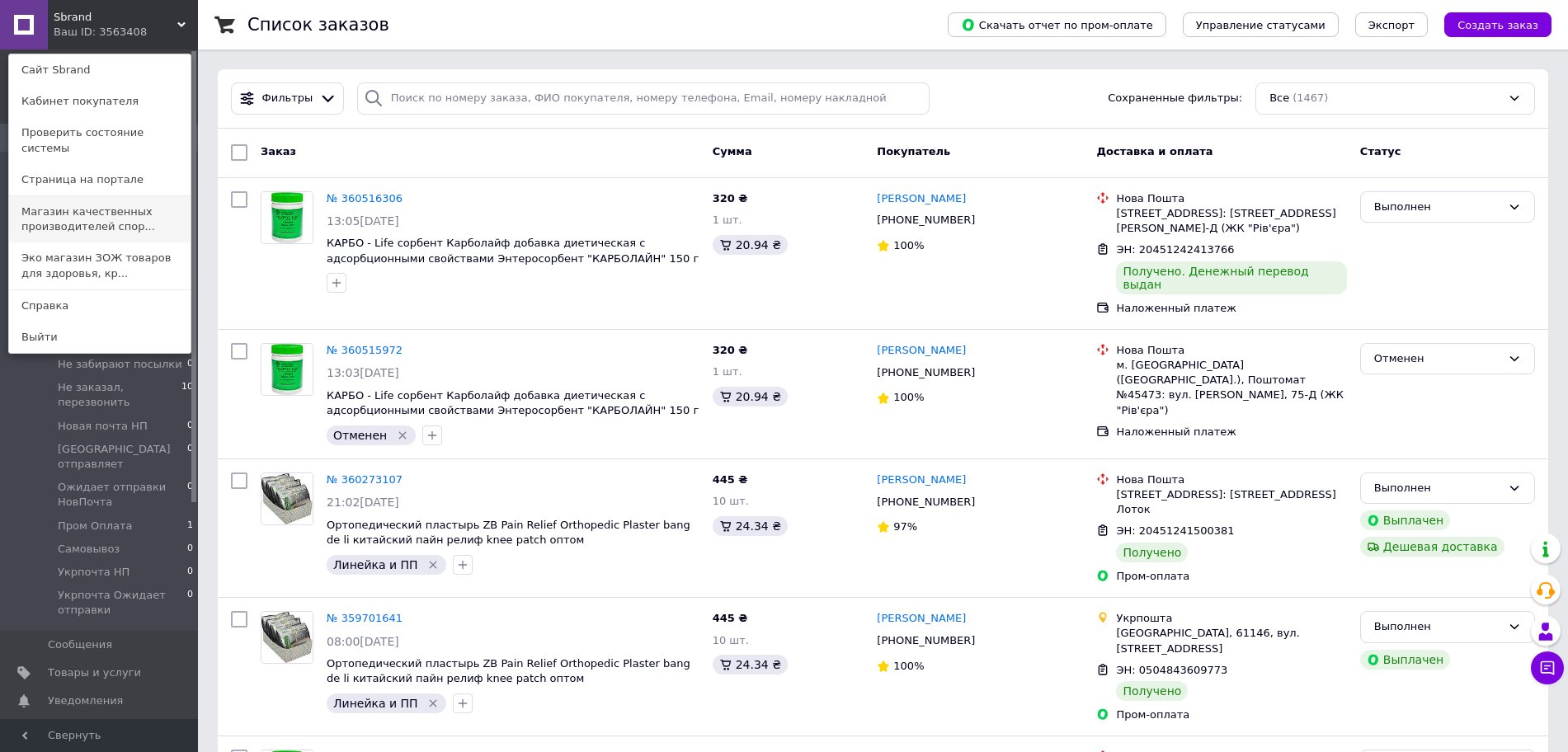
click at [117, 210] on link "Магазин качественных производителей спор..." at bounding box center [99, 219] width 181 height 47
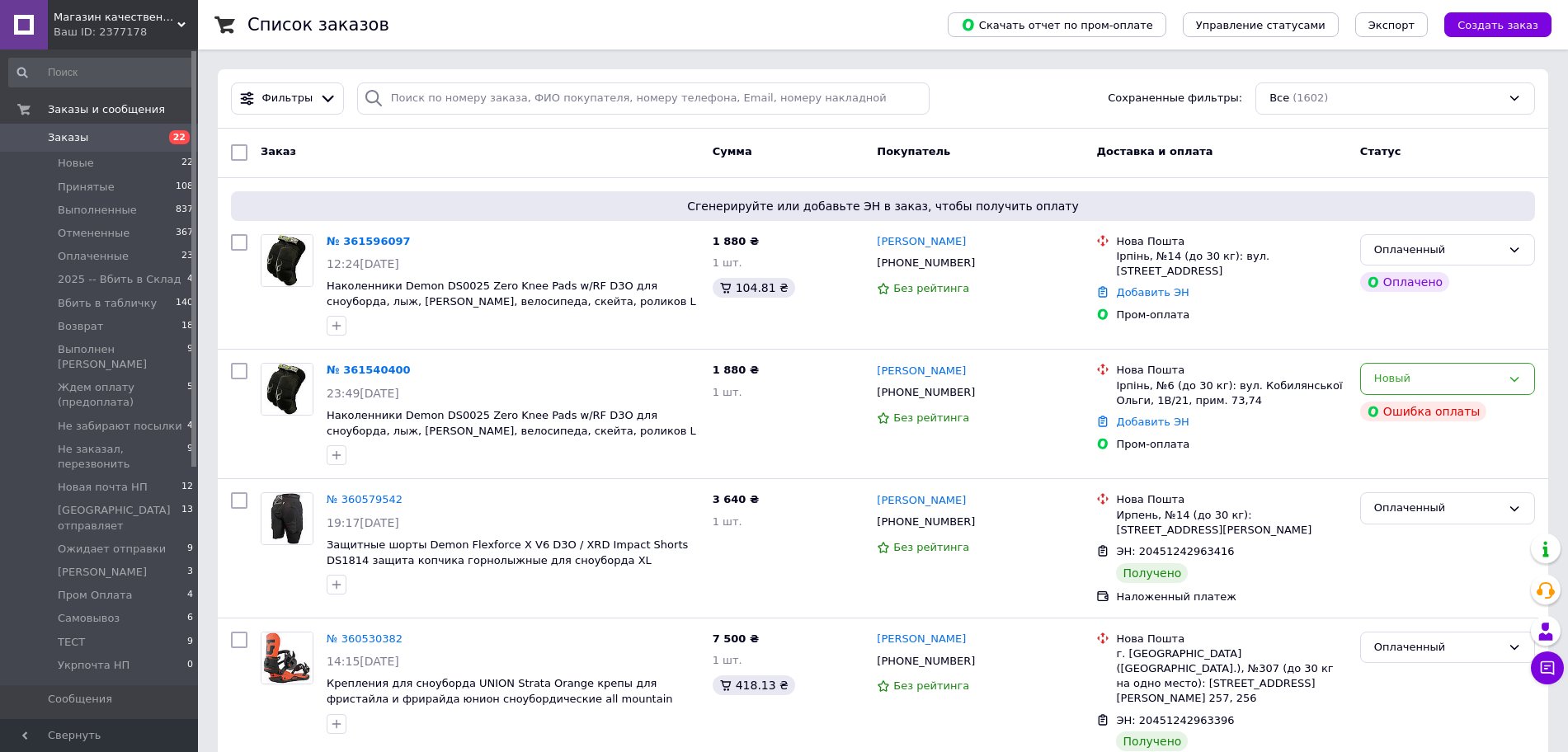
click at [180, 38] on div "Ваш ID: 2377178" at bounding box center [126, 32] width 145 height 15
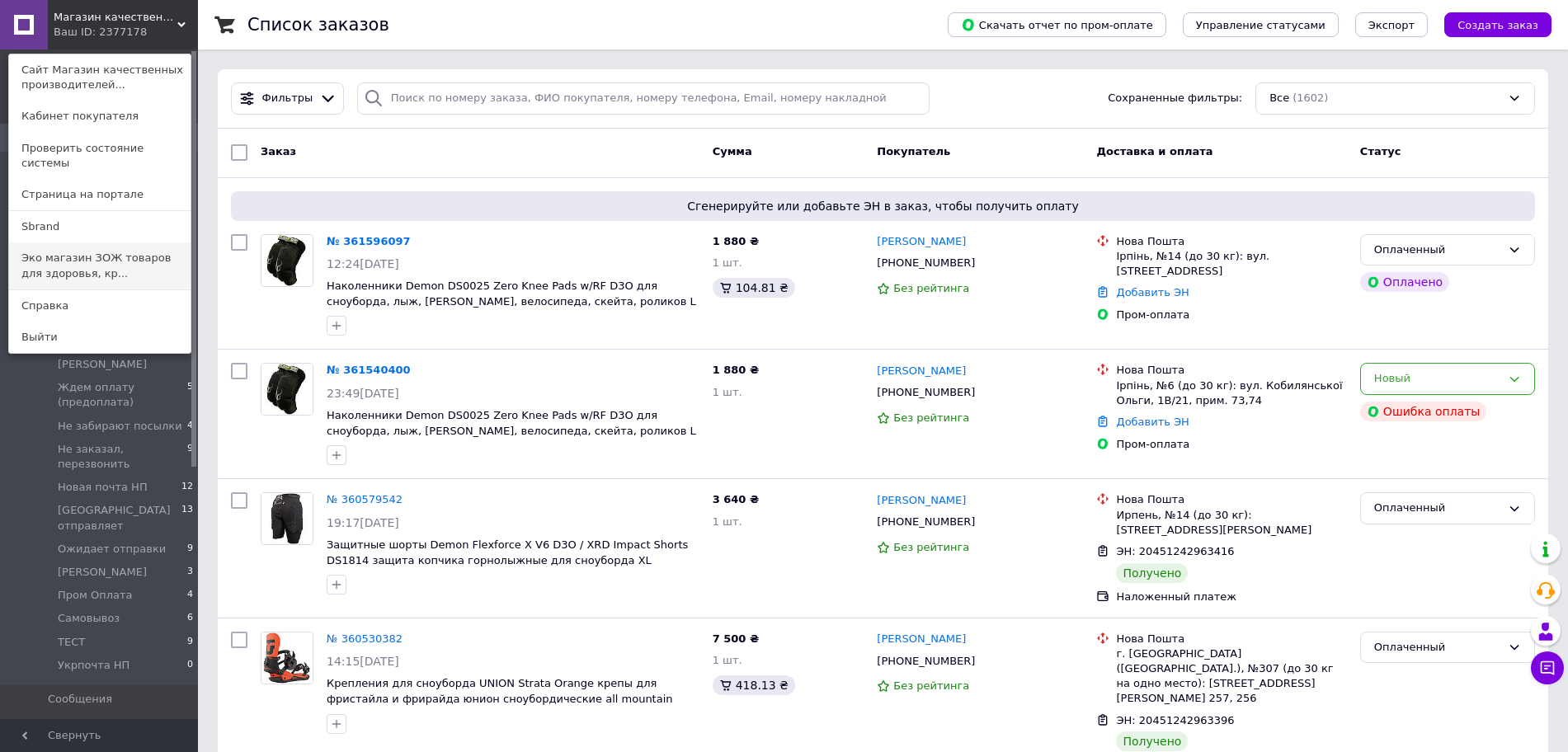
click at [136, 250] on link "Эко магазин ЗОЖ товаров для здоровья, кр..." at bounding box center [99, 265] width 181 height 47
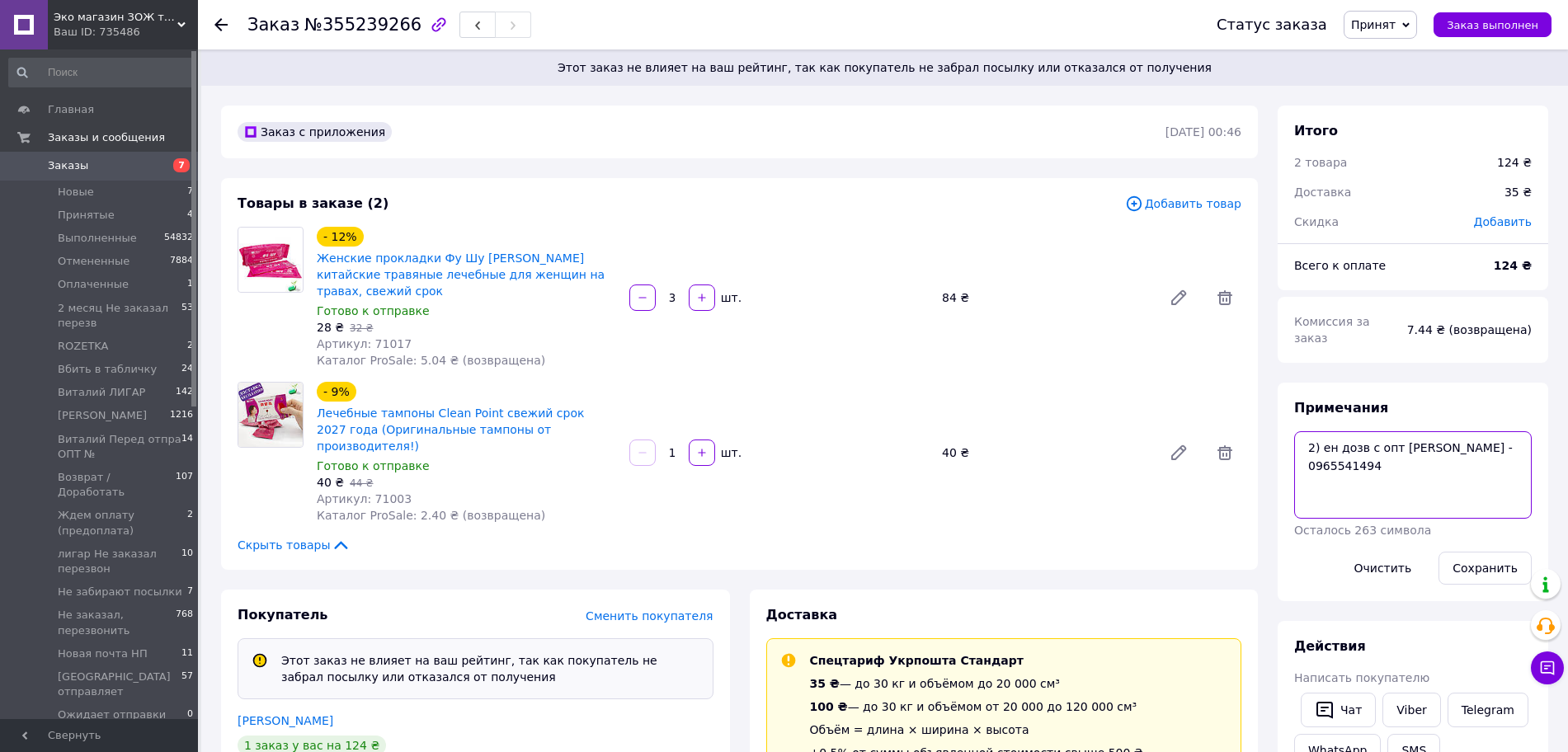
drag, startPoint x: 1523, startPoint y: 431, endPoint x: 1301, endPoint y: 469, distance: 225.2
click at [1301, 469] on textarea "2) ен дозв с опт наталии - 0965541494" at bounding box center [1413, 475] width 238 height 87
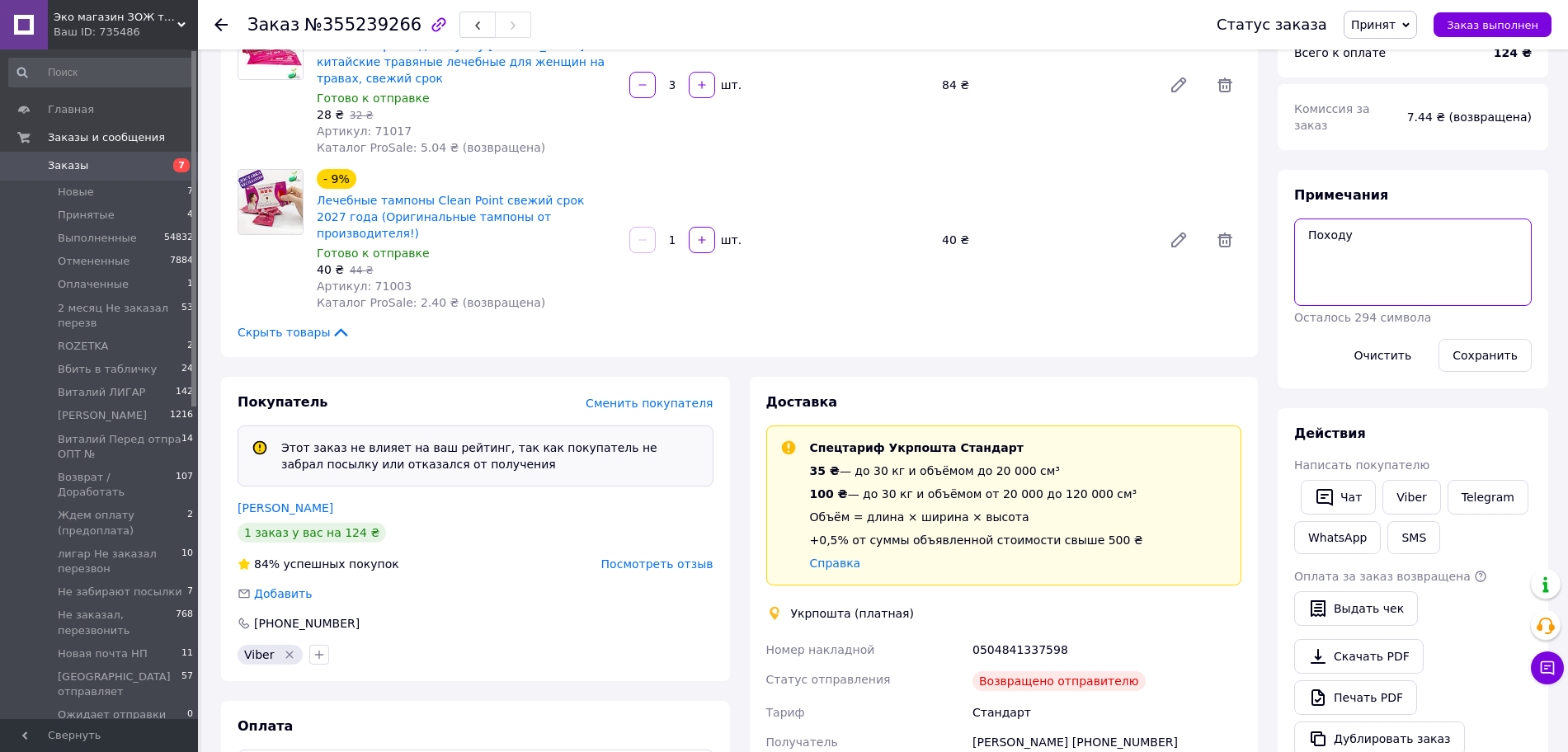
scroll to position [10, 0]
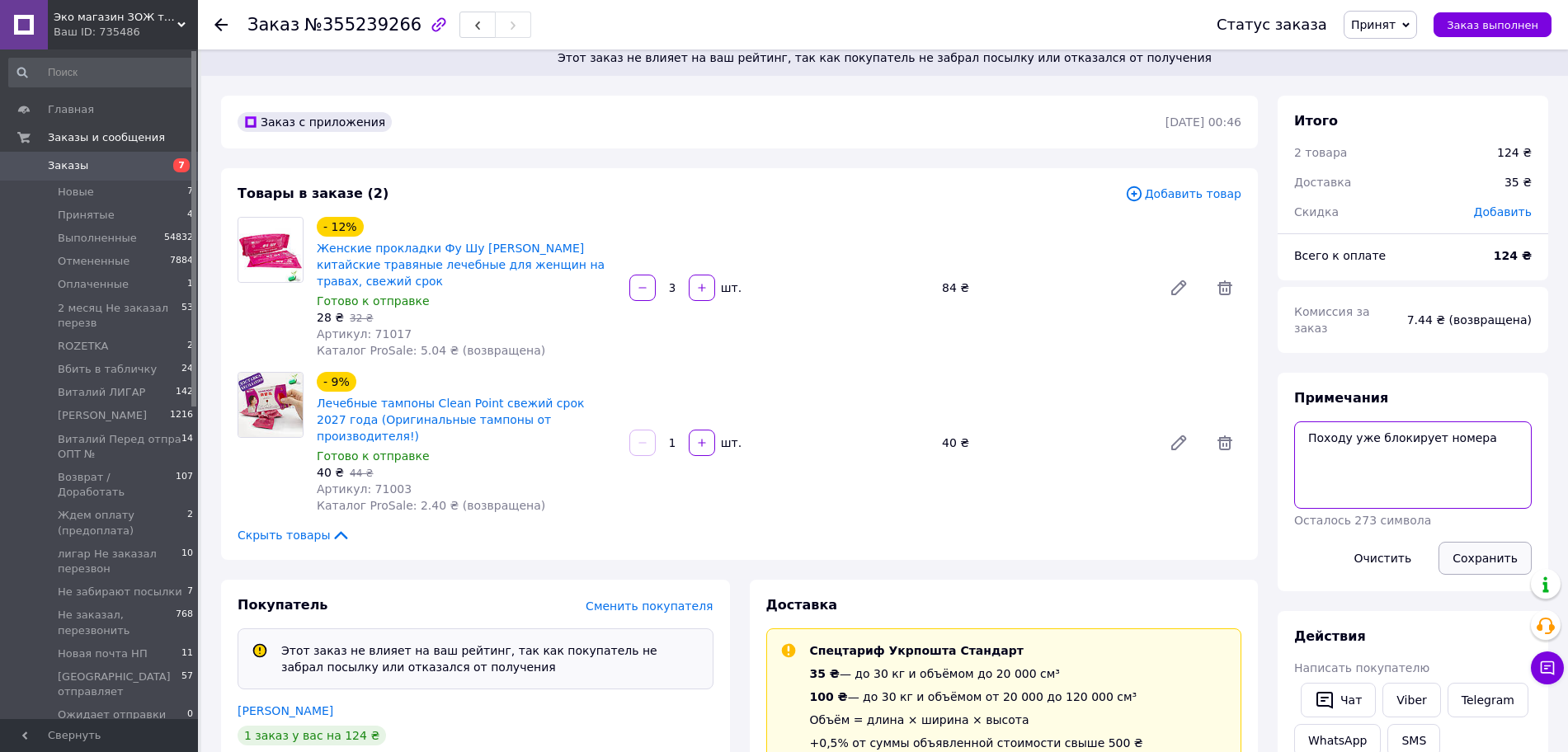
type textarea "Походу уже блокирует номера"
click at [1454, 541] on button "Сохранить" at bounding box center [1485, 557] width 93 height 33
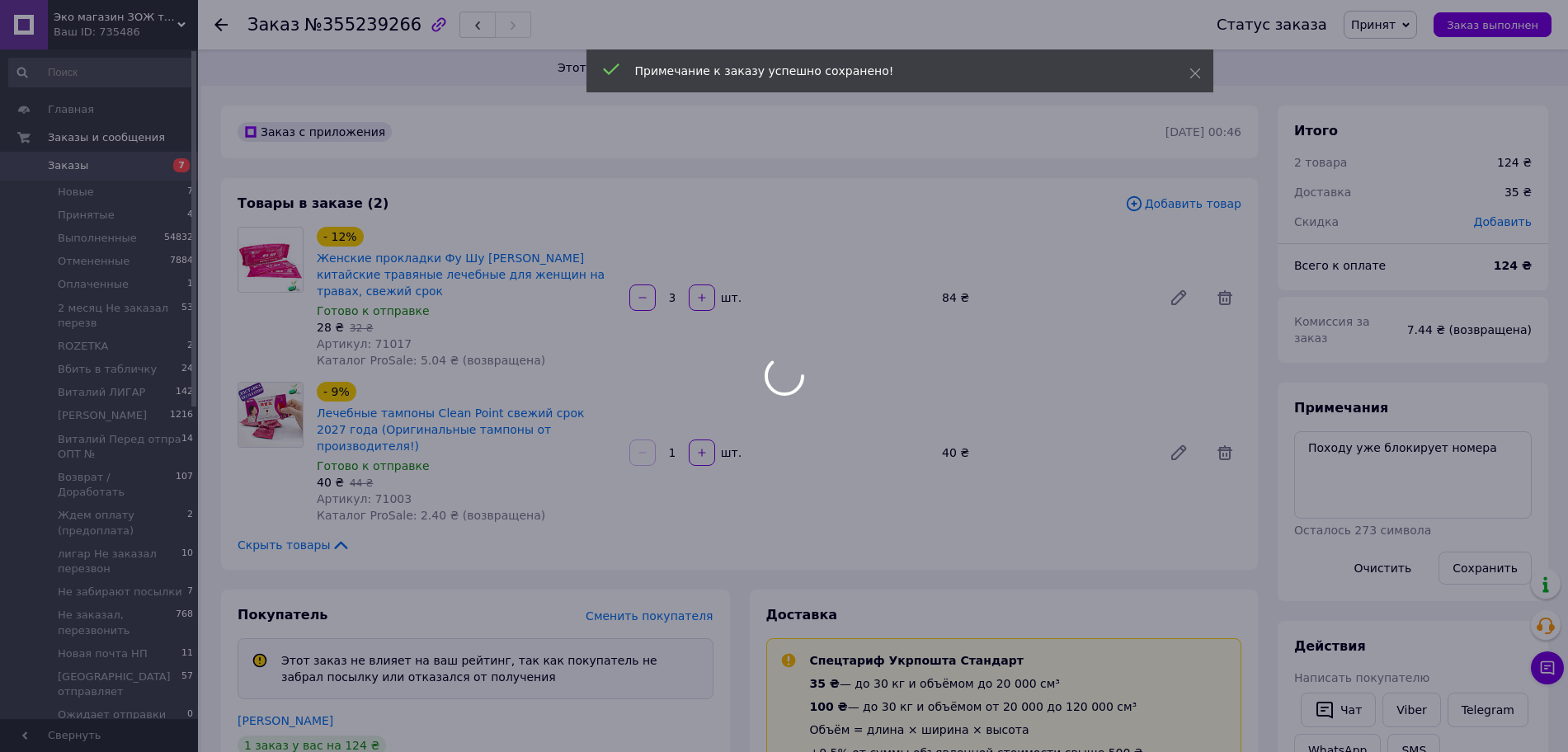
scroll to position [703, 0]
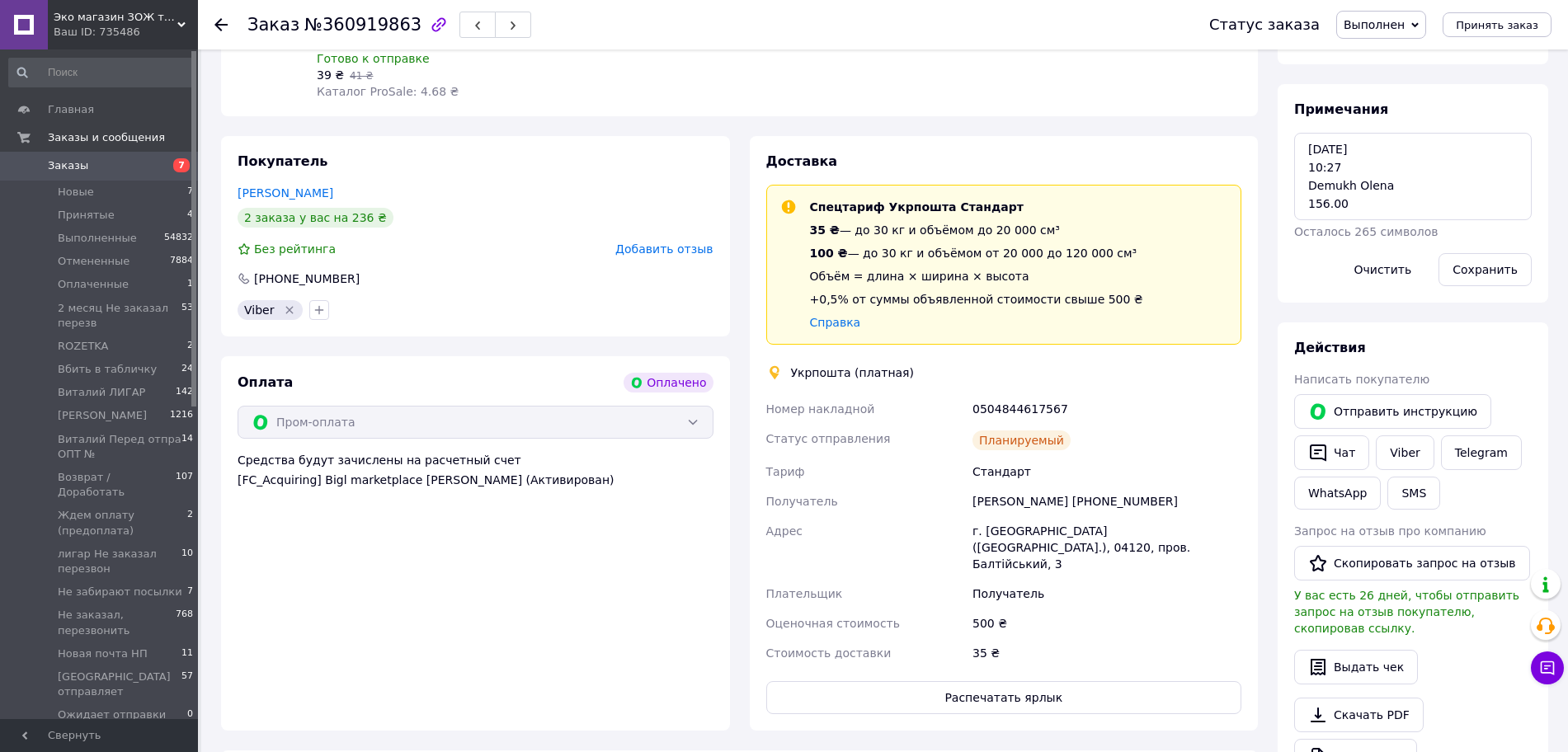
scroll to position [62, 0]
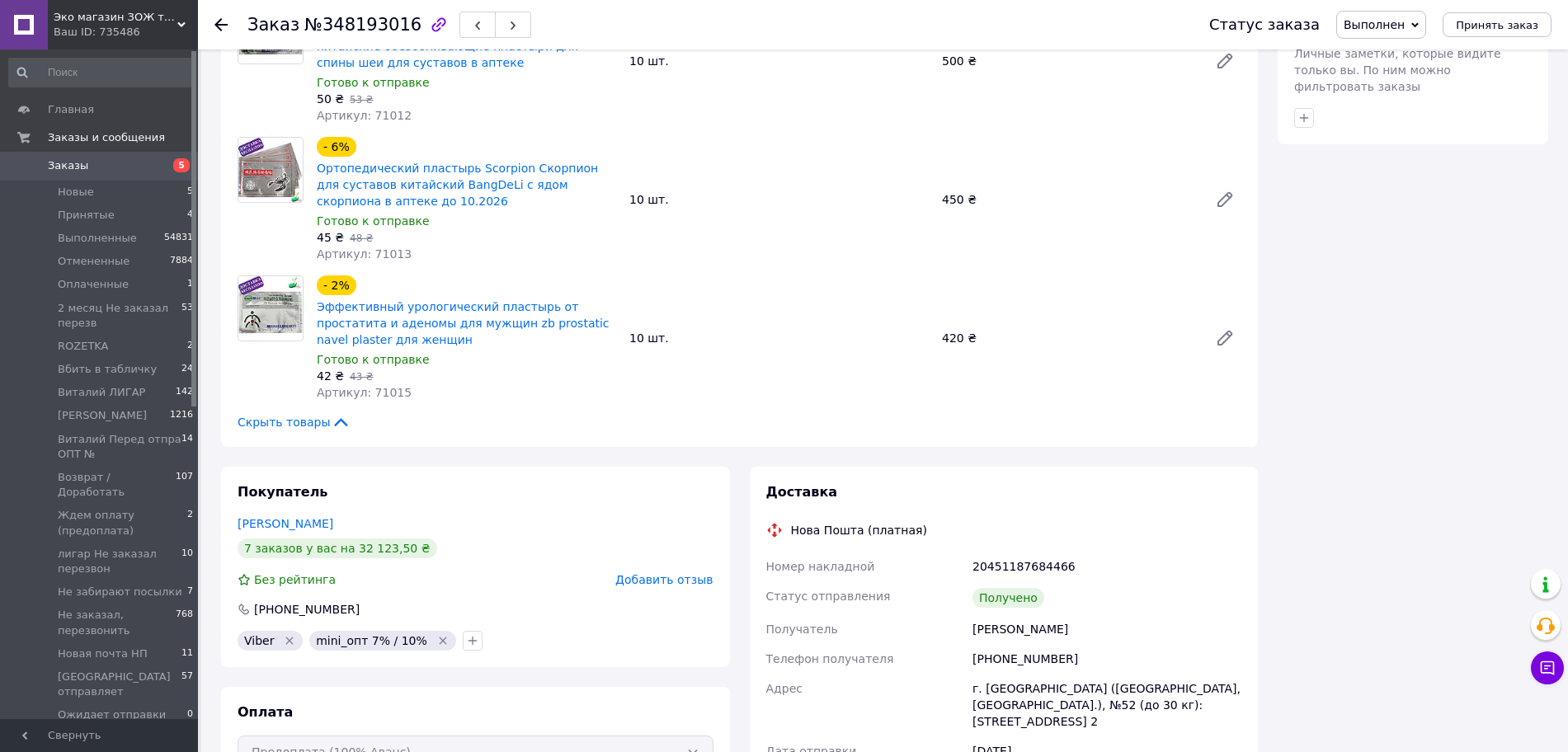
scroll to position [656, 0]
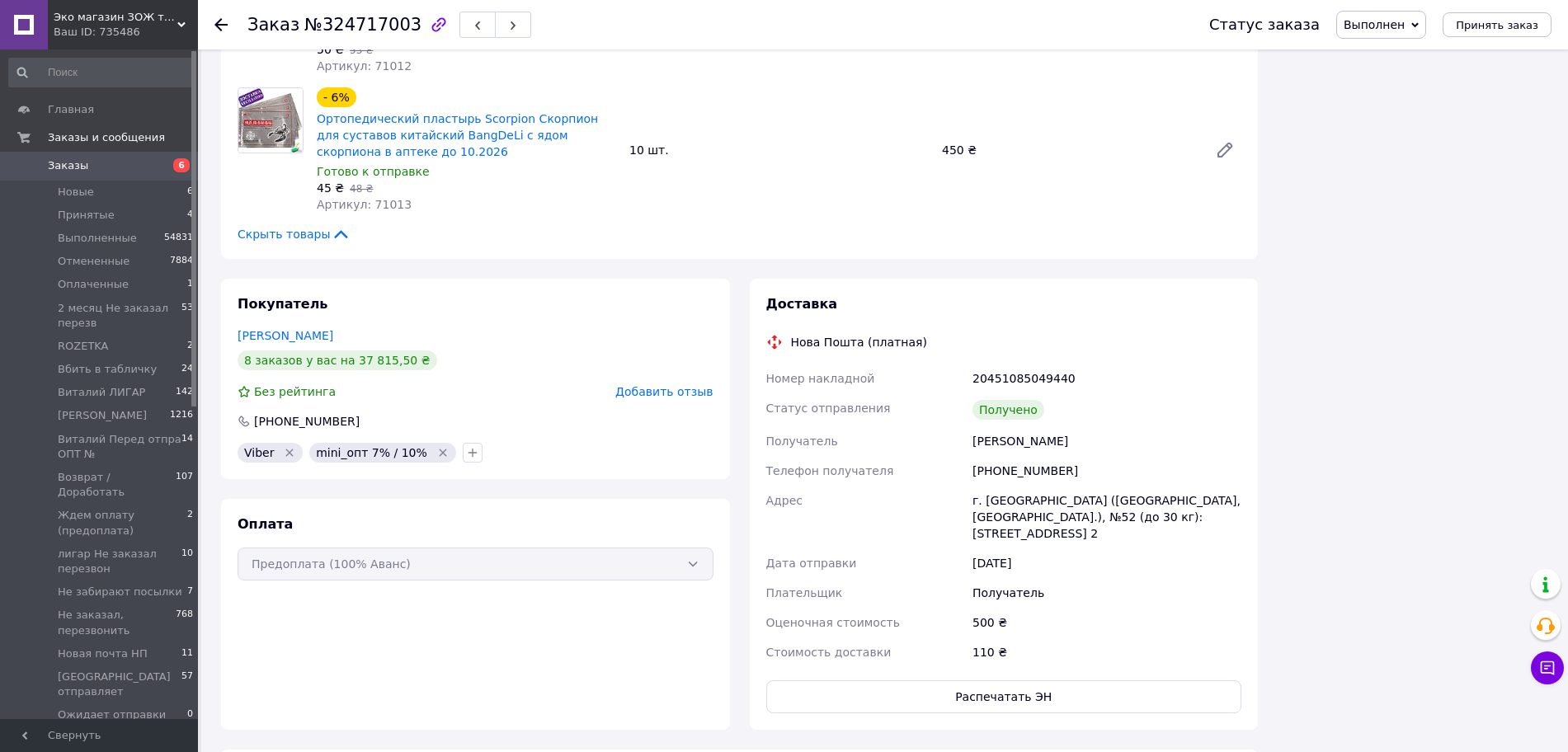
scroll to position [846, 0]
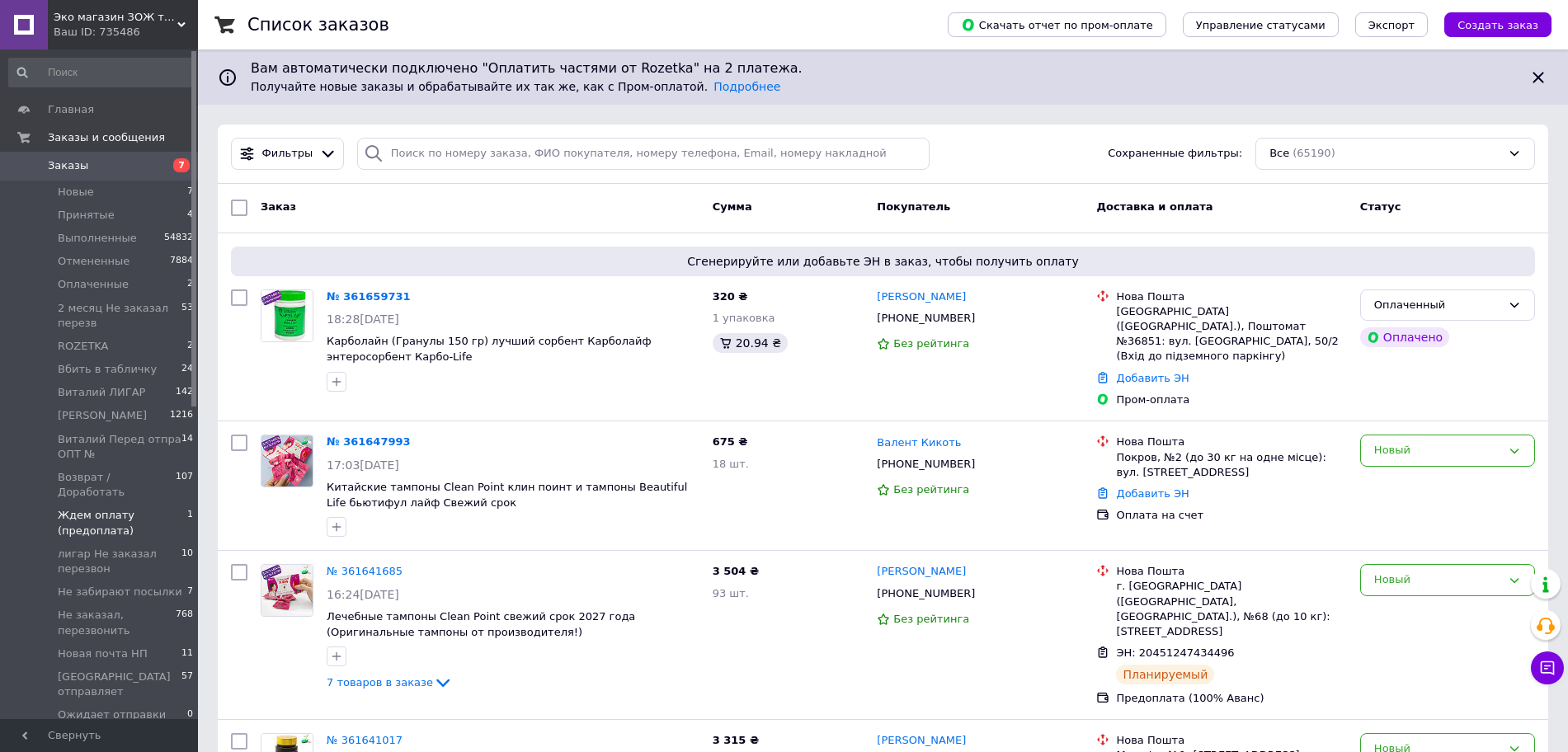
click at [109, 508] on span "Ждем оплату (предоплата)" at bounding box center [122, 522] width 130 height 30
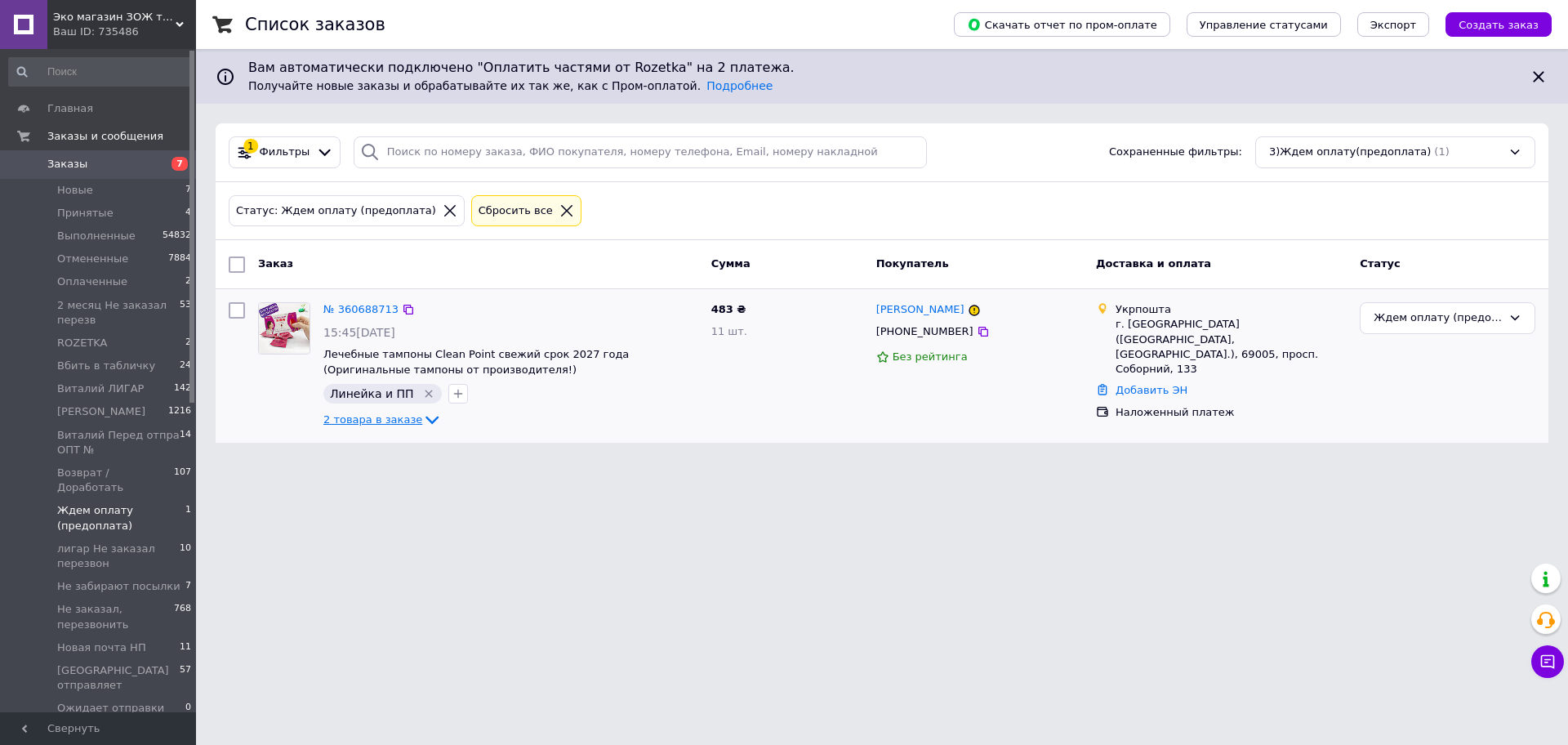
click at [426, 422] on icon at bounding box center [431, 421] width 13 height 8
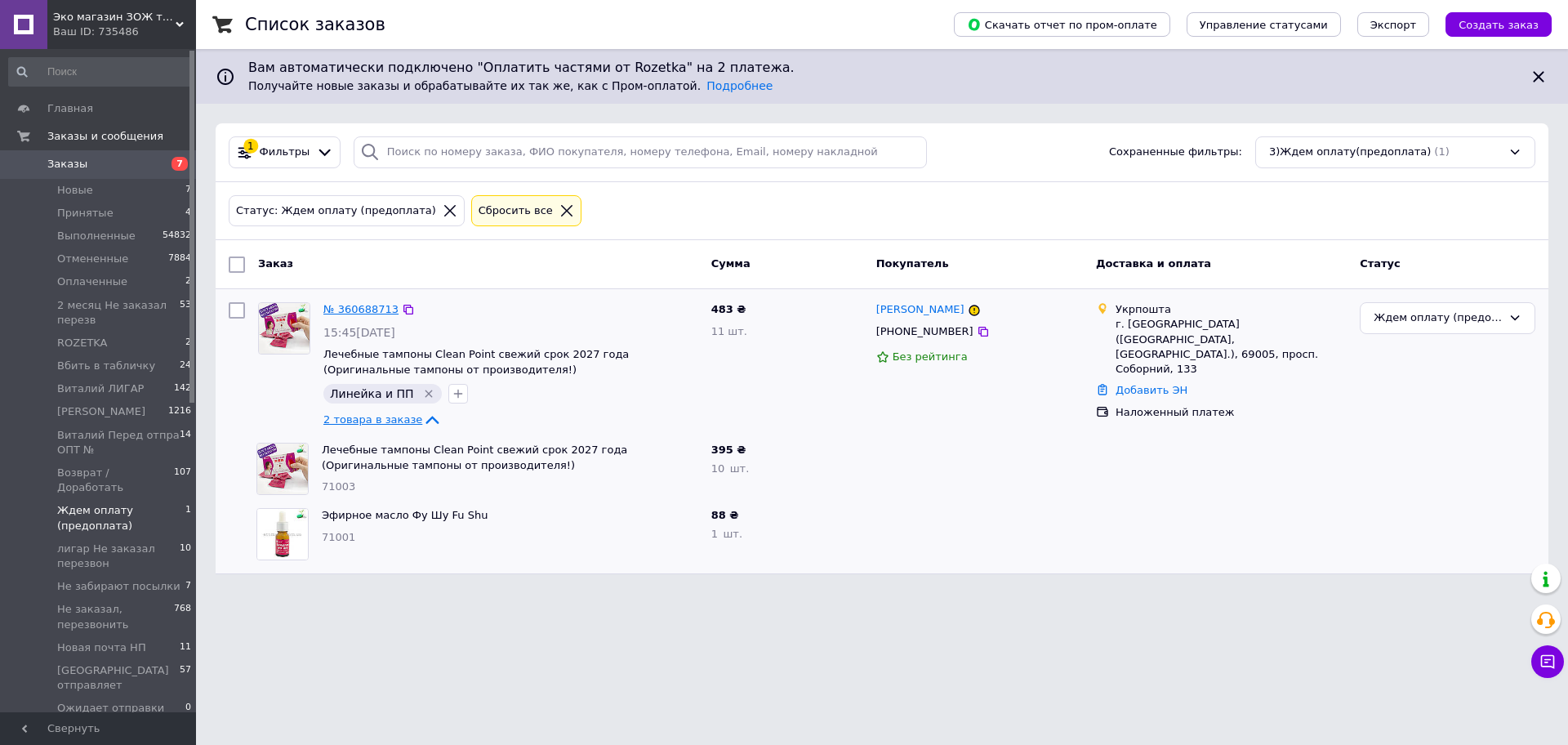
click at [335, 309] on link "№ 360688713" at bounding box center [361, 309] width 76 height 12
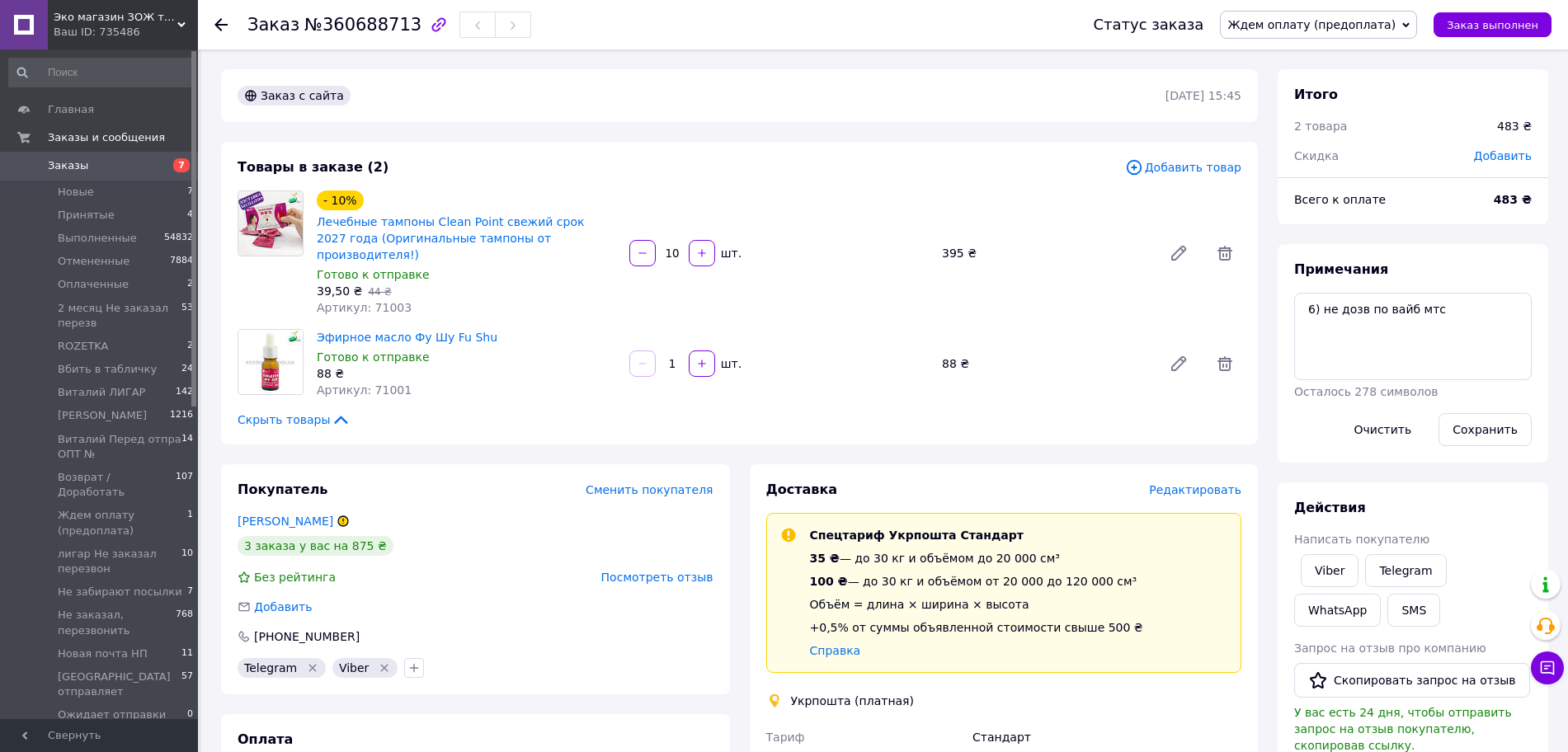
scroll to position [339, 0]
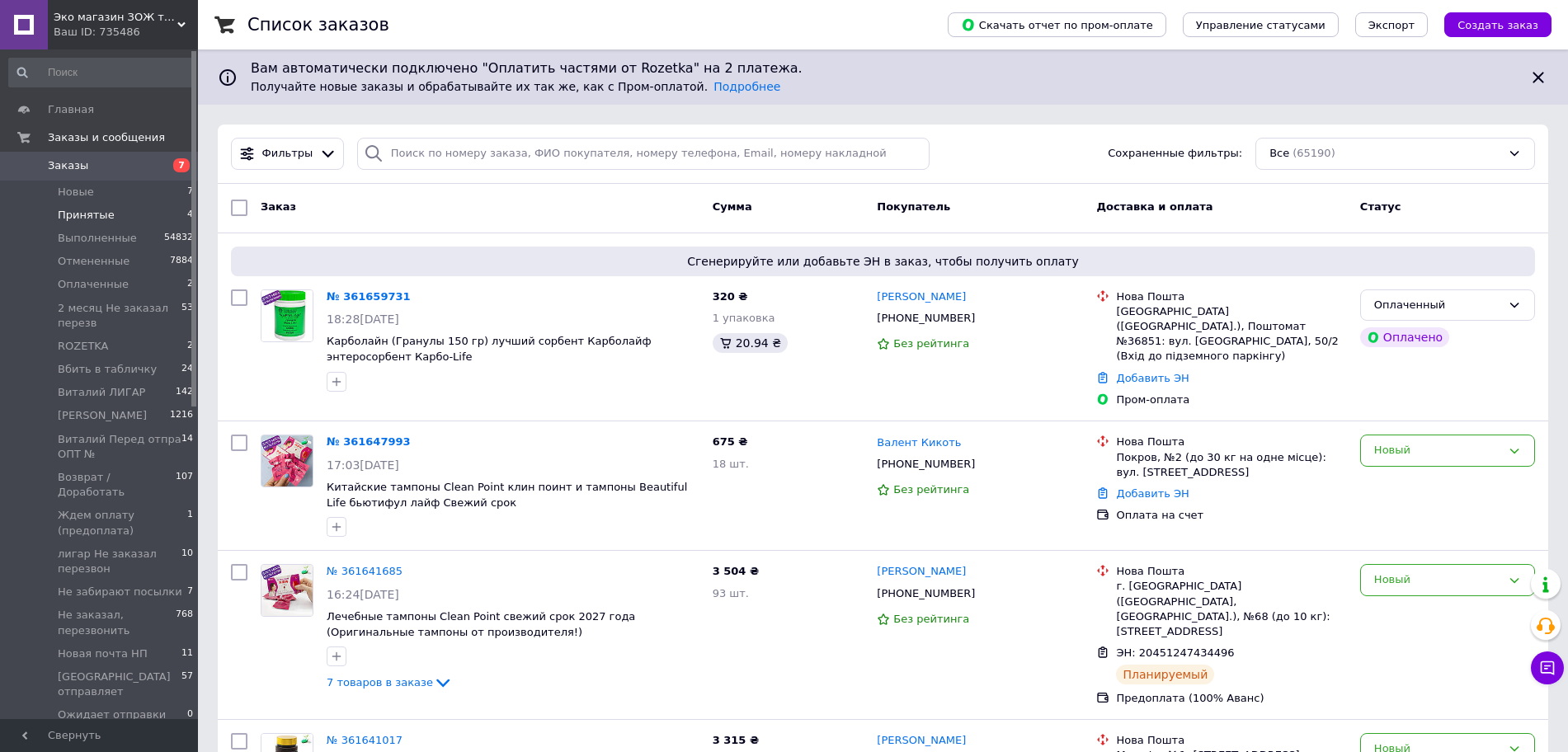
click at [120, 216] on li "Принятые 4" at bounding box center [101, 215] width 203 height 23
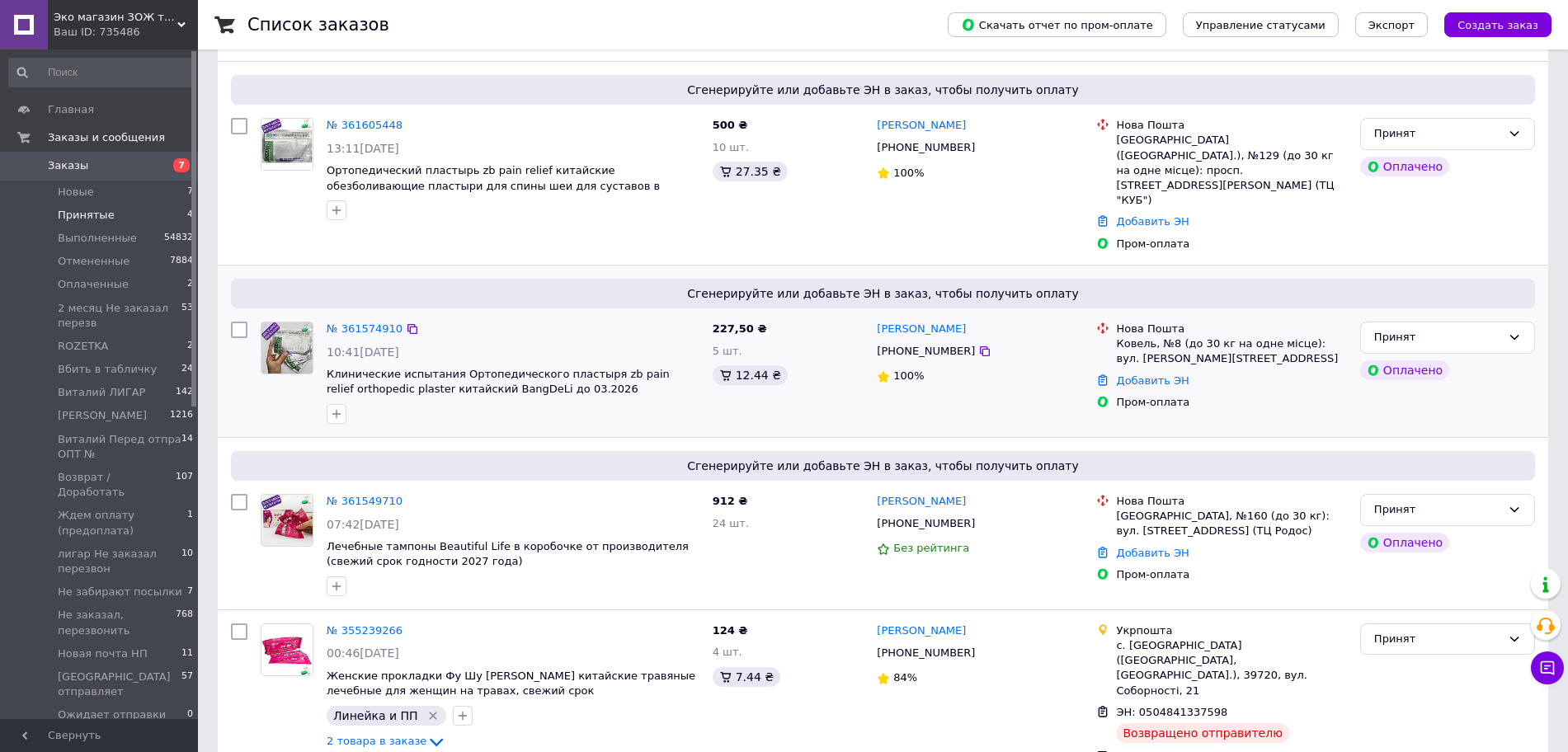
scroll to position [233, 0]
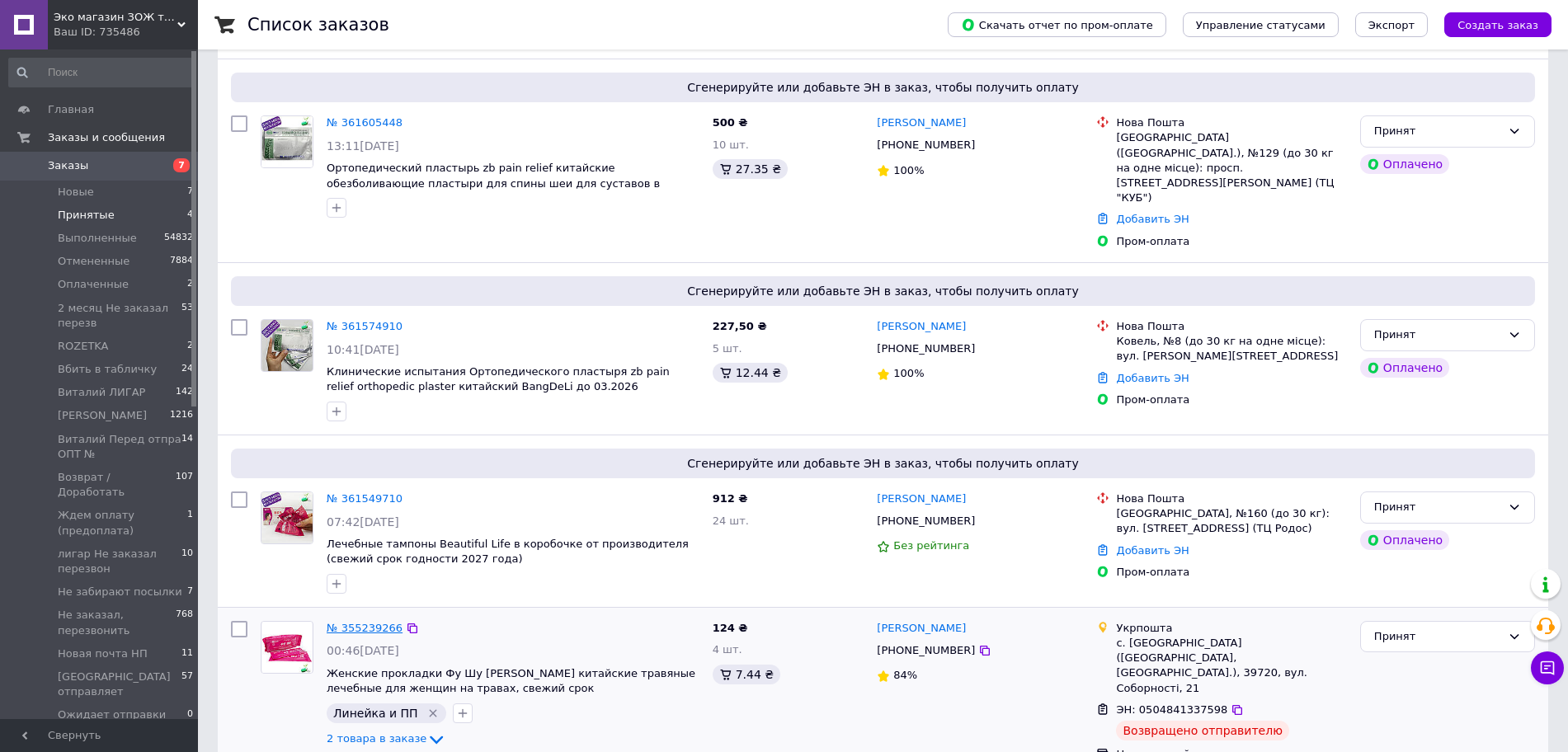
click at [362, 621] on link "№ 355239266" at bounding box center [364, 627] width 76 height 12
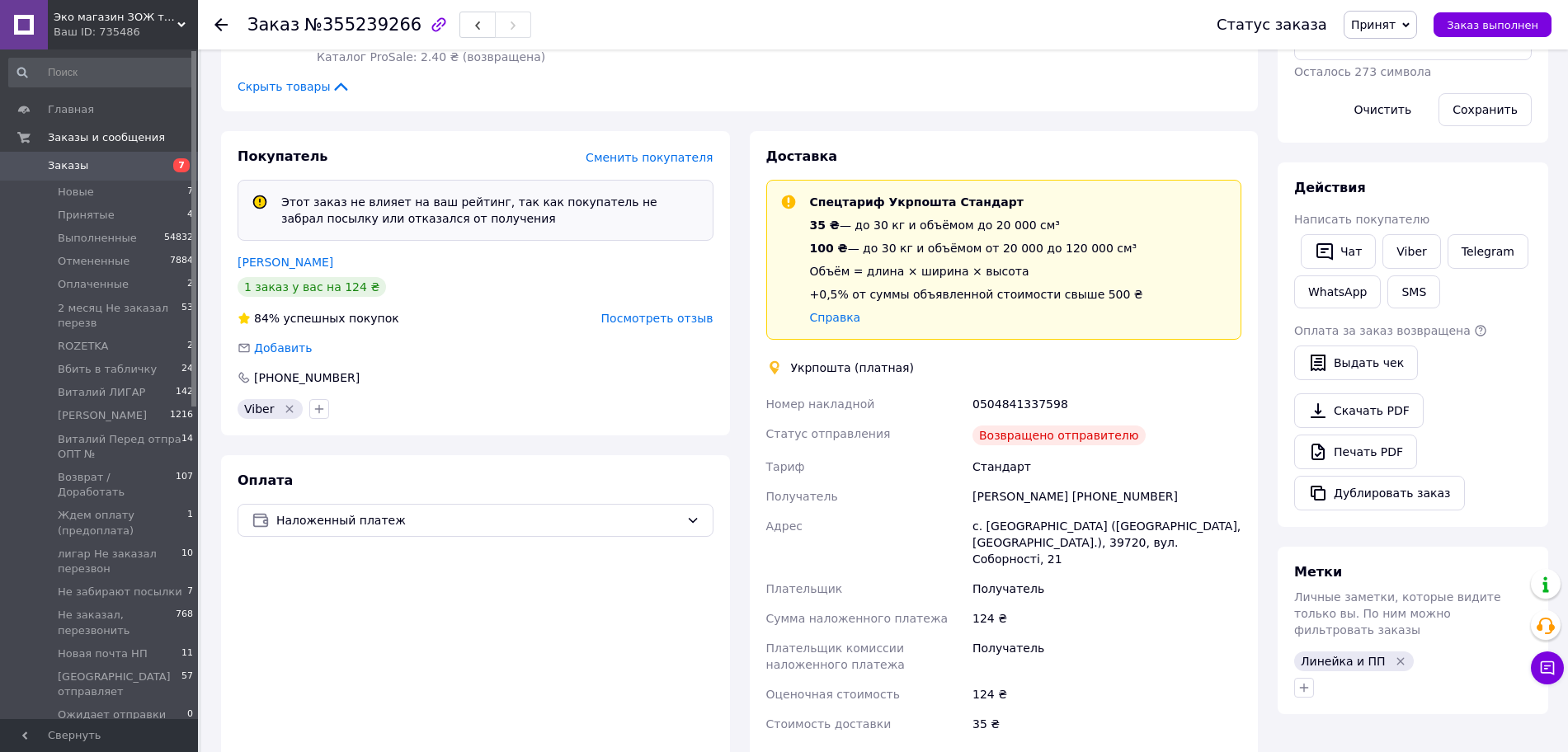
scroll to position [234, 0]
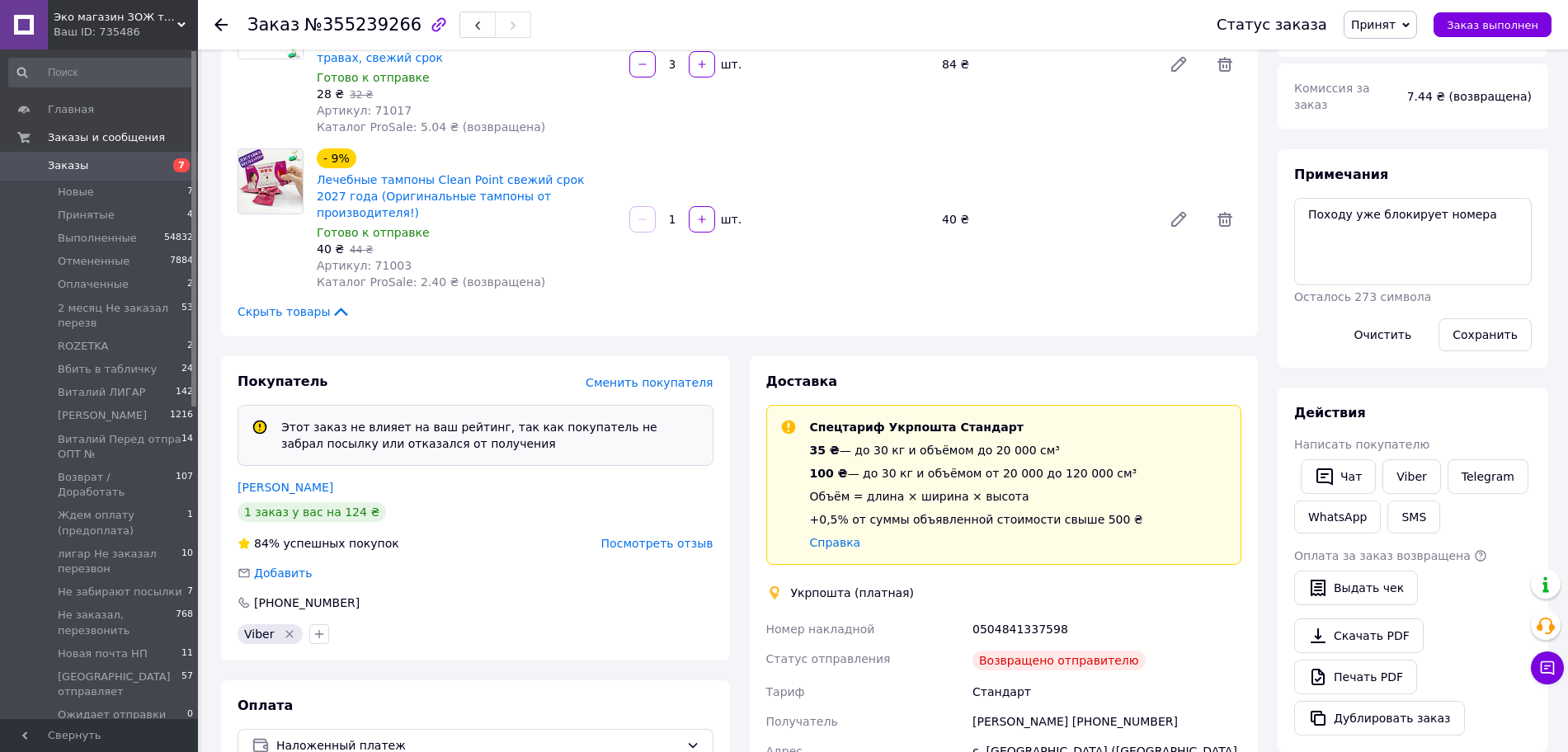
click at [654, 536] on span "Посмотреть отзыв" at bounding box center [656, 542] width 112 height 13
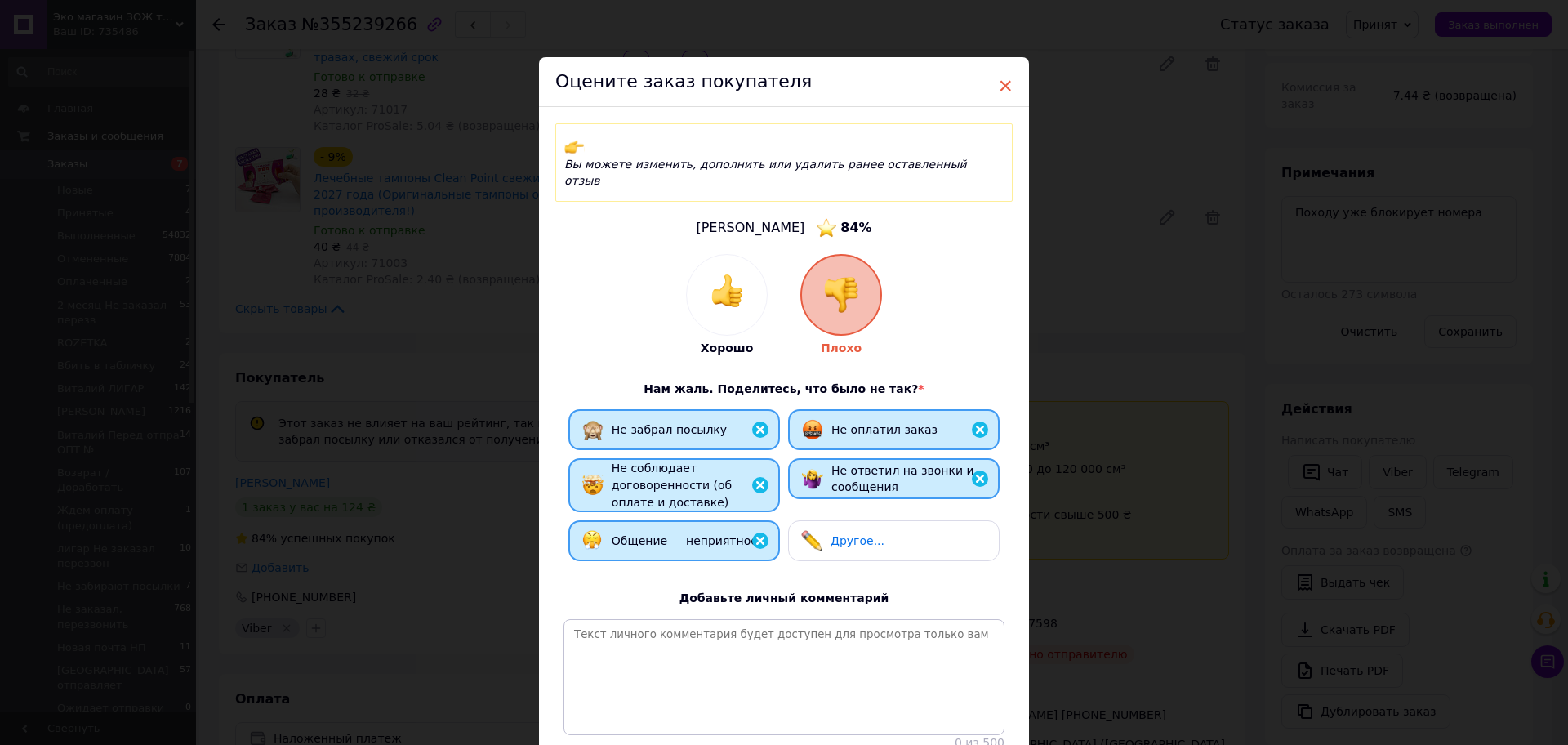
click at [1000, 86] on span "×" at bounding box center [1005, 85] width 15 height 27
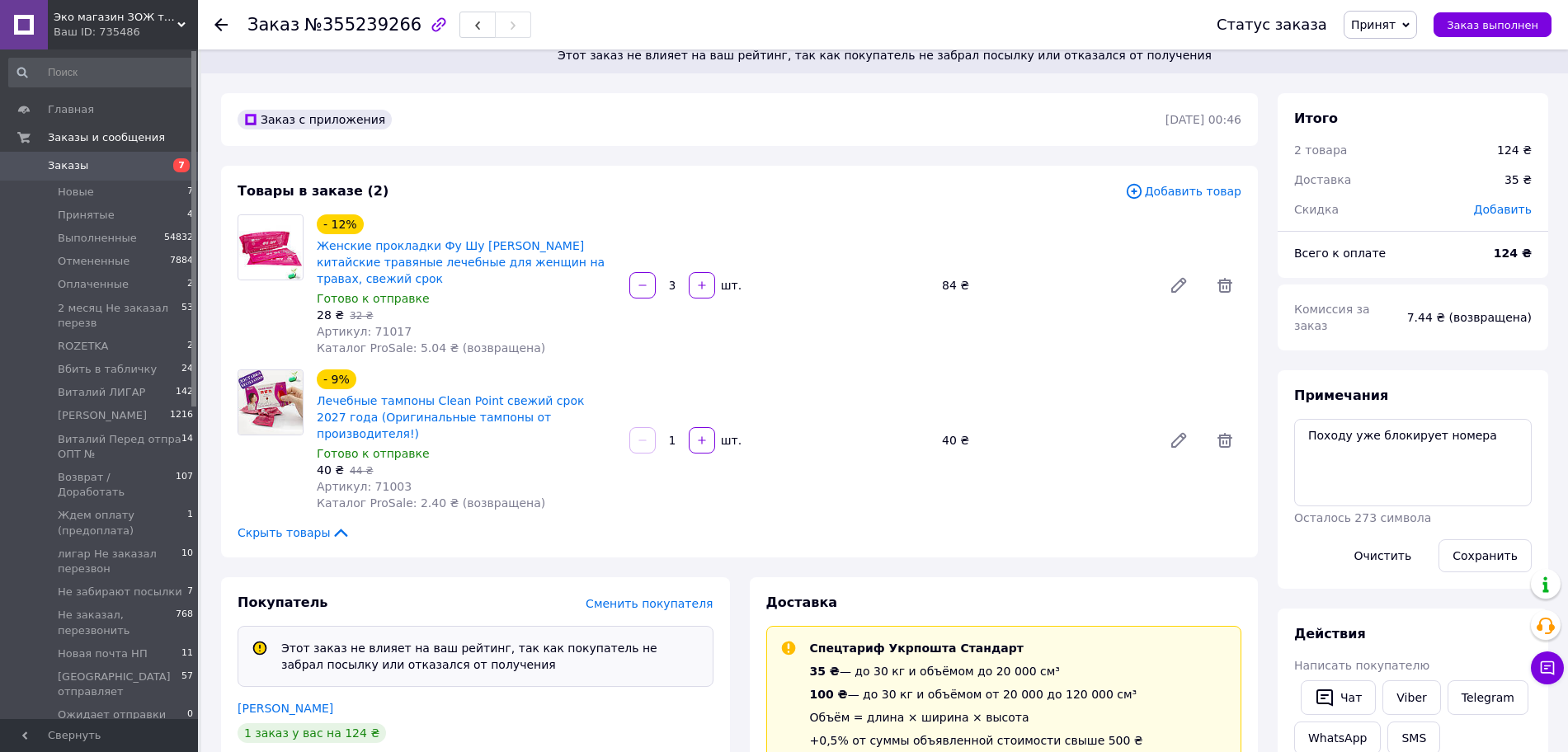
scroll to position [0, 0]
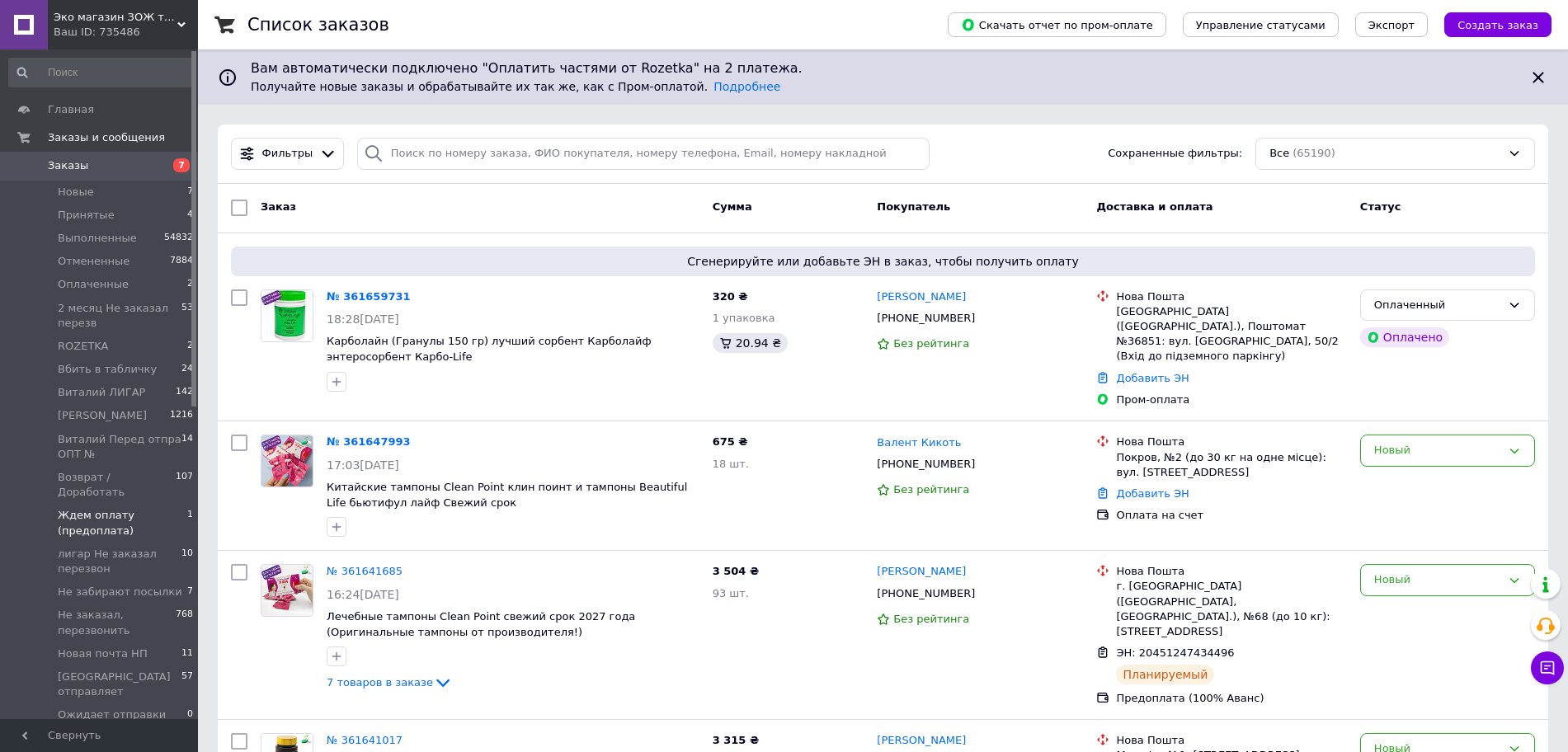
click at [127, 508] on span "Ждем оплату (предоплата)" at bounding box center [122, 522] width 130 height 30
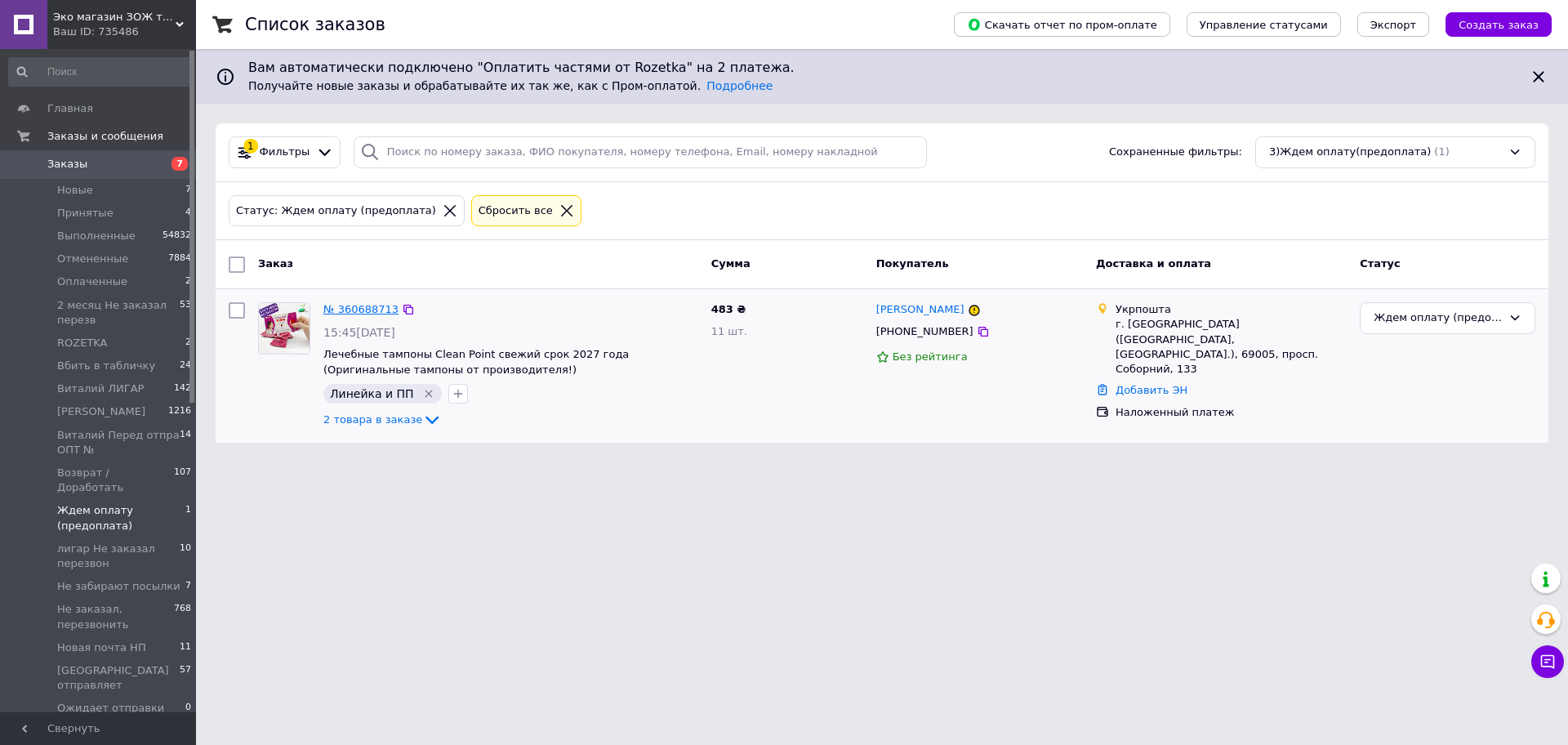
drag, startPoint x: 369, startPoint y: 308, endPoint x: 375, endPoint y: 3, distance: 305.1
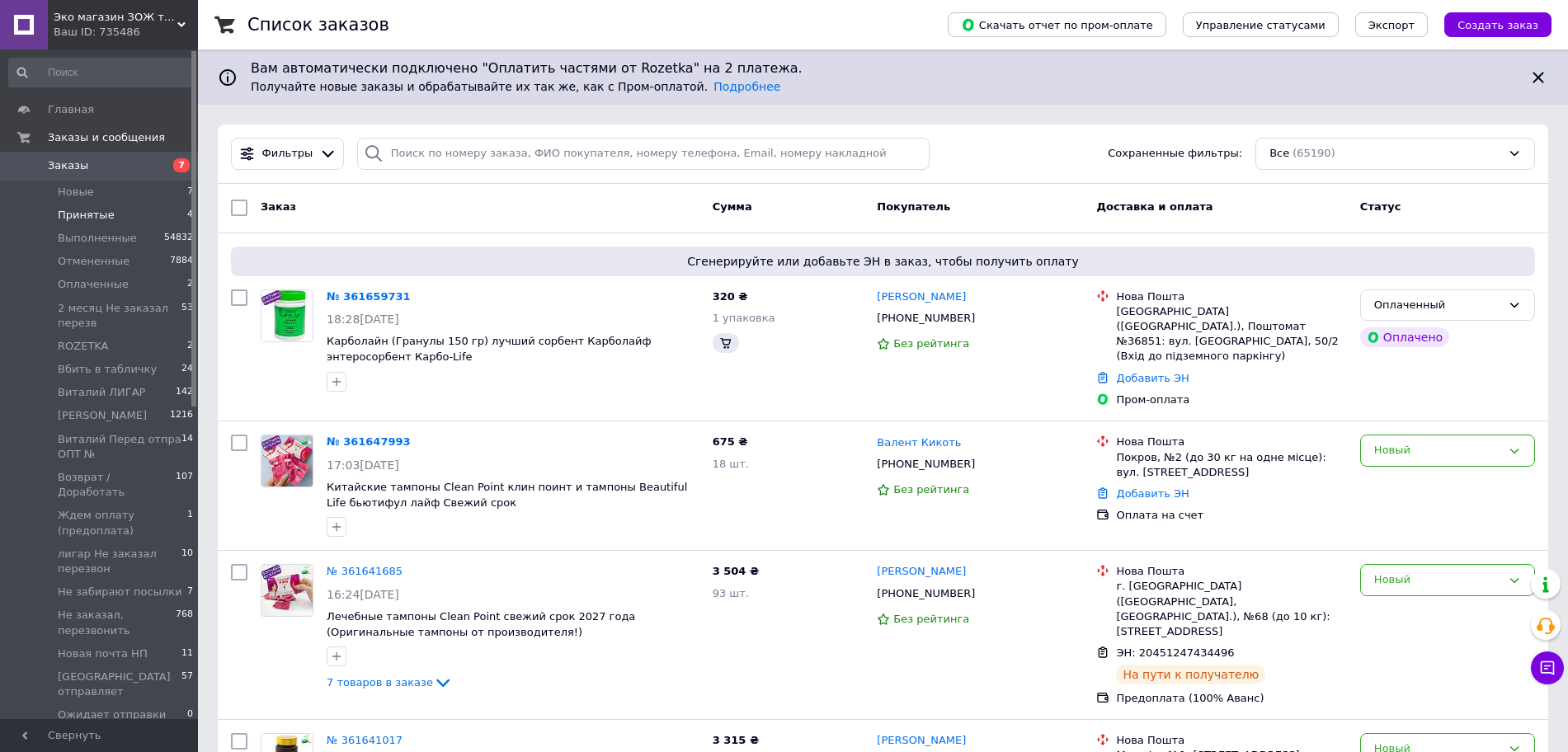
click at [115, 219] on li "Принятые 4" at bounding box center [101, 215] width 203 height 23
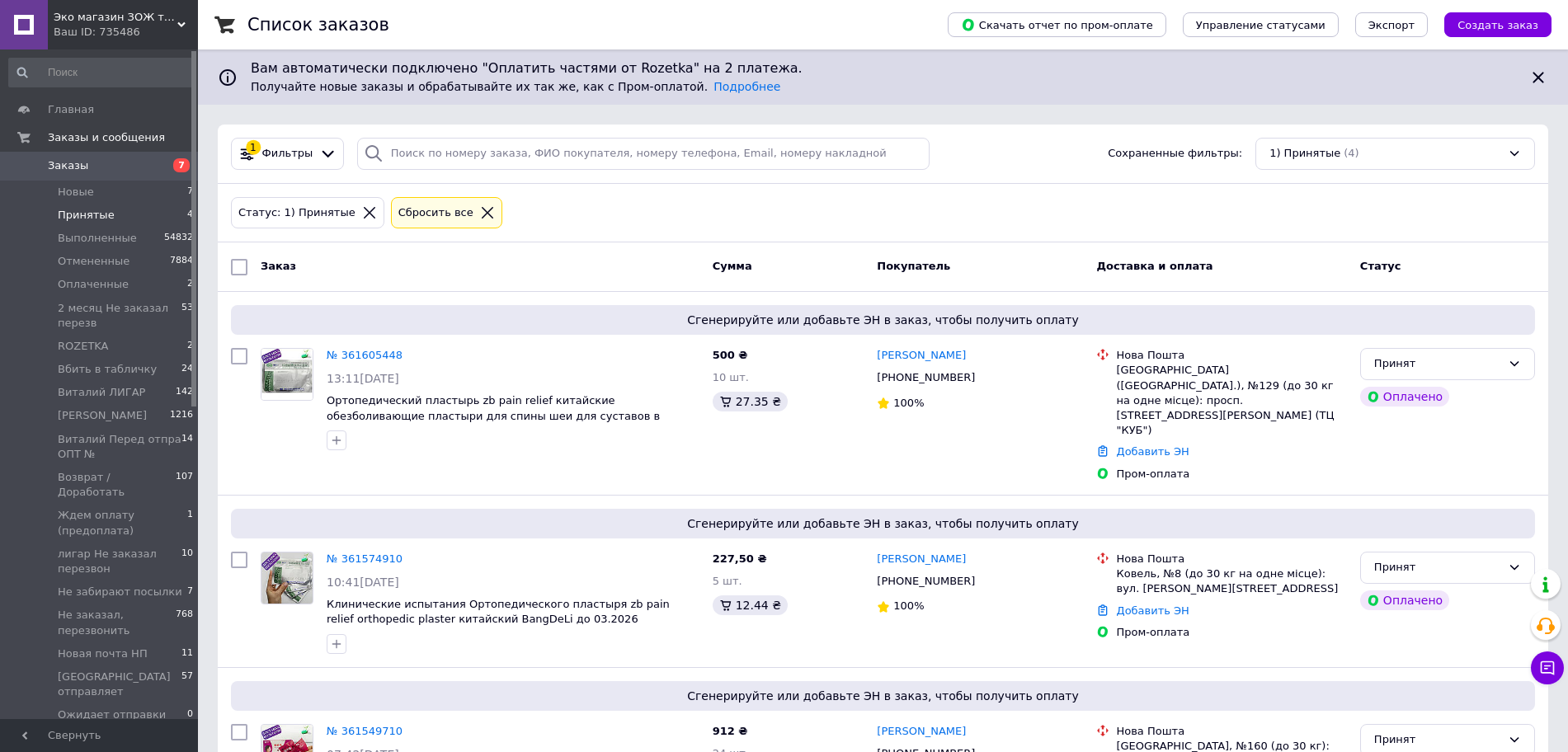
scroll to position [233, 0]
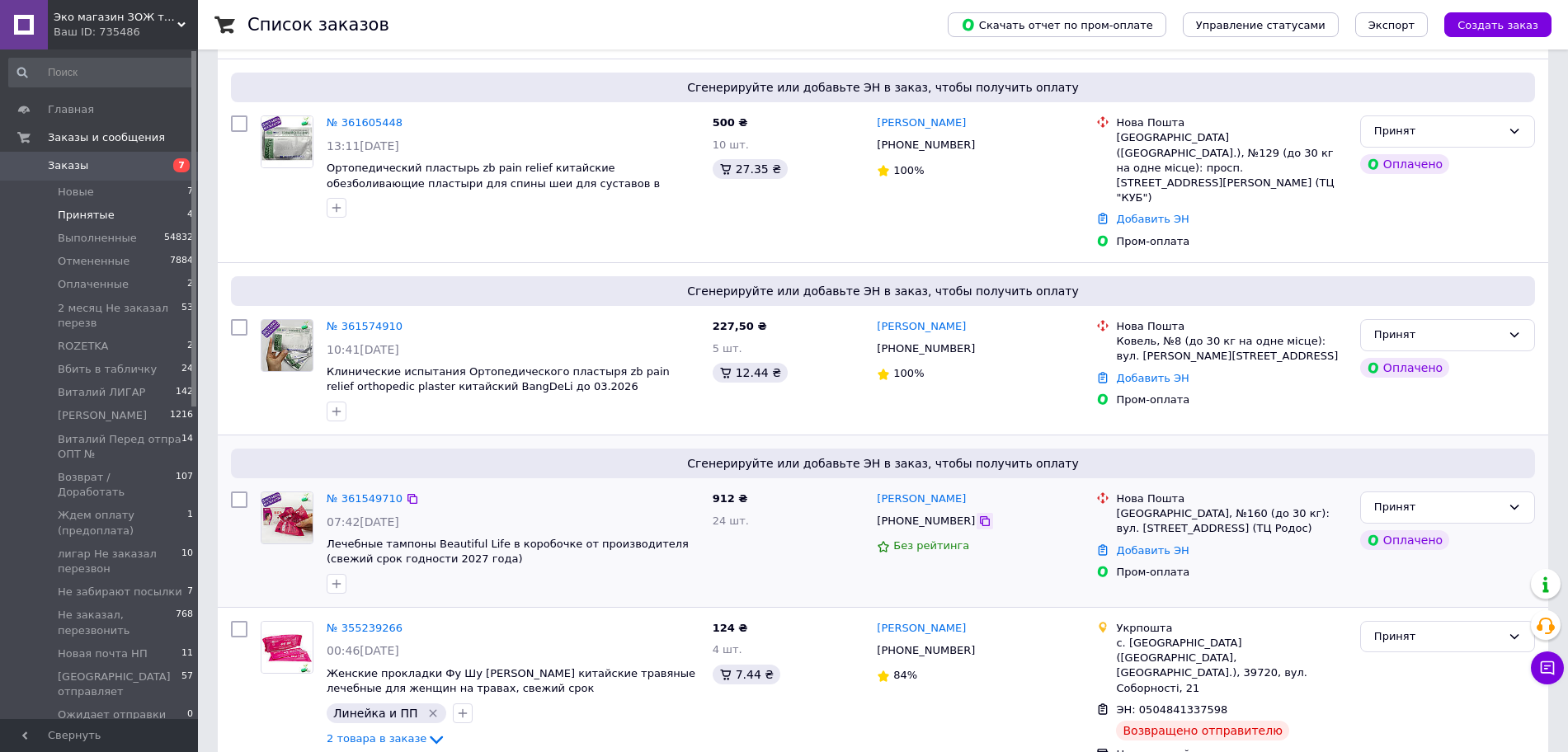
click at [976, 513] on div at bounding box center [984, 520] width 17 height 17
click at [980, 516] on icon at bounding box center [985, 520] width 10 height 10
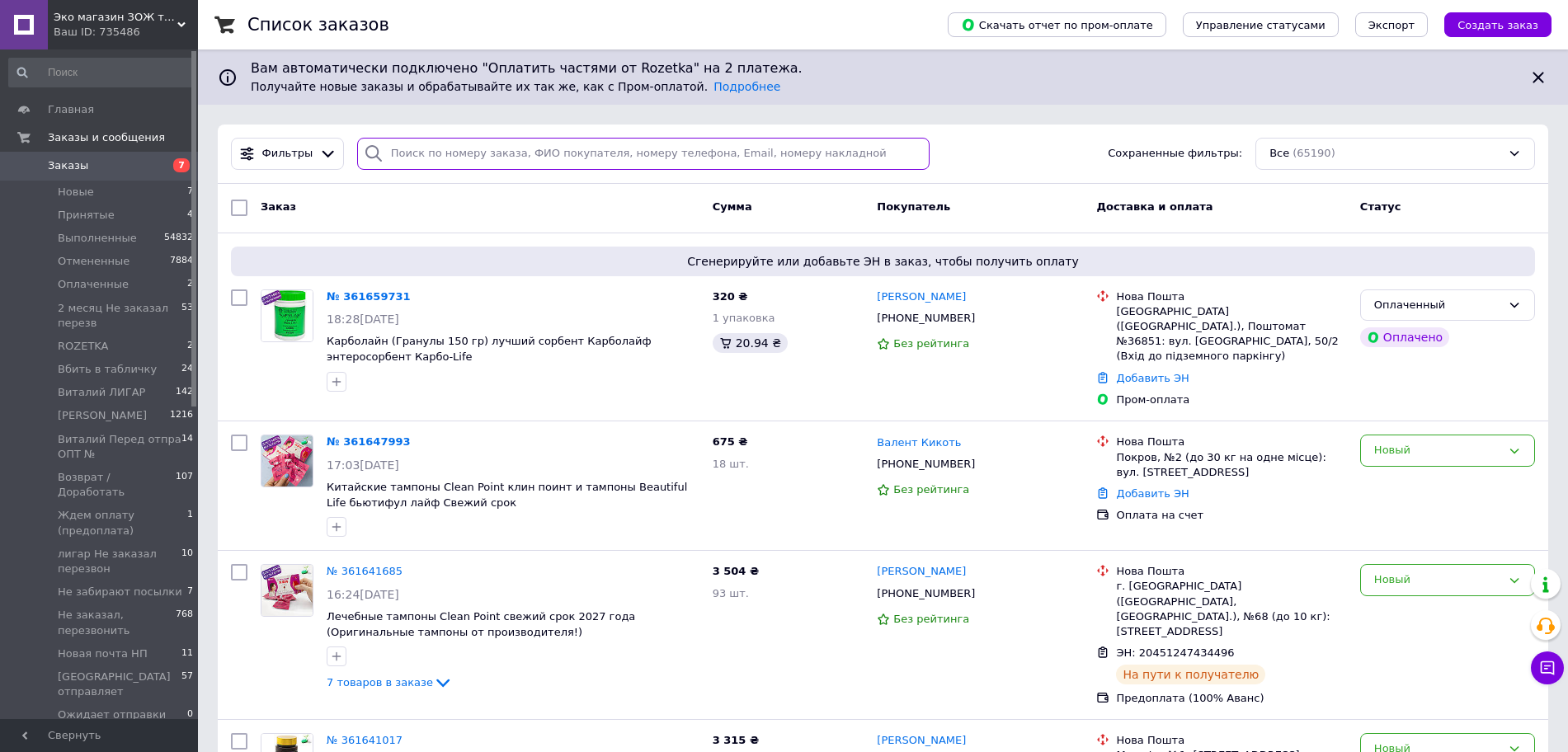
click at [476, 155] on input "search" at bounding box center [643, 153] width 572 height 32
paste input "+380962980072"
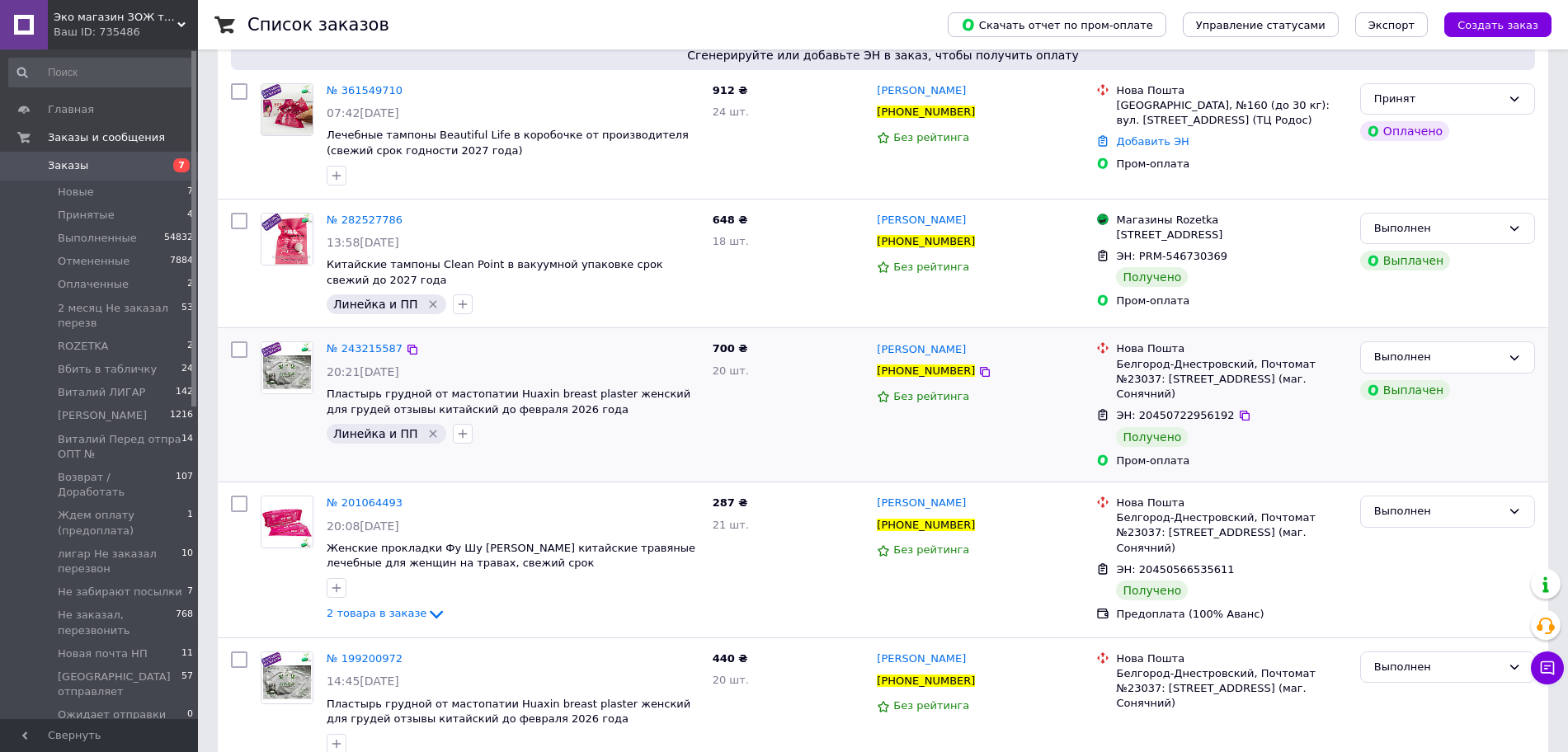
scroll to position [309, 0]
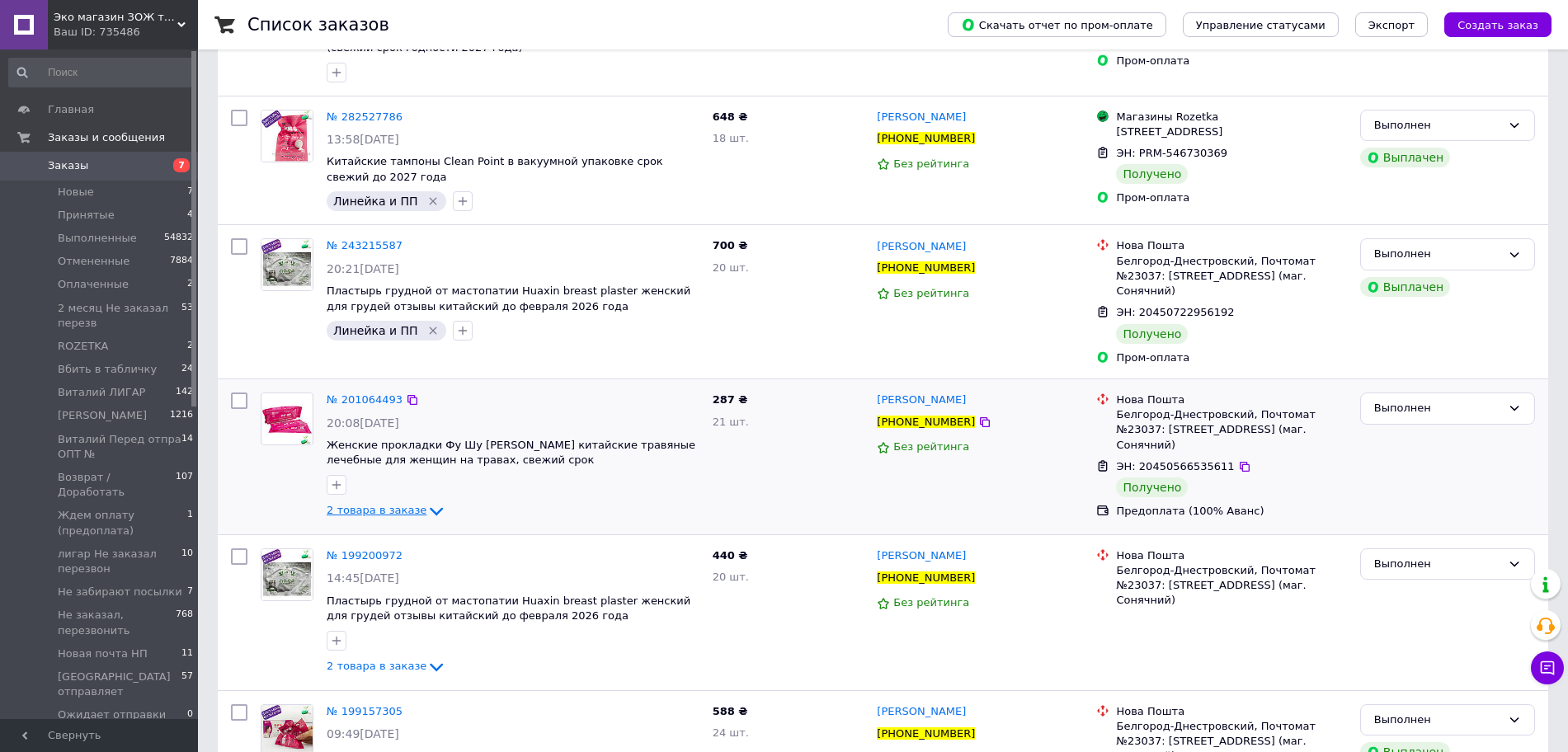
type input "+380962980072"
click at [398, 505] on span "2 товара в заказе" at bounding box center [376, 511] width 100 height 12
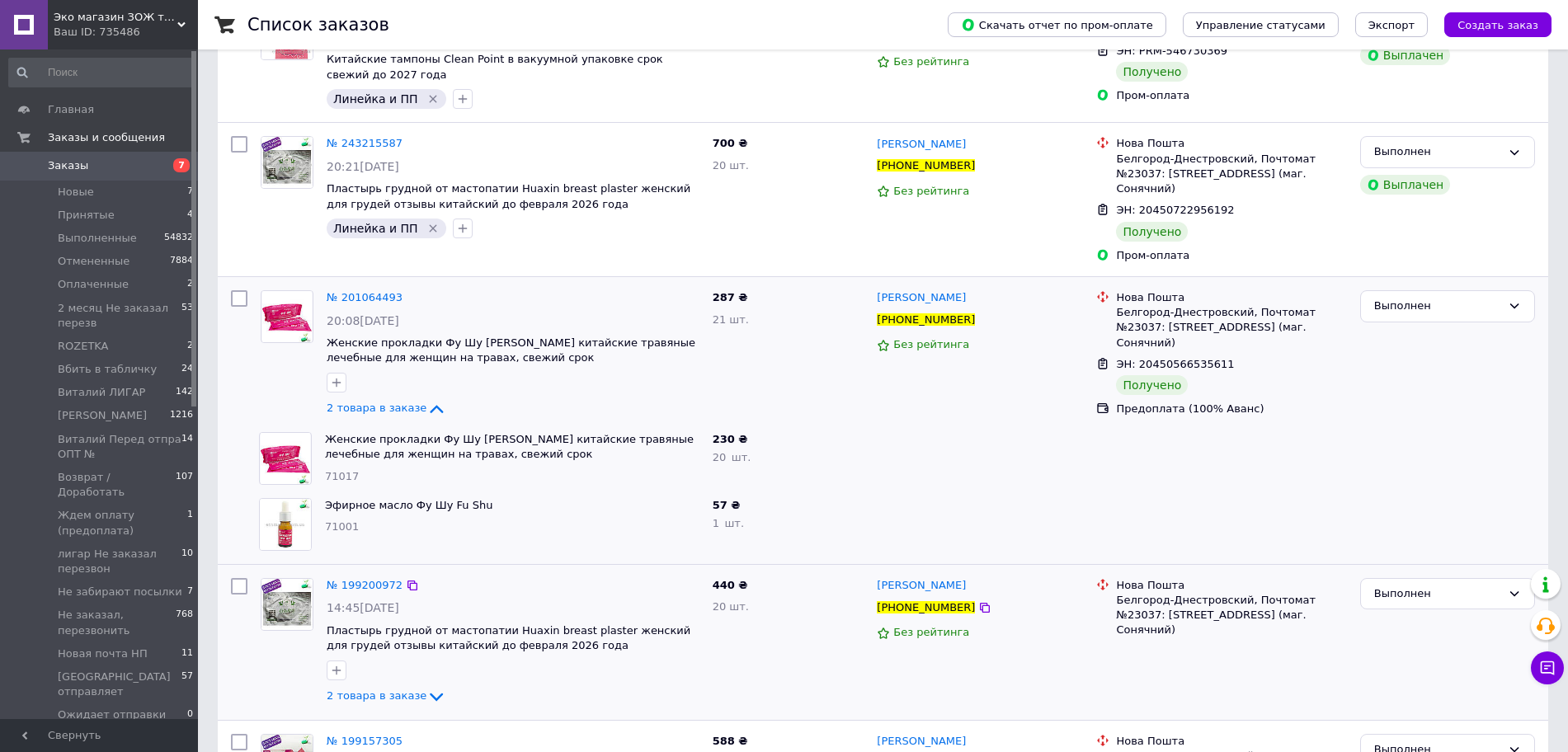
scroll to position [516, 0]
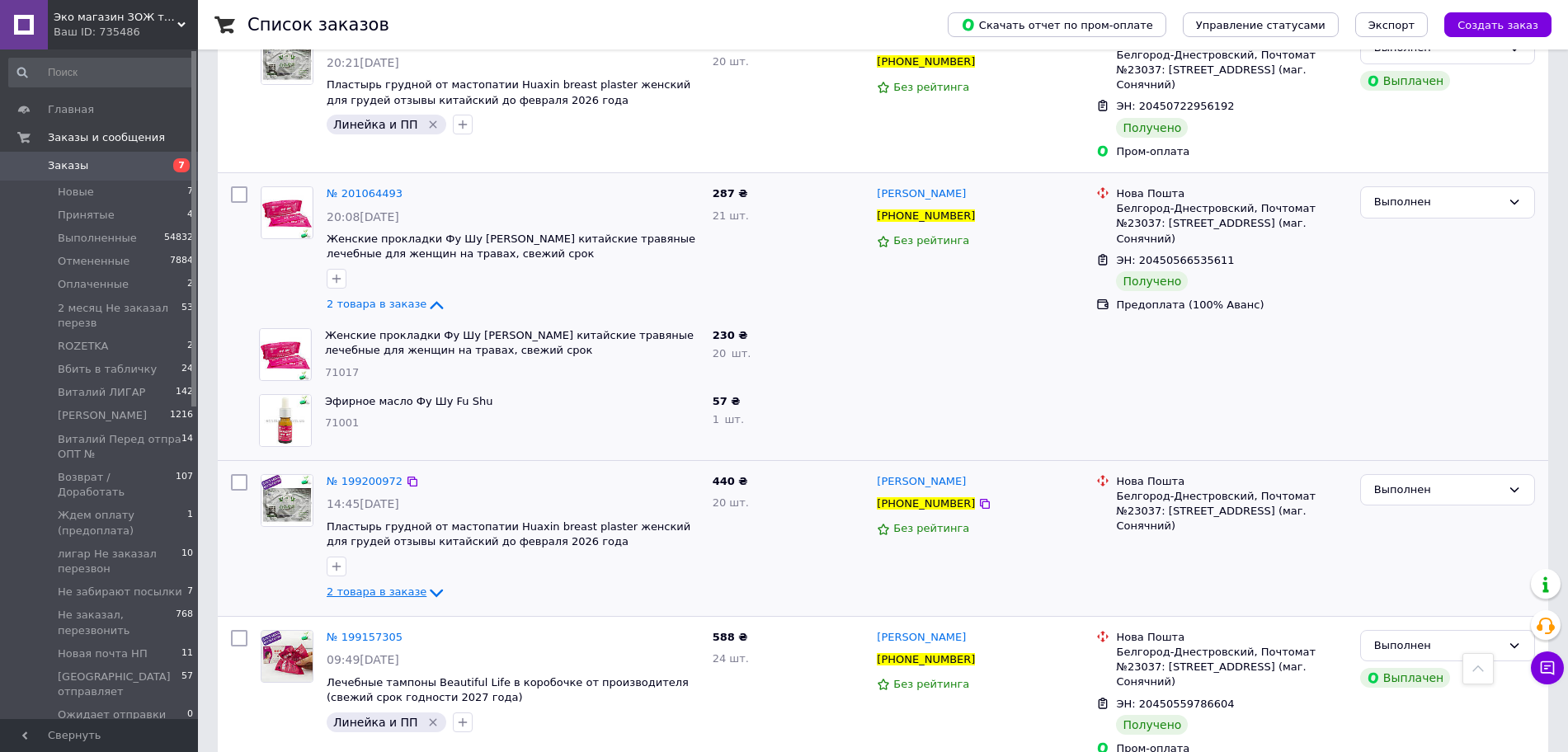
click at [400, 585] on span "2 товара в заказе" at bounding box center [376, 591] width 100 height 12
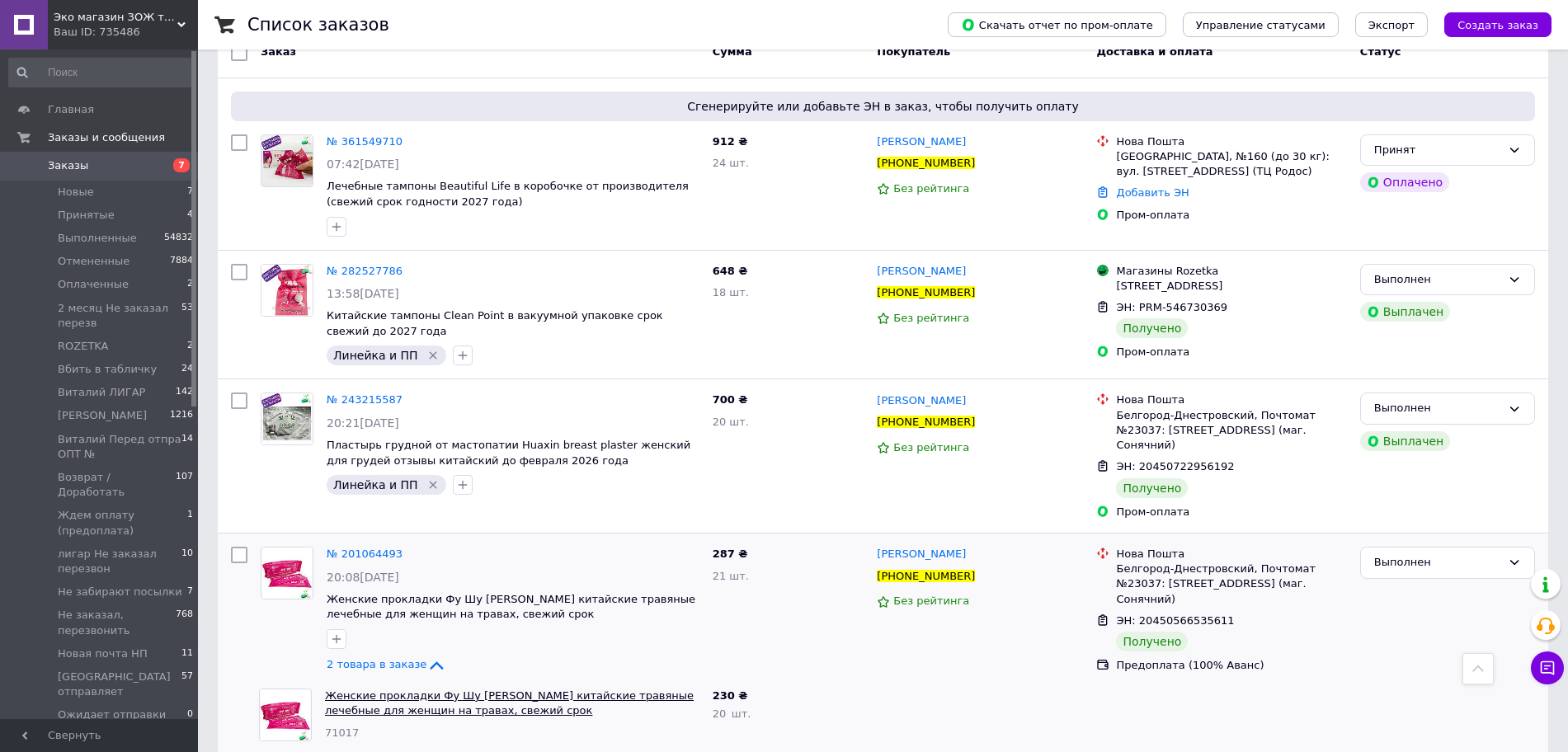
scroll to position [139, 0]
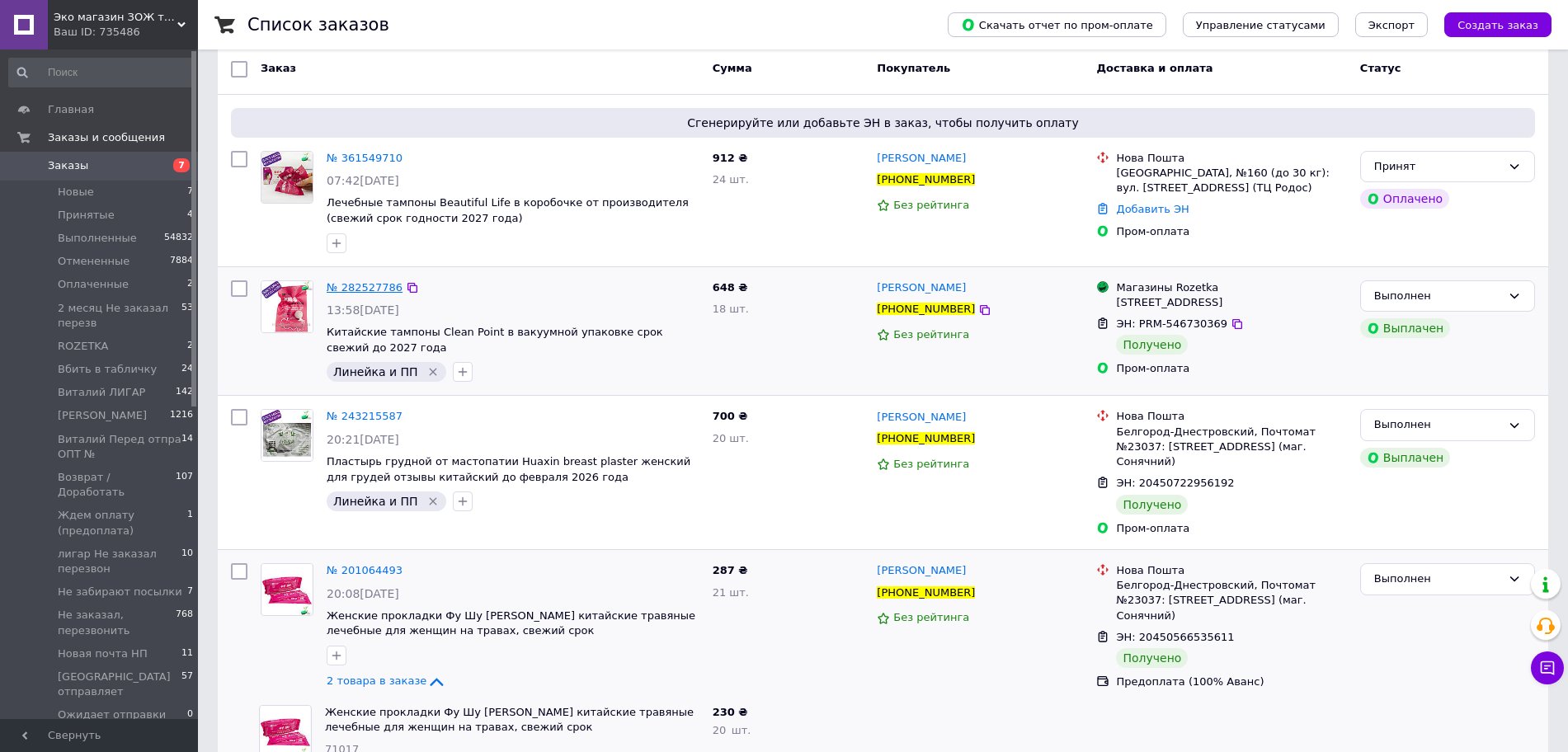
click at [367, 290] on span "№ 282527786" at bounding box center [364, 287] width 76 height 12
click at [378, 152] on span "№ 361549710" at bounding box center [364, 157] width 76 height 12
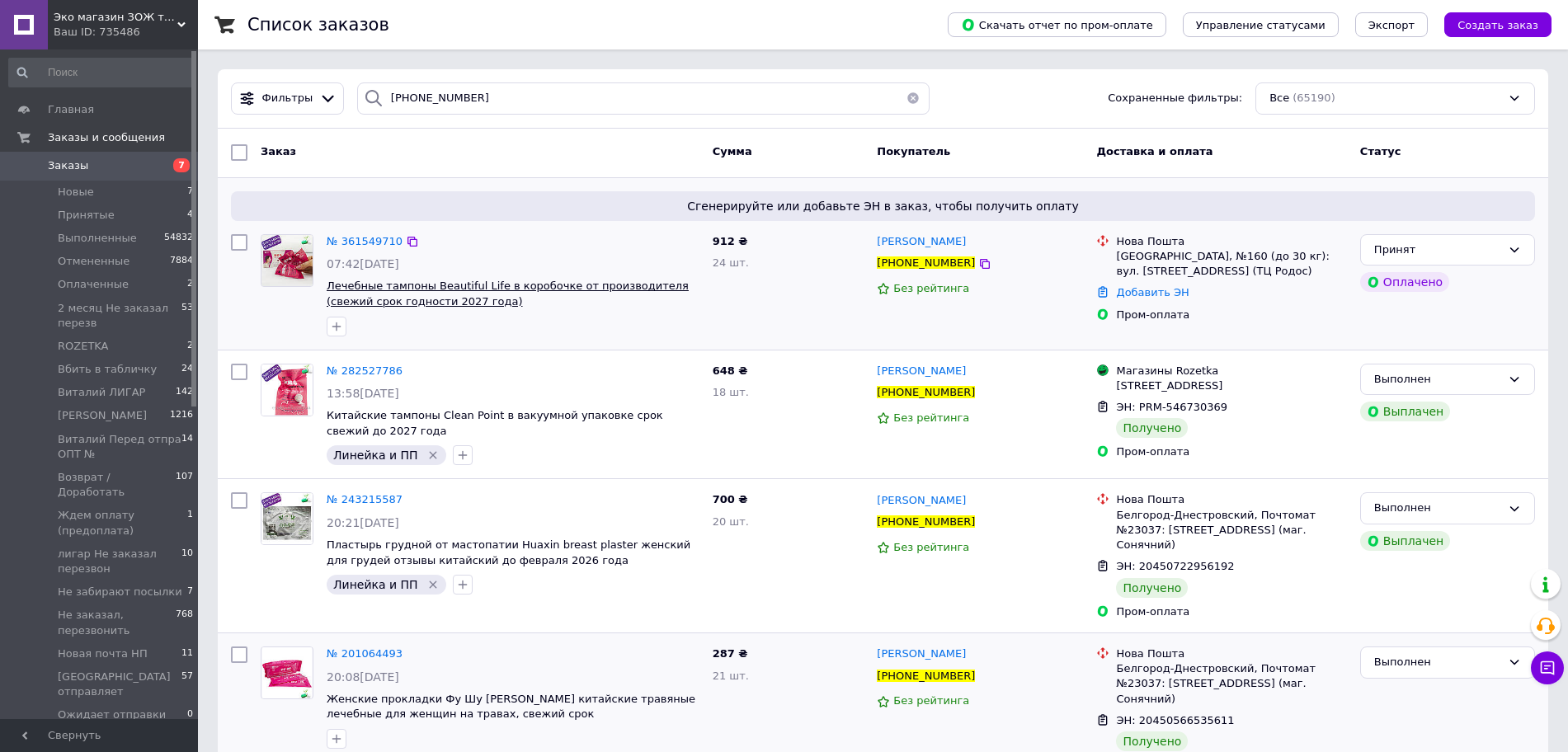
scroll to position [0, 0]
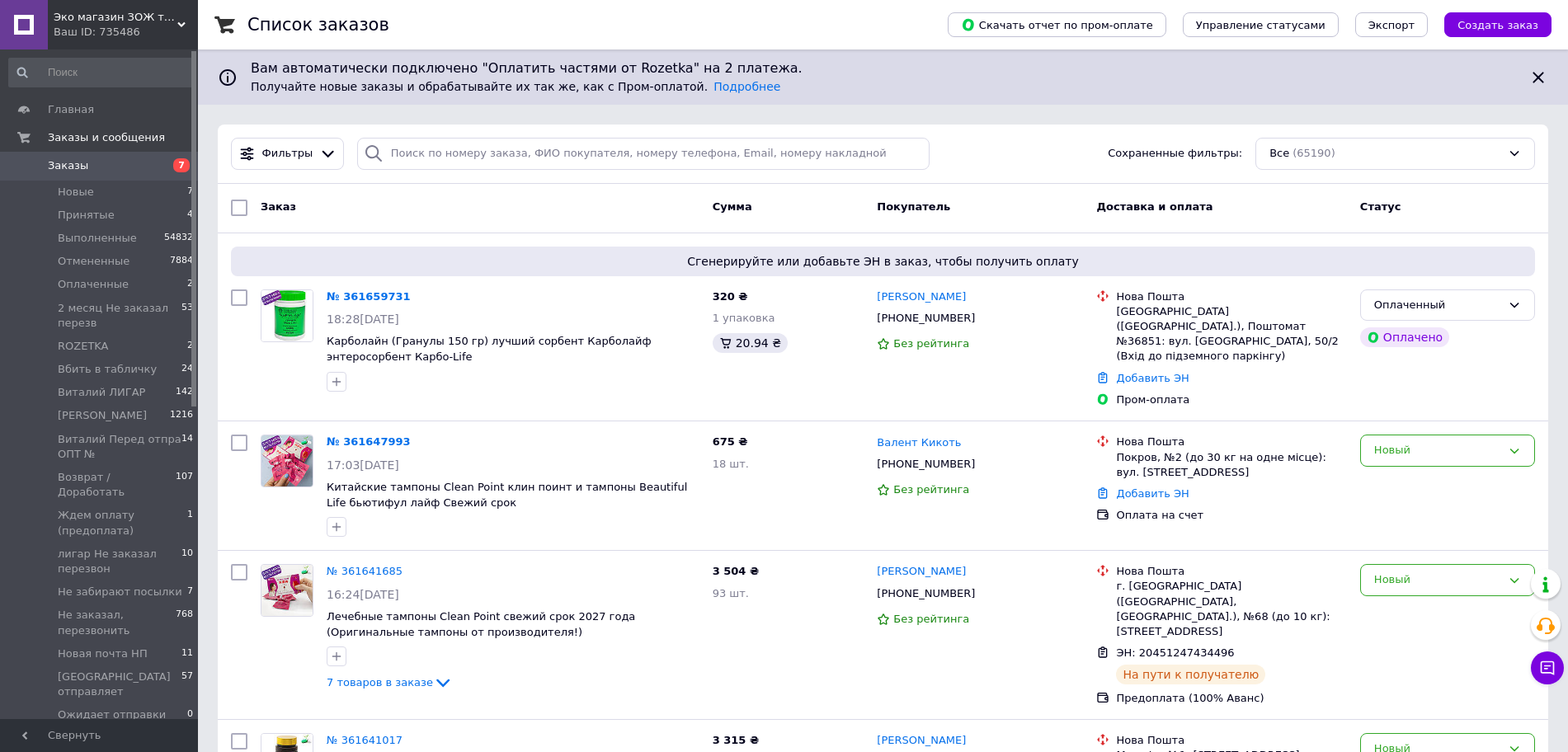
type input "+380962980072"
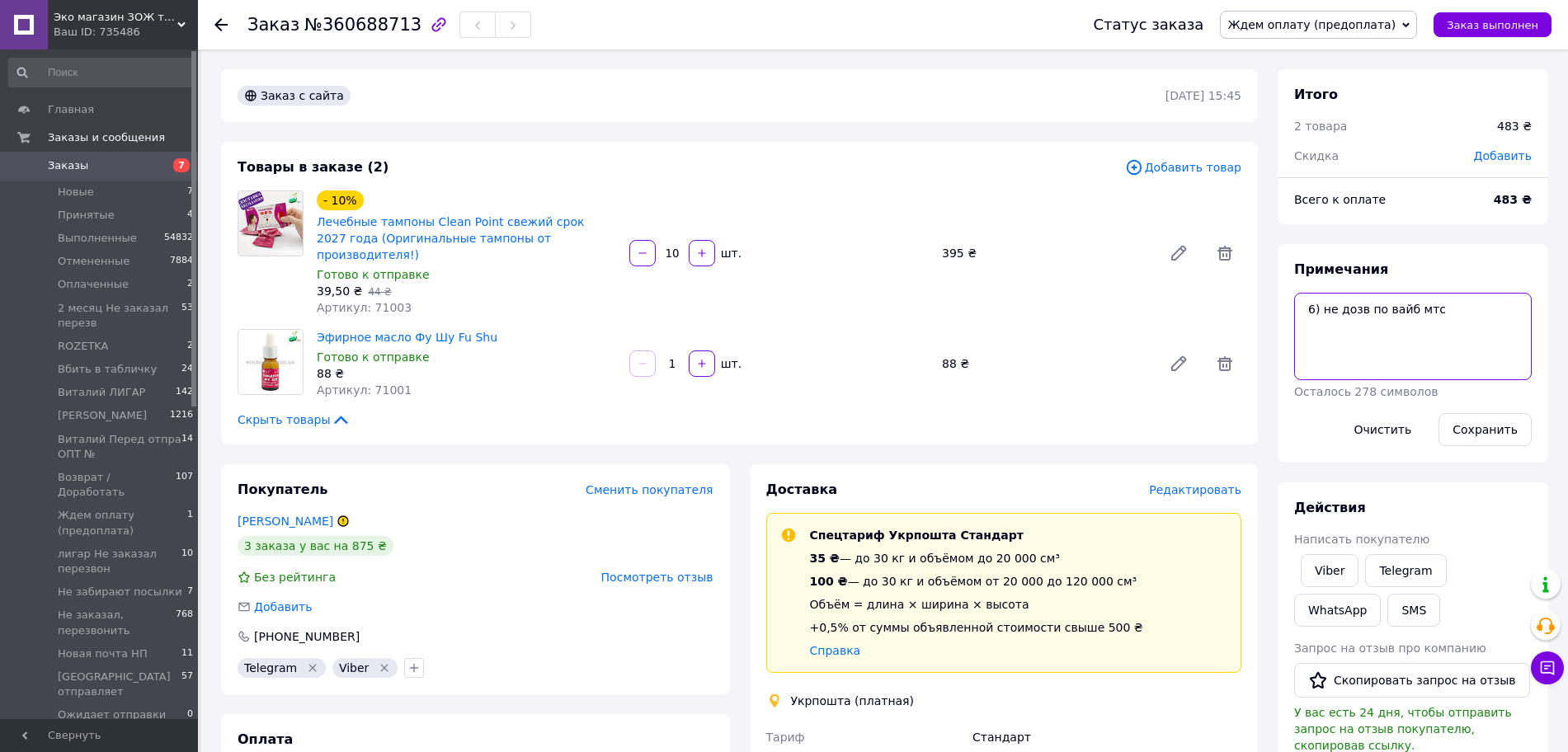
drag, startPoint x: 1316, startPoint y: 319, endPoint x: 1304, endPoint y: 320, distance: 12.0
click at [1304, 320] on textarea "6) не дозв по вайб мтс" at bounding box center [1413, 336] width 238 height 87
drag, startPoint x: 1365, startPoint y: 316, endPoint x: 1531, endPoint y: 329, distance: 166.5
click at [1531, 329] on div "Примечания 7) не дозв по вайб мтс Осталось 278 символов Очистить Сохранить" at bounding box center [1412, 353] width 270 height 219
type textarea "7) не дозв"
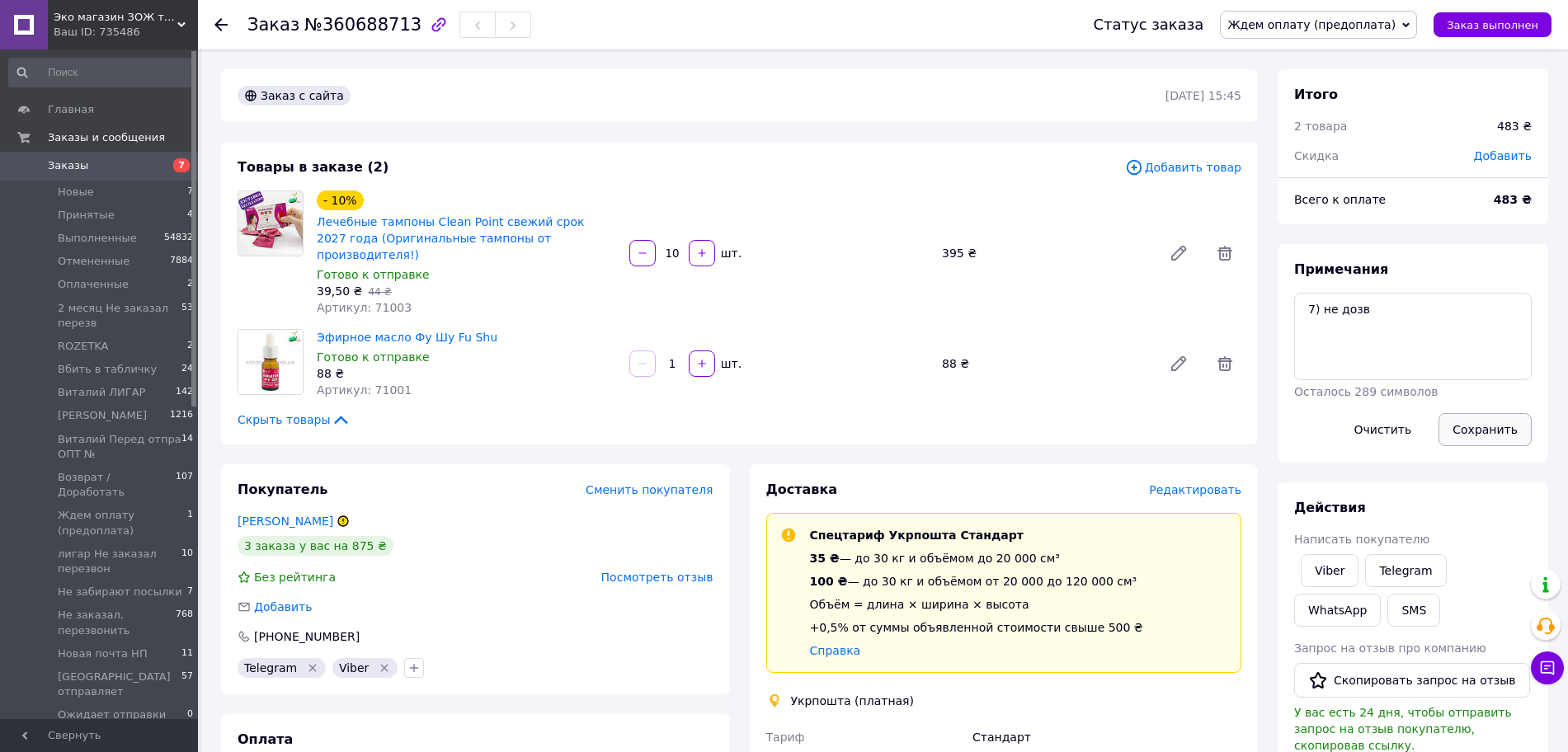
drag, startPoint x: 1479, startPoint y: 438, endPoint x: 1451, endPoint y: 423, distance: 31.8
click at [1479, 436] on button "Сохранить" at bounding box center [1485, 428] width 93 height 33
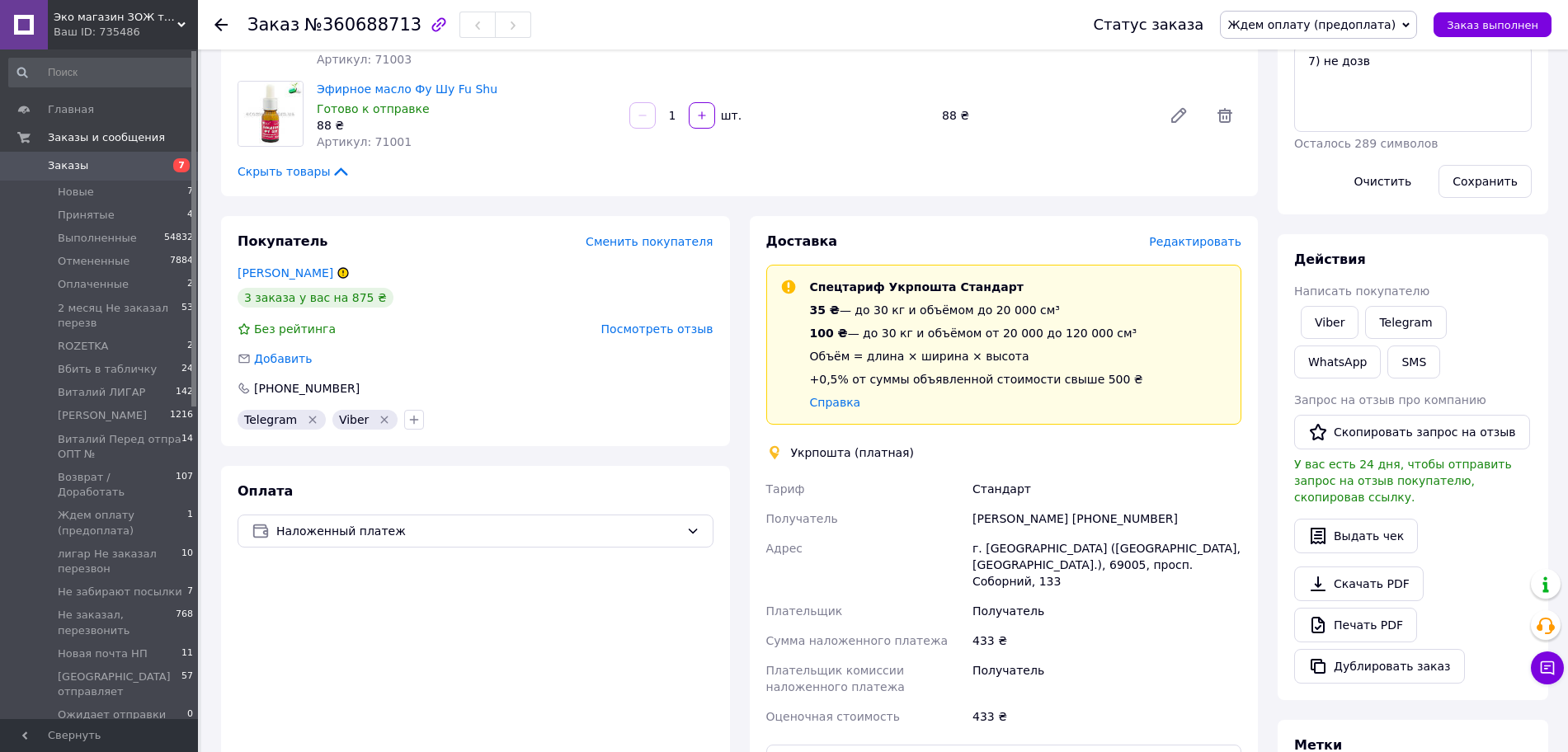
scroll to position [42, 0]
